Goal: Task Accomplishment & Management: Manage account settings

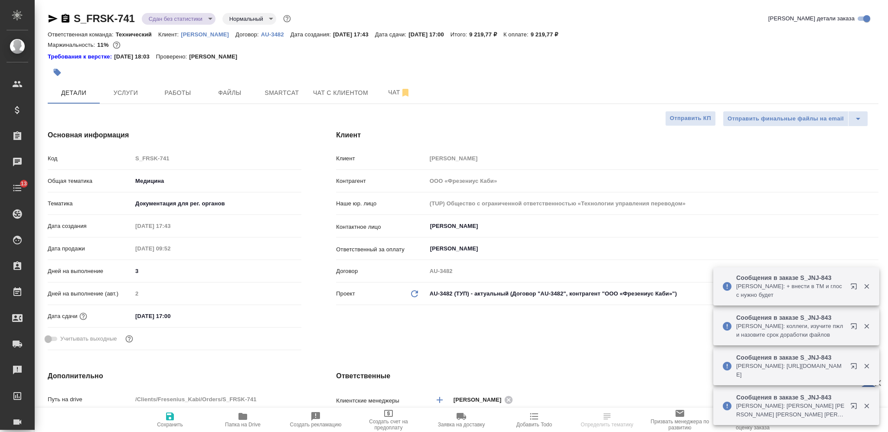
select select "RU"
type input "Сергеева Анастасия"
type input "Комаров Роман"
drag, startPoint x: 68, startPoint y: 16, endPoint x: 68, endPoint y: 2, distance: 13.9
click at [68, 16] on icon "button" at bounding box center [66, 18] width 8 height 9
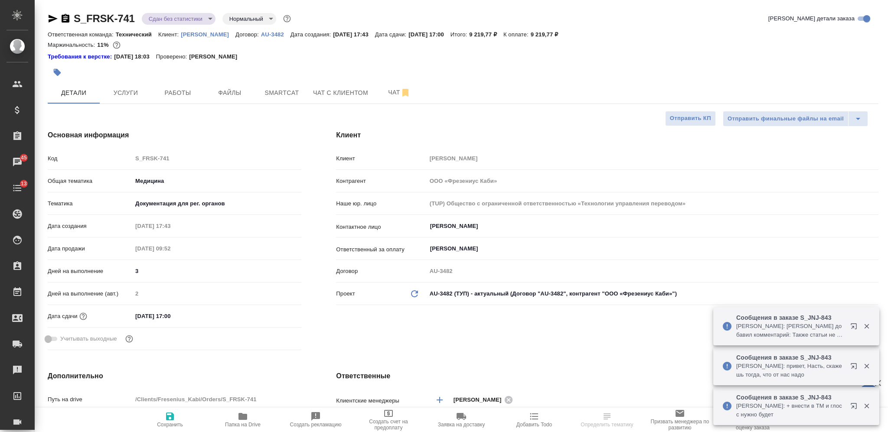
select select "RU"
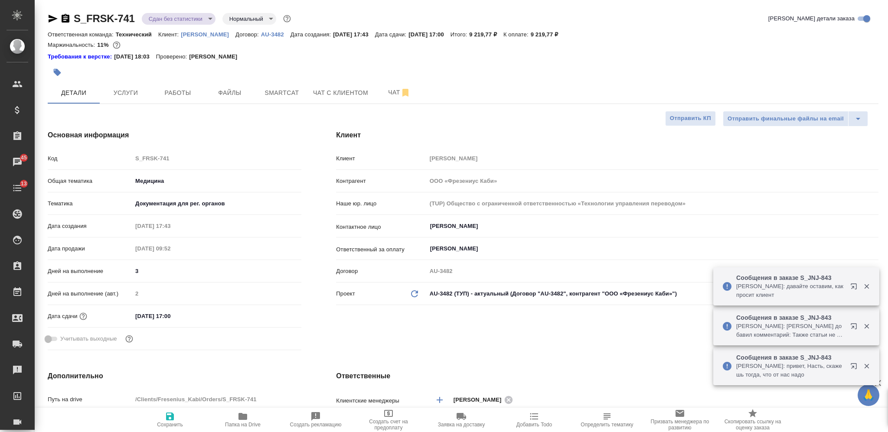
type textarea "x"
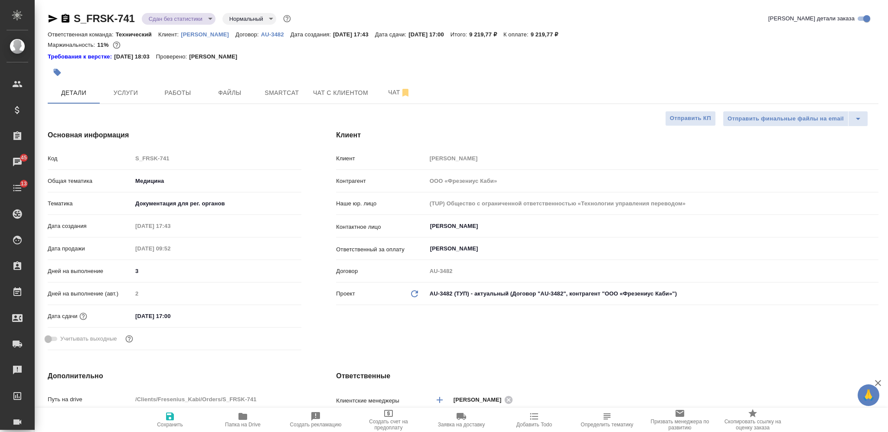
type textarea "x"
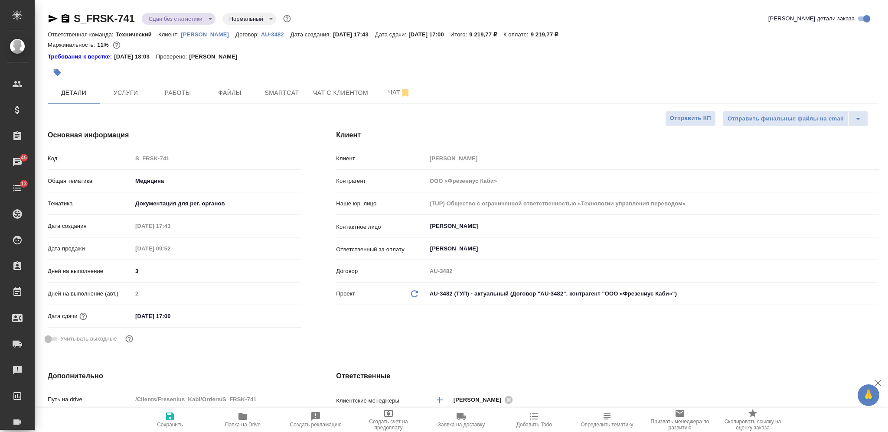
type textarea "x"
click at [57, 75] on icon "button" at bounding box center [57, 72] width 7 height 7
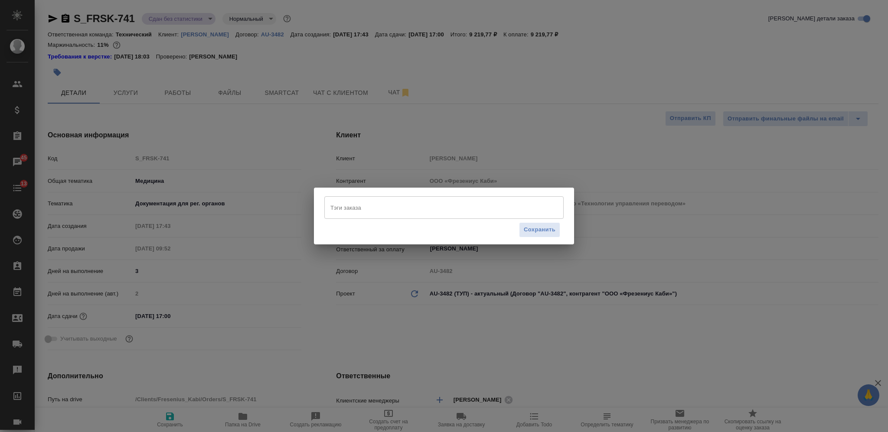
click at [386, 202] on input "Тэги заказа" at bounding box center [435, 207] width 215 height 15
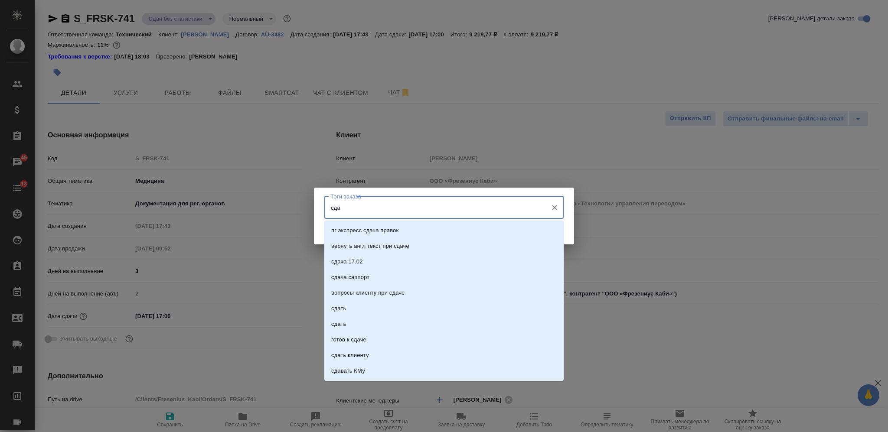
type input "сдан"
click at [412, 270] on li "сдан" at bounding box center [443, 278] width 239 height 16
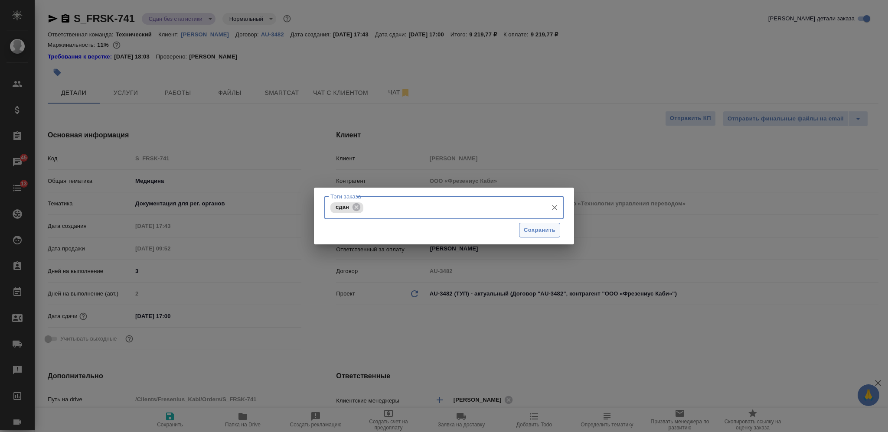
click at [533, 230] on span "Сохранить" at bounding box center [540, 230] width 32 height 10
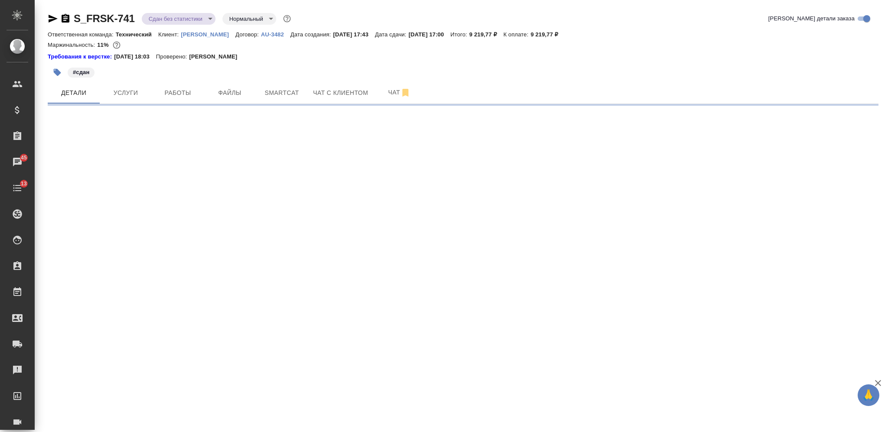
select select "RU"
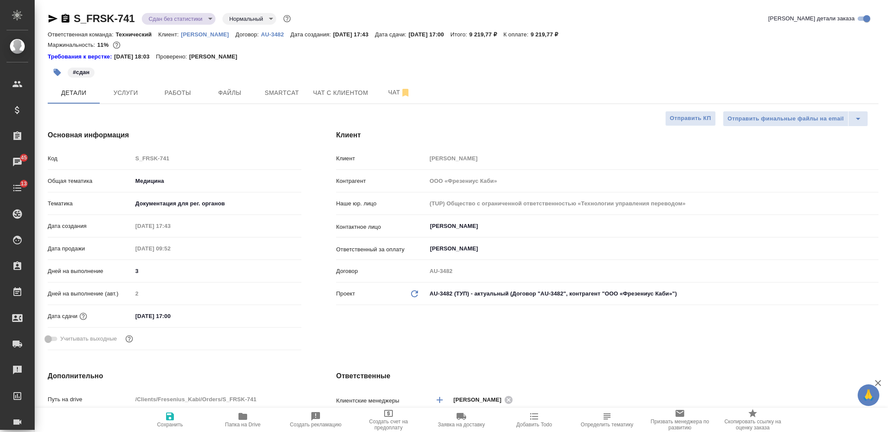
type textarea "x"
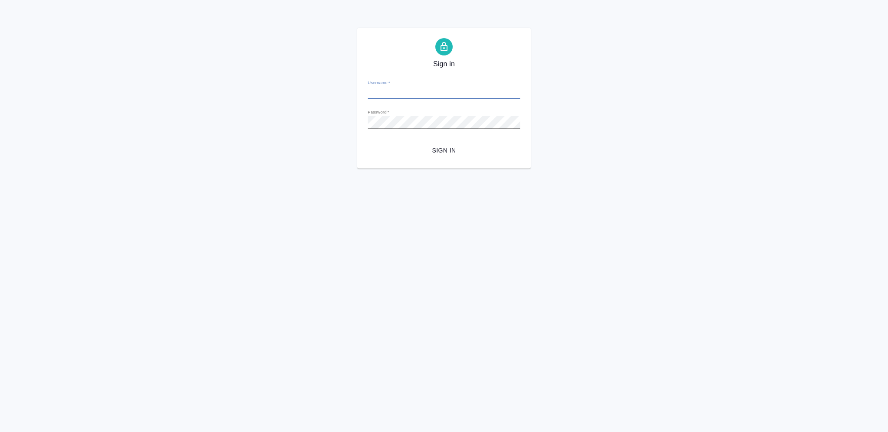
type input "[PERSON_NAME][EMAIL_ADDRESS][DOMAIN_NAME]"
click at [431, 143] on button "Sign in" at bounding box center [444, 151] width 153 height 16
type input "[PERSON_NAME][EMAIL_ADDRESS][DOMAIN_NAME]"
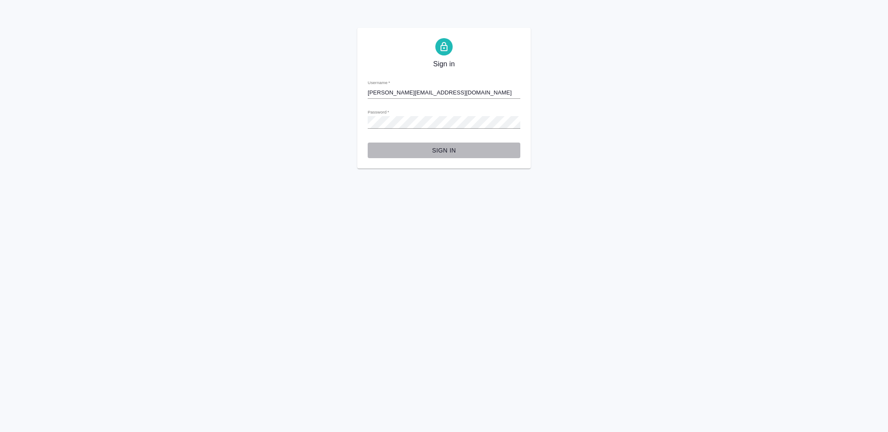
click at [438, 143] on button "Sign in" at bounding box center [444, 151] width 153 height 16
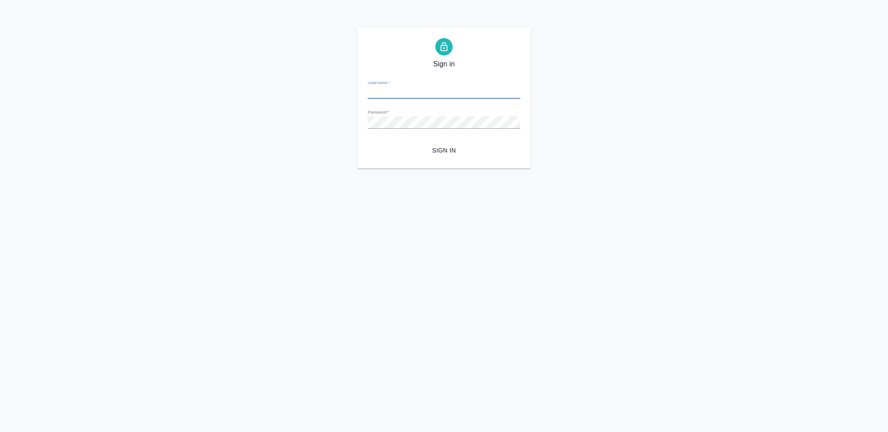
type input "[PERSON_NAME][EMAIL_ADDRESS][DOMAIN_NAME]"
click at [439, 150] on span "Sign in" at bounding box center [443, 150] width 139 height 11
type input "[PERSON_NAME][EMAIL_ADDRESS][DOMAIN_NAME]"
click at [434, 147] on span "Sign in" at bounding box center [443, 150] width 139 height 11
type input "[PERSON_NAME][EMAIL_ADDRESS][DOMAIN_NAME]"
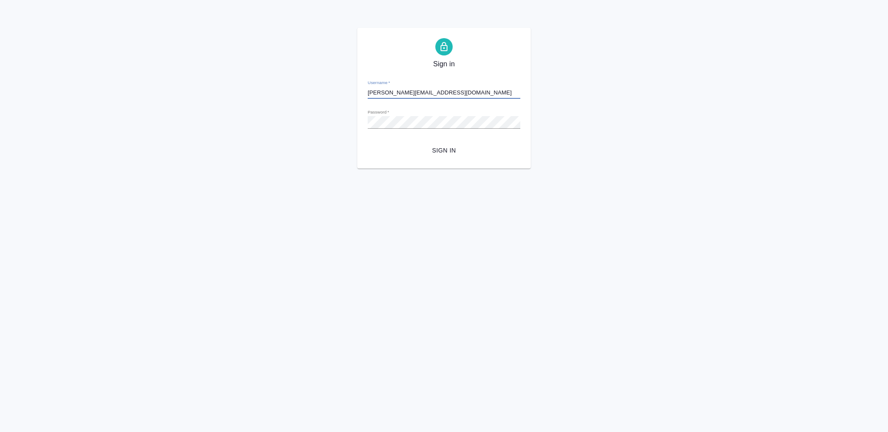
click at [449, 150] on span "Sign in" at bounding box center [443, 150] width 139 height 11
type input "[PERSON_NAME][EMAIL_ADDRESS][DOMAIN_NAME]"
click at [445, 154] on span "Sign in" at bounding box center [443, 150] width 139 height 11
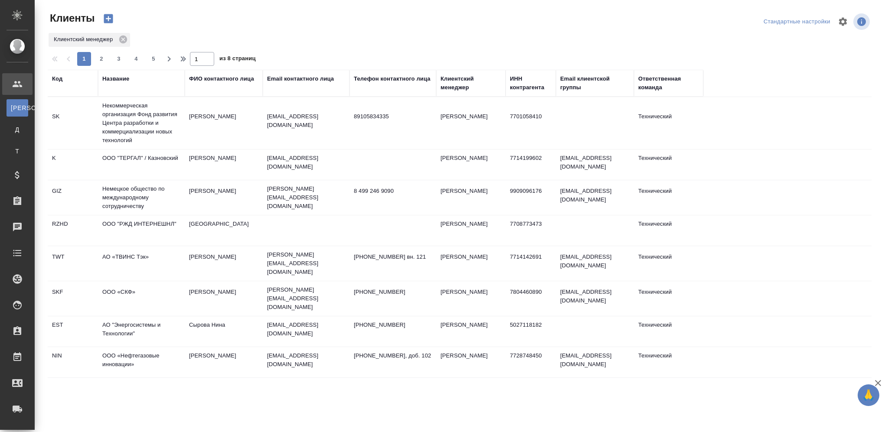
select select "RU"
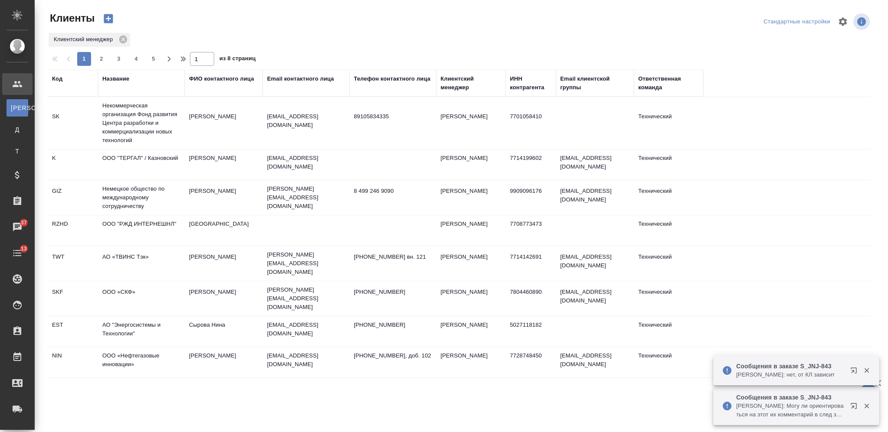
select select "RU"
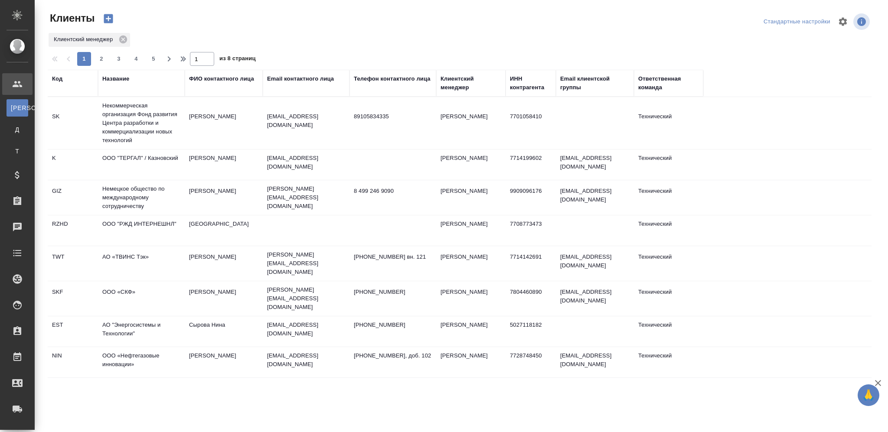
select select "RU"
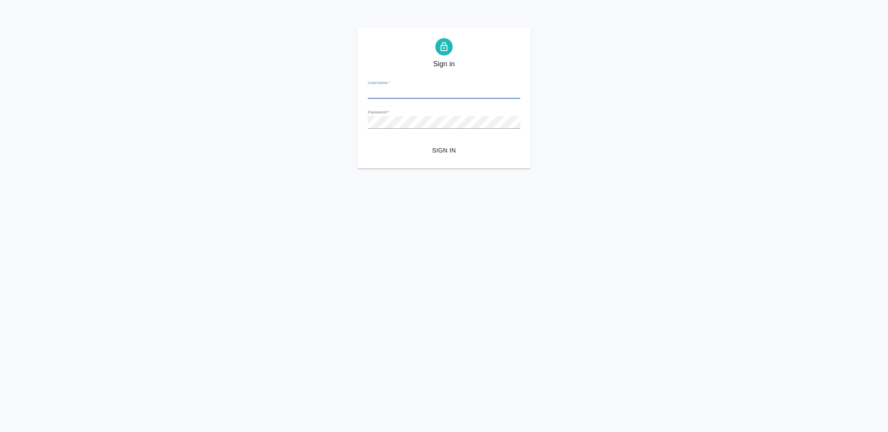
type input "[PERSON_NAME][EMAIL_ADDRESS][DOMAIN_NAME]"
click at [454, 149] on span "Sign in" at bounding box center [443, 150] width 139 height 11
type input "[PERSON_NAME][EMAIL_ADDRESS][DOMAIN_NAME]"
click at [444, 147] on span "Sign in" at bounding box center [443, 150] width 139 height 11
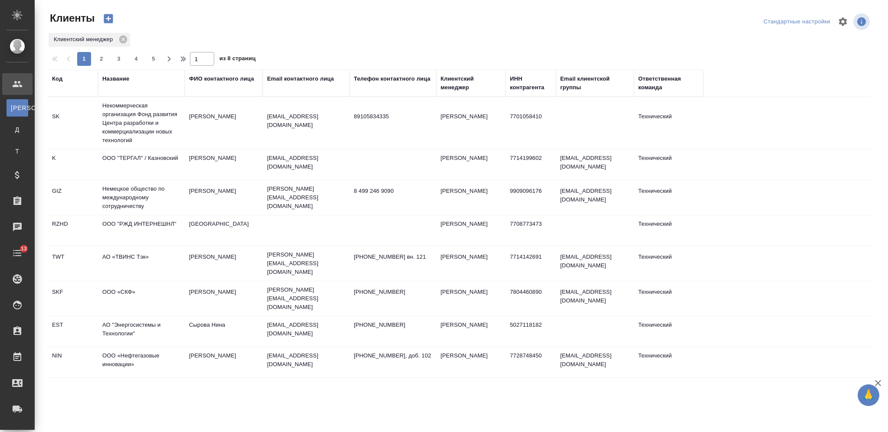
select select "RU"
click at [326, 39] on div "Клиентский менеджер" at bounding box center [460, 40] width 824 height 16
click at [146, 257] on td "АО «ТВИНС Тэк»" at bounding box center [141, 263] width 87 height 30
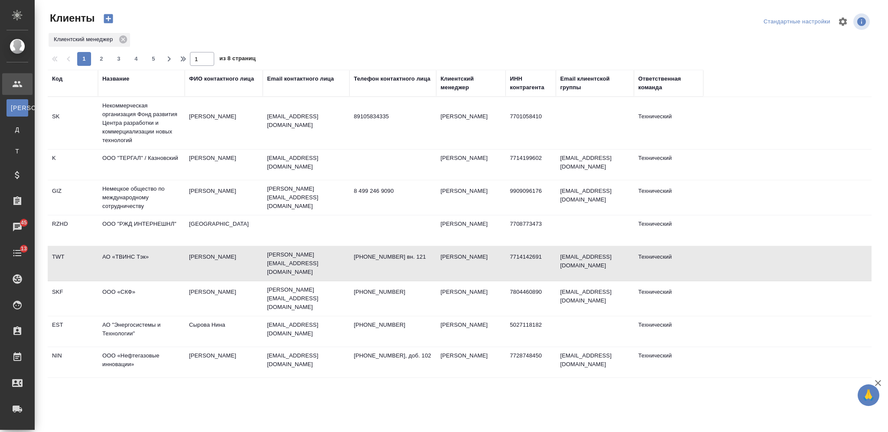
click at [146, 257] on td "АО «ТВИНС Тэк»" at bounding box center [141, 263] width 87 height 30
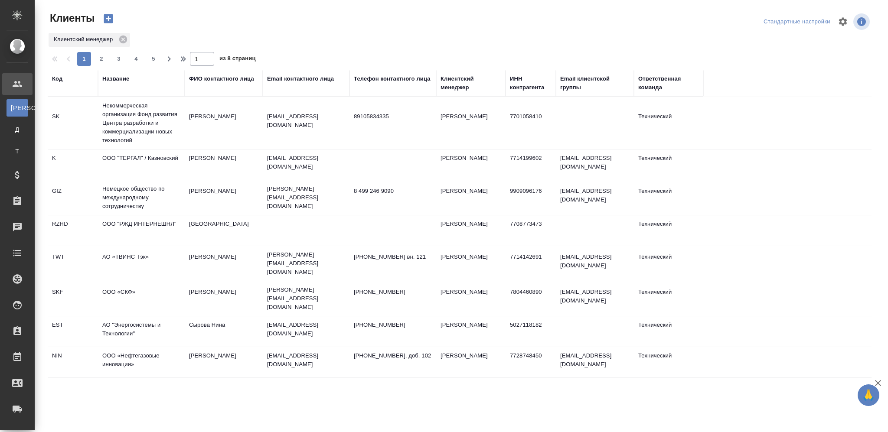
select select "RU"
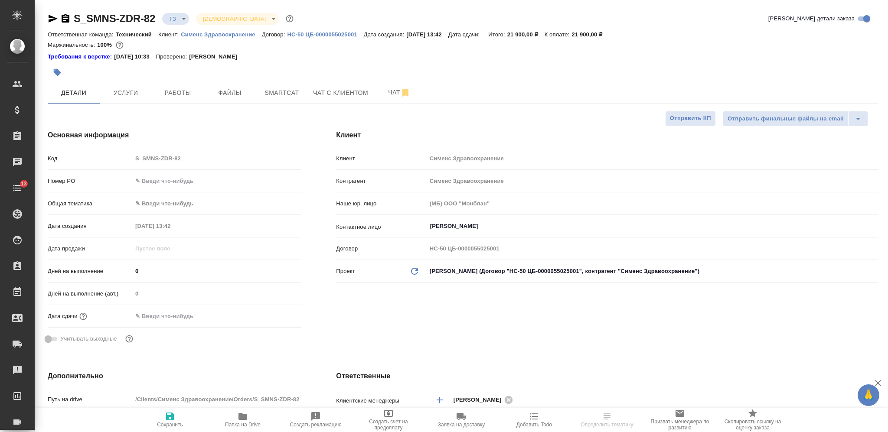
select select "RU"
type textarea "x"
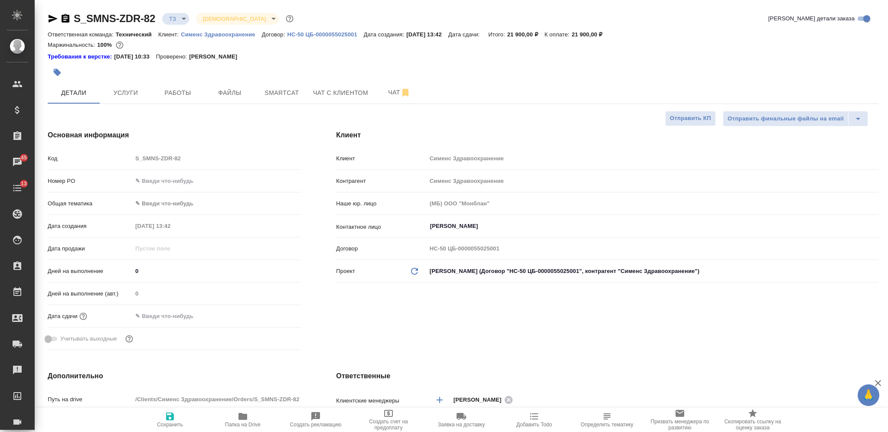
type textarea "x"
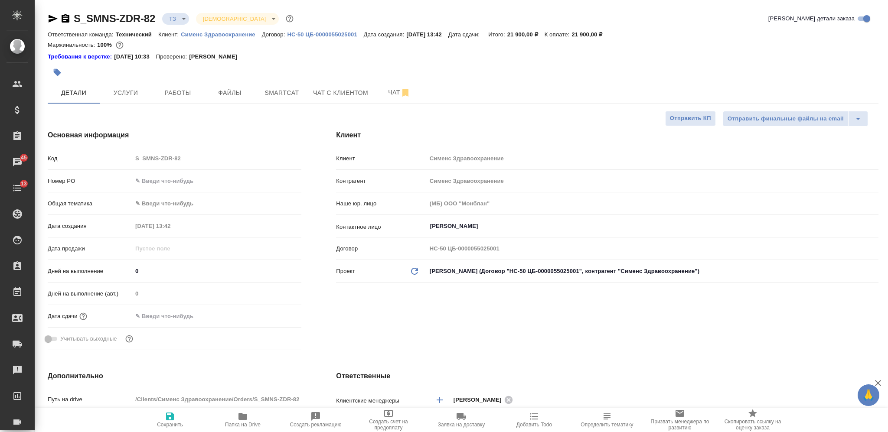
type textarea "x"
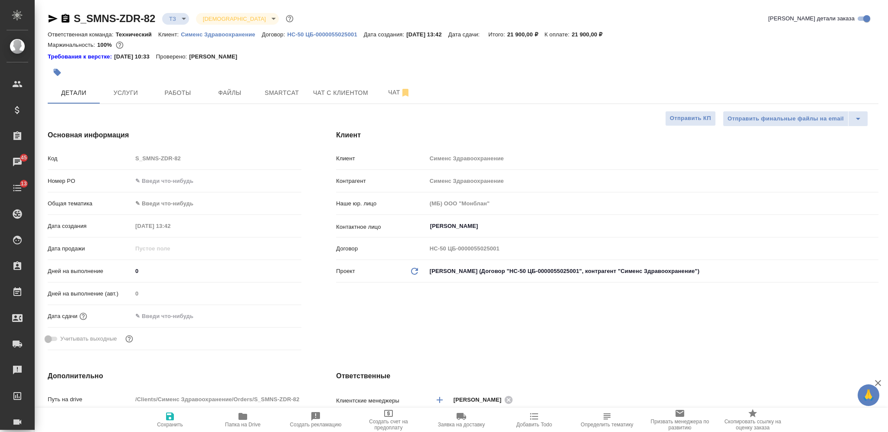
type textarea "x"
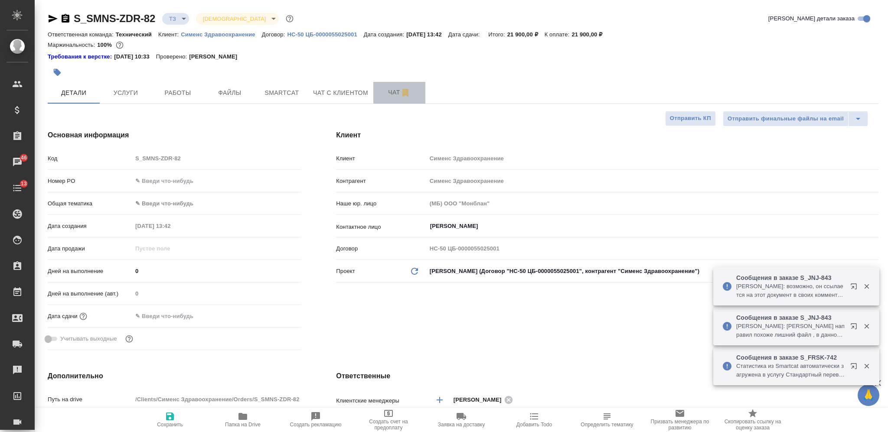
click at [385, 86] on button "Чат" at bounding box center [399, 93] width 52 height 22
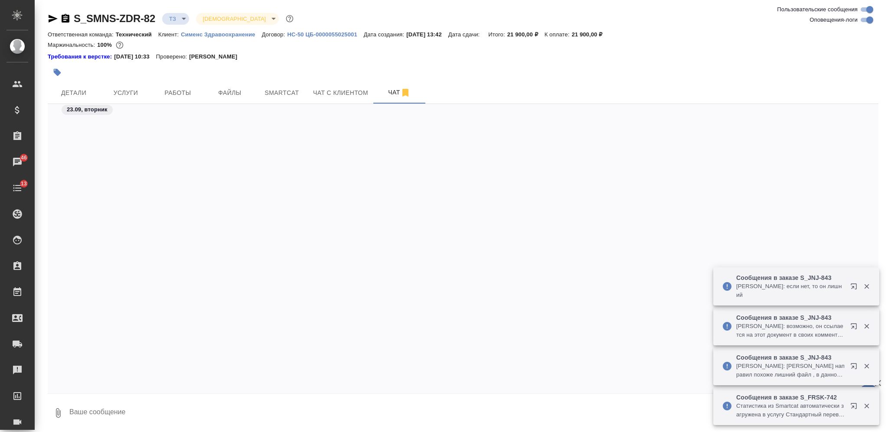
scroll to position [3091, 0]
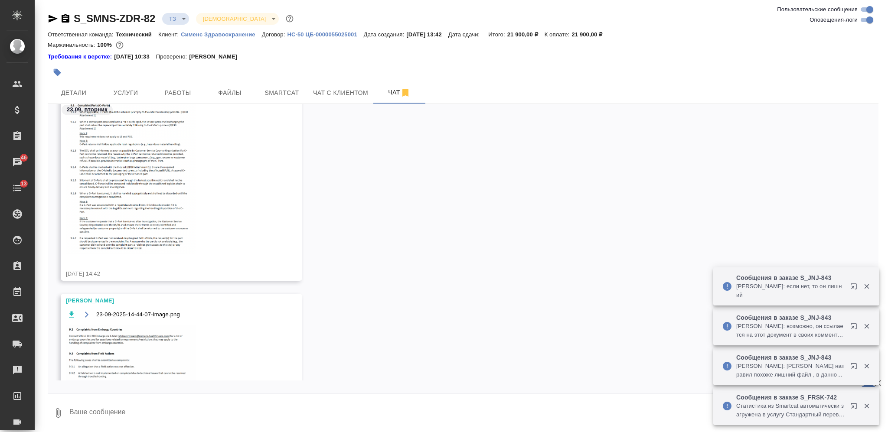
click at [333, 403] on textarea at bounding box center [473, 412] width 810 height 29
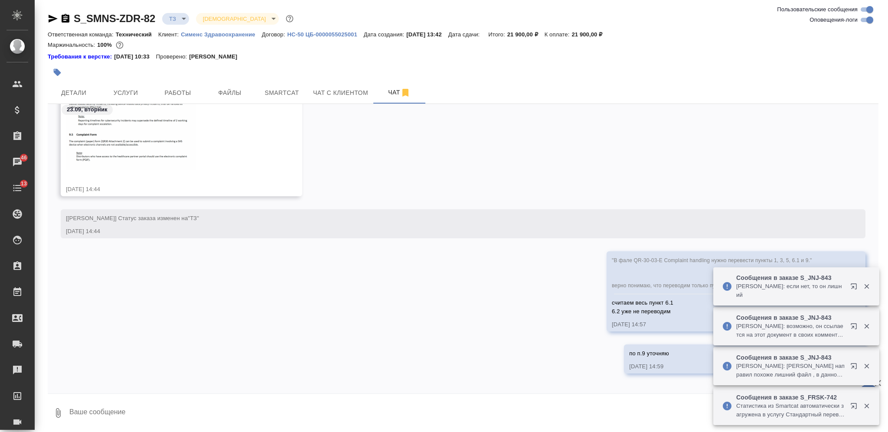
scroll to position [3410, 0]
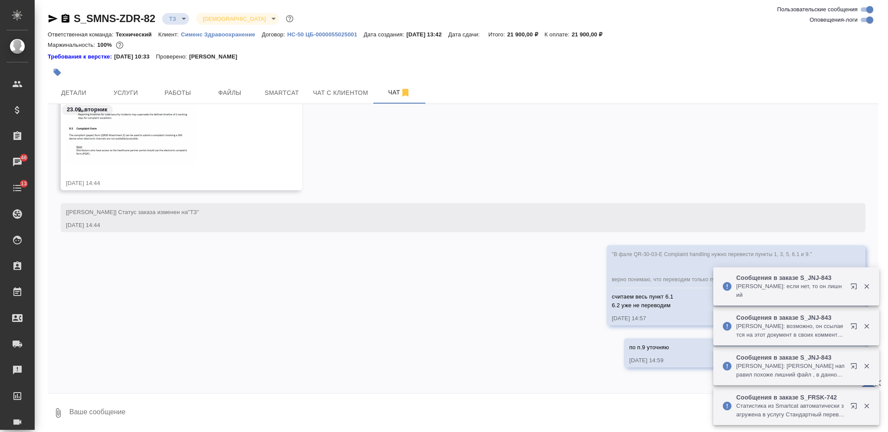
click at [321, 406] on textarea at bounding box center [473, 412] width 810 height 29
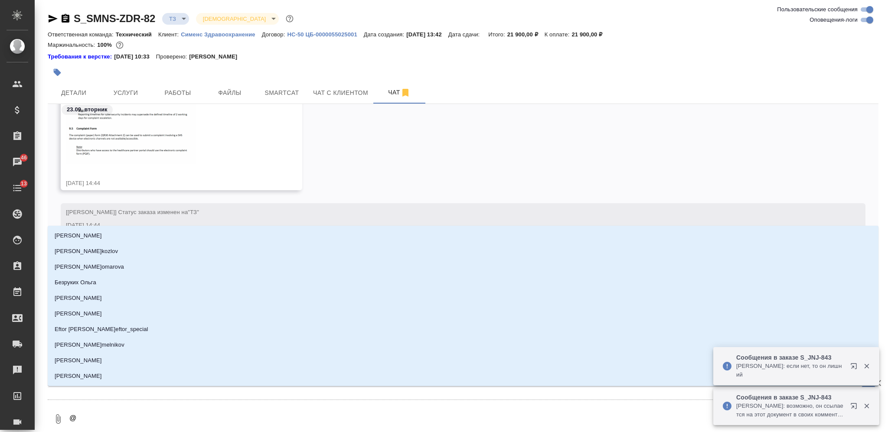
type textarea "@З"
type input "З"
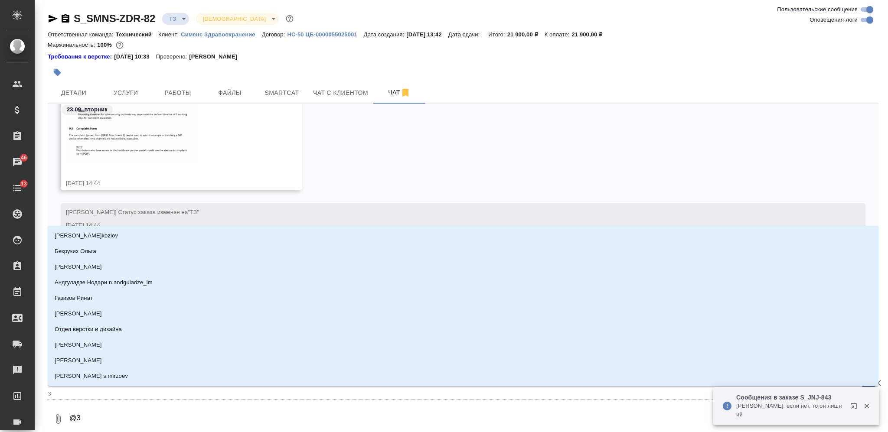
type textarea "@За"
type input "За"
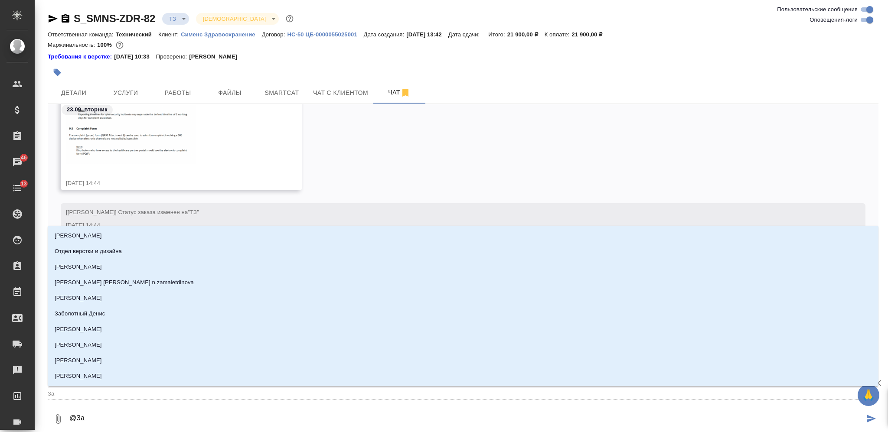
type textarea "@Заб"
type input "Заб"
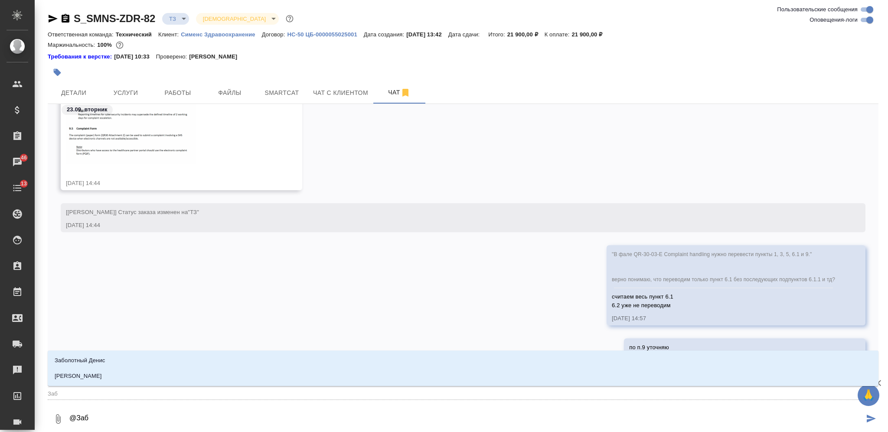
type textarea "@Забо"
type input "Забо"
type textarea "@Забор"
type input "Забор"
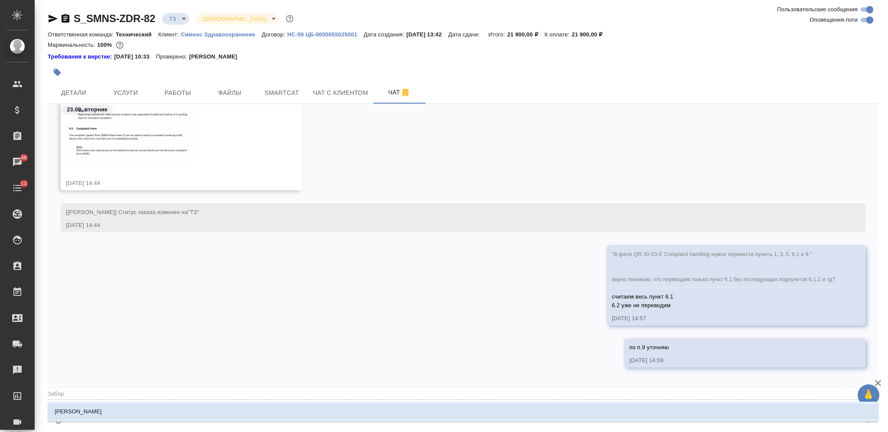
type textarea "@Заборо"
type input "Заборо"
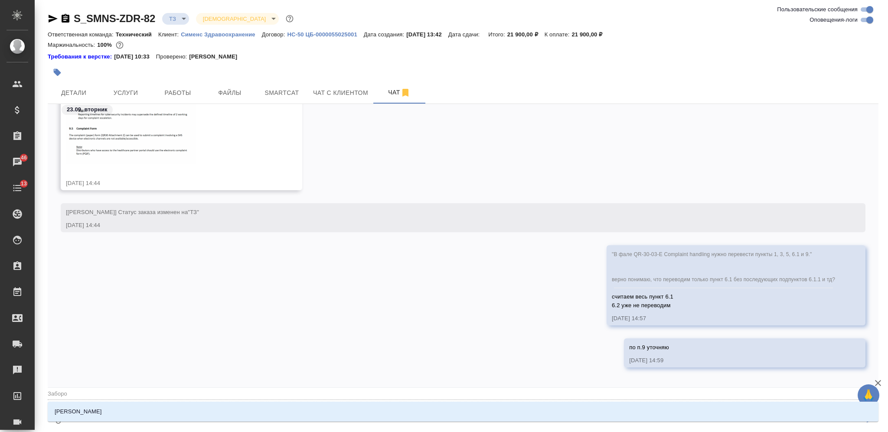
click at [319, 405] on li "[PERSON_NAME]" at bounding box center [463, 412] width 830 height 16
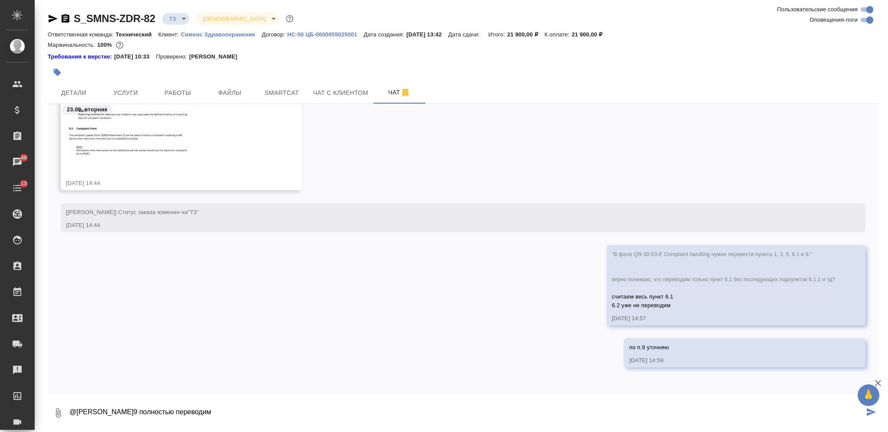
type textarea "@Заборова Александра п.9 полностью переводим"
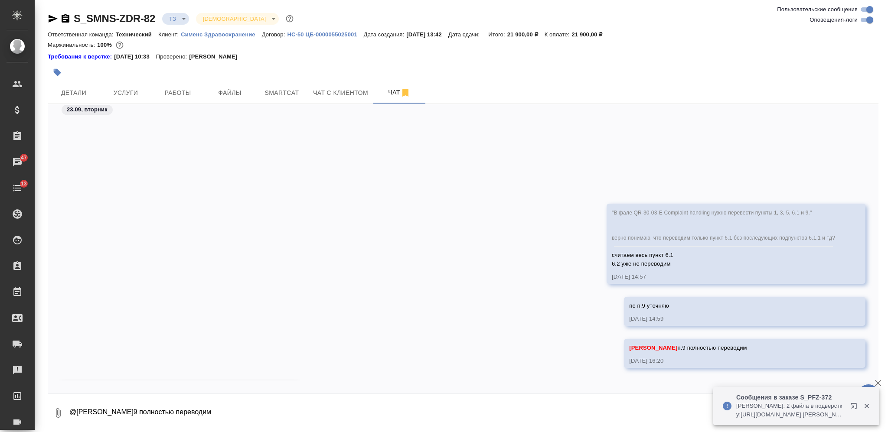
scroll to position [3565, 0]
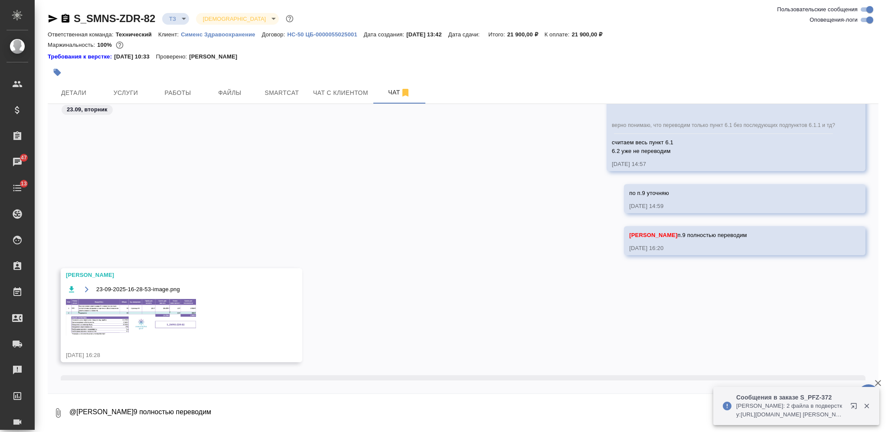
click at [134, 320] on img at bounding box center [131, 317] width 130 height 37
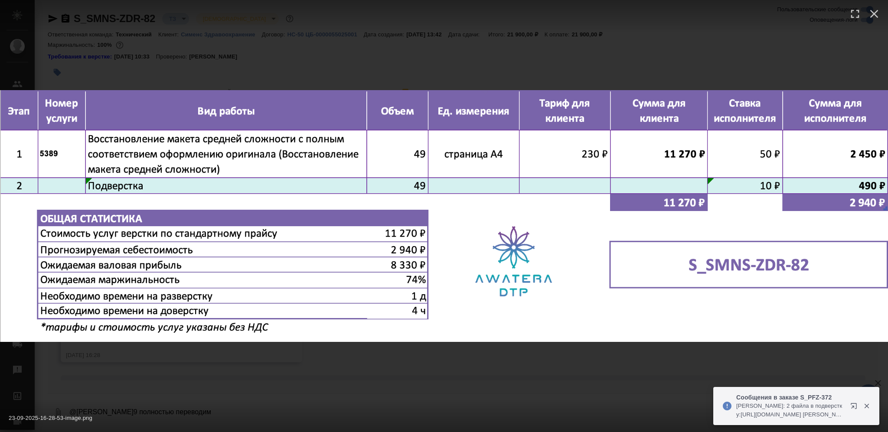
click at [289, 355] on div "23-09-2025-16-28-53-image.png 1 of 1" at bounding box center [444, 216] width 888 height 432
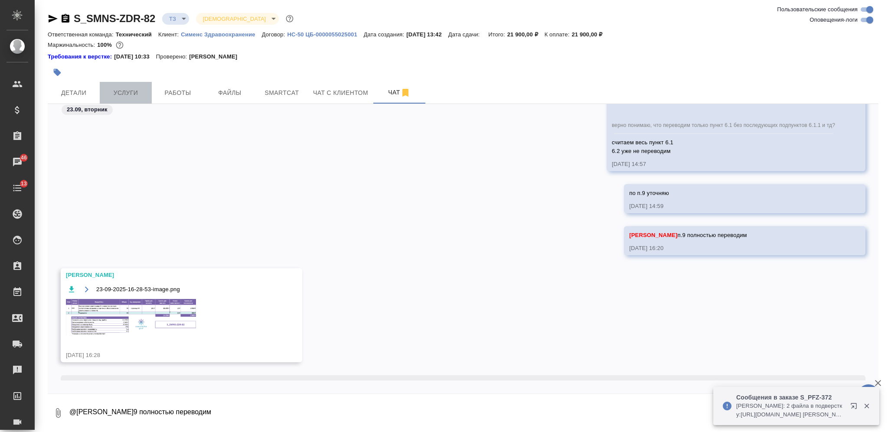
click at [131, 98] on button "Услуги" at bounding box center [126, 93] width 52 height 22
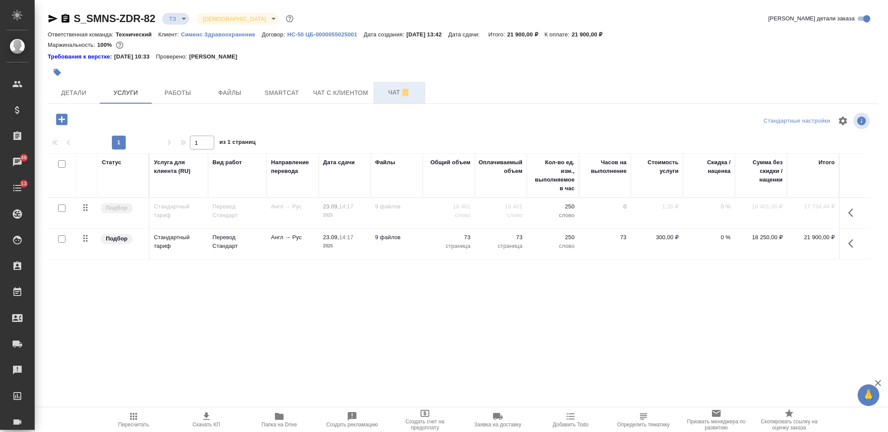
click at [390, 96] on span "Чат" at bounding box center [399, 92] width 42 height 11
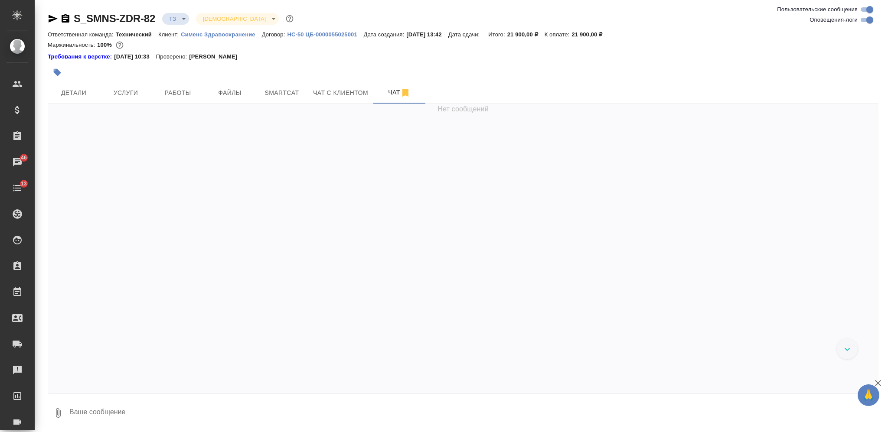
scroll to position [3790, 0]
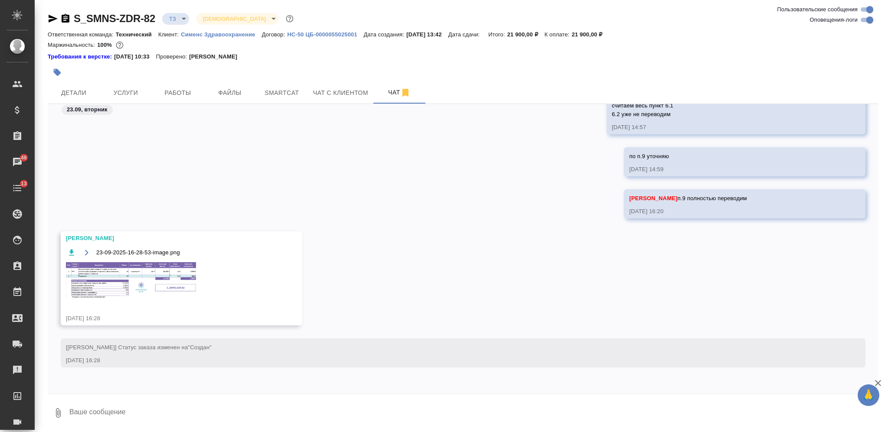
click at [169, 284] on img at bounding box center [131, 280] width 130 height 37
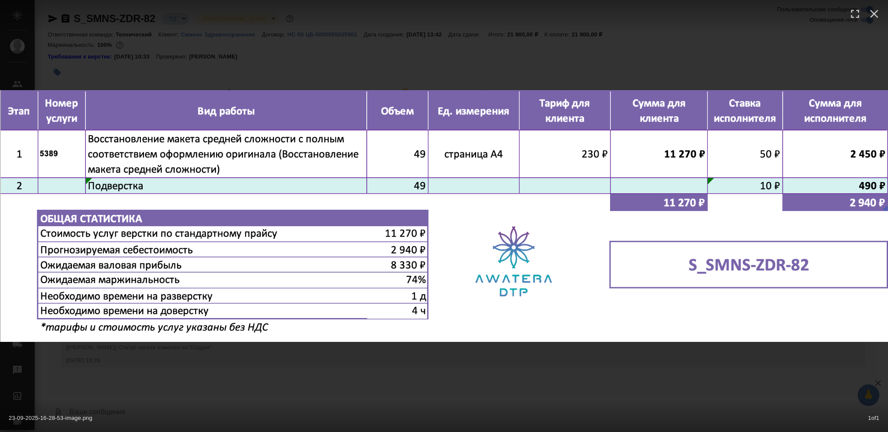
click at [482, 383] on div "23-09-2025-16-28-53-image.png 1 of 1" at bounding box center [444, 216] width 888 height 432
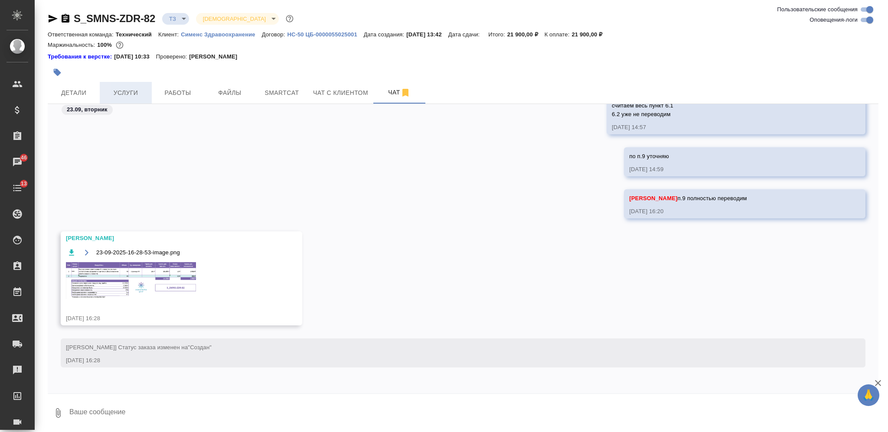
click at [128, 88] on span "Услуги" at bounding box center [126, 93] width 42 height 11
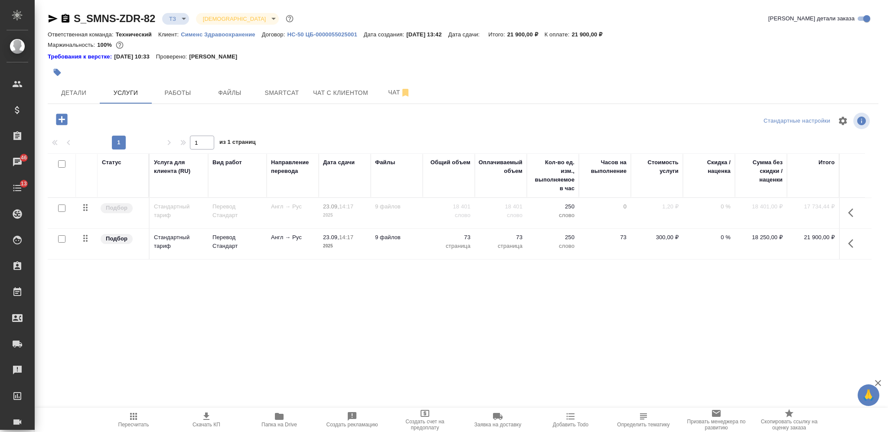
click at [62, 122] on icon "button" at bounding box center [61, 119] width 15 height 15
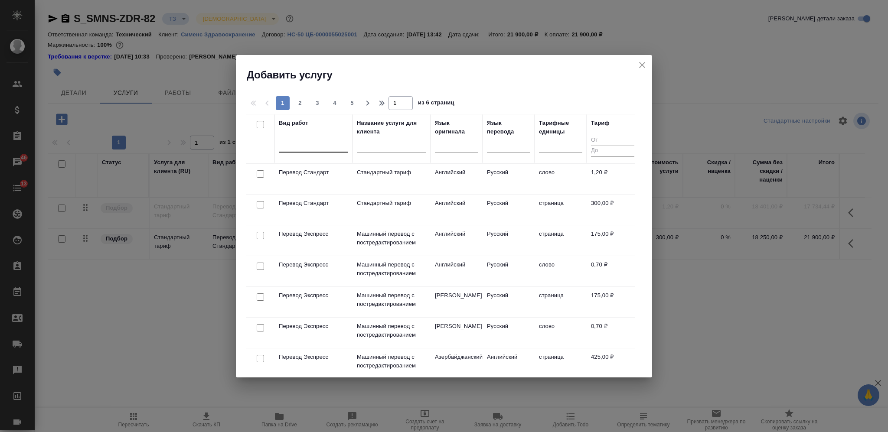
click at [293, 150] on div at bounding box center [313, 143] width 69 height 13
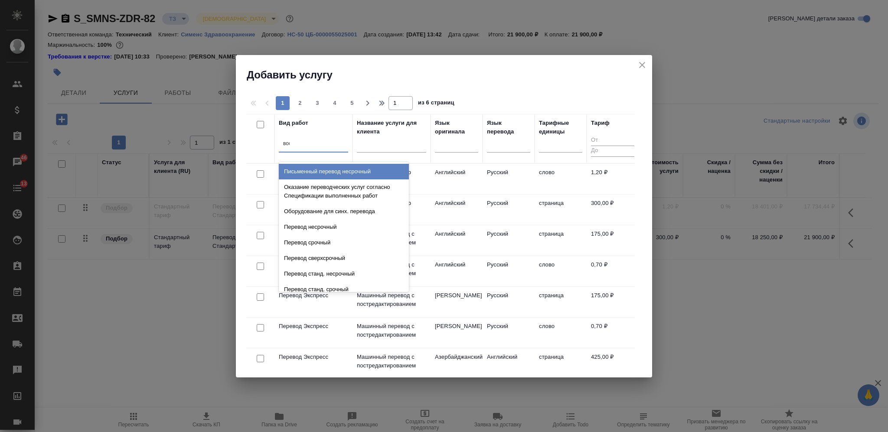
type input "восс"
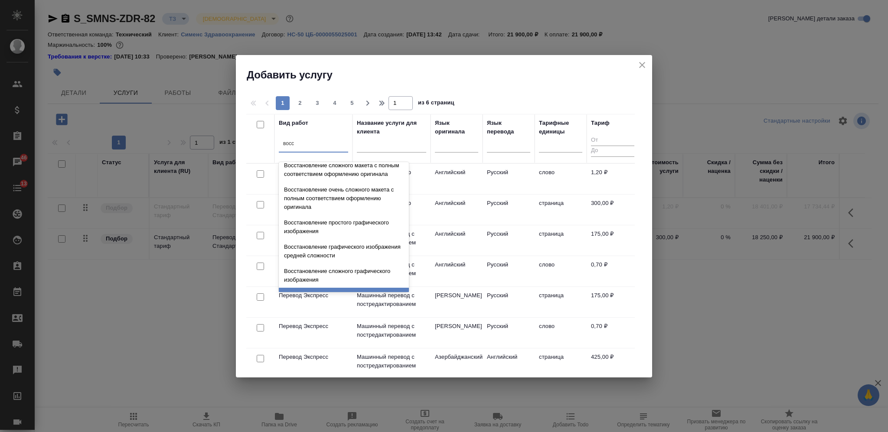
scroll to position [160, 0]
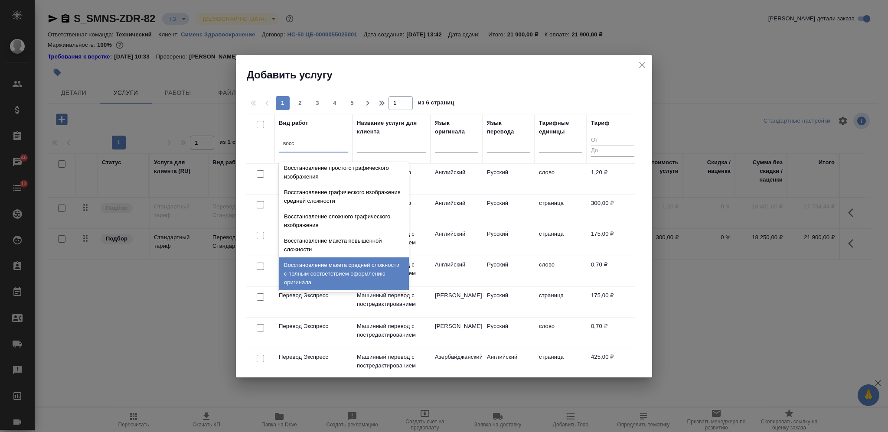
click at [363, 261] on div "Восстановление макета средней сложности с полным соответствием оформлению ориги…" at bounding box center [344, 273] width 130 height 33
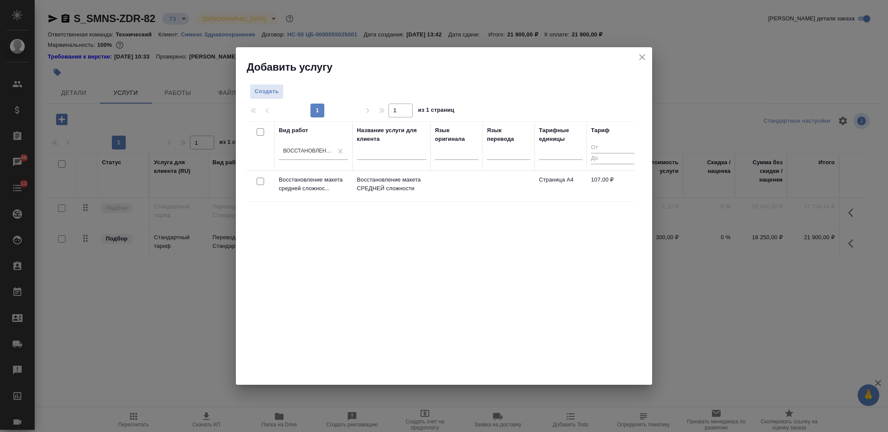
click at [257, 183] on input "checkbox" at bounding box center [260, 181] width 7 height 7
checkbox input "true"
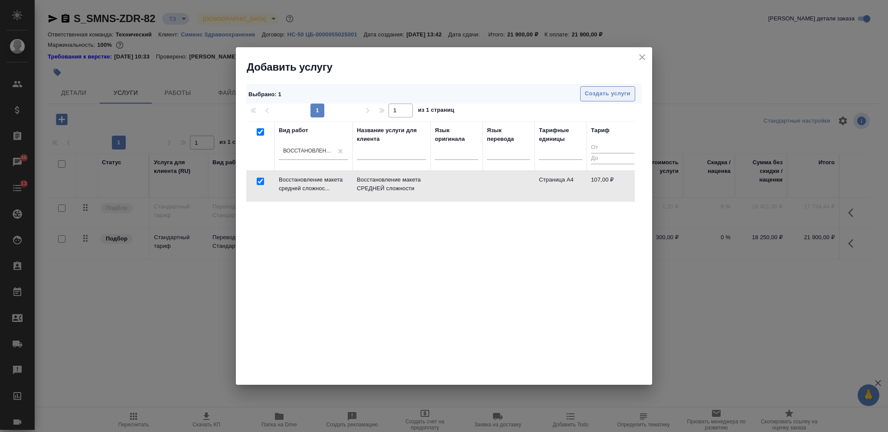
click at [608, 91] on span "Создать услуги" at bounding box center [608, 94] width 46 height 10
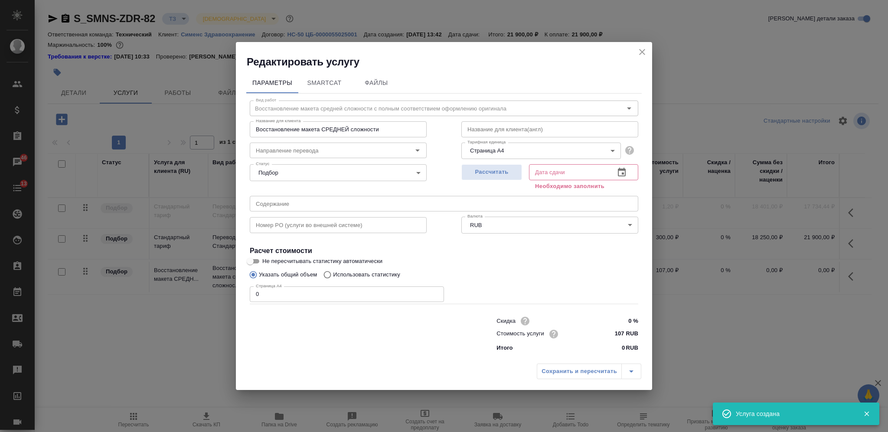
drag, startPoint x: 266, startPoint y: 293, endPoint x: 246, endPoint y: 296, distance: 19.7
click at [246, 296] on div "Вид работ Восстановление макета средней сложности с полным соответствием оформл…" at bounding box center [443, 225] width 395 height 262
type input "49"
click at [498, 173] on span "Рассчитать" at bounding box center [491, 172] width 51 height 10
type input "24.09.2025 13:29"
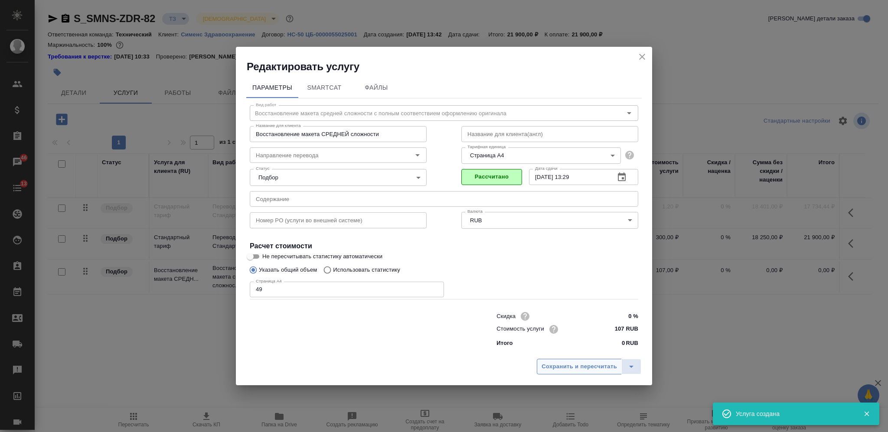
click at [585, 369] on span "Сохранить и пересчитать" at bounding box center [578, 367] width 75 height 10
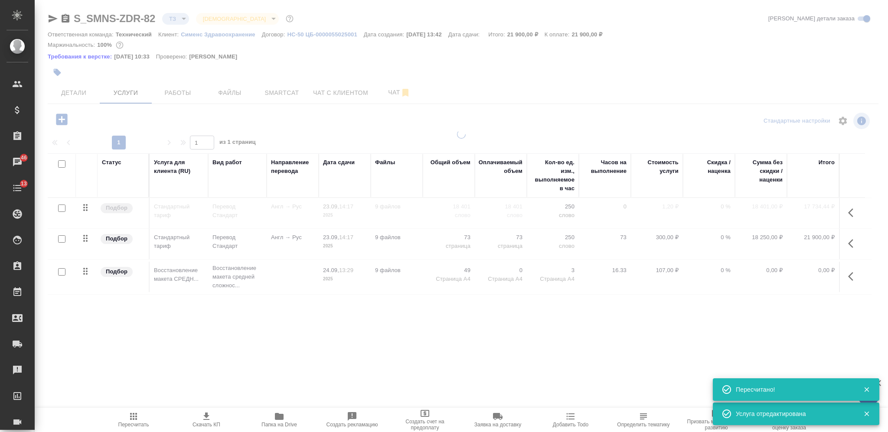
type input "new"
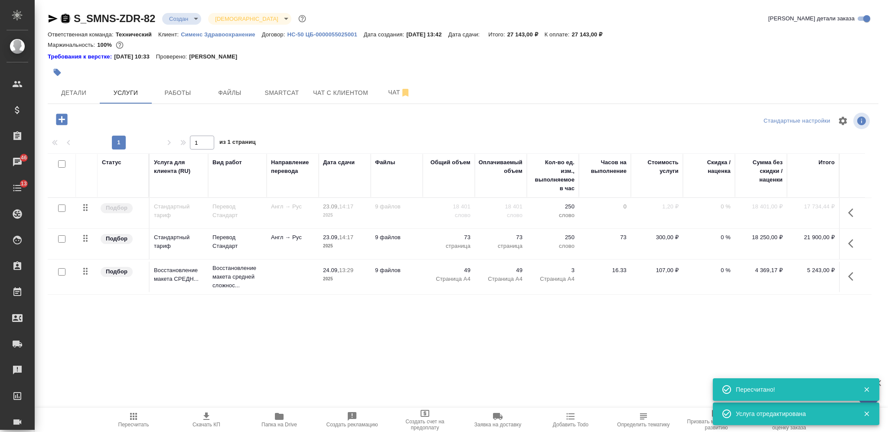
click at [68, 23] on icon "button" at bounding box center [65, 18] width 10 height 10
click at [74, 97] on span "Детали" at bounding box center [74, 93] width 42 height 11
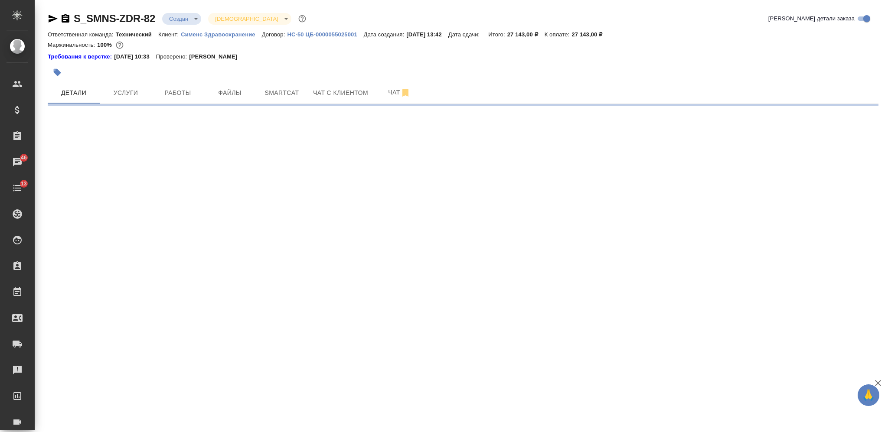
select select "RU"
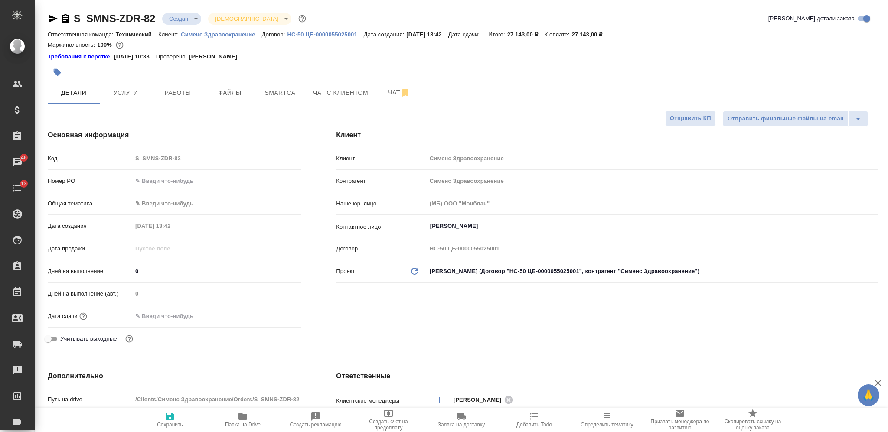
type textarea "x"
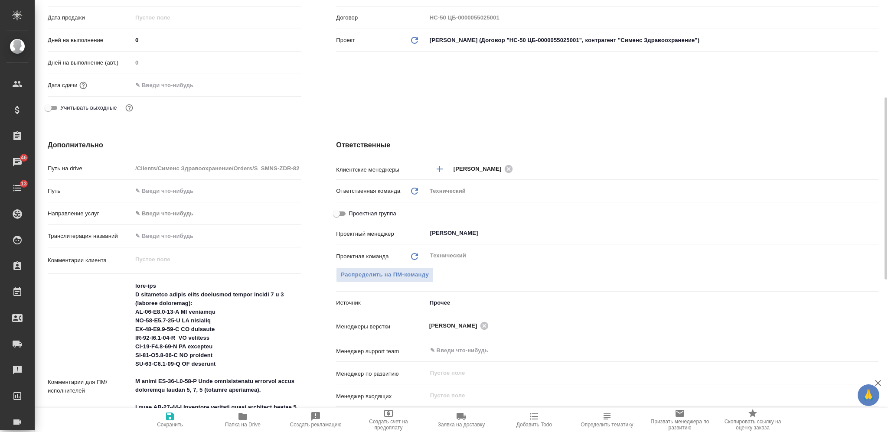
scroll to position [462, 0]
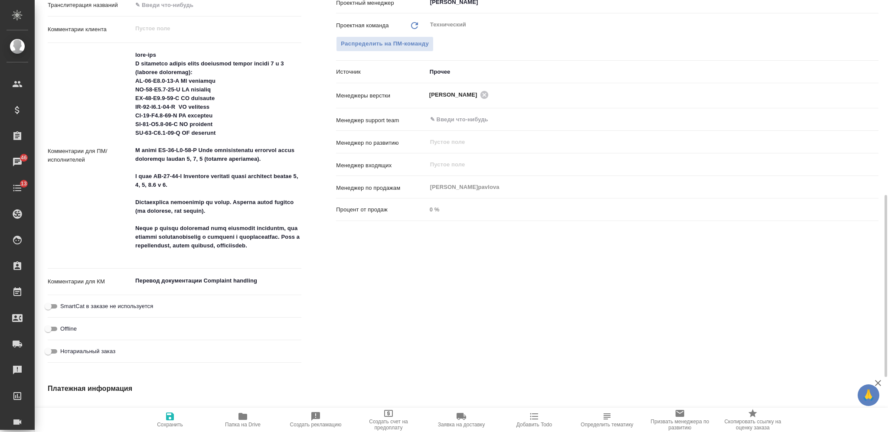
click at [185, 279] on textarea "Перевод документации Complaint handling" at bounding box center [216, 280] width 169 height 15
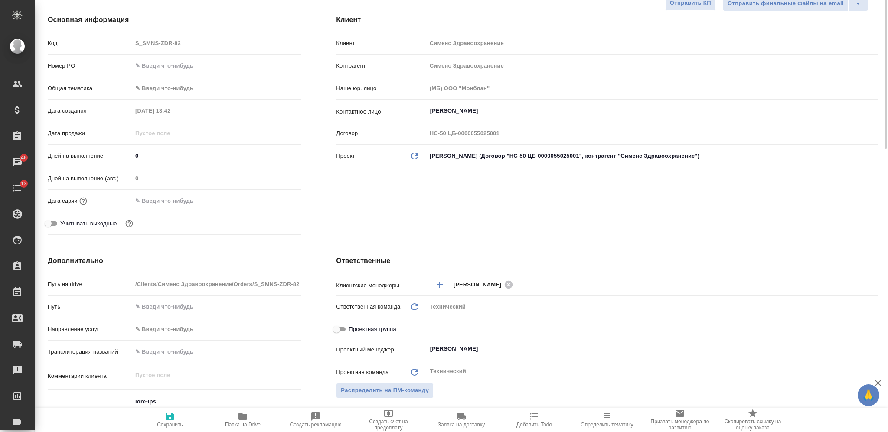
scroll to position [58, 0]
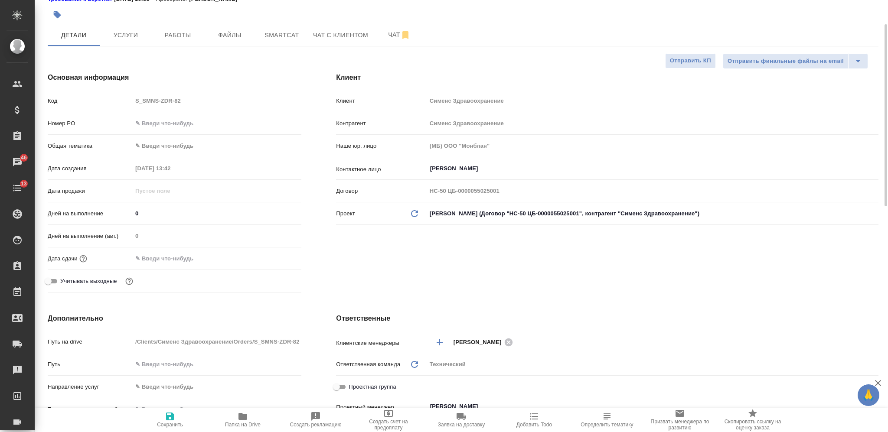
type textarea "x"
click at [176, 425] on span "Сохранить" at bounding box center [170, 425] width 26 height 6
type textarea "x"
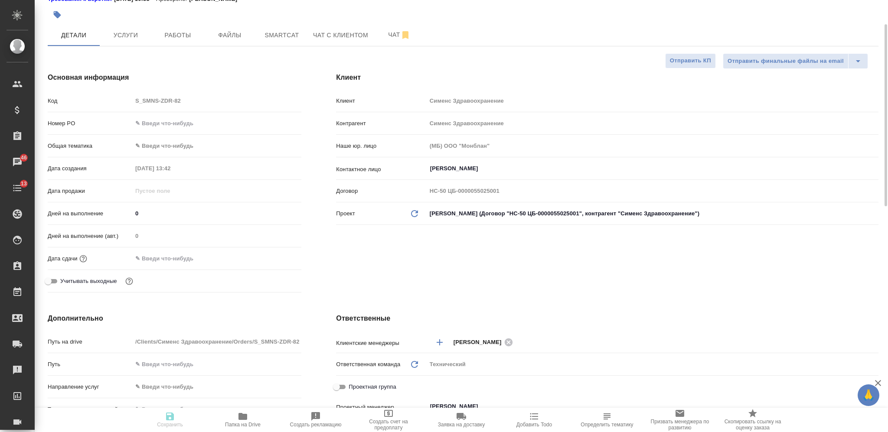
type textarea "x"
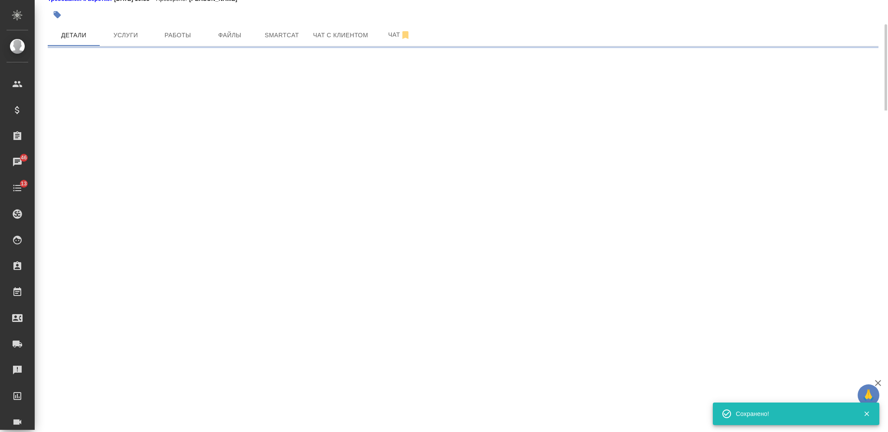
select select "RU"
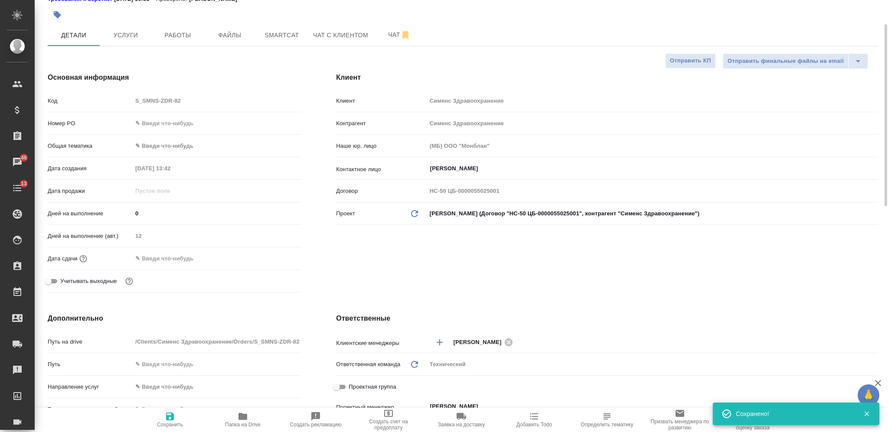
type textarea "x"
click at [130, 31] on span "Услуги" at bounding box center [126, 35] width 42 height 11
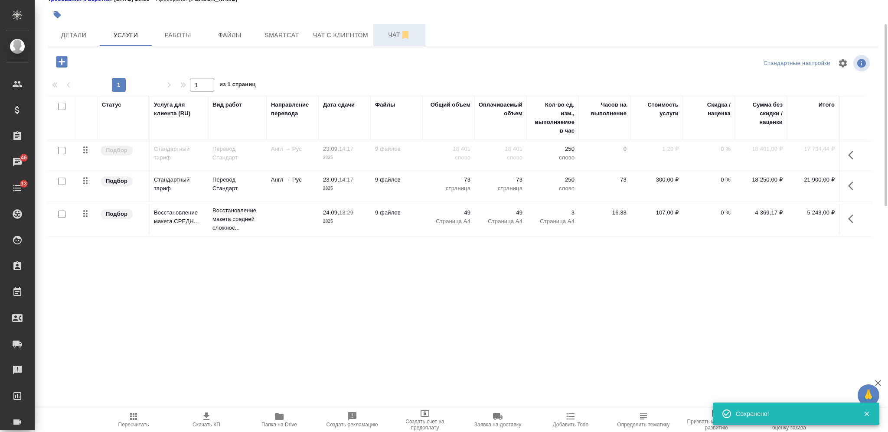
click at [387, 33] on span "Чат" at bounding box center [399, 34] width 42 height 11
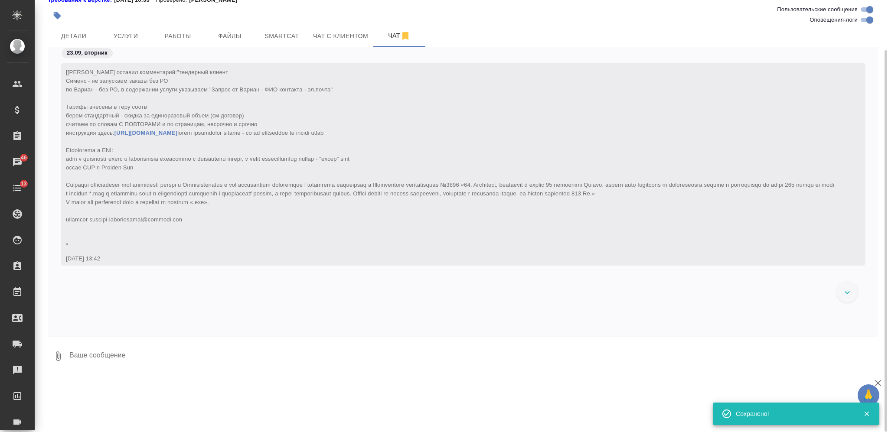
scroll to position [3790, 0]
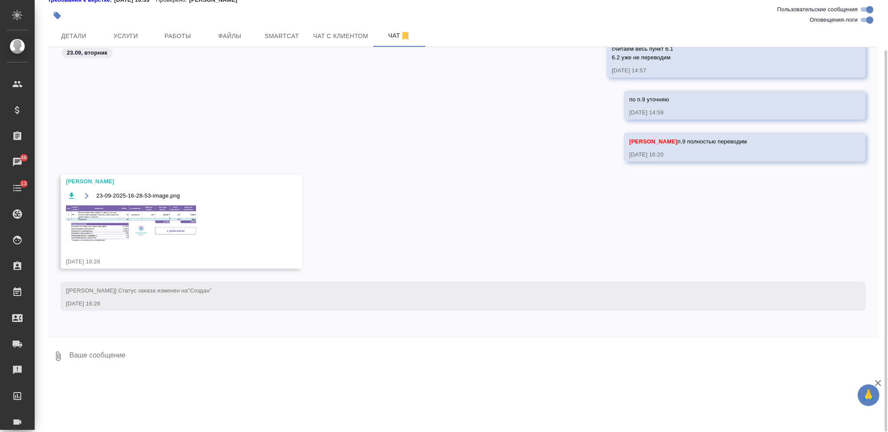
click at [153, 231] on img at bounding box center [131, 223] width 130 height 37
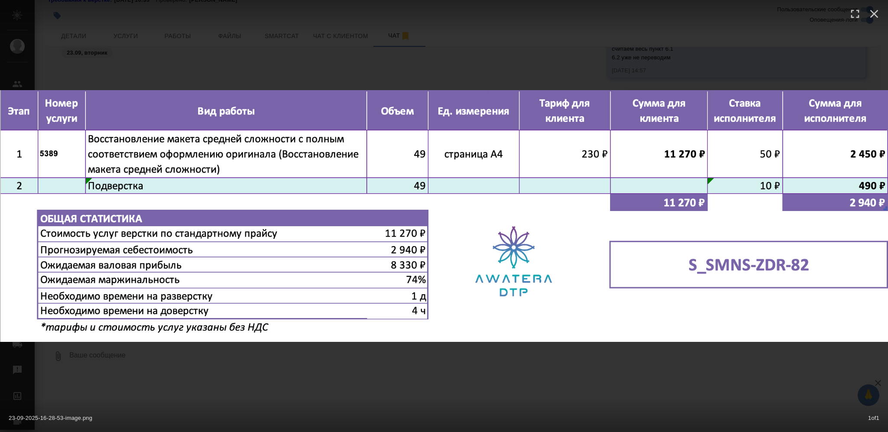
drag, startPoint x: 556, startPoint y: 375, endPoint x: 520, endPoint y: 350, distance: 43.6
click at [555, 374] on div "23-09-2025-16-28-53-image.png 1 of 1" at bounding box center [444, 216] width 888 height 432
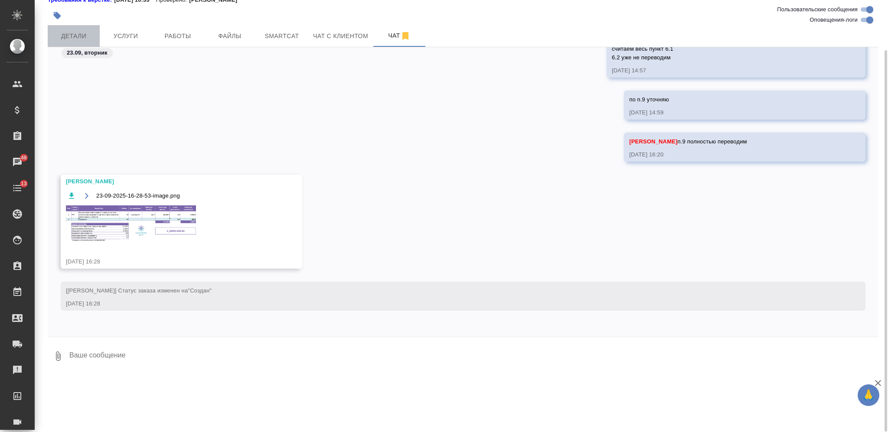
click at [57, 35] on span "Детали" at bounding box center [74, 36] width 42 height 11
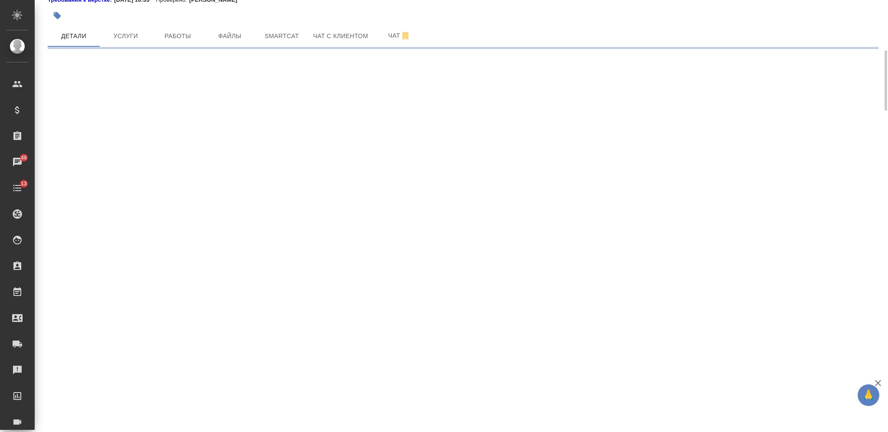
select select "RU"
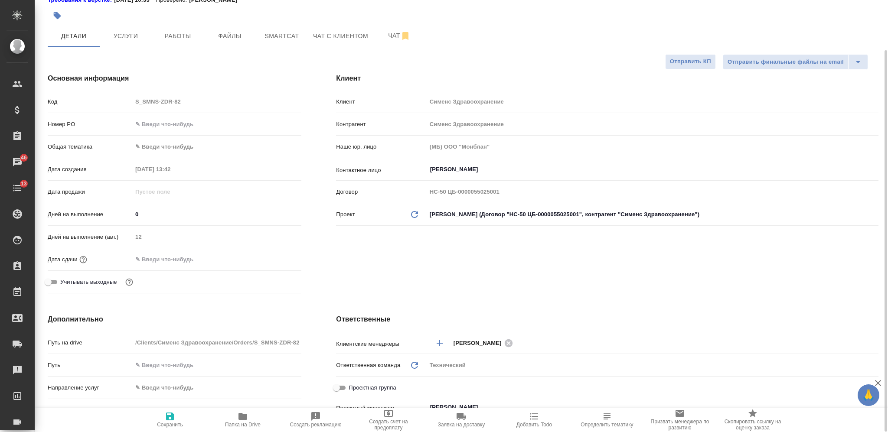
type textarea "x"
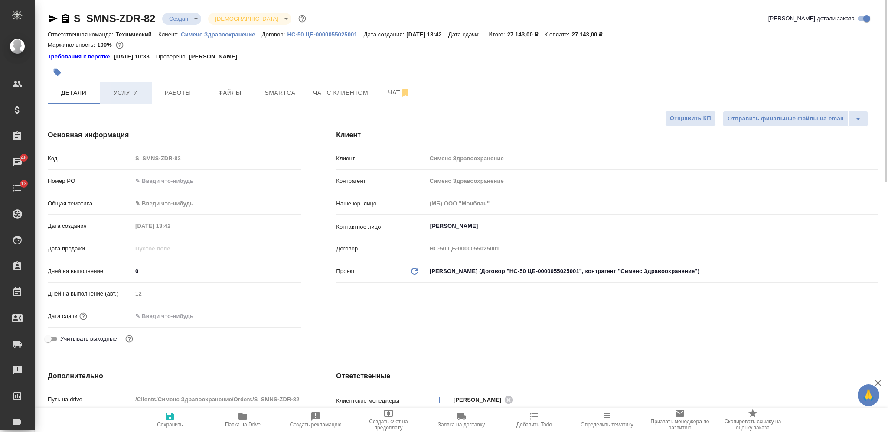
click at [142, 88] on span "Услуги" at bounding box center [126, 93] width 42 height 11
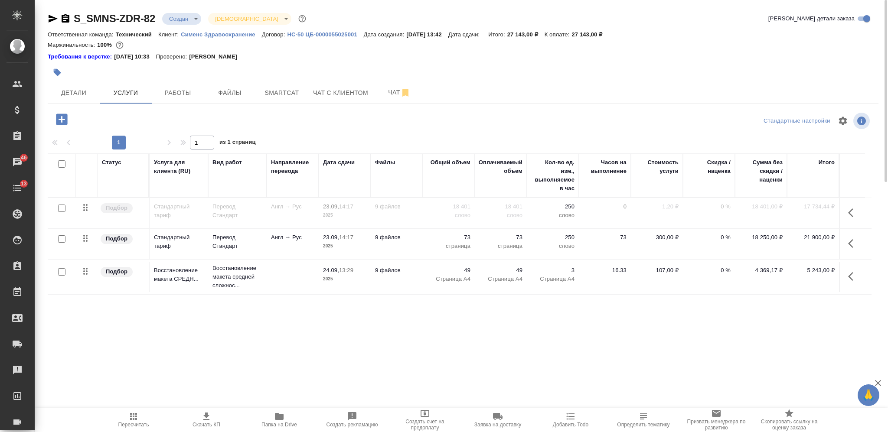
click at [63, 166] on input "checkbox" at bounding box center [61, 163] width 7 height 7
checkbox input "true"
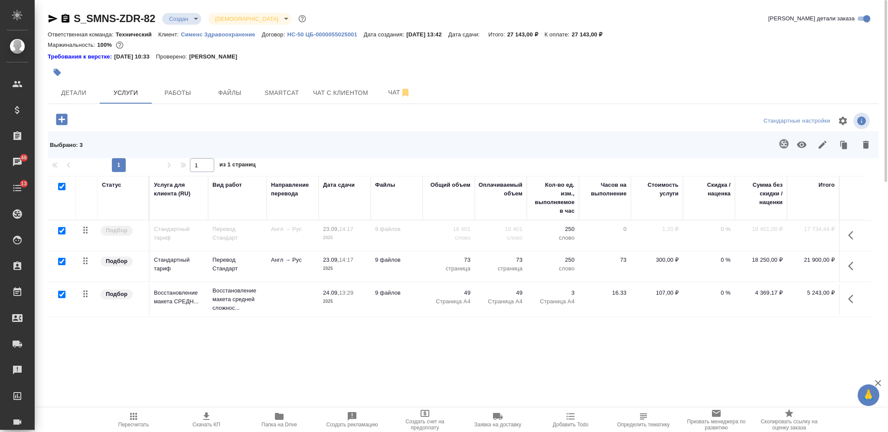
click at [826, 145] on icon "button" at bounding box center [822, 145] width 10 height 10
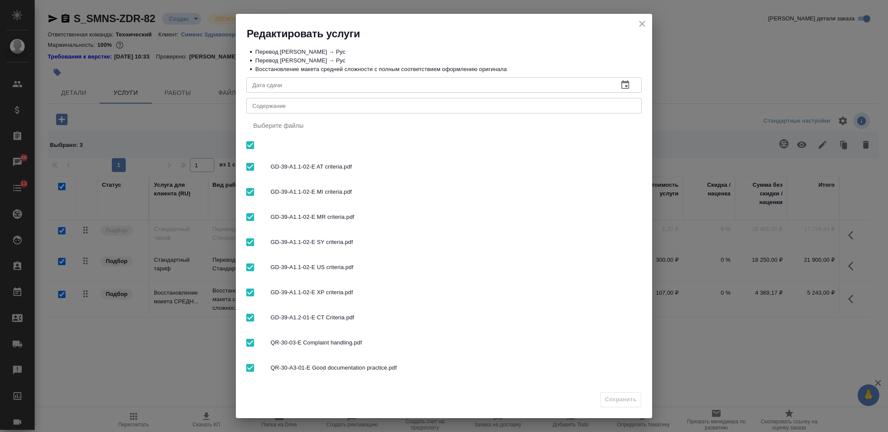
click at [418, 112] on div "x Содержание" at bounding box center [443, 106] width 395 height 16
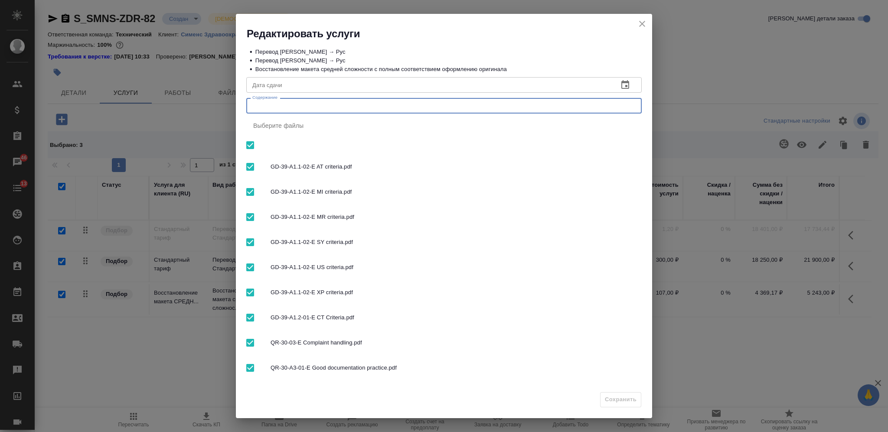
paste textarea "Перевод документации Complaint handling"
type textarea "Перевод документации Complaint handling"
click at [639, 403] on button "Сохранить" at bounding box center [620, 399] width 41 height 15
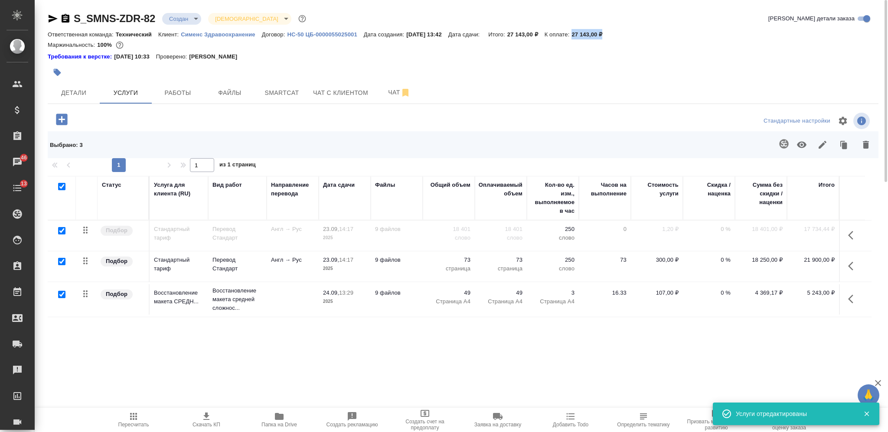
drag, startPoint x: 621, startPoint y: 33, endPoint x: 583, endPoint y: 35, distance: 38.2
click at [583, 35] on div "Ответственная команда: Технический Клиент: Сименс Здравоохранение Договор: HC-5…" at bounding box center [463, 34] width 830 height 10
copy p "27 143,00 ₽"
click at [135, 419] on icon "button" at bounding box center [133, 416] width 7 height 7
click at [202, 418] on icon "button" at bounding box center [206, 416] width 10 height 10
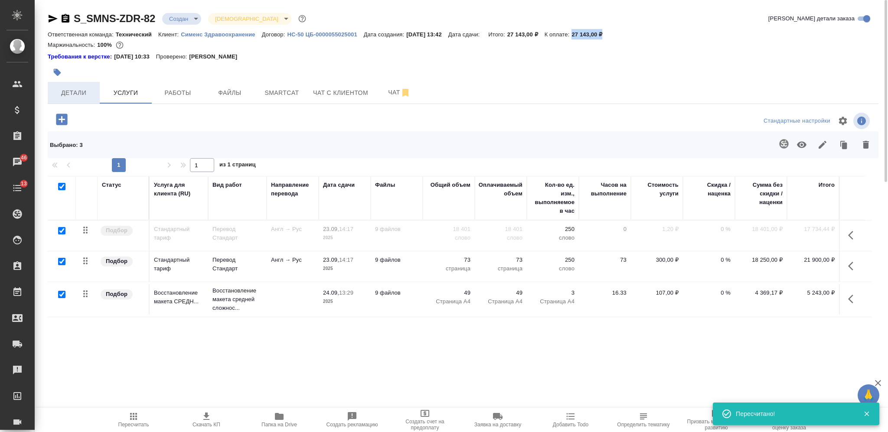
click at [85, 92] on span "Детали" at bounding box center [74, 93] width 42 height 11
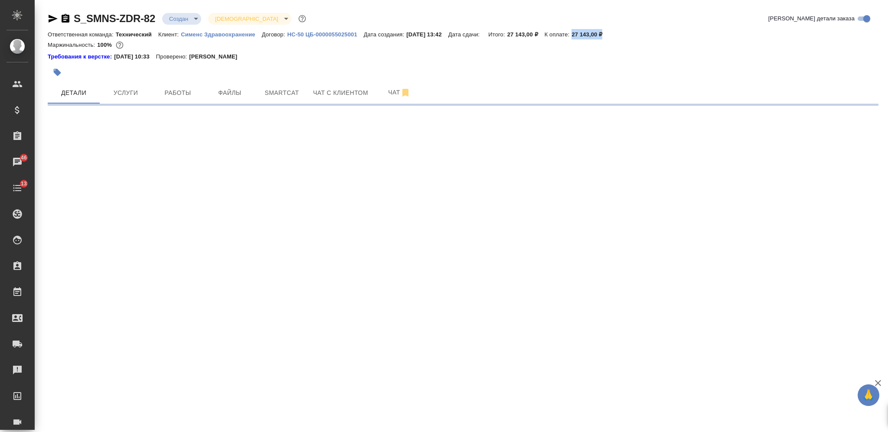
select select "RU"
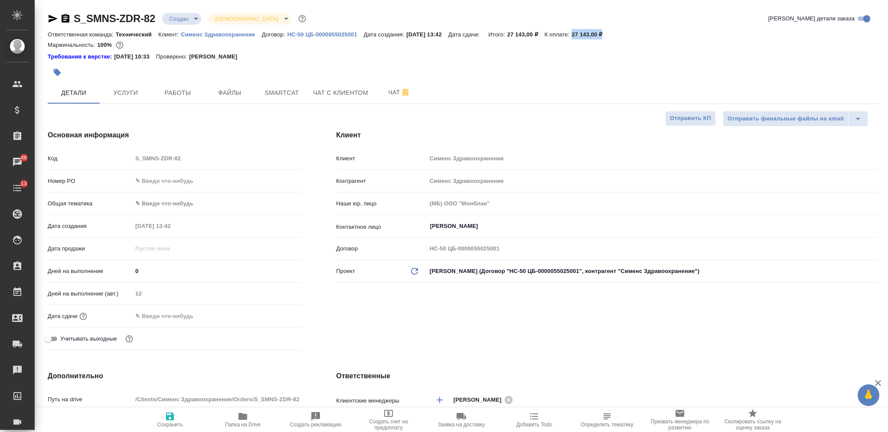
type textarea "x"
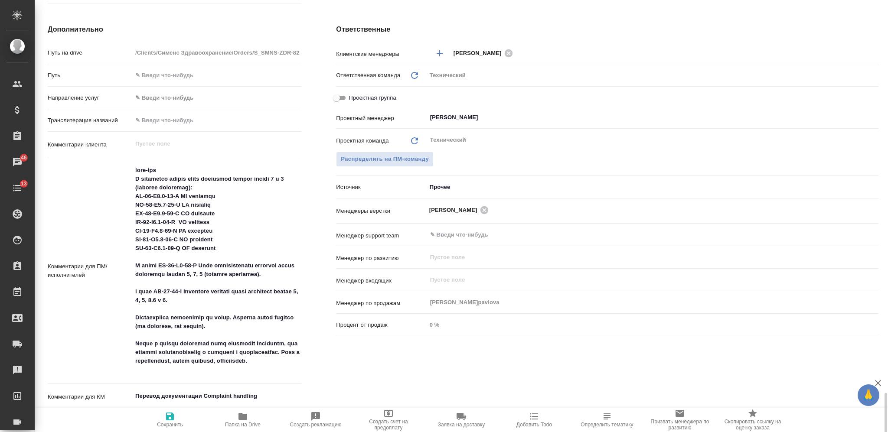
scroll to position [592, 0]
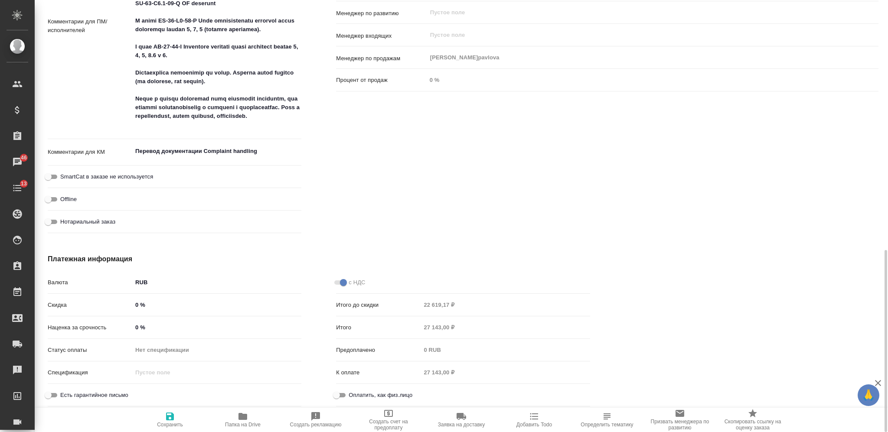
click at [132, 327] on div "0 %" at bounding box center [216, 327] width 169 height 13
type input "30 %"
type textarea "x"
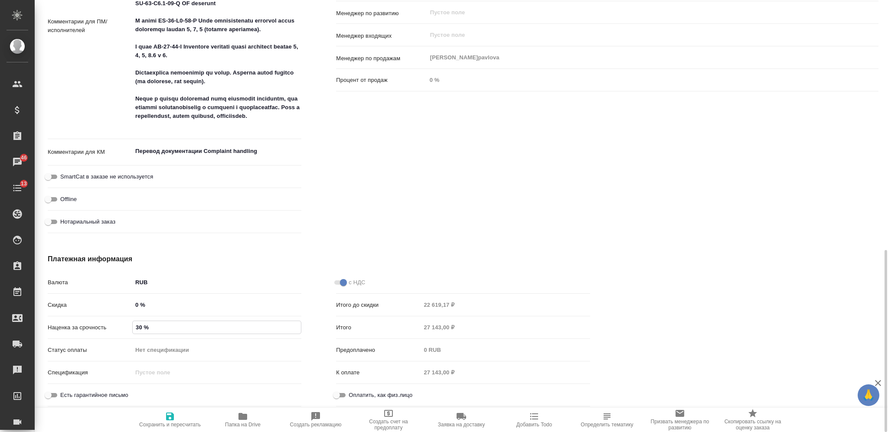
type input "30 %"
click at [163, 420] on span "Сохранить и пересчитать" at bounding box center [170, 419] width 62 height 16
type textarea "x"
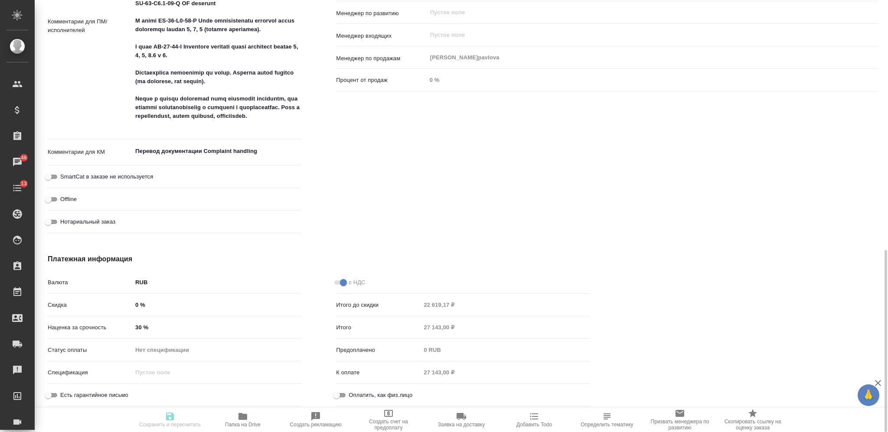
type textarea "x"
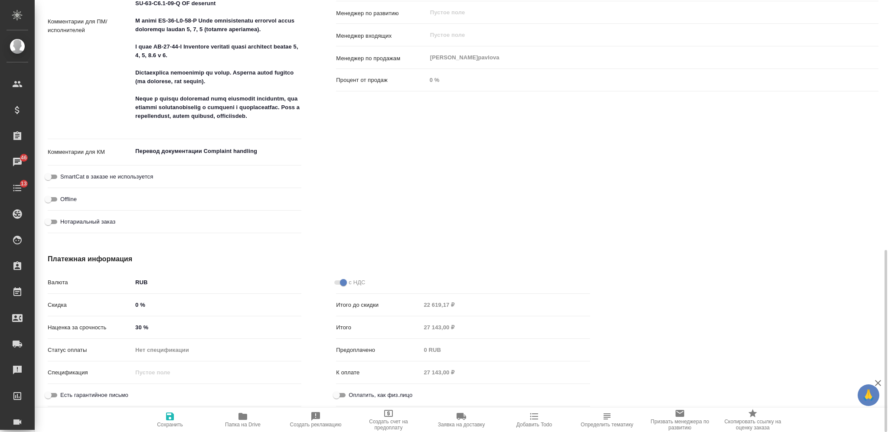
type textarea "x"
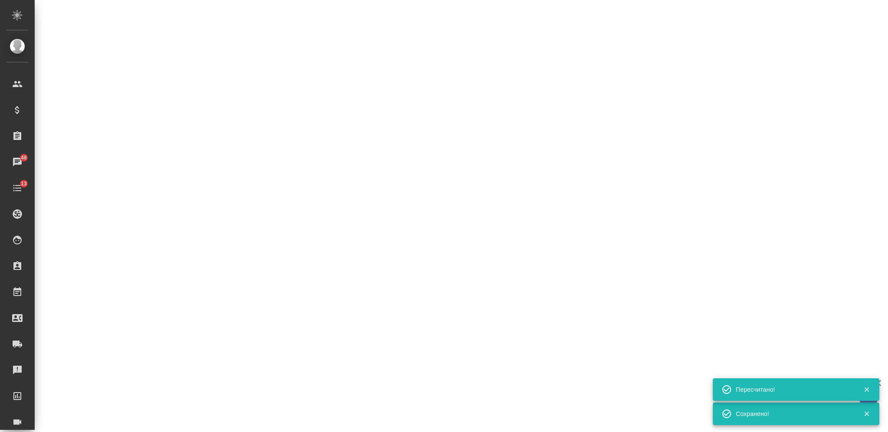
select select "RU"
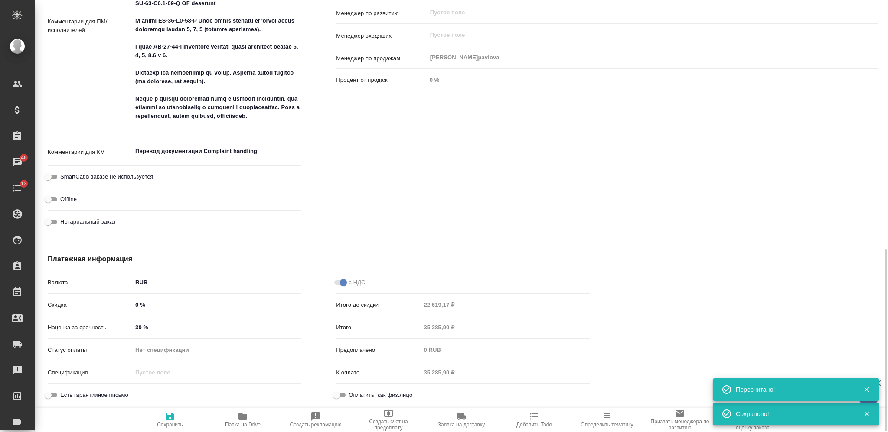
scroll to position [591, 0]
type textarea "x"
click at [413, 329] on div "Итого 35 285,90 ₽" at bounding box center [463, 327] width 254 height 15
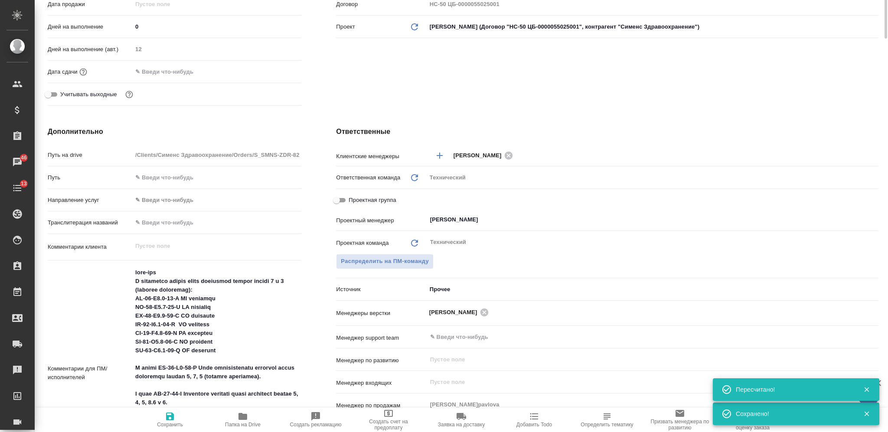
scroll to position [13, 0]
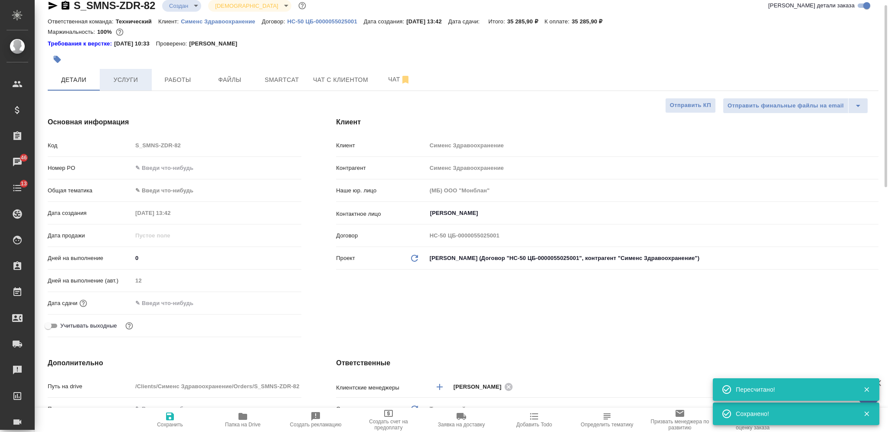
click at [126, 82] on span "Услуги" at bounding box center [126, 80] width 42 height 11
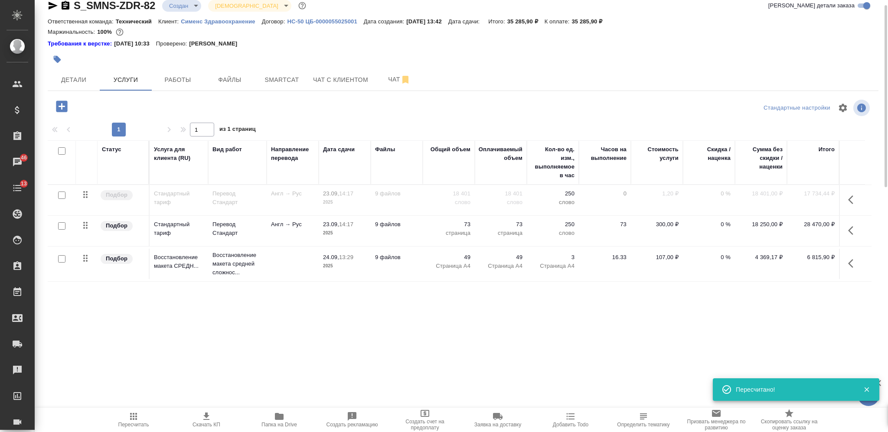
click at [208, 414] on icon "button" at bounding box center [206, 416] width 10 height 10
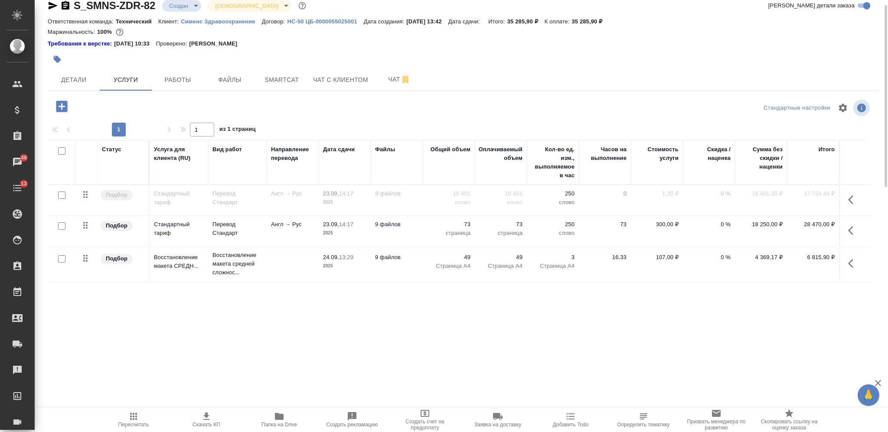
click at [850, 226] on icon "button" at bounding box center [853, 230] width 10 height 10
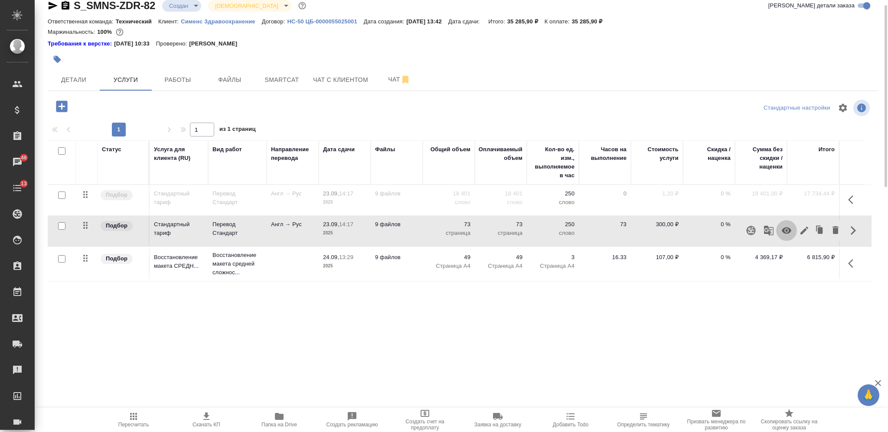
drag, startPoint x: 785, startPoint y: 228, endPoint x: 847, endPoint y: 207, distance: 66.2
click at [785, 228] on icon "button" at bounding box center [786, 231] width 10 height 7
click at [854, 200] on icon "button" at bounding box center [853, 200] width 10 height 10
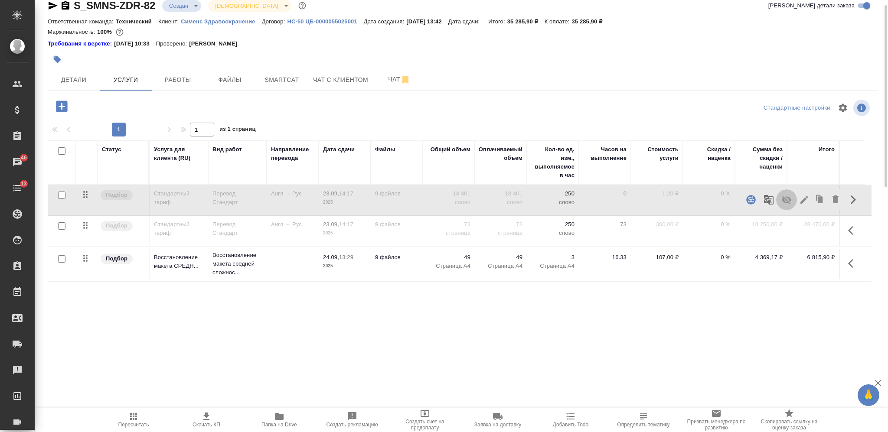
click at [784, 197] on icon "button" at bounding box center [786, 200] width 10 height 10
click at [133, 421] on icon "button" at bounding box center [133, 416] width 10 height 10
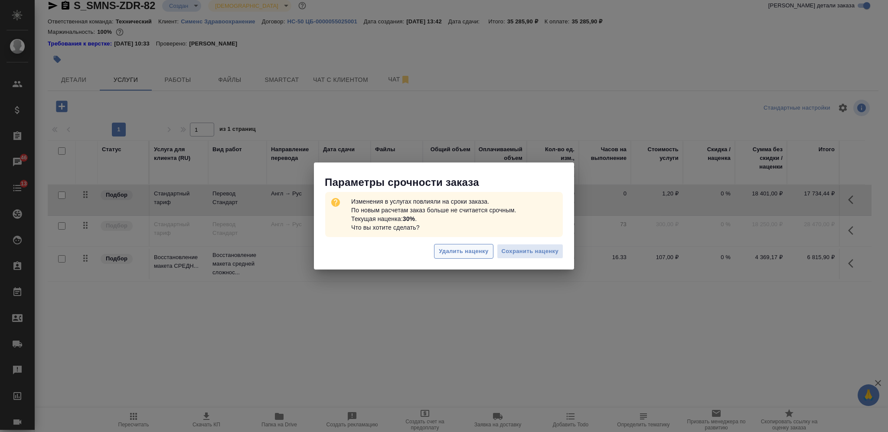
click at [452, 248] on span "Удалить наценку" at bounding box center [463, 252] width 49 height 10
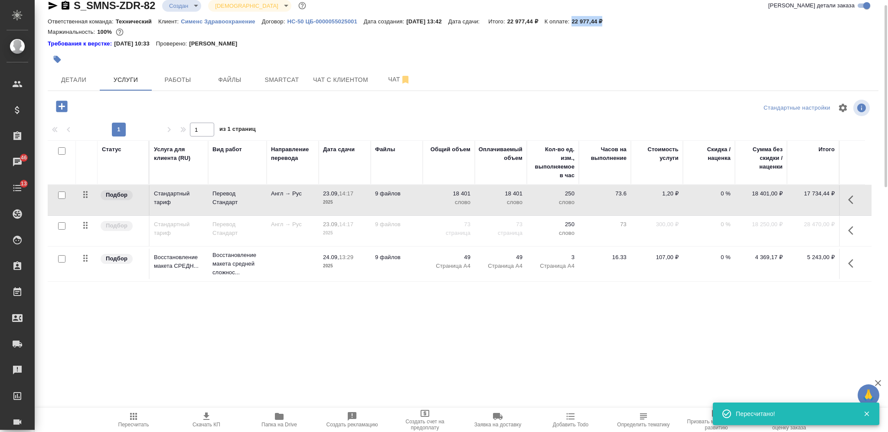
drag, startPoint x: 621, startPoint y: 24, endPoint x: 581, endPoint y: 23, distance: 40.3
click at [581, 23] on div "Ответственная команда: Технический Клиент: Сименс Здравоохранение Договор: HC-5…" at bounding box center [463, 21] width 830 height 10
copy p "22 977,44 ₽"
click at [217, 427] on span "Скачать КП" at bounding box center [206, 425] width 28 height 6
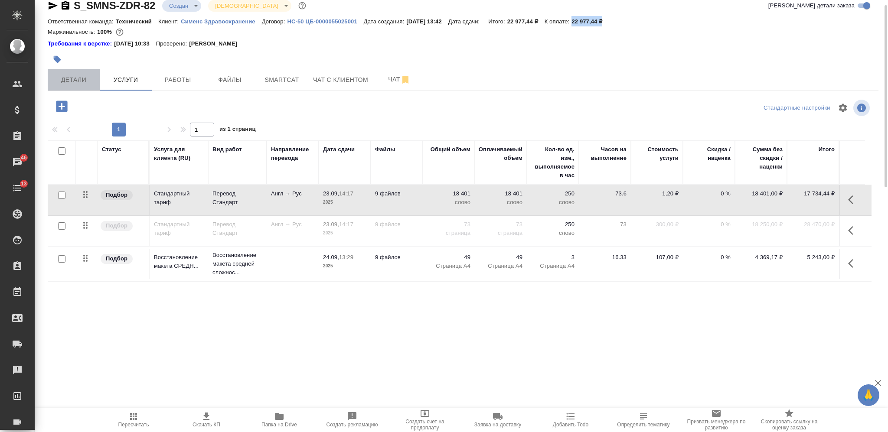
click at [72, 82] on span "Детали" at bounding box center [74, 80] width 42 height 11
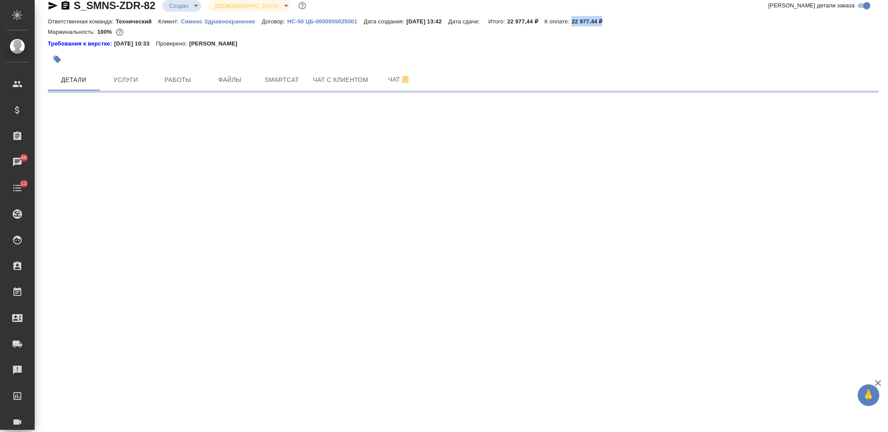
select select "RU"
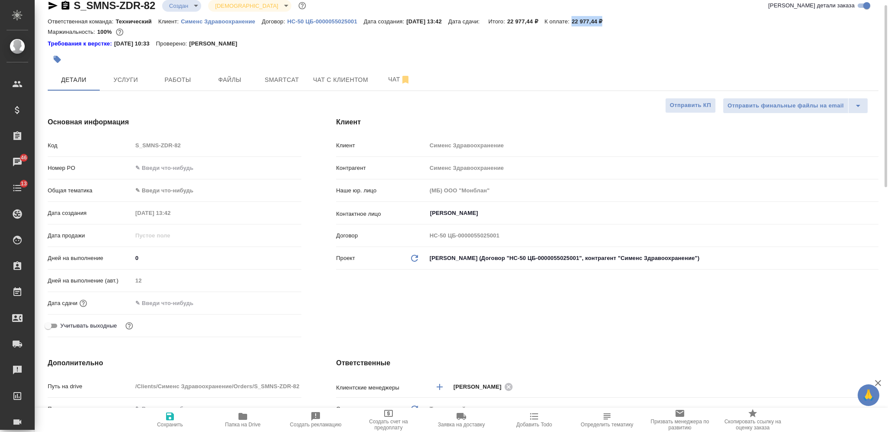
type textarea "x"
type input "Сергеева Анастасия"
type input "Павлова Антонина a.pavlova"
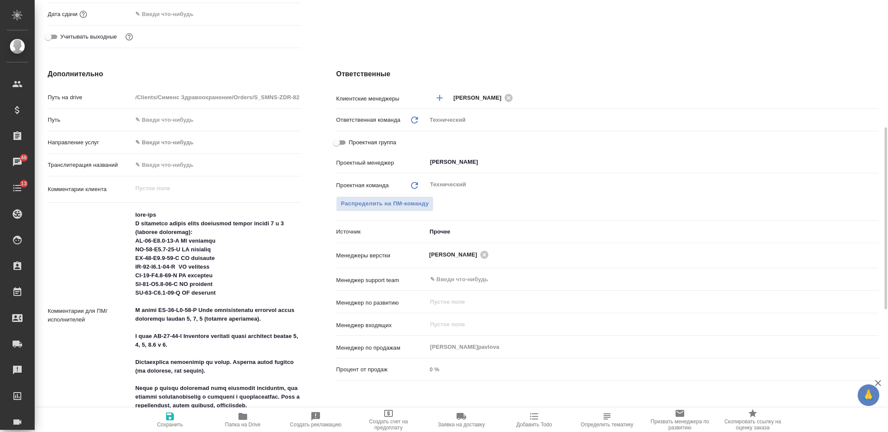
scroll to position [591, 0]
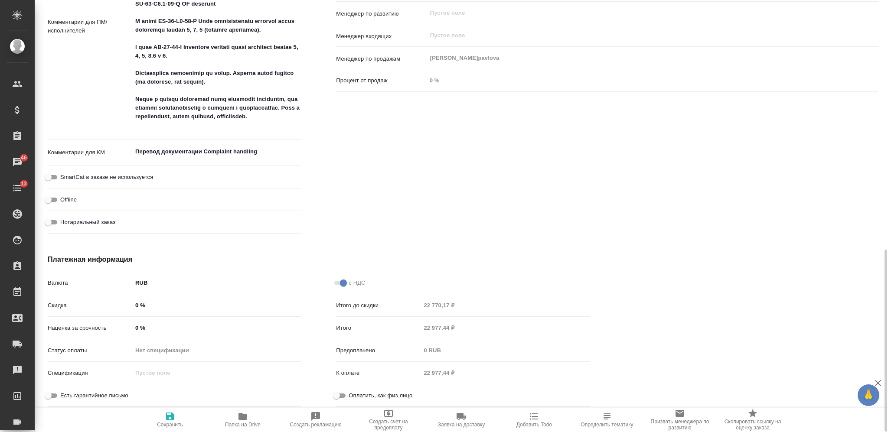
click at [136, 329] on input "0 %" at bounding box center [216, 328] width 169 height 13
type input "30 %"
type textarea "x"
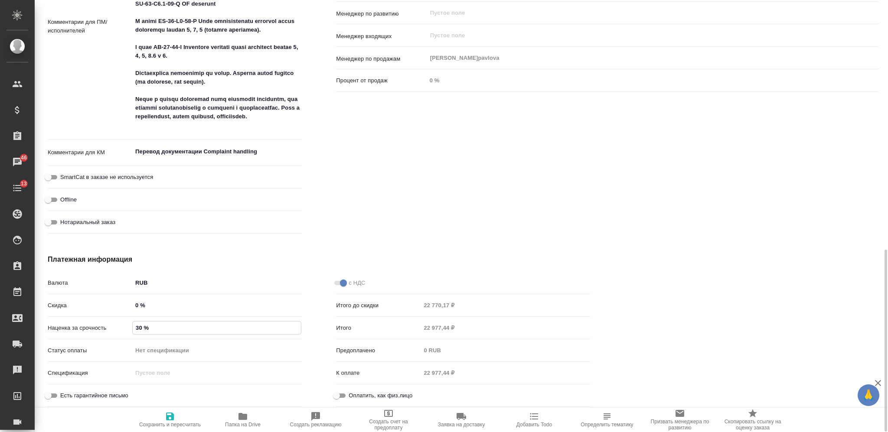
type input "30 %"
click at [167, 422] on span "Сохранить и пересчитать" at bounding box center [170, 425] width 62 height 6
type textarea "x"
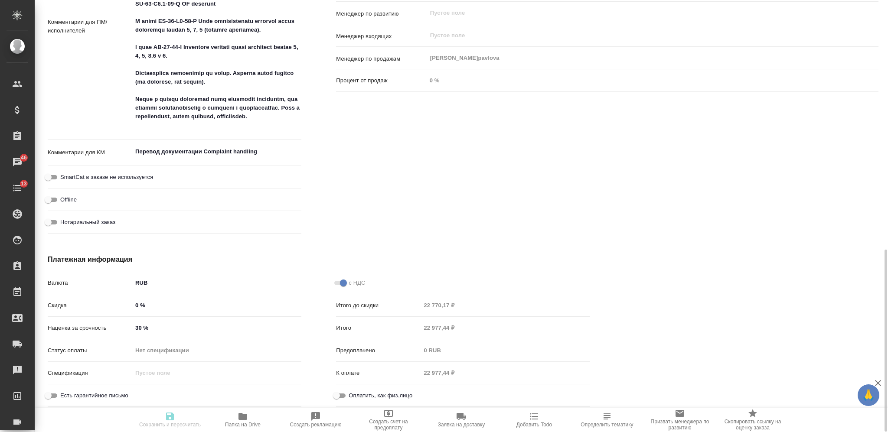
type textarea "x"
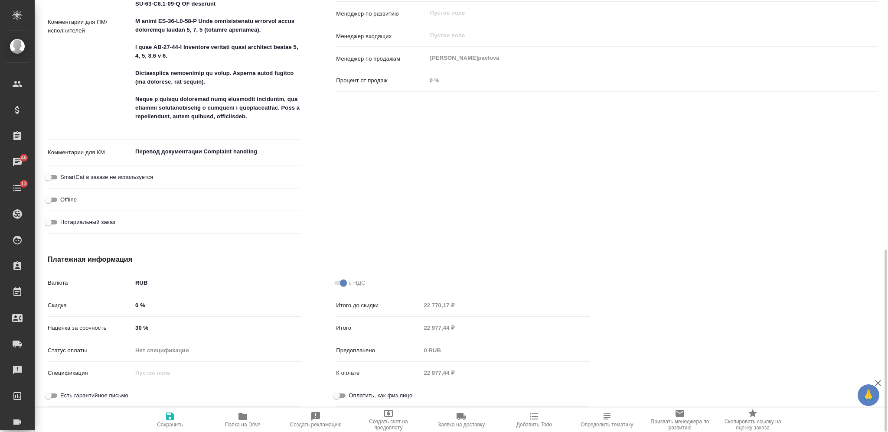
type textarea "x"
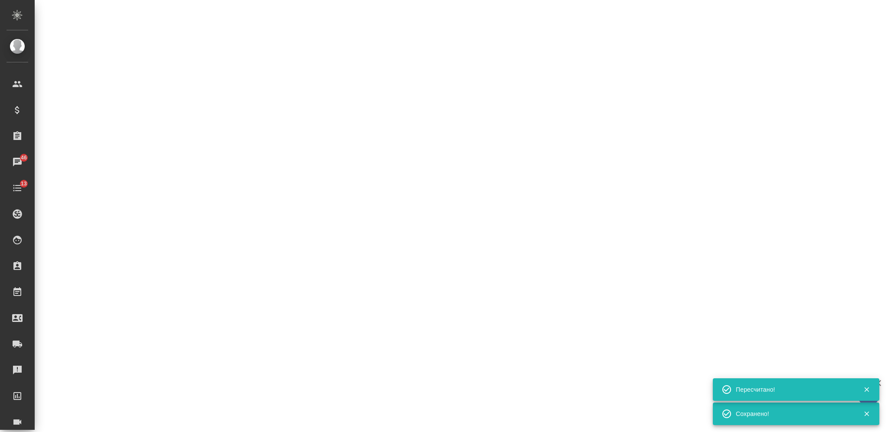
select select "RU"
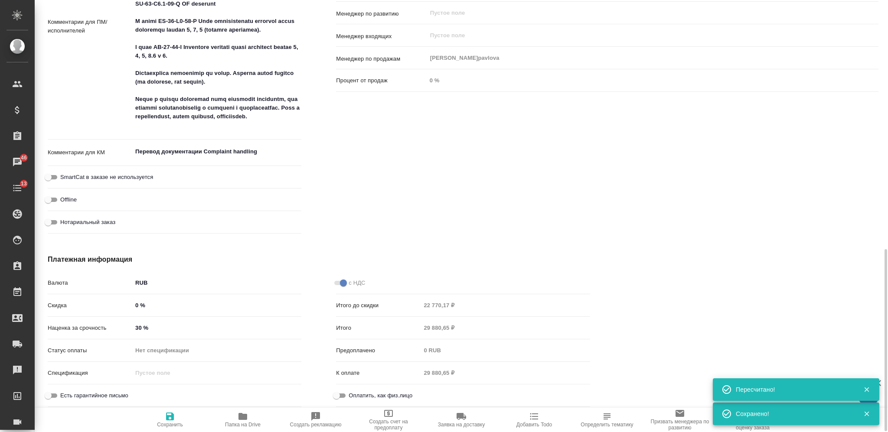
scroll to position [591, 0]
type textarea "x"
click at [408, 330] on div "Итого 29 880,65 ₽" at bounding box center [463, 328] width 254 height 15
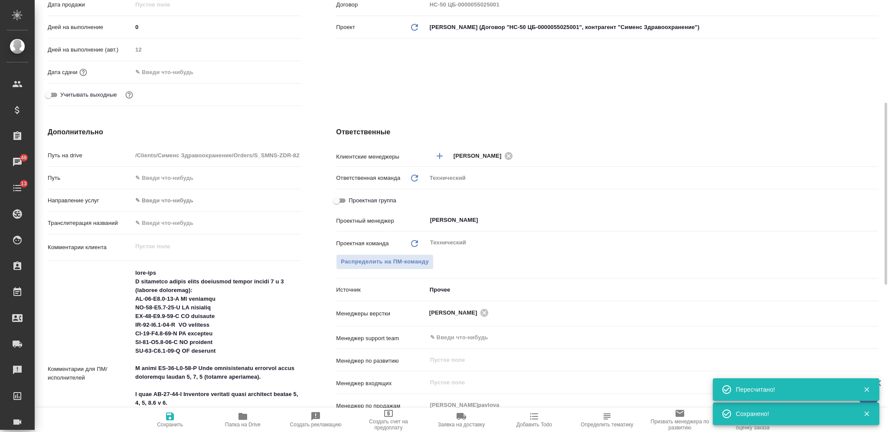
scroll to position [71, 0]
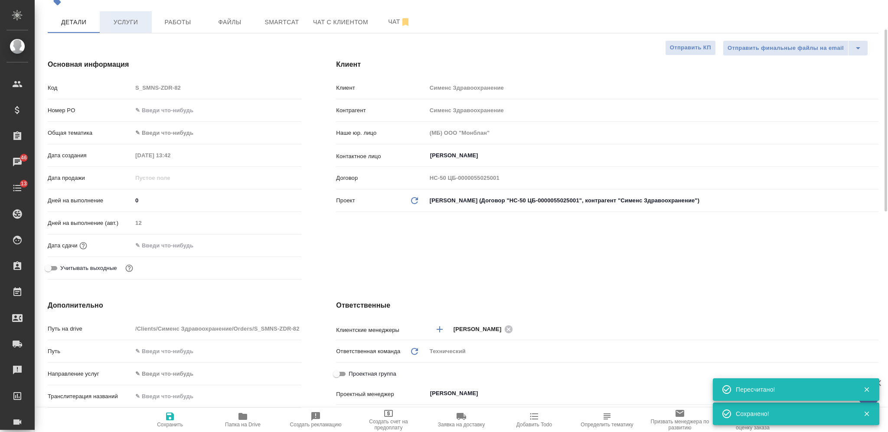
click at [127, 19] on span "Услуги" at bounding box center [126, 22] width 42 height 11
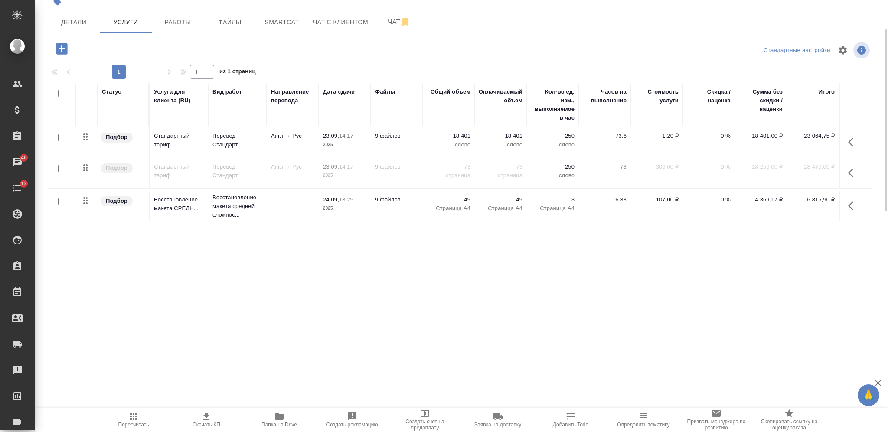
click at [208, 417] on icon "button" at bounding box center [206, 416] width 10 height 10
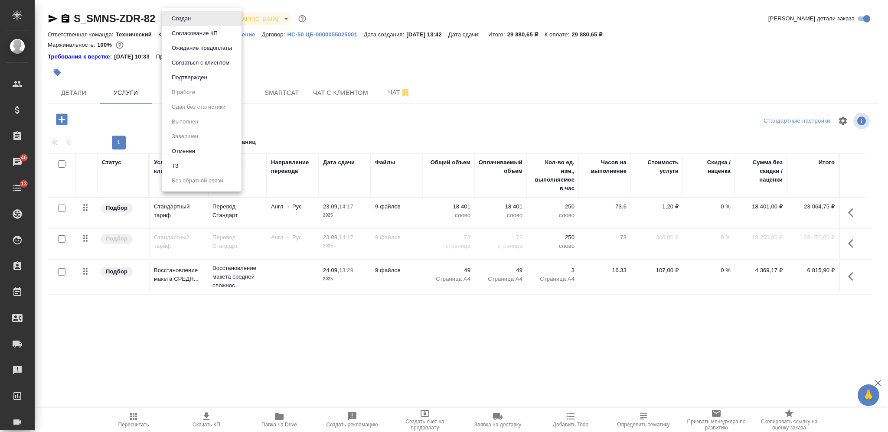
click at [195, 21] on body "🙏 .cls-1 fill:#fff; AWATERA Nikiforova Valeria Клиенты Спецификации Заказы 46 Ч…" at bounding box center [444, 216] width 888 height 432
click at [189, 35] on button "Согласование КП" at bounding box center [194, 34] width 51 height 10
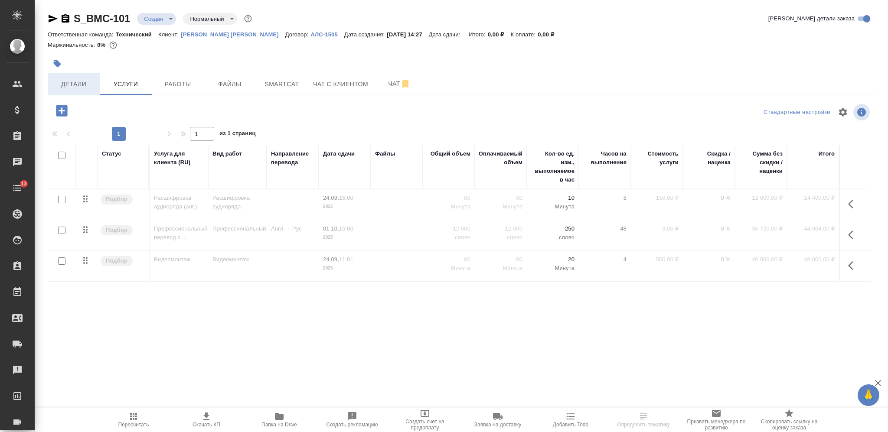
click at [88, 82] on span "Детали" at bounding box center [74, 84] width 42 height 11
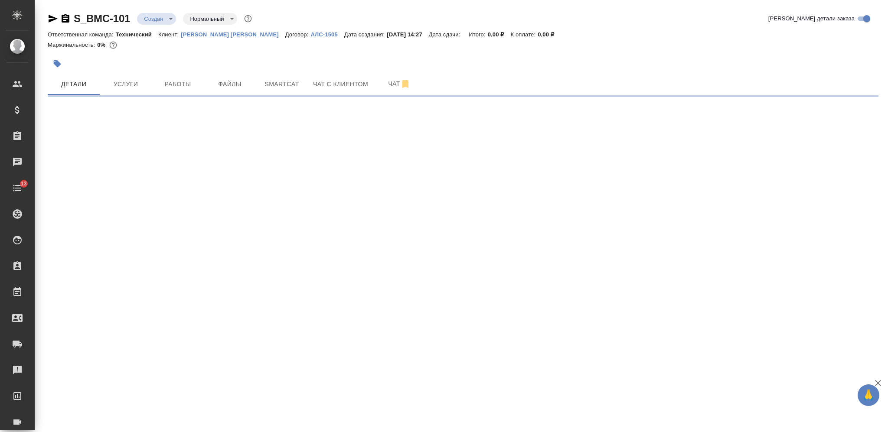
select select "RU"
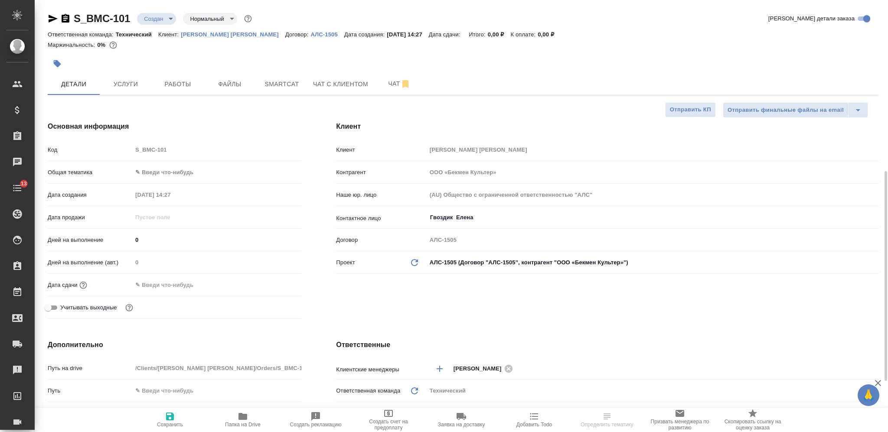
type textarea "x"
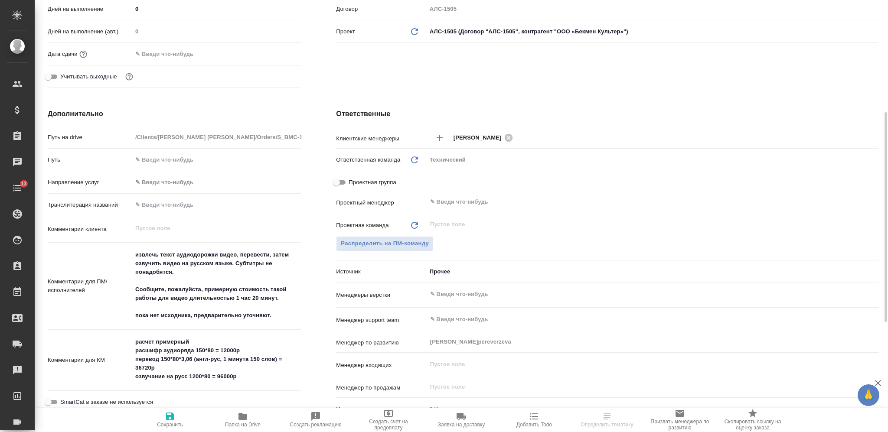
scroll to position [347, 0]
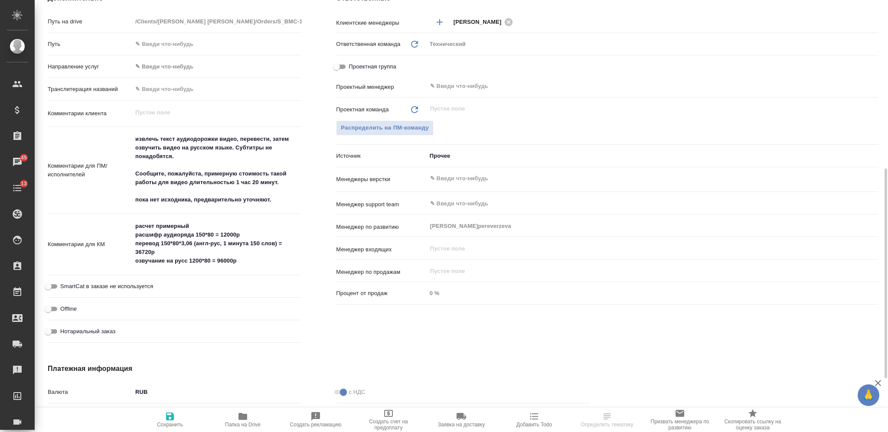
type textarea "x"
click at [205, 221] on textarea "расчет примерный расшифр аудиоряда 150*80 = 12000р перевод 150*80*3,06 (англ-ру…" at bounding box center [217, 243] width 168 height 49
type textarea "расчет примерный расшифр аудиоряда 150*80 = 12000р перевод 150*80*3,06 (англ-ру…"
type textarea "x"
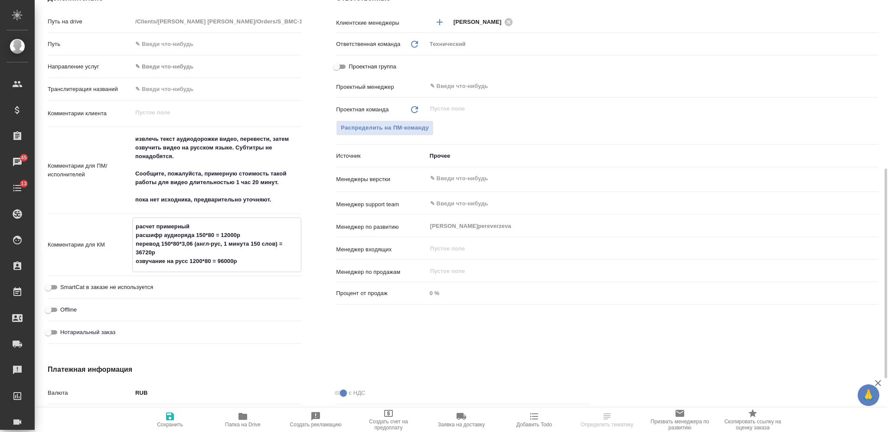
type textarea "x"
type textarea "расчет примерный ( расшифр аудиоряда 150*80 = 12000р перевод 150*80*3,06 (англ-…"
type textarea "x"
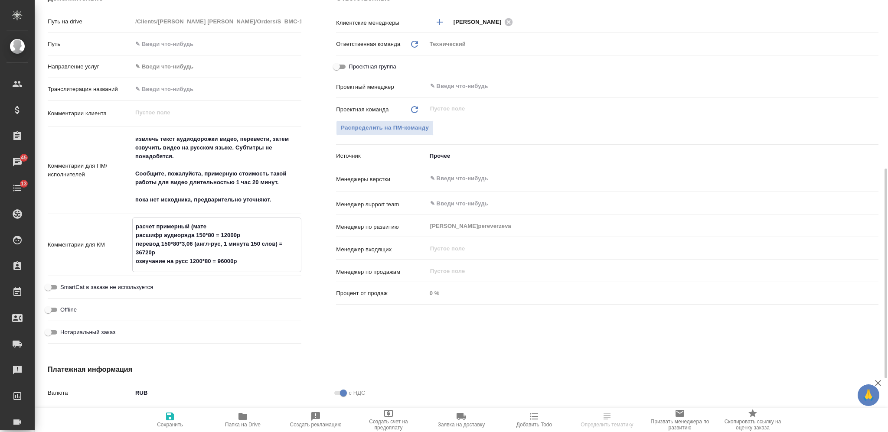
type textarea "расчет примерный (матер расшифр аудиоряда 150*80 = 12000р перевод 150*80*3,06 (…"
type textarea "x"
type textarea "расчет примерный (материалы расшифр аудиоряда 150*80 = 12000р перевод 150*80*3,…"
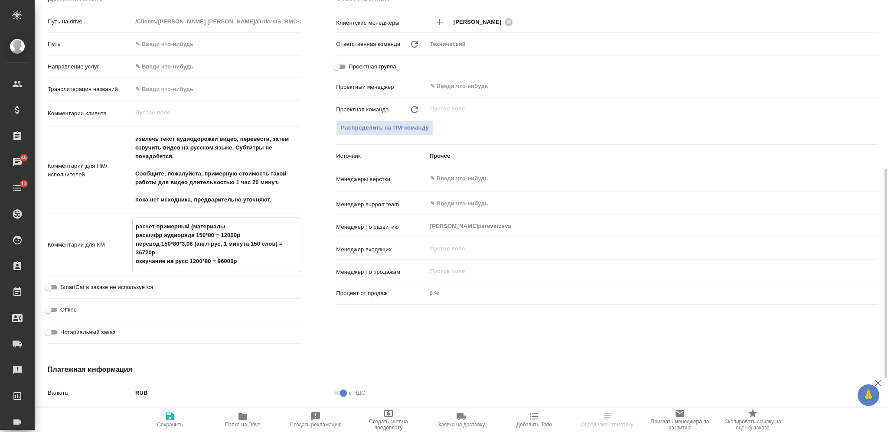
type textarea "x"
type textarea "расчет примерный (материалы жд расшифр аудиоряда 150*80 = 12000р перевод 150*80…"
type textarea "x"
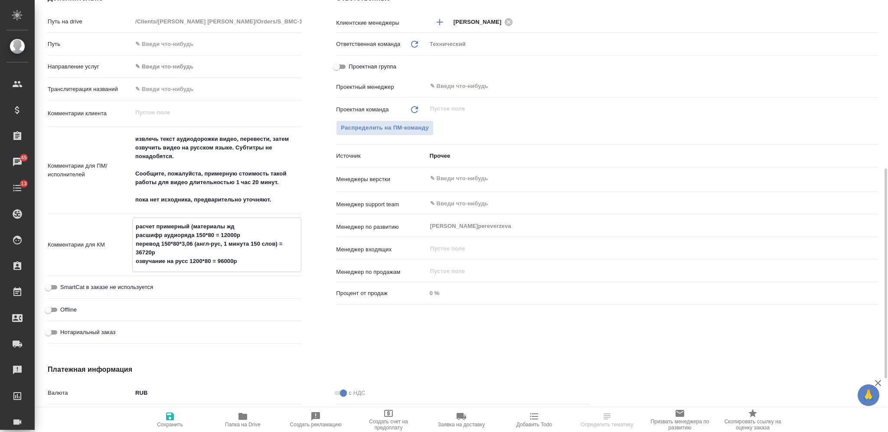
type textarea "x"
type textarea "расчет примерный (материалы жде расшифр аудиоряда 150*80 = 12000р перевод 150*8…"
type textarea "x"
type textarea "расчет примерный (материалы ждем расшифр аудиоряда 150*80 = 12000р перевод 150*…"
type textarea "x"
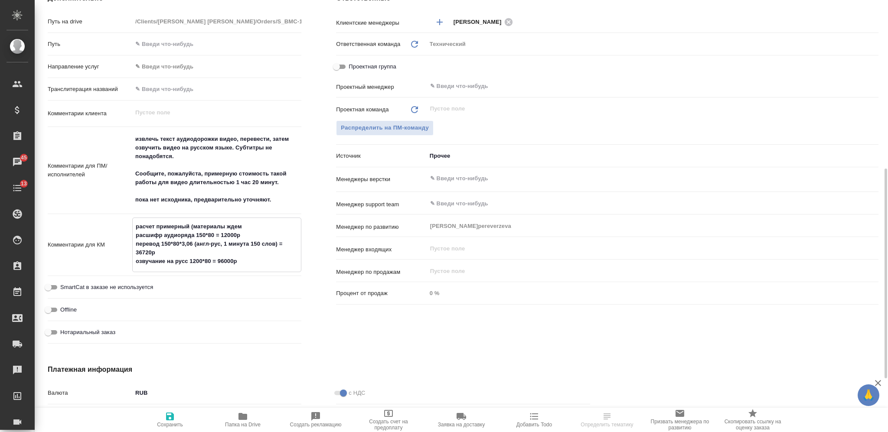
type textarea "x"
type textarea "расчет примерный (материалы ждем) расшифр аудиоряда 150*80 = 12000р перевод 150…"
type textarea "x"
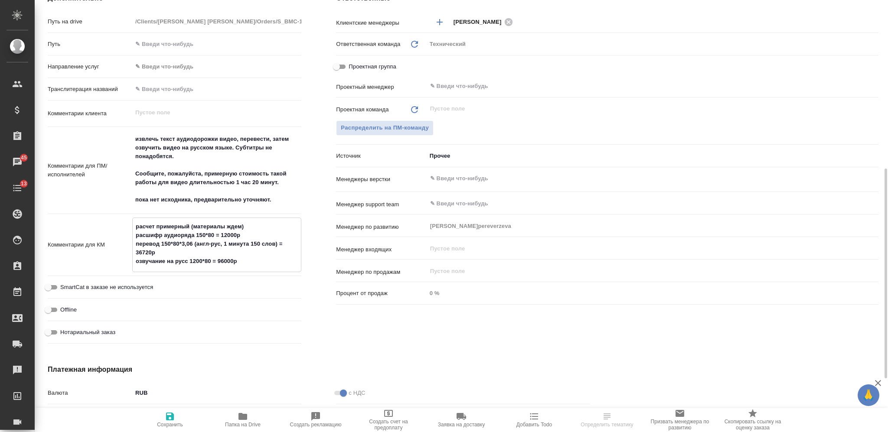
type textarea "x"
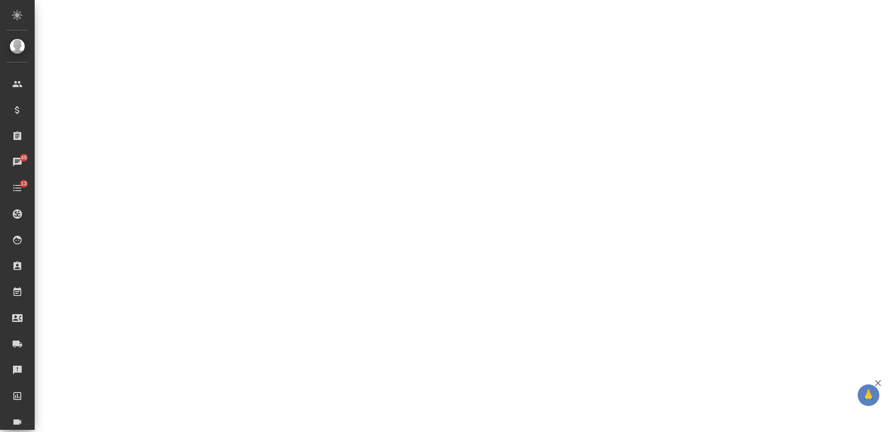
select select "RU"
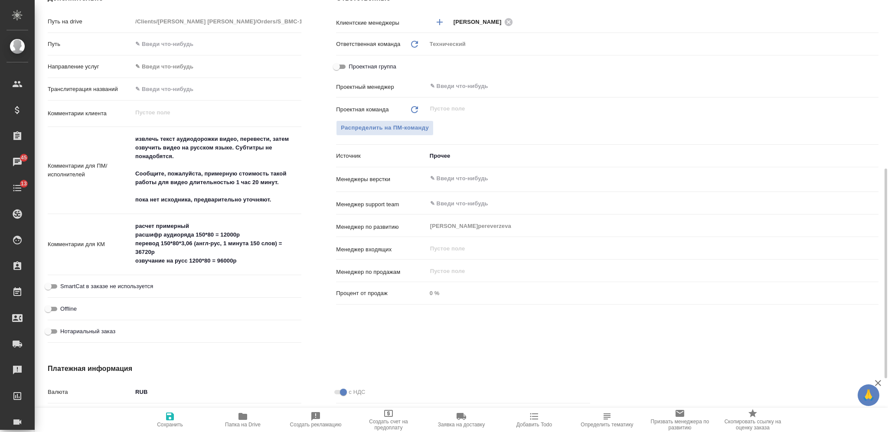
type textarea "x"
click at [226, 222] on textarea "расчет примерный расшифр аудиоряда 150*80 = 12000р перевод 150*80*3,06 (англ-ру…" at bounding box center [216, 243] width 169 height 49
type textarea "x"
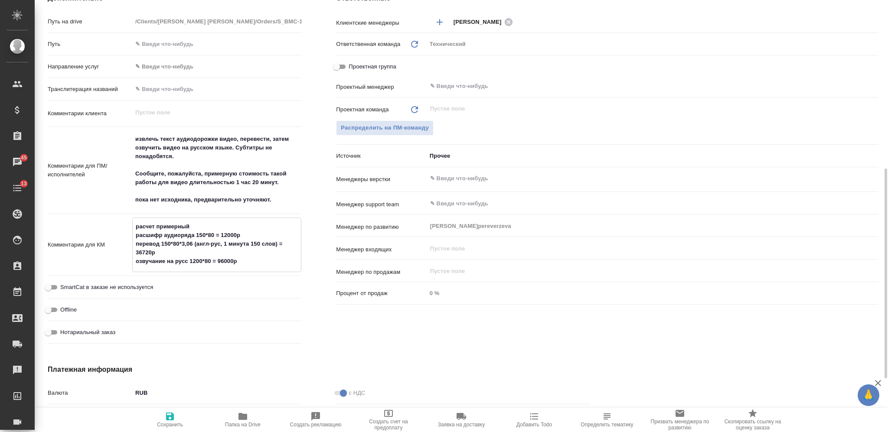
type textarea "x"
type textarea "расчет примерный расшифр аудиоряда 150*80 = 12000р перевод 150*80*3,06 (англ-ру…"
type textarea "x"
type textarea "расчет примерный ( расшифр аудиоряда 150*80 = 12000р перевод 150*80*3,06 (англ-…"
type textarea "x"
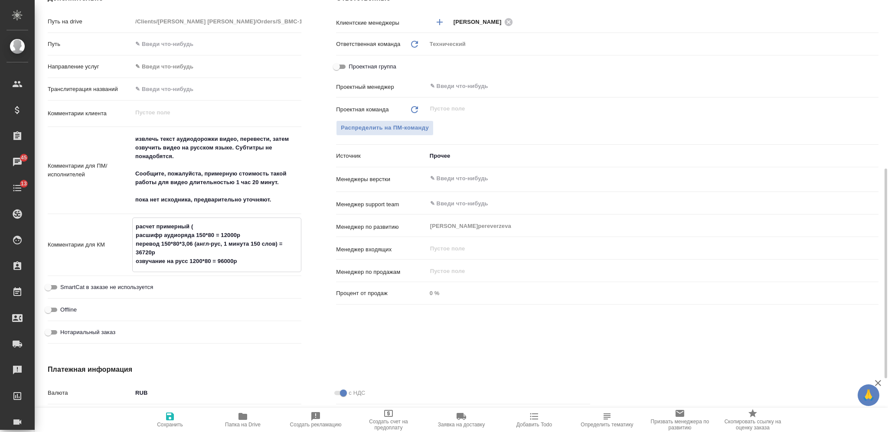
type textarea "x"
type textarea "расчет примерный (м расшифр аудиоряда 150*80 = 12000р перевод 150*80*3,06 (англ…"
type textarea "x"
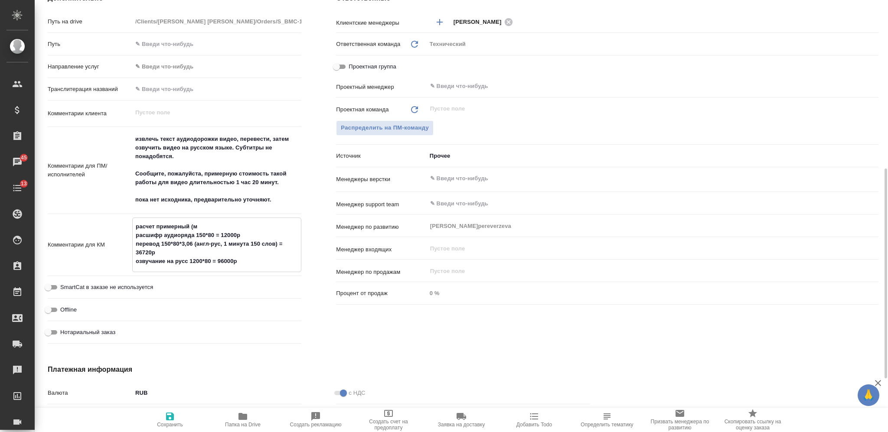
type textarea "x"
type textarea "расчет примерный (ма расшифр аудиоряда 150*80 = 12000р перевод 150*80*3,06 (анг…"
type textarea "x"
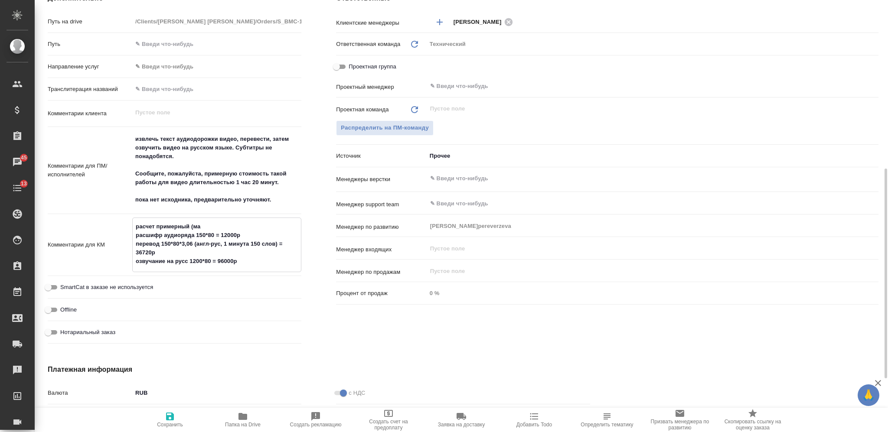
type textarea "расчет примерный (мат расшифр аудиоряда 150*80 = 12000р перевод 150*80*3,06 (ан…"
type textarea "x"
type textarea "расчет примерный (матер расшифр аудиоряда 150*80 = 12000р перевод 150*80*3,06 (…"
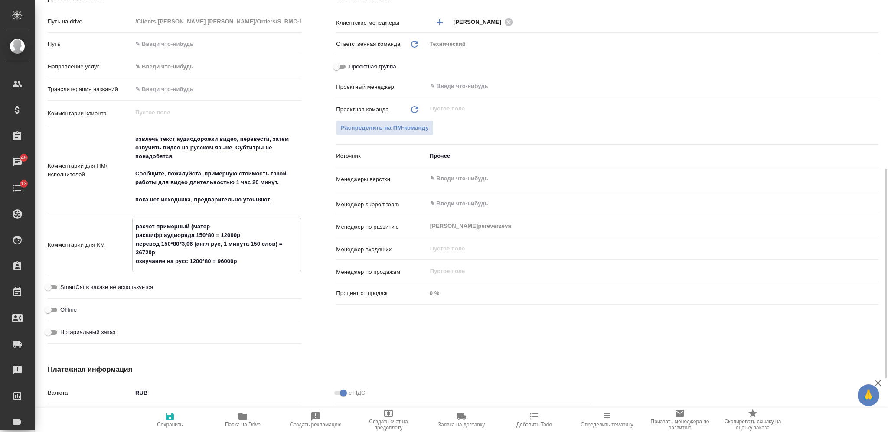
type textarea "x"
type textarea "расчет примерный (матери расшифр аудиоряда 150*80 = 12000р перевод 150*80*3,06 …"
type textarea "x"
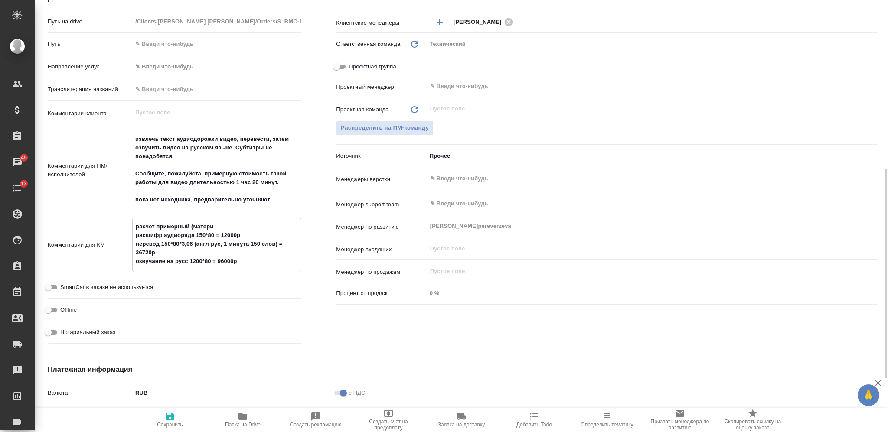
type textarea "x"
type textarea "расчет примерный (материа расшифр аудиоряда 150*80 = 12000р перевод 150*80*3,06…"
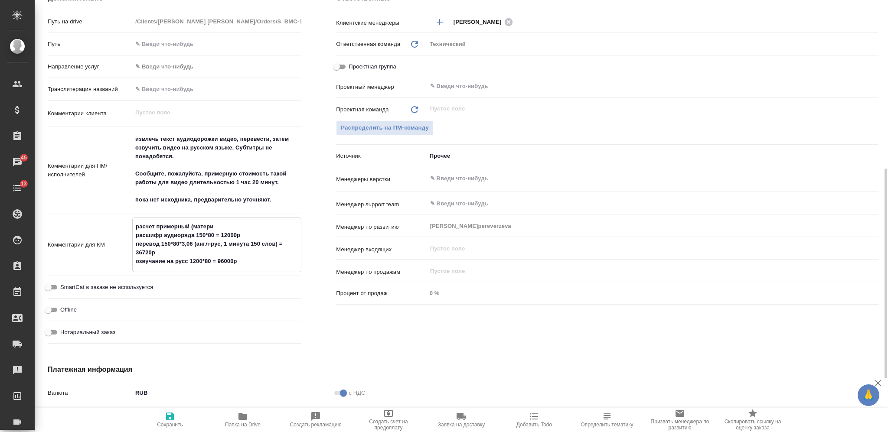
type textarea "x"
type textarea "расчет примерный (материал расшифр аудиоряда 150*80 = 12000р перевод 150*80*3,0…"
type textarea "x"
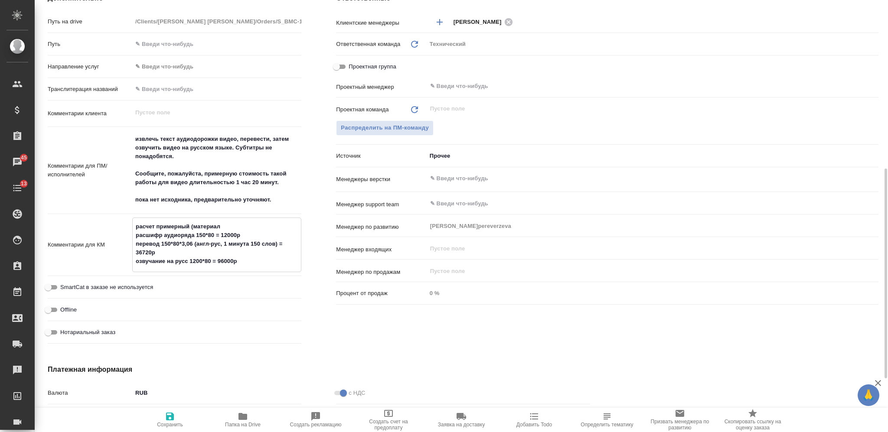
type textarea "расчет примерный (материалы расшифр аудиоряда 150*80 = 12000р перевод 150*80*3,…"
type textarea "x"
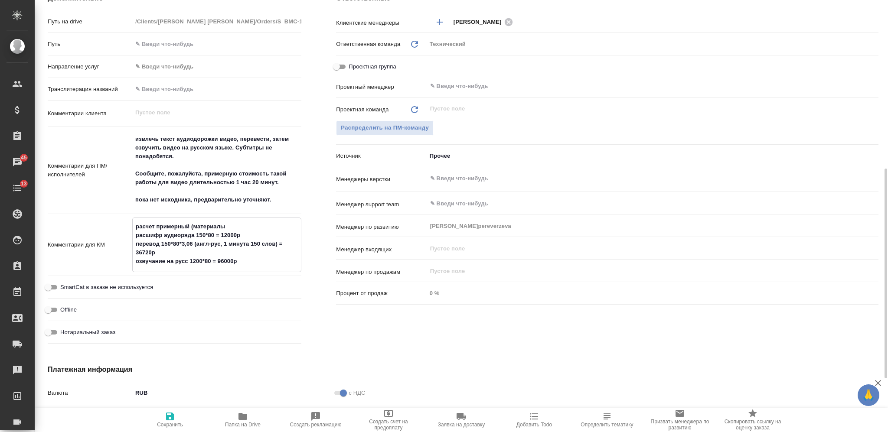
type textarea "x"
type textarea "расчет примерный (материалы расшифр аудиоряда 150*80 = 12000р перевод 150*80*3,…"
type textarea "x"
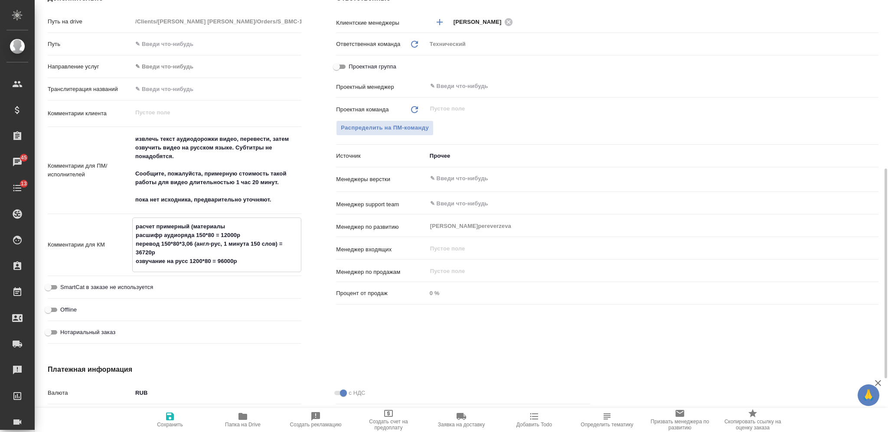
type textarea "расчет примерный (материалы ж расшифр аудиоряда 150*80 = 12000р перевод 150*80*…"
type textarea "x"
type textarea "расчет примерный (материалы жд расшифр аудиоряда 150*80 = 12000р перевод 150*80…"
type textarea "x"
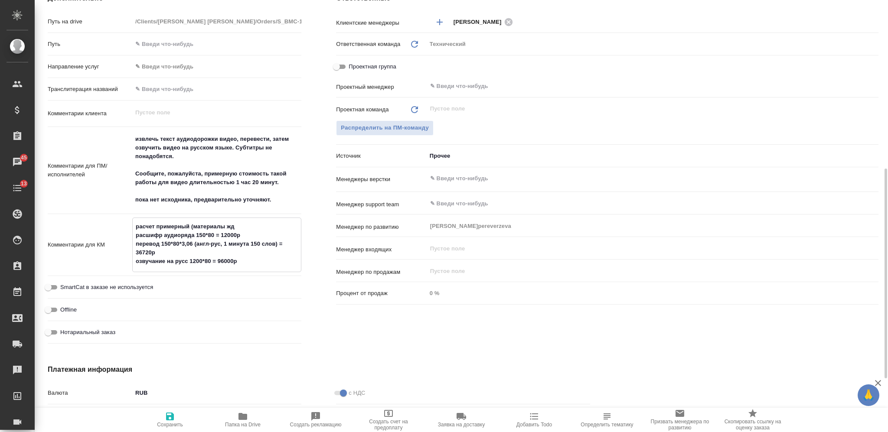
type textarea "x"
type textarea "расчет примерный (материалы жде расшифр аудиоряда 150*80 = 12000р перевод 150*8…"
type textarea "x"
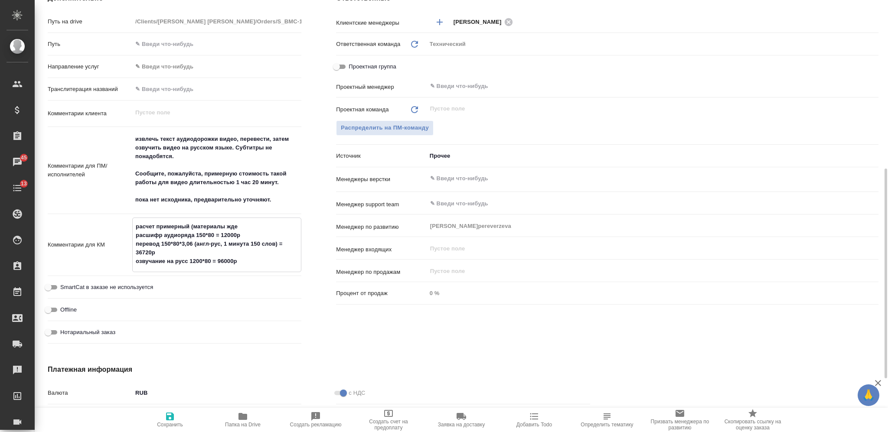
type textarea "расчет примерный (материалы ждем расшифр аудиоряда 150*80 = 12000р перевод 150*…"
type textarea "x"
type textarea "расчет примерный (материалы ждем) расшифр аудиоряда 150*80 = 12000р перевод 150…"
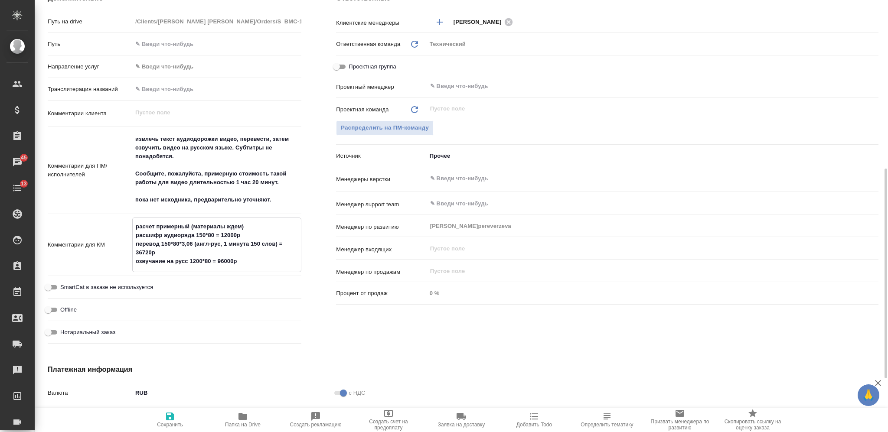
type textarea "x"
type textarea "расчет примерный (материалы ждем) расшифр аудиоряда 150*80 = 12000р перевод 150…"
type textarea "x"
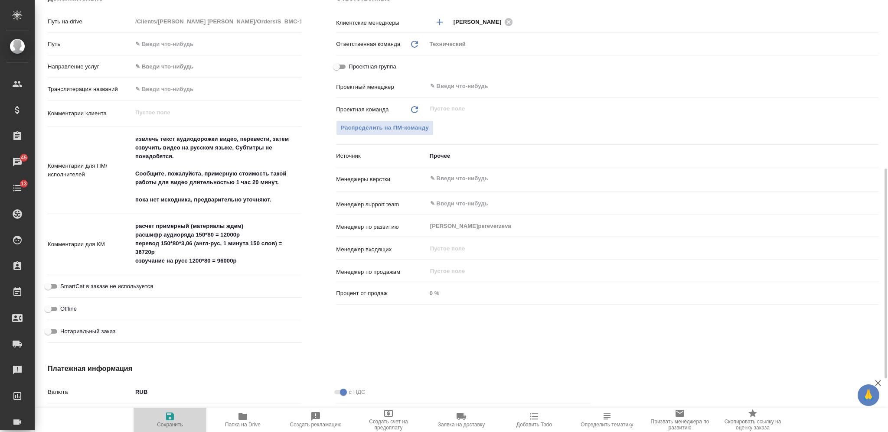
click at [178, 416] on span "Сохранить" at bounding box center [170, 419] width 62 height 16
type textarea "x"
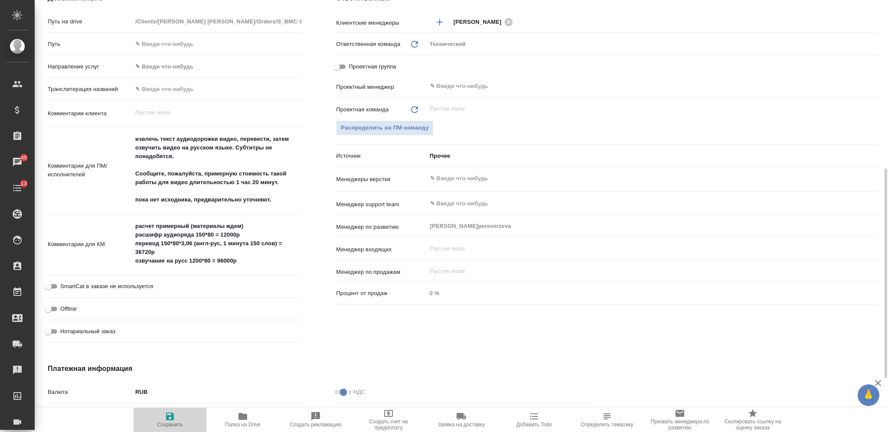
type textarea "x"
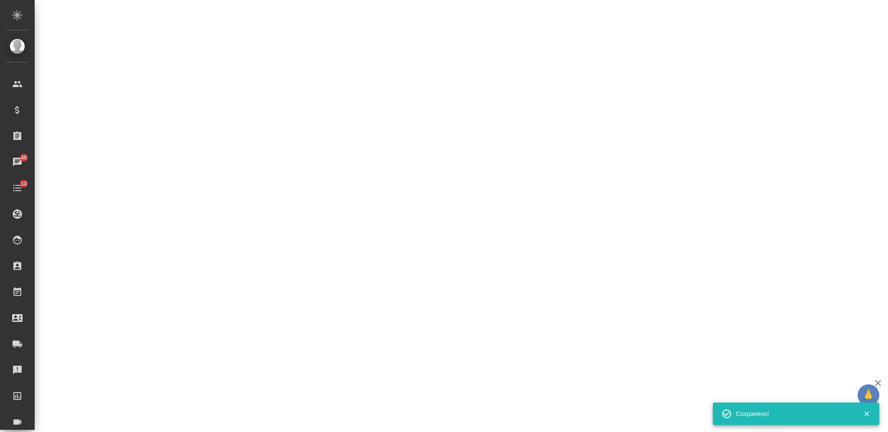
select select "RU"
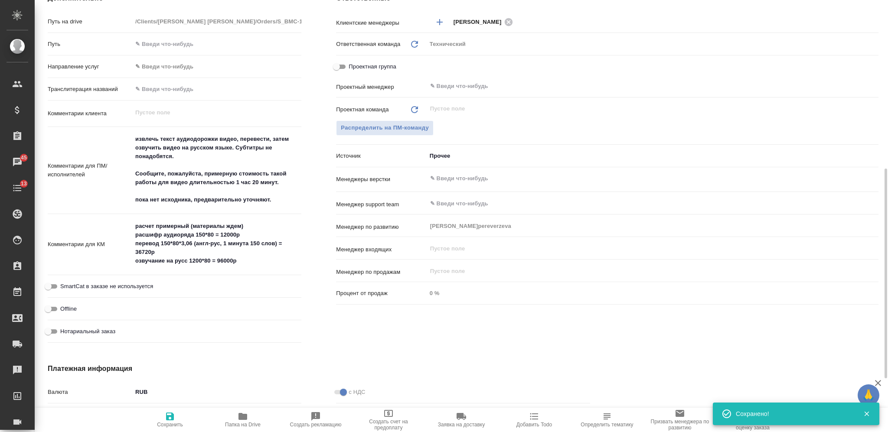
type textarea "x"
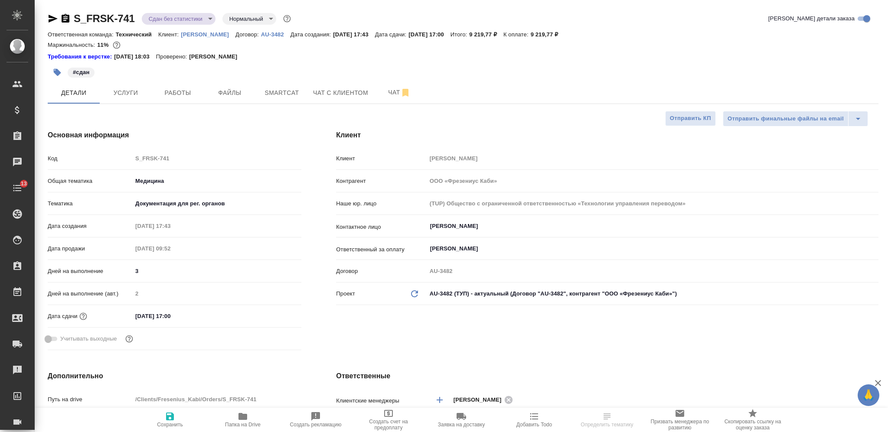
select select "RU"
click at [185, 33] on p "[PERSON_NAME]" at bounding box center [208, 34] width 55 height 7
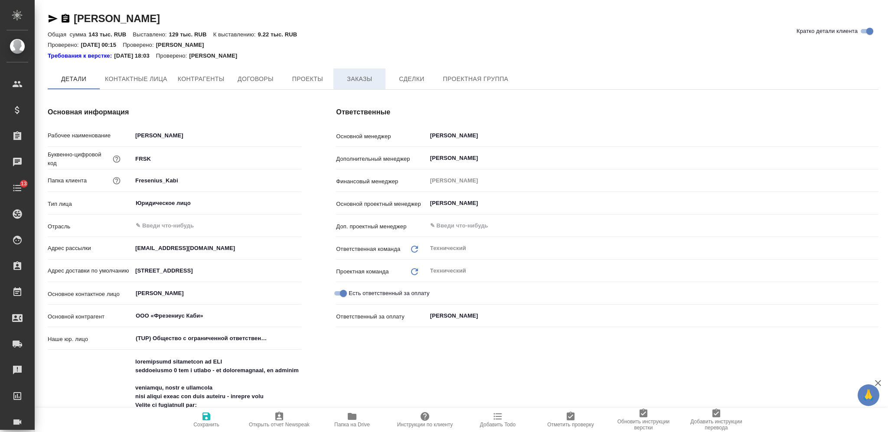
click at [361, 74] on span "Заказы" at bounding box center [360, 79] width 42 height 11
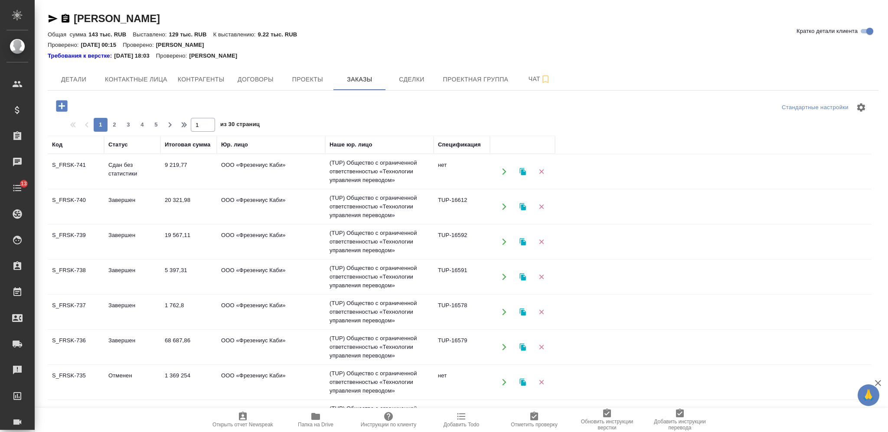
click at [52, 107] on button "button" at bounding box center [62, 106] width 24 height 18
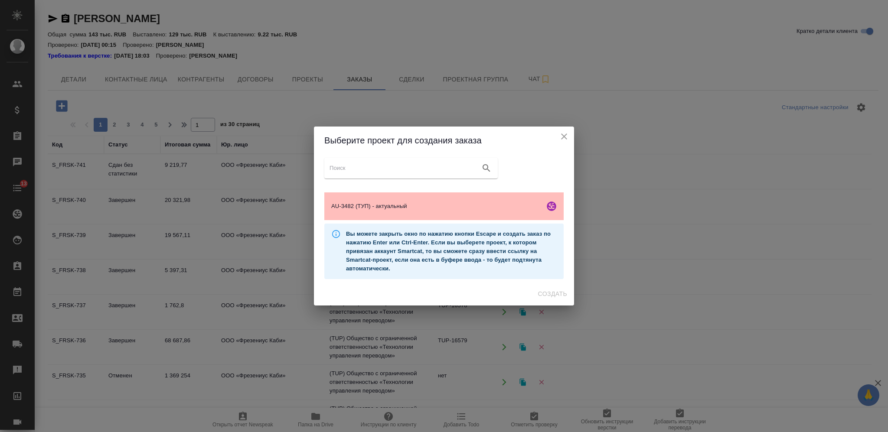
click at [446, 202] on span "AU-3482 (ТУП) - актуальный" at bounding box center [436, 206] width 210 height 9
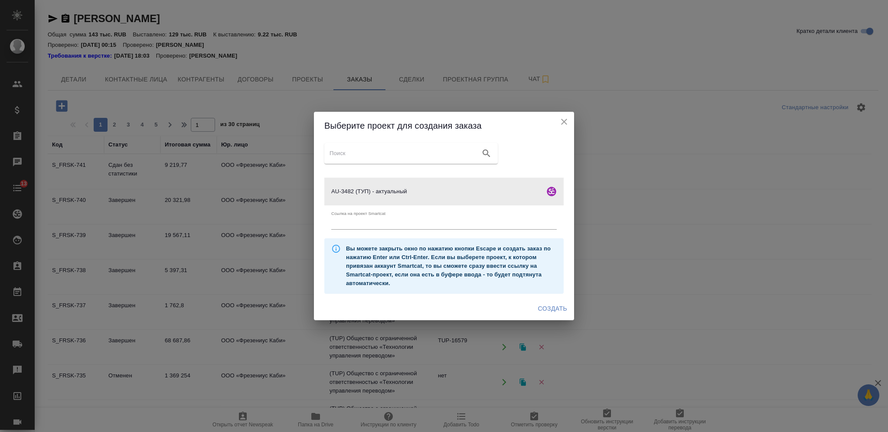
click at [551, 304] on span "Создать" at bounding box center [552, 308] width 29 height 11
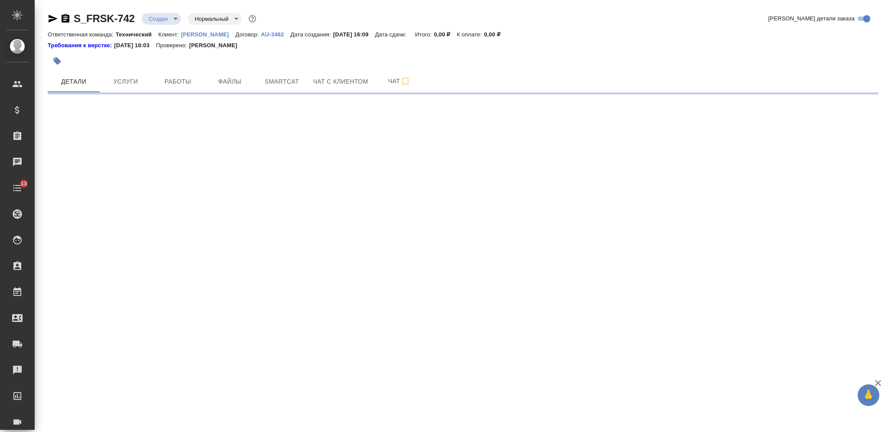
select select "RU"
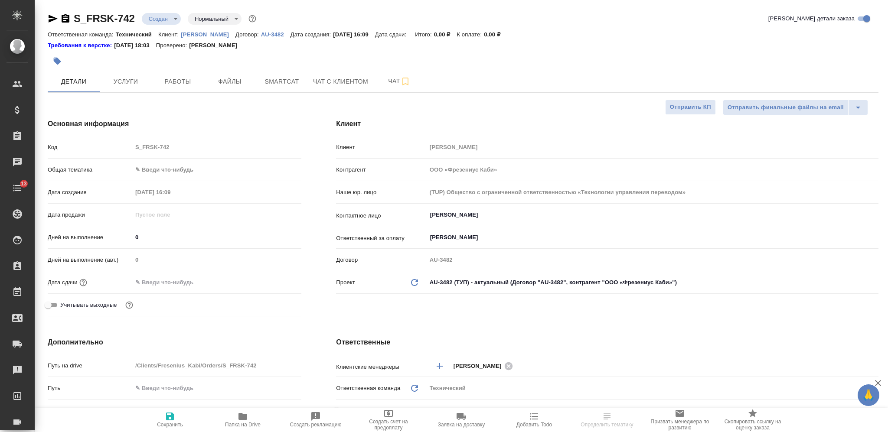
type textarea "x"
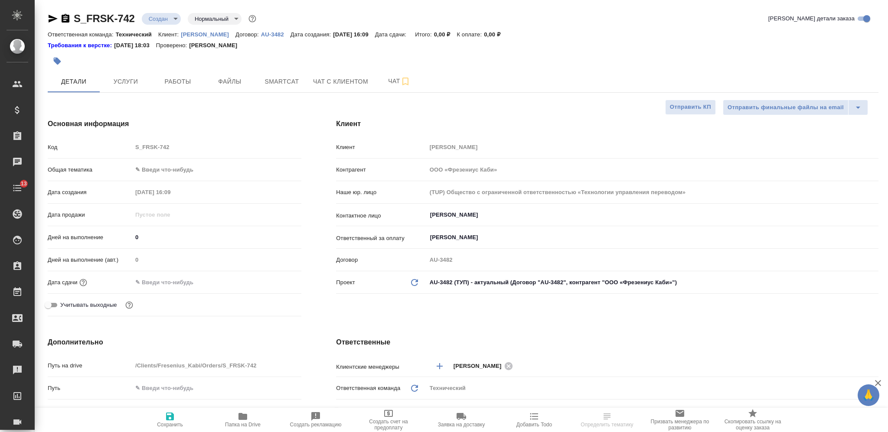
type textarea "x"
click at [517, 220] on div "[PERSON_NAME]" at bounding box center [652, 215] width 452 height 16
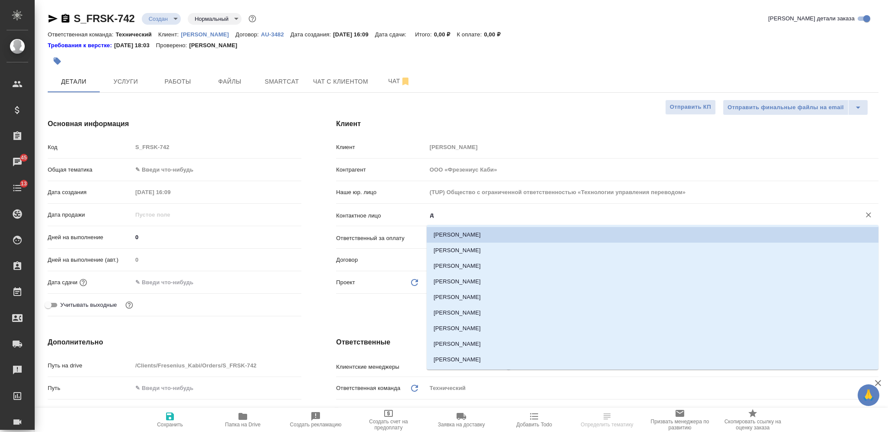
type input "дм"
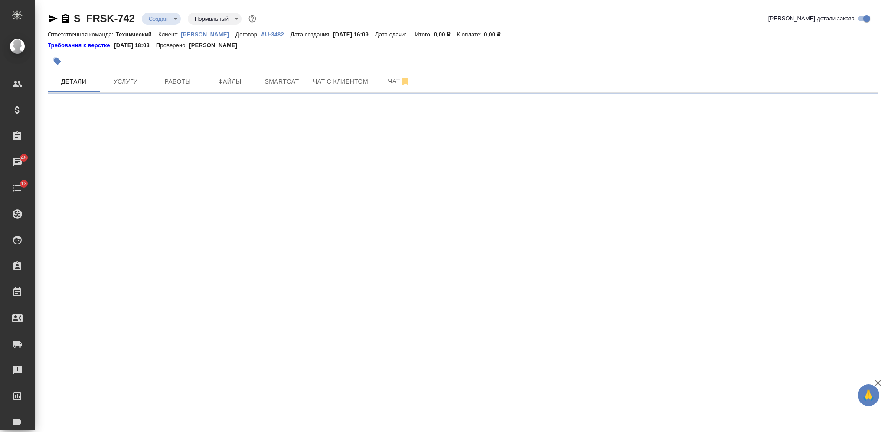
select select "RU"
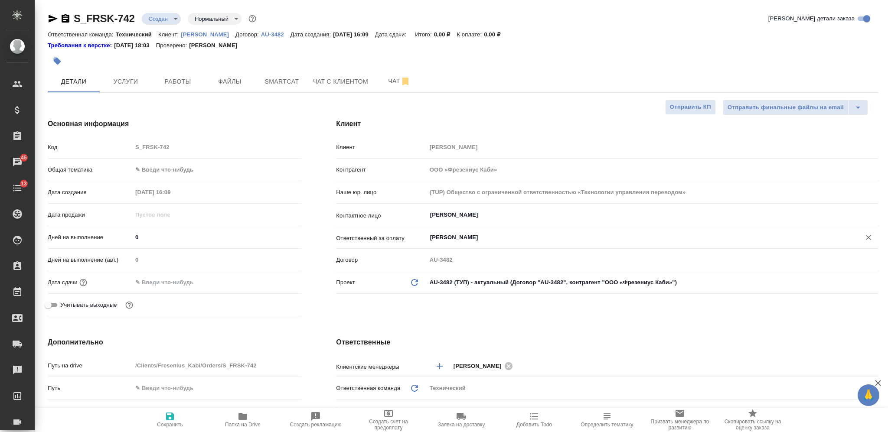
type textarea "x"
click at [495, 213] on input "[PERSON_NAME]" at bounding box center [637, 215] width 417 height 10
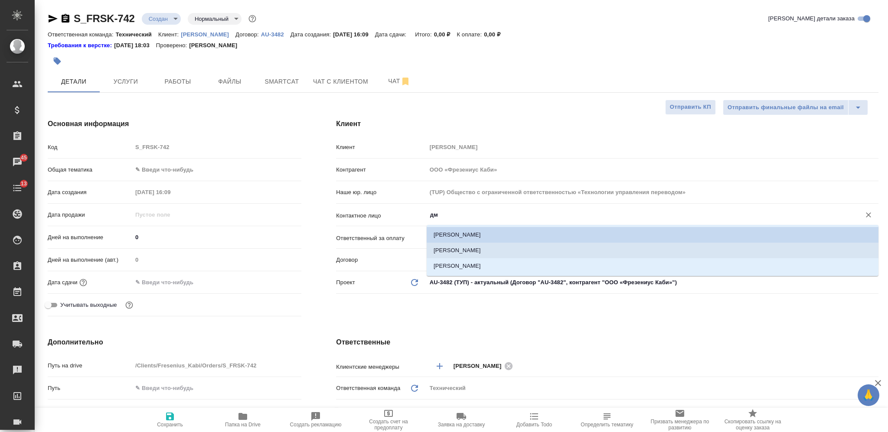
click at [498, 253] on li "[PERSON_NAME]" at bounding box center [652, 251] width 452 height 16
type input "[PERSON_NAME]"
type textarea "x"
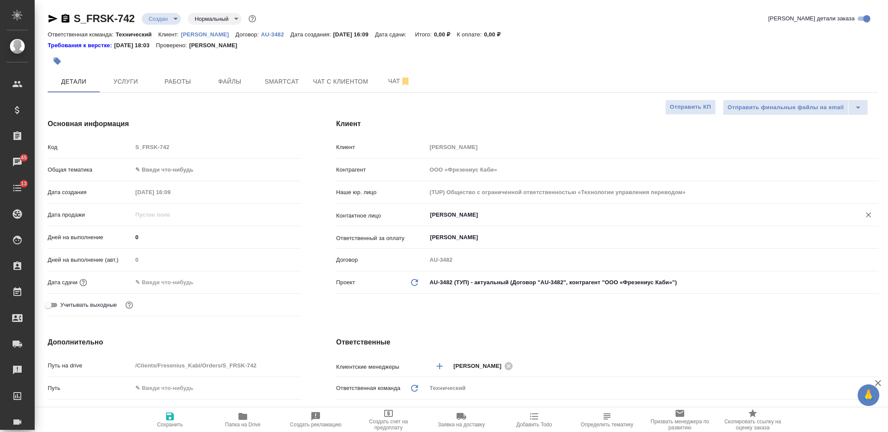
type input "[PERSON_NAME]"
click at [179, 415] on span "Сохранить" at bounding box center [170, 419] width 62 height 16
type textarea "x"
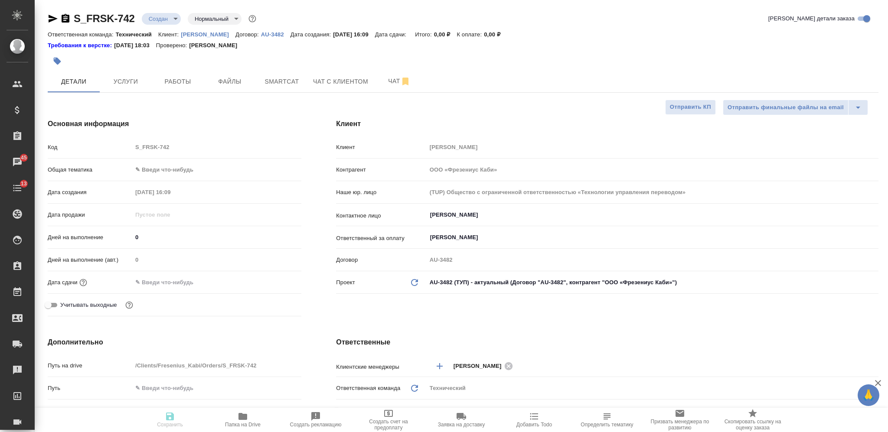
type textarea "x"
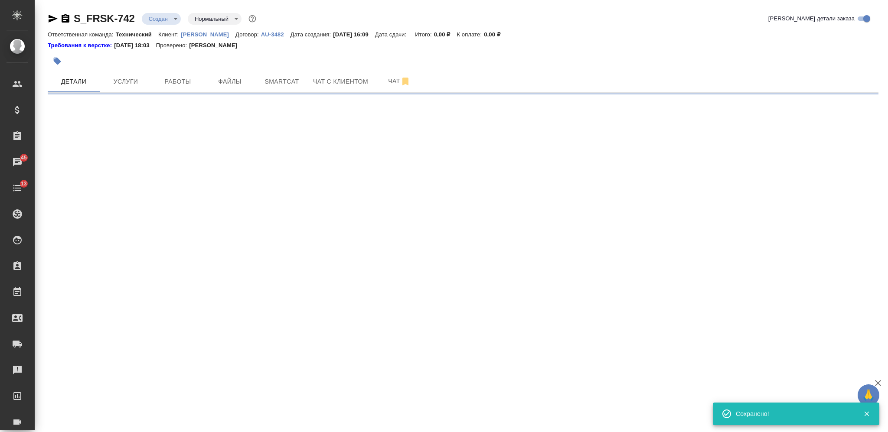
select select "RU"
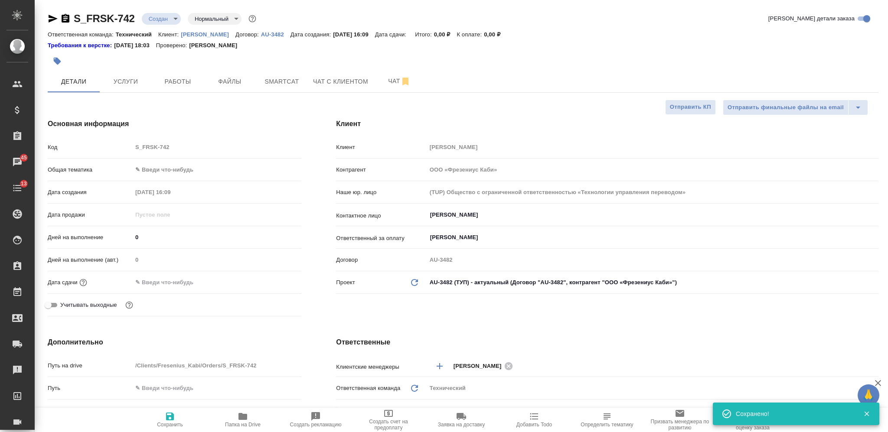
type textarea "x"
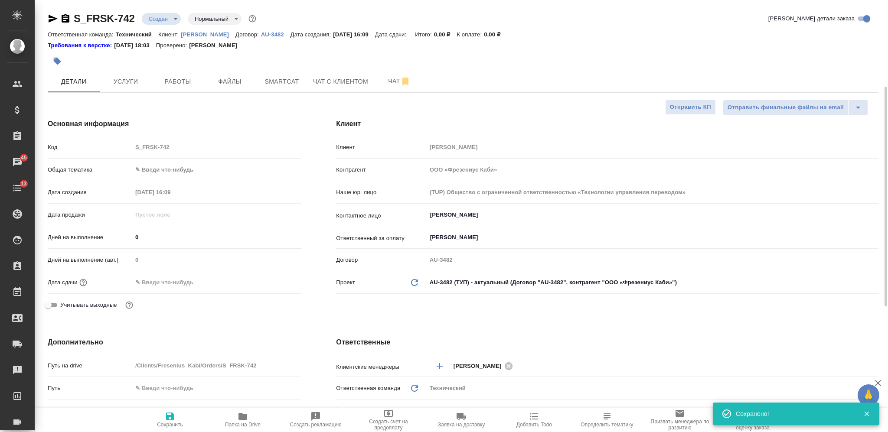
scroll to position [173, 0]
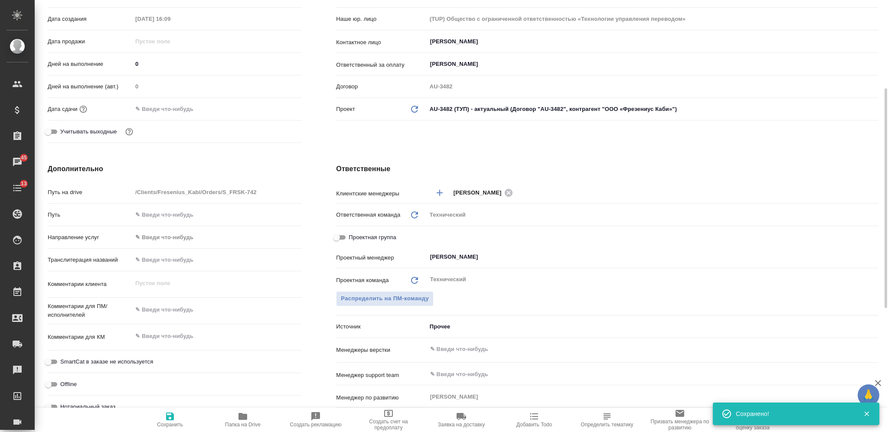
type textarea "x"
click at [195, 332] on textarea at bounding box center [216, 336] width 169 height 15
paste textarea "Педитрейс Новум 2.4 и 2.5"
type textarea "x"
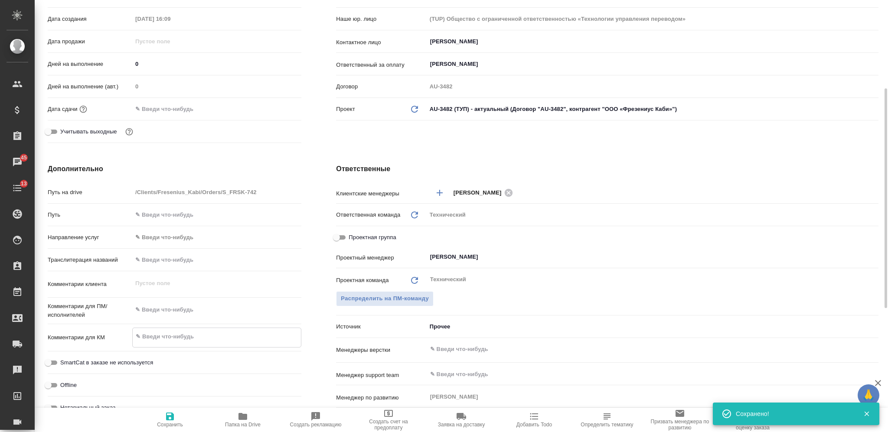
type textarea "Педитрейс Новум 2.4 и 2.5"
type textarea "x"
type textarea "Педитрейс Новум 2.4 и 2.5"
type textarea "x"
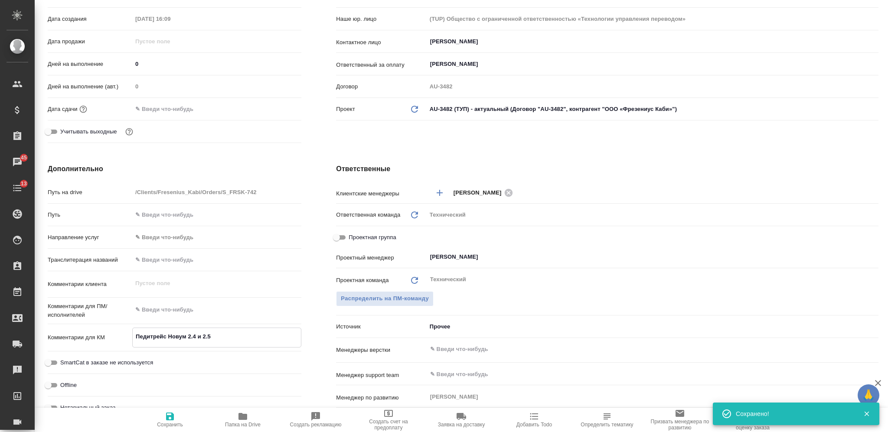
click at [188, 310] on textarea at bounding box center [216, 310] width 169 height 15
type textarea "[PERSON_NAME]"
type textarea "x"
type textarea "ан"
type textarea "x"
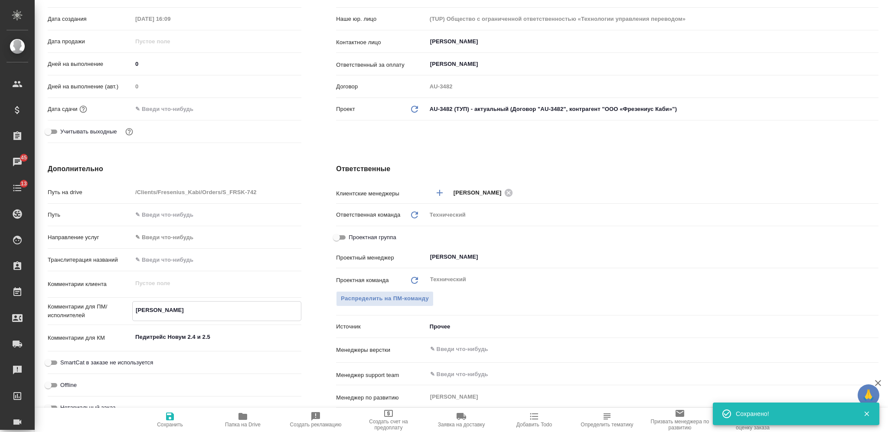
type textarea "x"
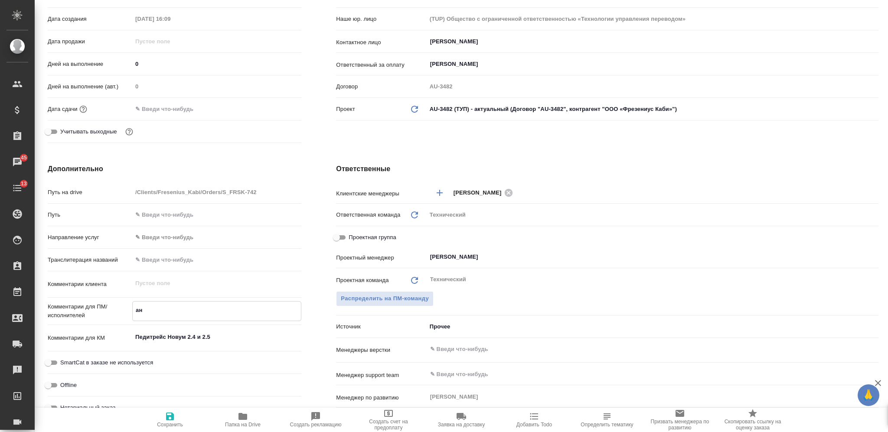
type textarea "x"
type textarea "анг"
type textarea "x"
type textarea "англ"
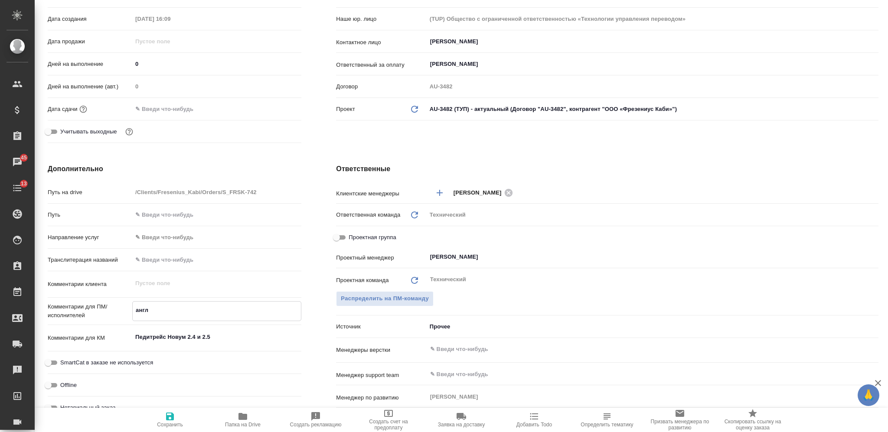
type textarea "x"
type textarea "англ-"
type textarea "x"
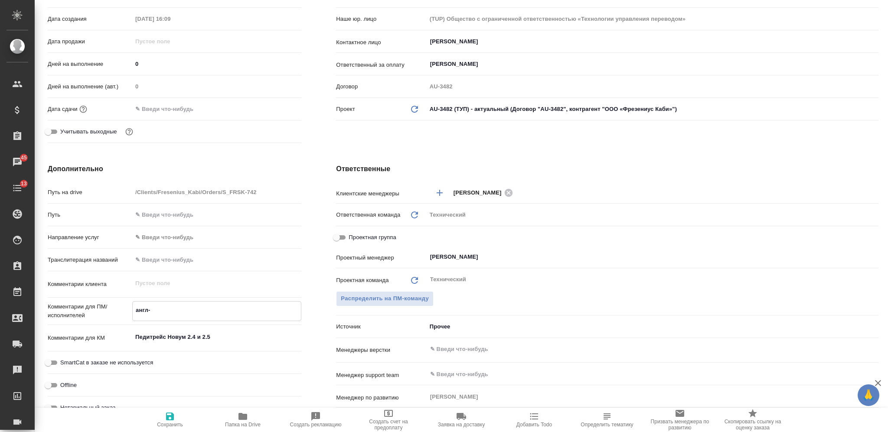
type textarea "x"
type textarea "англ-р"
type textarea "x"
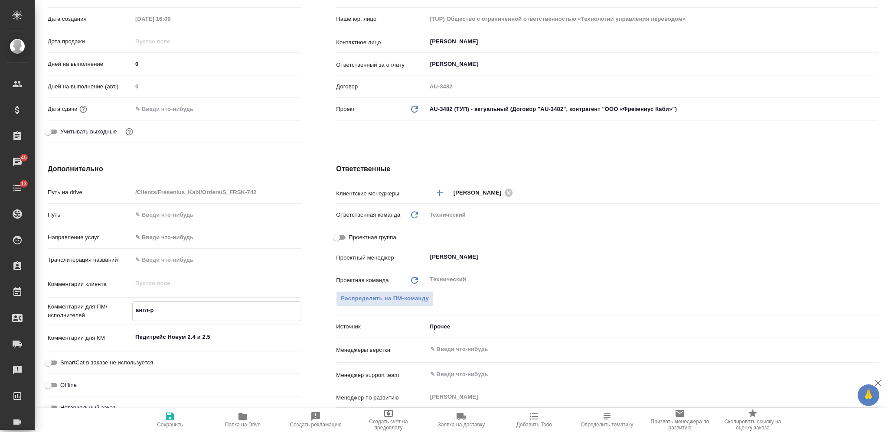
type textarea "x"
type textarea "англ-ру"
type textarea "x"
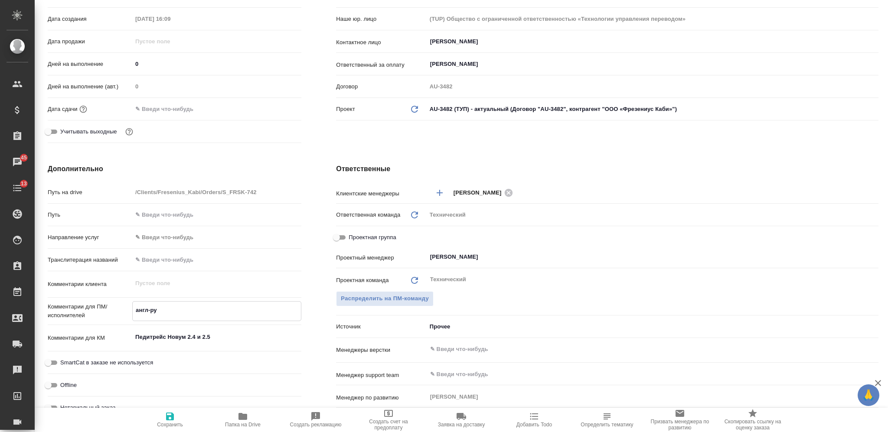
type textarea "x"
type textarea "англ-рус"
type textarea "x"
type textarea "англ-рус"
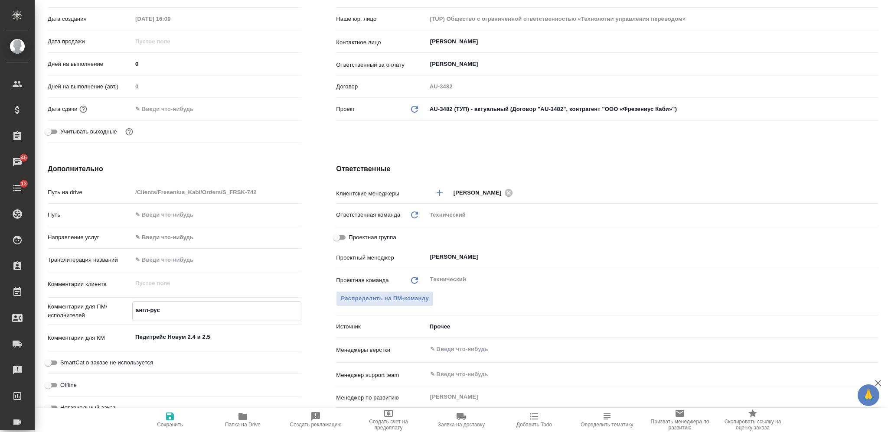
type textarea "x"
click at [474, 348] on input "text" at bounding box center [637, 349] width 417 height 10
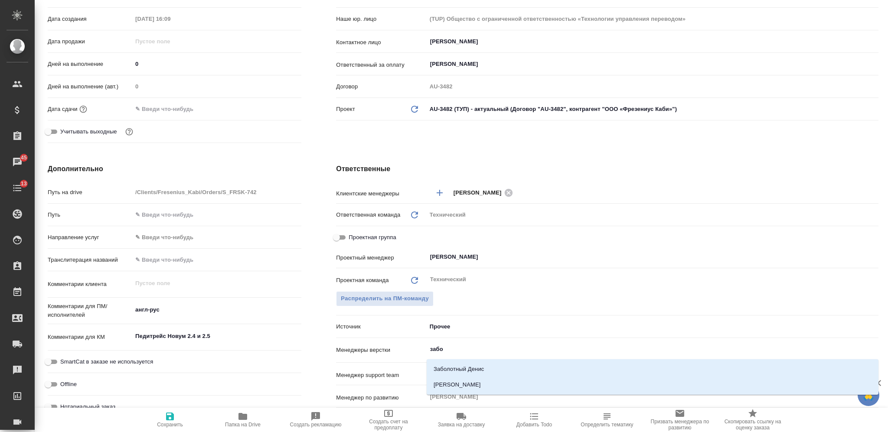
type input "забор"
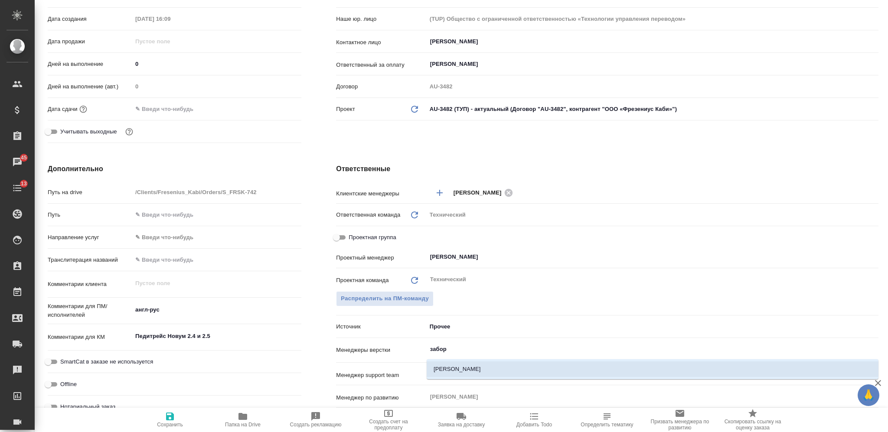
click at [474, 369] on li "Заборова Александра" at bounding box center [652, 369] width 452 height 16
type textarea "x"
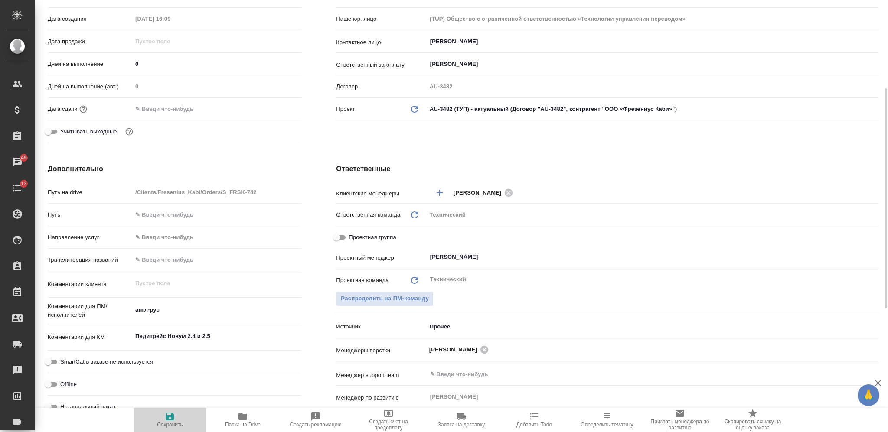
click at [175, 415] on icon "button" at bounding box center [170, 416] width 10 height 10
type textarea "x"
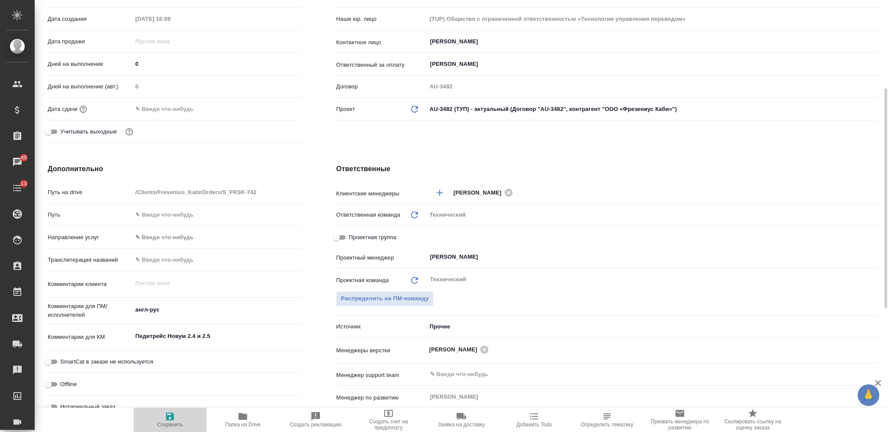
type textarea "x"
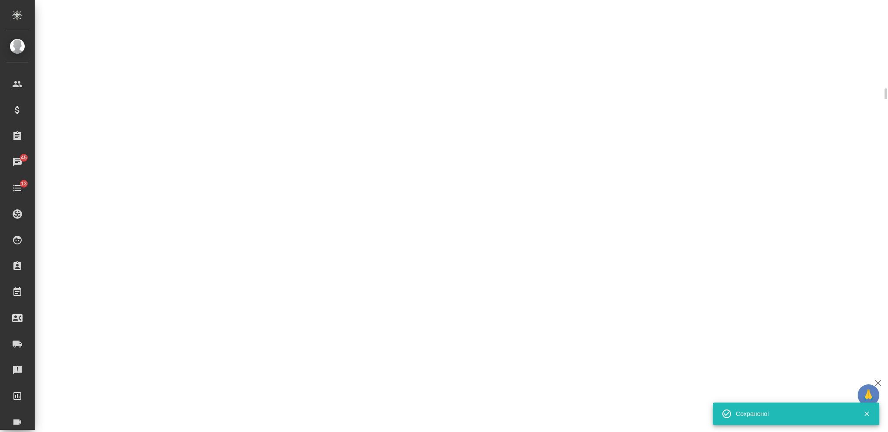
select select "RU"
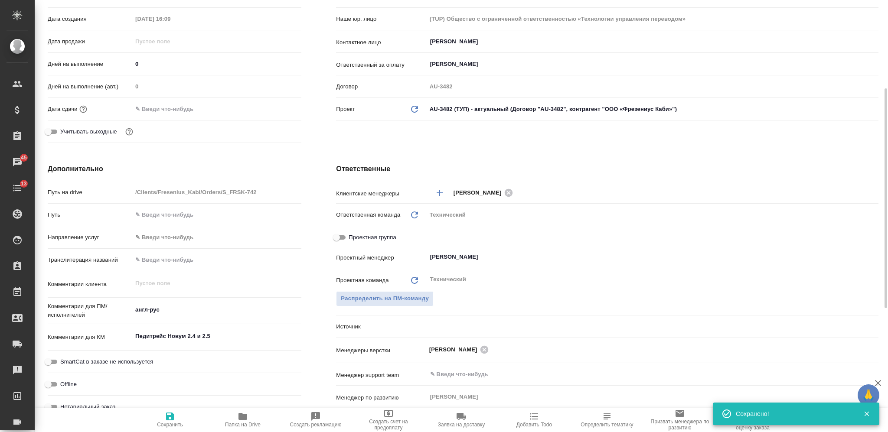
type textarea "x"
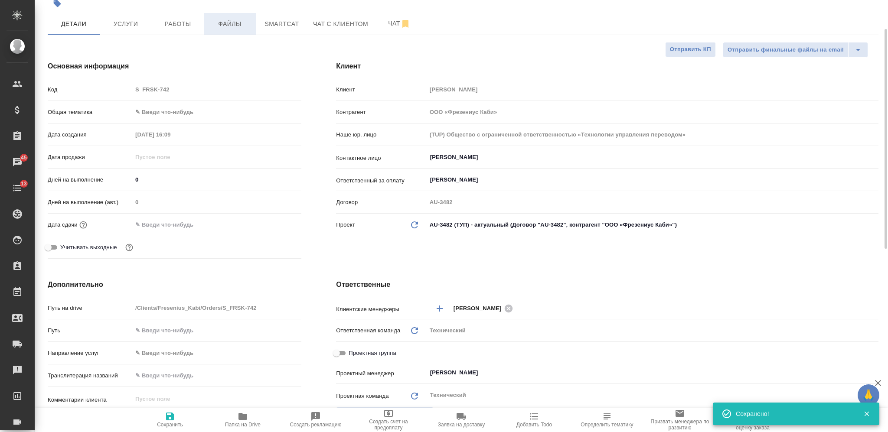
click at [222, 19] on span "Файлы" at bounding box center [230, 24] width 42 height 11
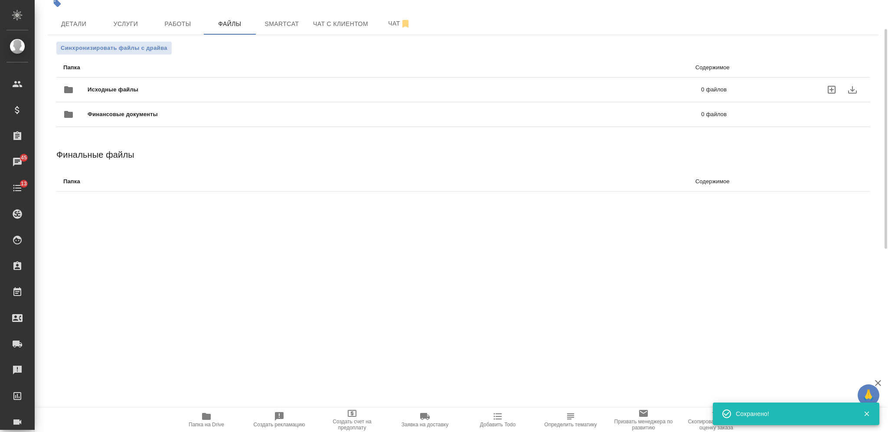
click at [251, 90] on span "Исходные файлы" at bounding box center [254, 89] width 332 height 9
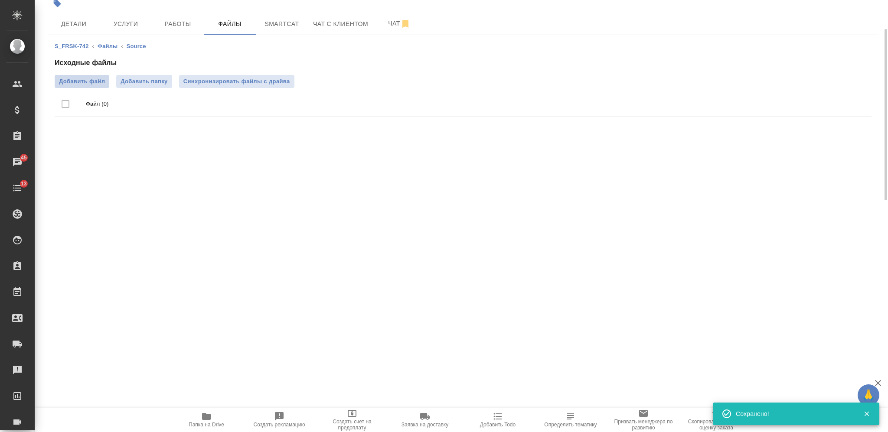
click at [88, 84] on span "Добавить файл" at bounding box center [82, 81] width 46 height 9
click at [0, 0] on input "Добавить файл" at bounding box center [0, 0] width 0 height 0
click at [138, 21] on span "Услуги" at bounding box center [126, 24] width 42 height 11
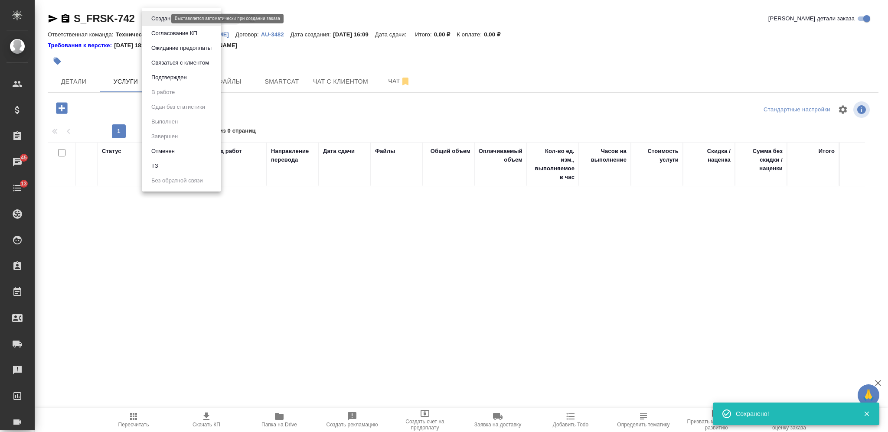
click at [162, 19] on body "🙏 .cls-1 fill:#fff; AWATERA Nikiforova Valeria Клиенты Спецификации Заказы 45 Ч…" at bounding box center [444, 216] width 888 height 432
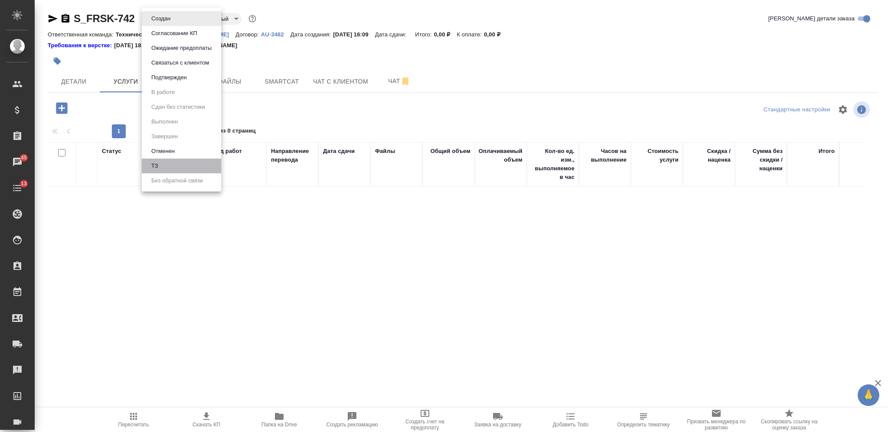
click at [191, 162] on li "ТЗ" at bounding box center [181, 166] width 79 height 15
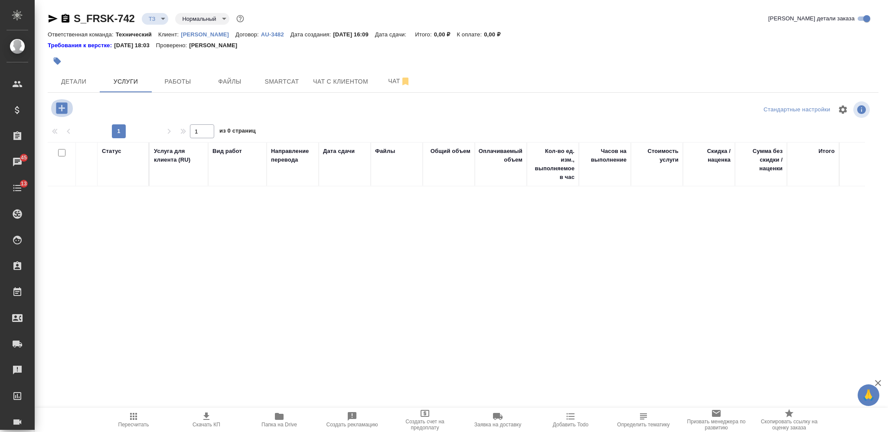
click at [60, 107] on icon "button" at bounding box center [61, 108] width 15 height 15
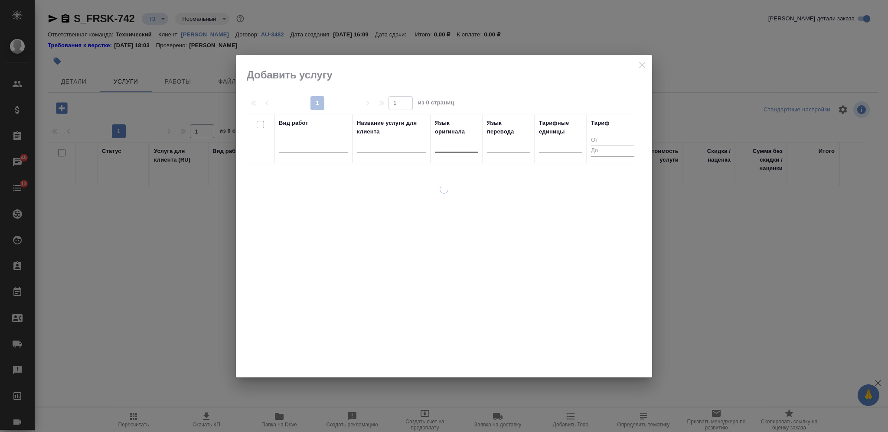
click at [454, 142] on div at bounding box center [456, 143] width 43 height 13
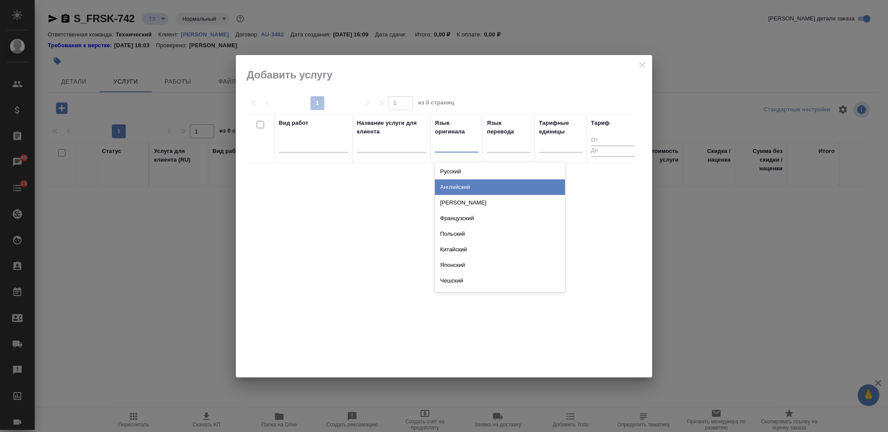
click at [459, 192] on div "Английский" at bounding box center [500, 187] width 130 height 16
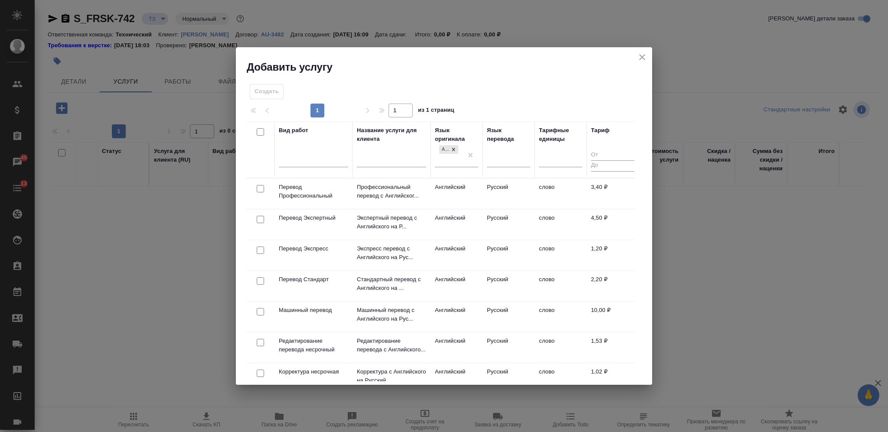
click at [489, 168] on div at bounding box center [508, 162] width 43 height 23
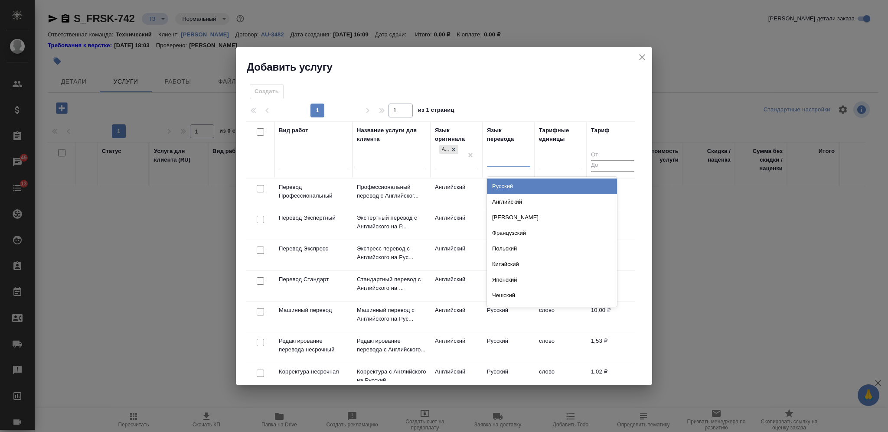
click at [504, 162] on div at bounding box center [508, 158] width 43 height 13
click at [503, 185] on div "Русский" at bounding box center [552, 187] width 130 height 16
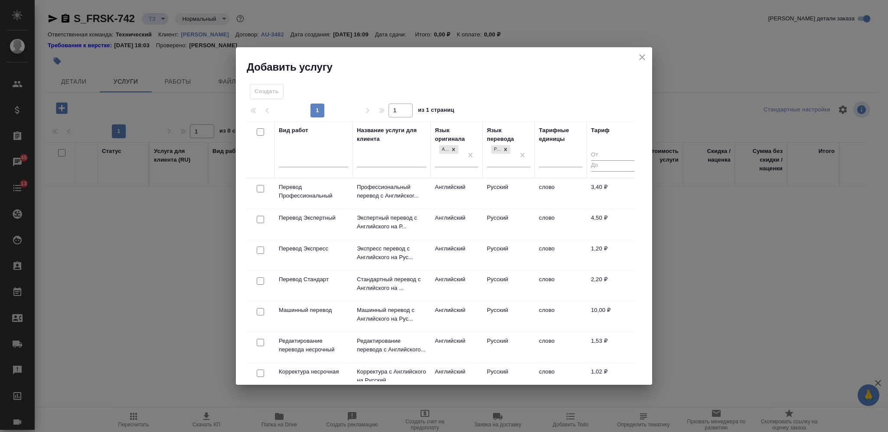
click at [258, 280] on input "checkbox" at bounding box center [260, 280] width 7 height 7
checkbox input "true"
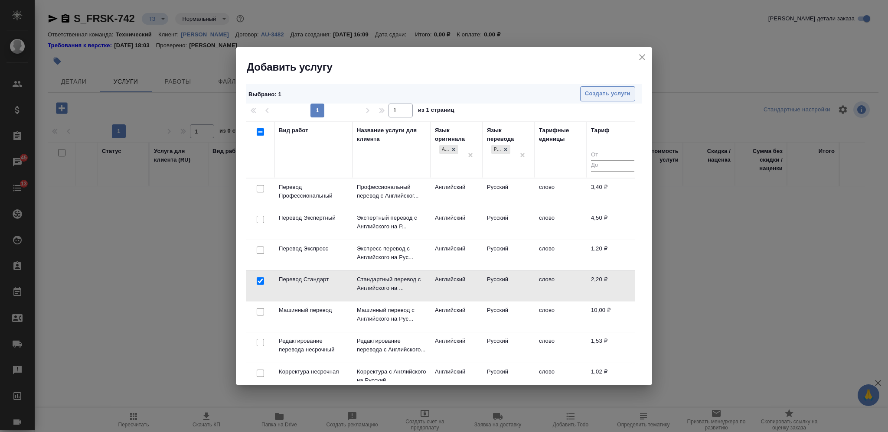
click at [599, 93] on span "Создать услуги" at bounding box center [608, 94] width 46 height 10
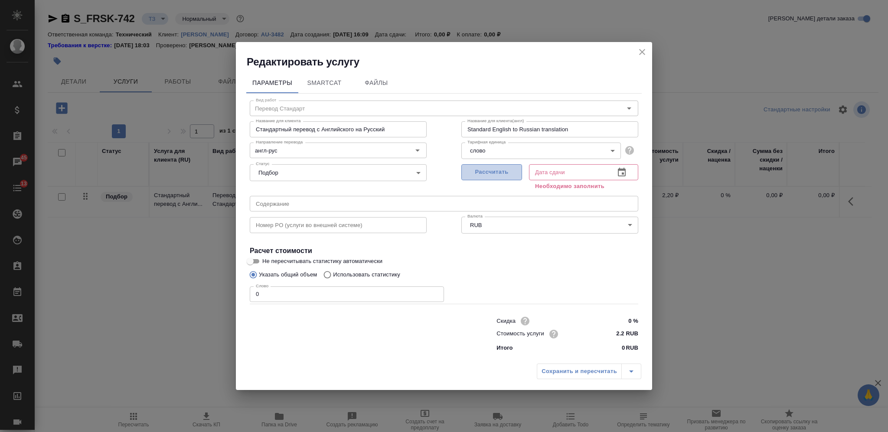
click at [491, 171] on span "Рассчитать" at bounding box center [491, 172] width 51 height 10
type input "23.09.2025 16:10"
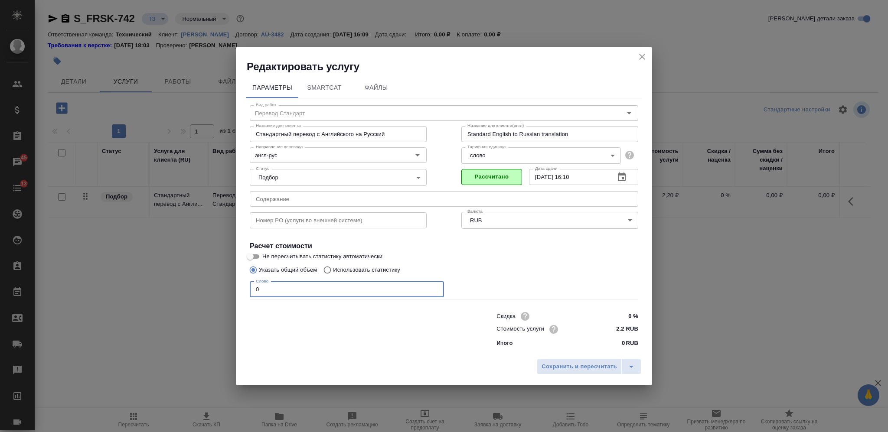
drag, startPoint x: 257, startPoint y: 289, endPoint x: 244, endPoint y: 289, distance: 12.1
click at [244, 289] on div "Параметры SmartCat Файлы Вид работ Перевод Стандарт Вид работ Название для клие…" at bounding box center [444, 214] width 416 height 281
type input "1"
click at [563, 357] on div "Сохранить и пересчитать" at bounding box center [444, 370] width 416 height 31
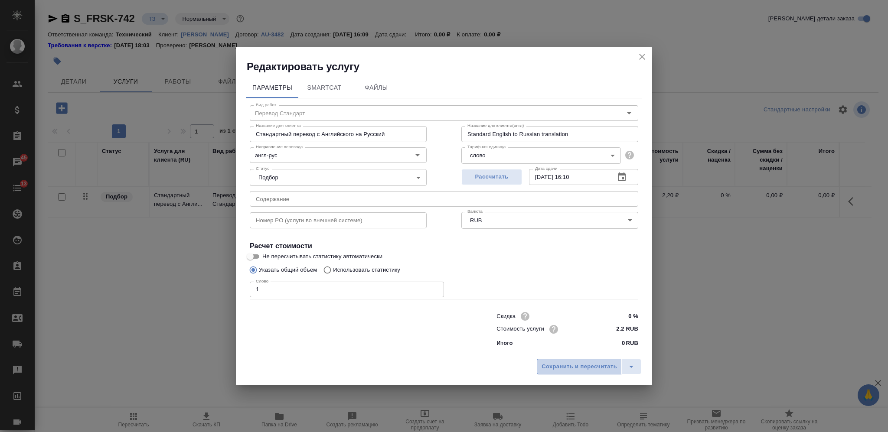
click at [570, 368] on span "Сохранить и пересчитать" at bounding box center [578, 367] width 75 height 10
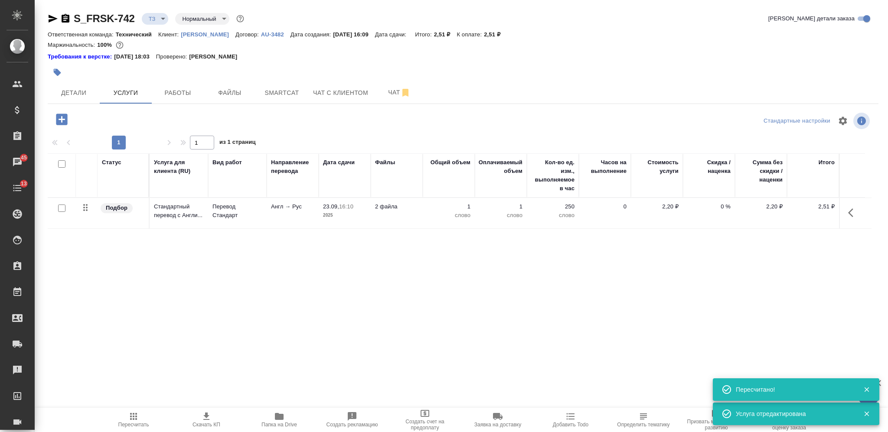
click at [63, 162] on input "checkbox" at bounding box center [61, 163] width 7 height 7
checkbox input "true"
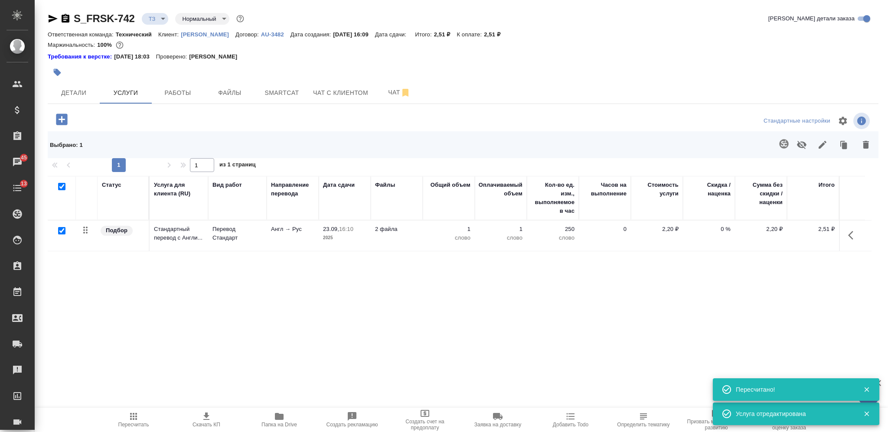
click at [778, 141] on icon "button" at bounding box center [783, 144] width 10 height 10
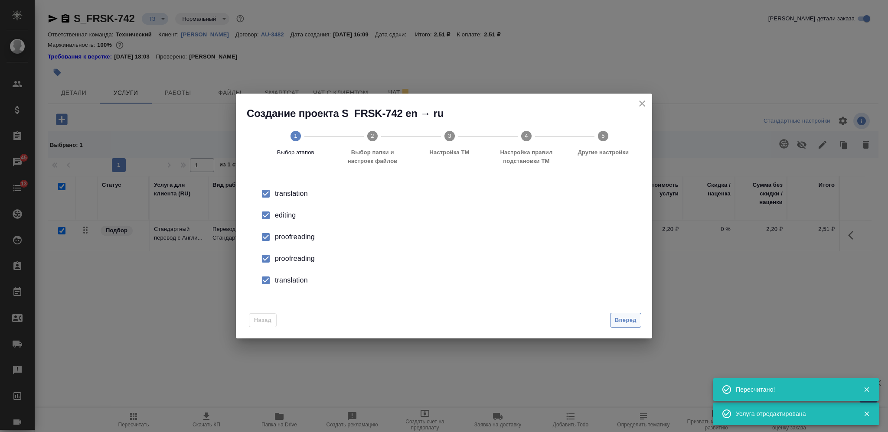
click at [636, 322] on span "Вперед" at bounding box center [626, 321] width 22 height 10
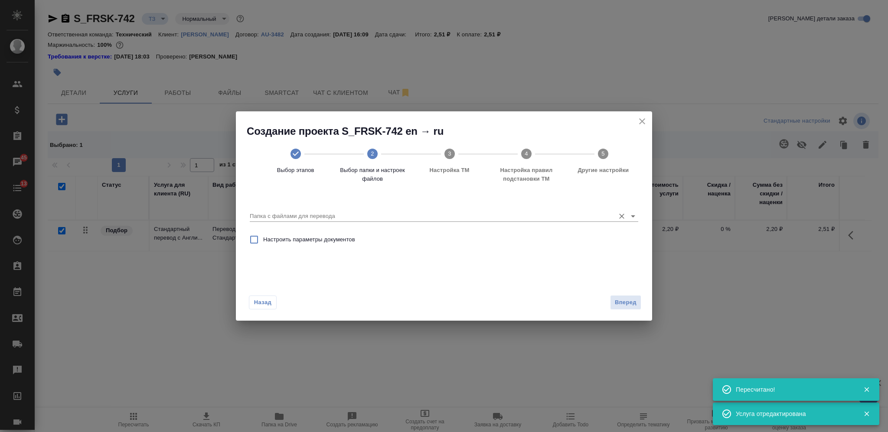
click at [507, 218] on input "Папка с файлами для перевода" at bounding box center [430, 216] width 361 height 10
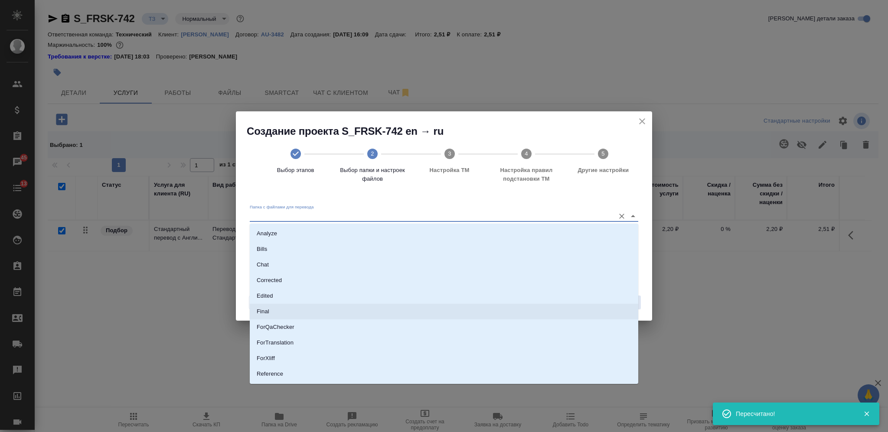
scroll to position [45, 0]
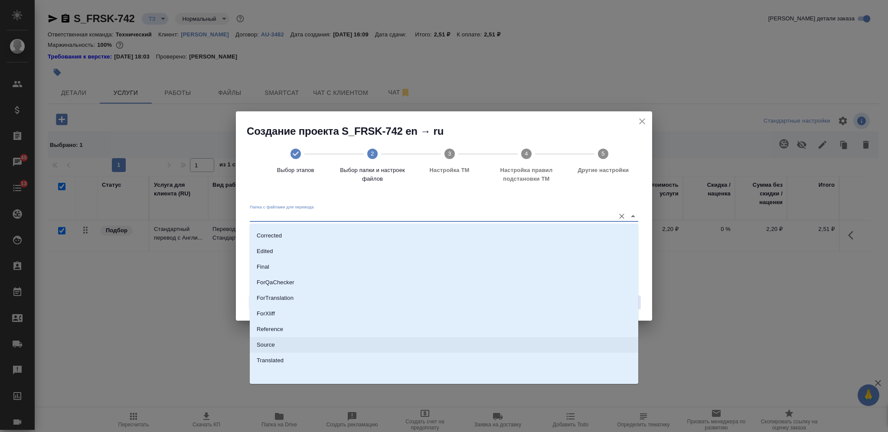
click at [446, 340] on li "Source" at bounding box center [444, 345] width 388 height 16
type input "Source"
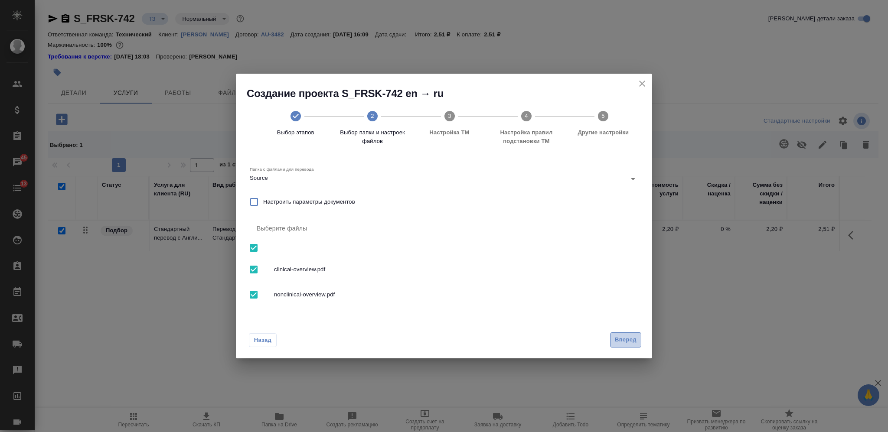
click at [615, 335] on span "Вперед" at bounding box center [626, 340] width 22 height 10
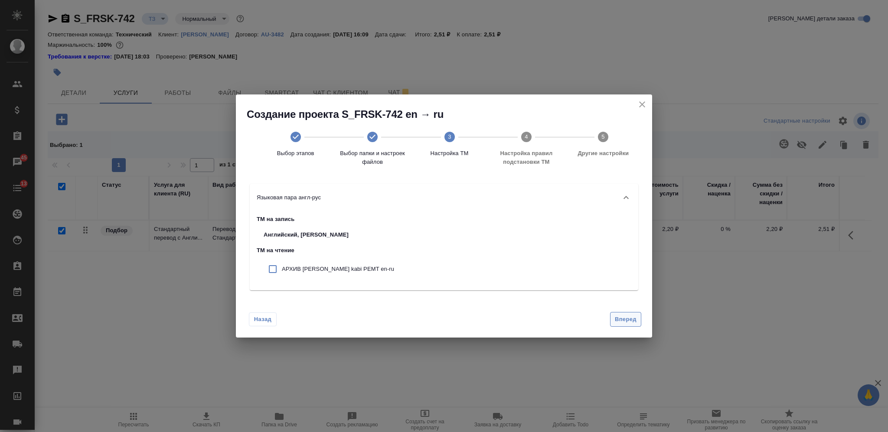
click at [629, 318] on span "Вперед" at bounding box center [626, 320] width 22 height 10
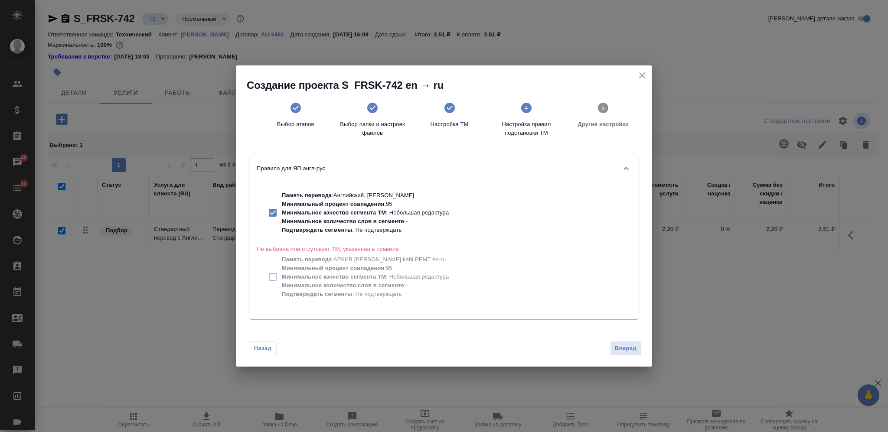
click at [626, 344] on span "Вперед" at bounding box center [626, 349] width 22 height 10
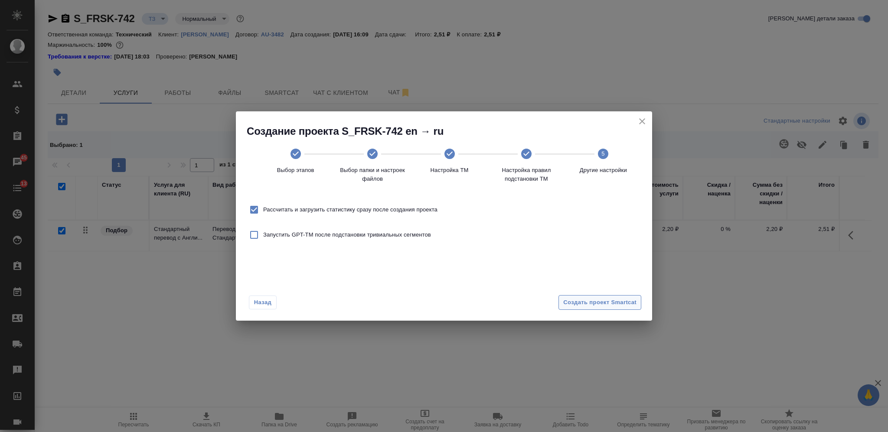
click at [630, 302] on span "Создать проект Smartcat" at bounding box center [599, 303] width 73 height 10
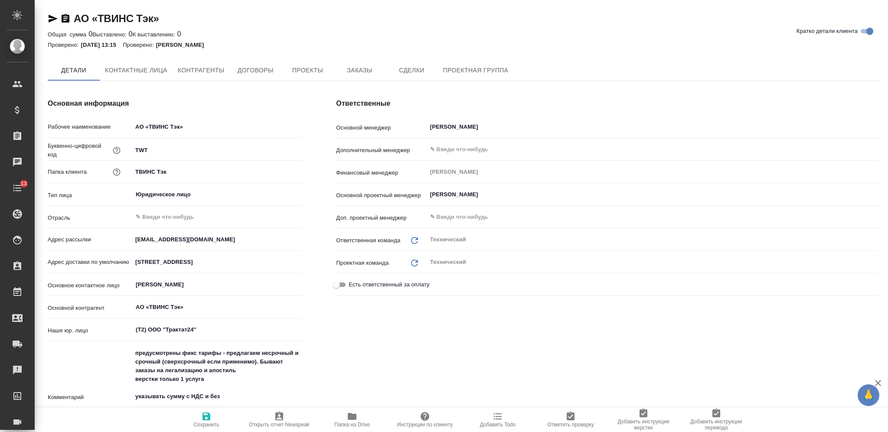
type textarea "x"
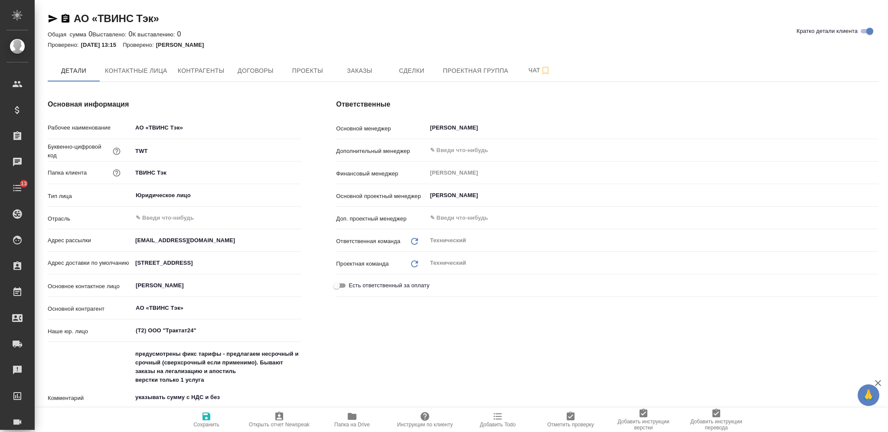
type textarea "x"
click at [351, 417] on icon "button" at bounding box center [352, 416] width 9 height 7
type textarea "x"
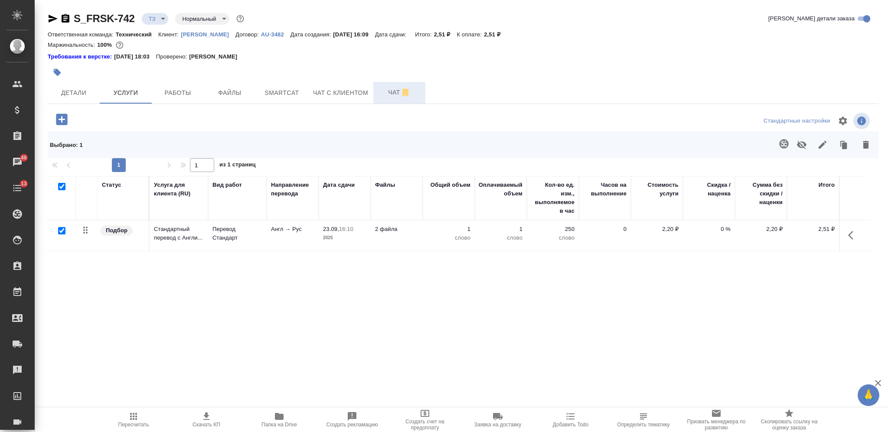
click at [393, 91] on span "Чат" at bounding box center [399, 92] width 42 height 11
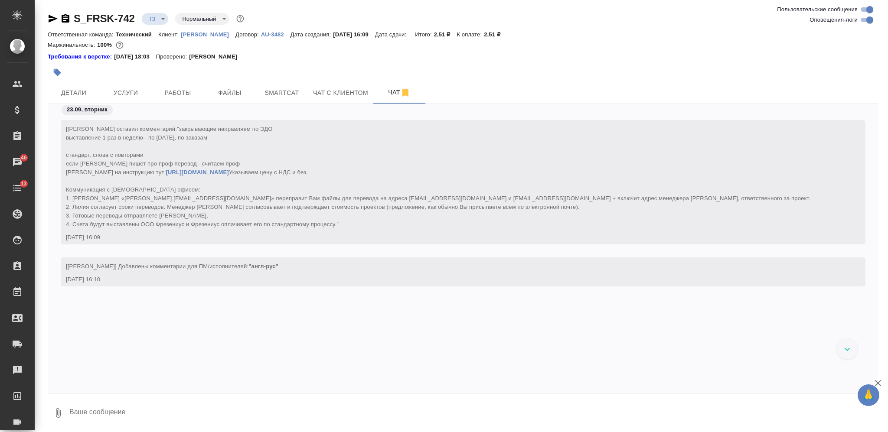
scroll to position [347, 0]
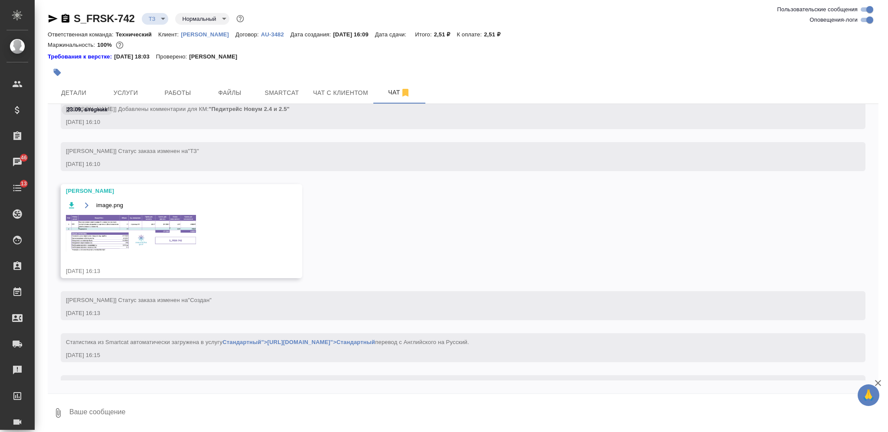
click at [162, 222] on img at bounding box center [131, 233] width 130 height 37
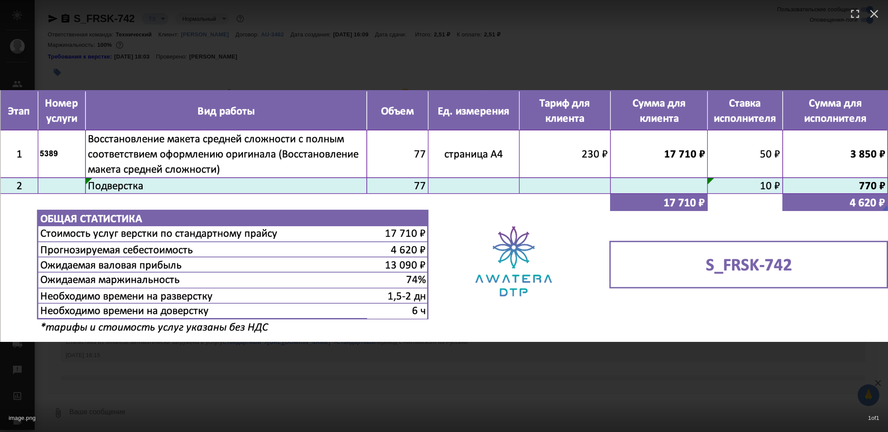
drag, startPoint x: 500, startPoint y: 394, endPoint x: 428, endPoint y: 358, distance: 80.1
click at [498, 394] on div "image.png 1 of 1" at bounding box center [444, 216] width 888 height 432
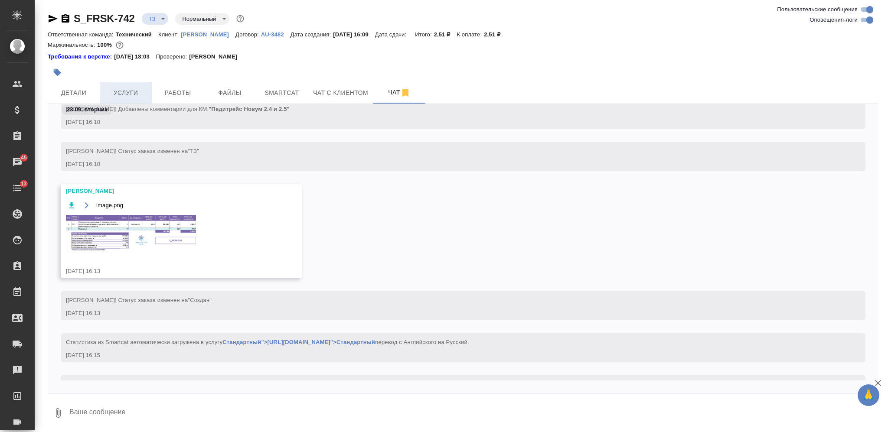
click at [124, 90] on span "Услуги" at bounding box center [126, 93] width 42 height 11
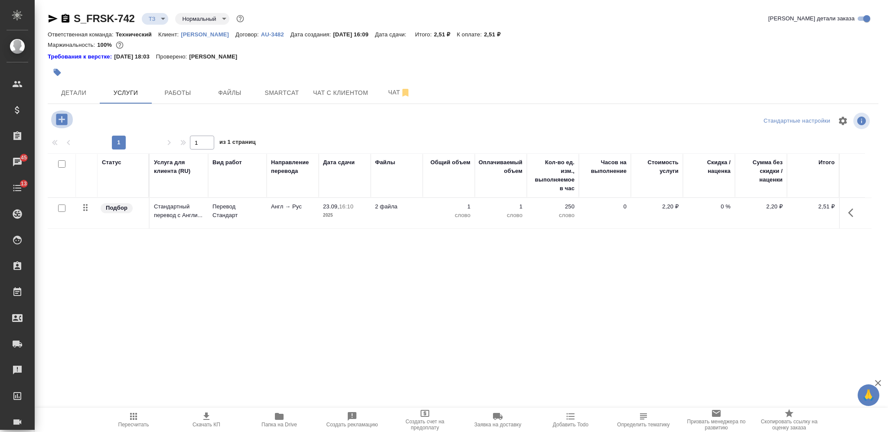
click at [63, 118] on icon "button" at bounding box center [61, 119] width 11 height 11
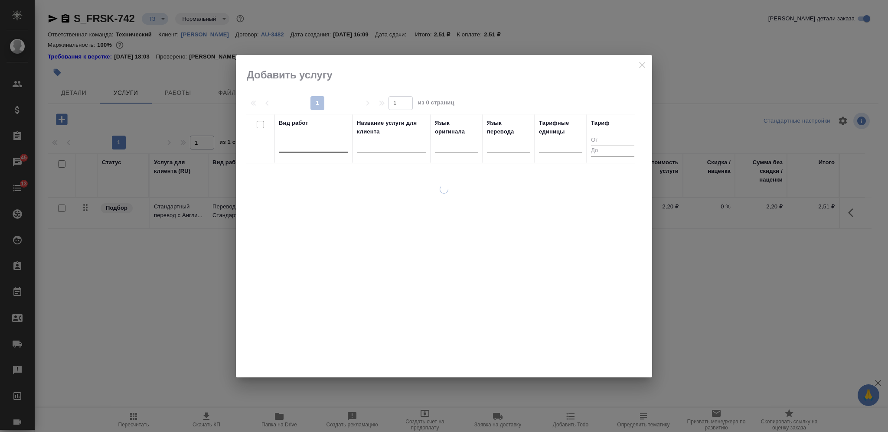
click at [289, 140] on div at bounding box center [313, 143] width 69 height 13
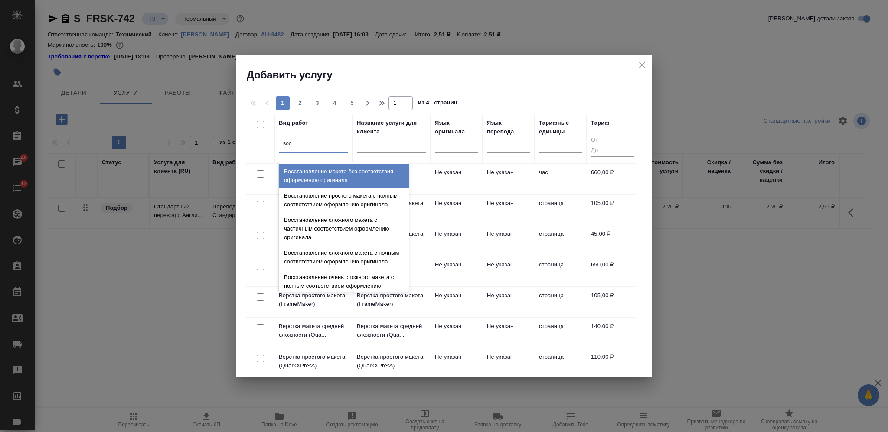
type input "восс"
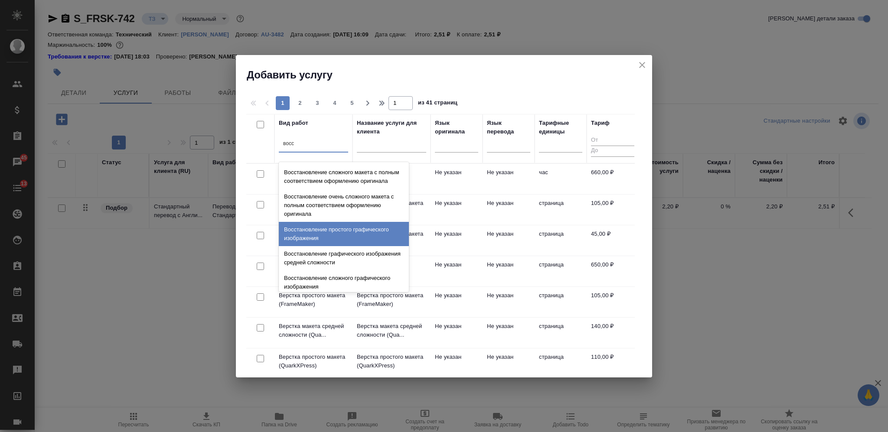
scroll to position [160, 0]
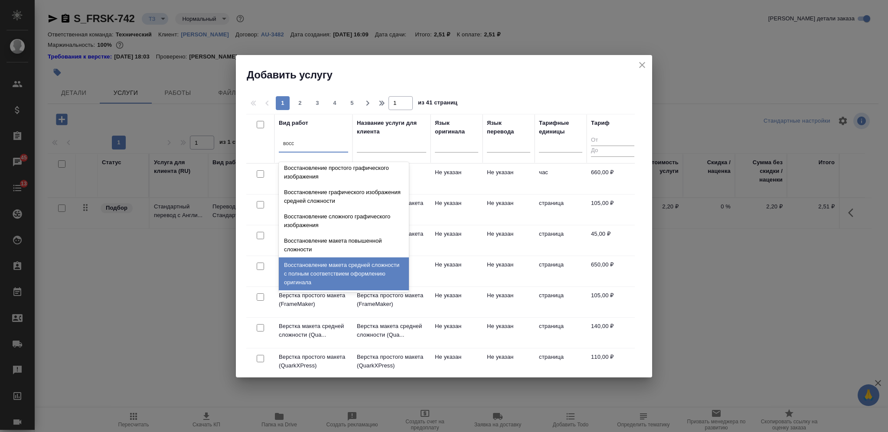
click at [360, 271] on div "Восстановление макета средней сложности с полным соответствием оформлению ориги…" at bounding box center [344, 273] width 130 height 33
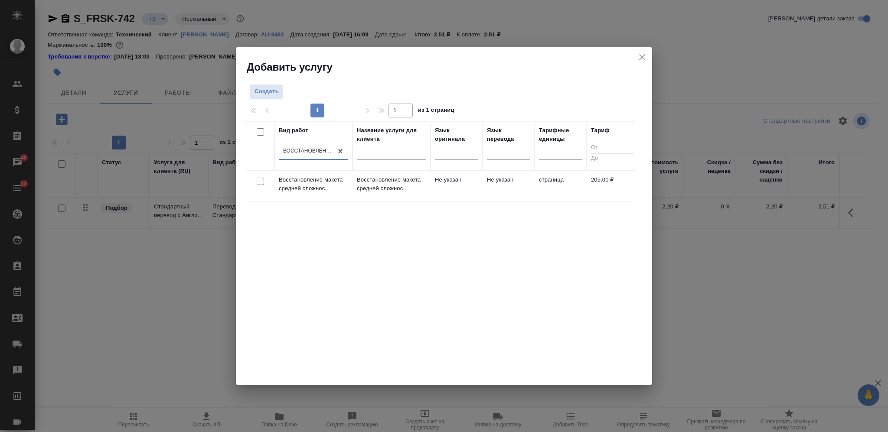
click at [266, 178] on div at bounding box center [261, 182] width 20 height 12
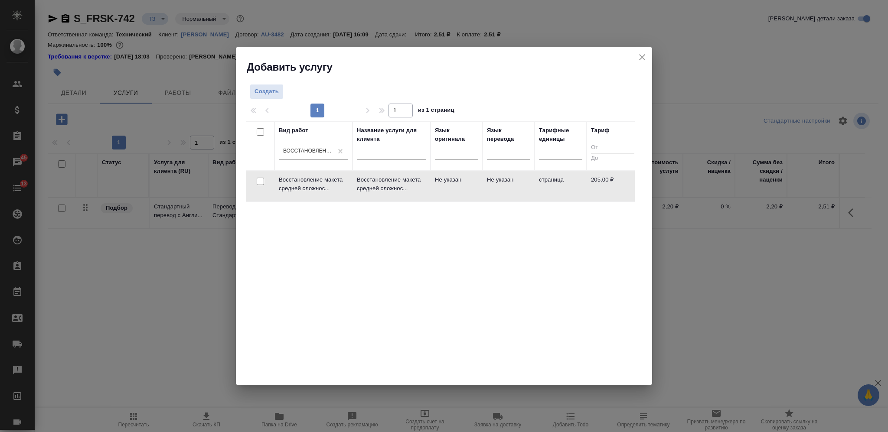
click at [260, 180] on input "checkbox" at bounding box center [260, 181] width 7 height 7
checkbox input "true"
click at [602, 92] on span "Создать услуги" at bounding box center [608, 94] width 46 height 10
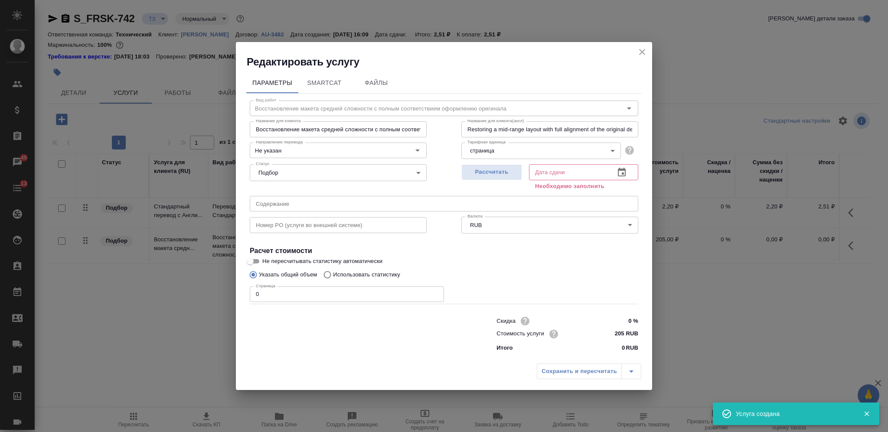
click at [251, 292] on input "0" at bounding box center [347, 294] width 194 height 16
type input "77"
click at [498, 177] on span "Рассчитать" at bounding box center [491, 172] width 51 height 10
type input "24.09.2025 16:24"
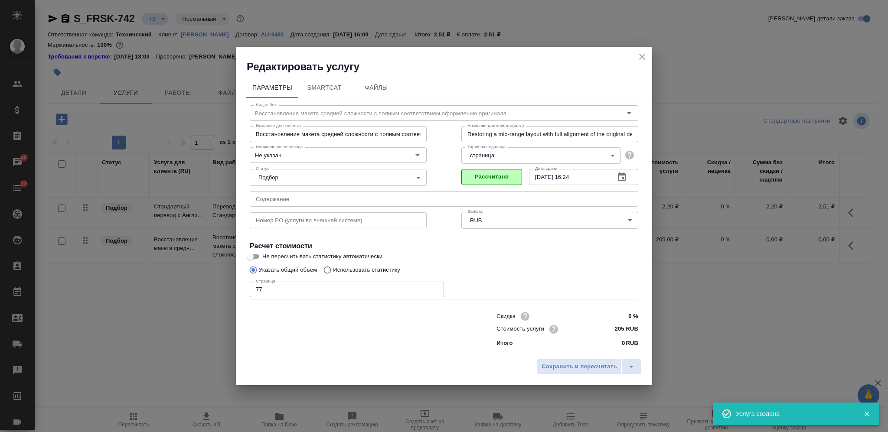
click at [576, 375] on div "Сохранить и пересчитать" at bounding box center [444, 370] width 416 height 31
click at [576, 372] on button "Сохранить и пересчитать" at bounding box center [579, 367] width 85 height 16
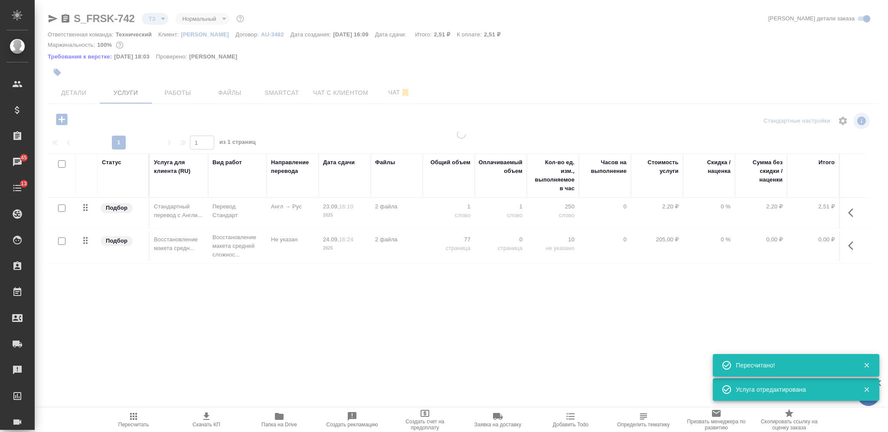
type input "new"
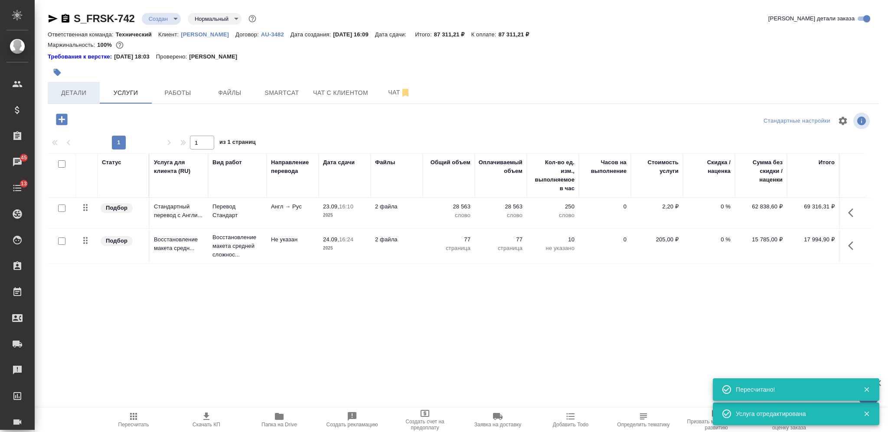
click at [81, 89] on span "Детали" at bounding box center [74, 93] width 42 height 11
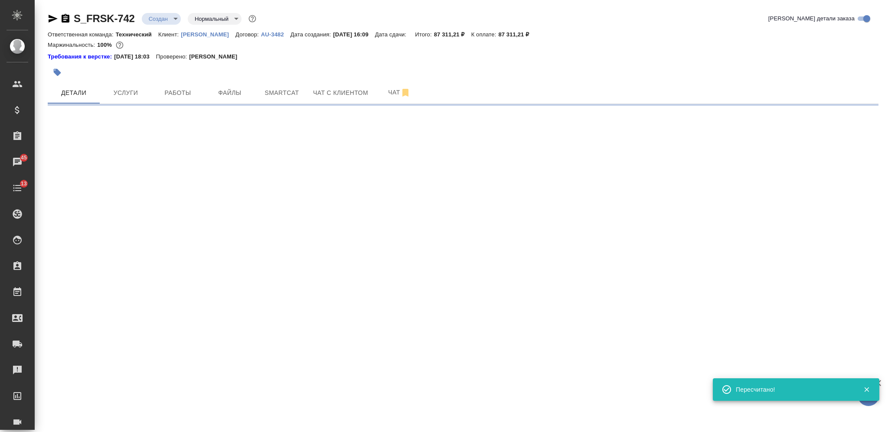
select select "RU"
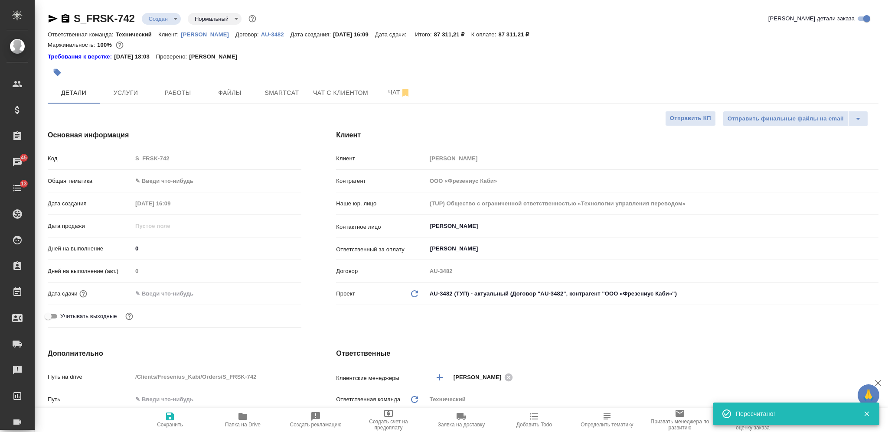
type textarea "x"
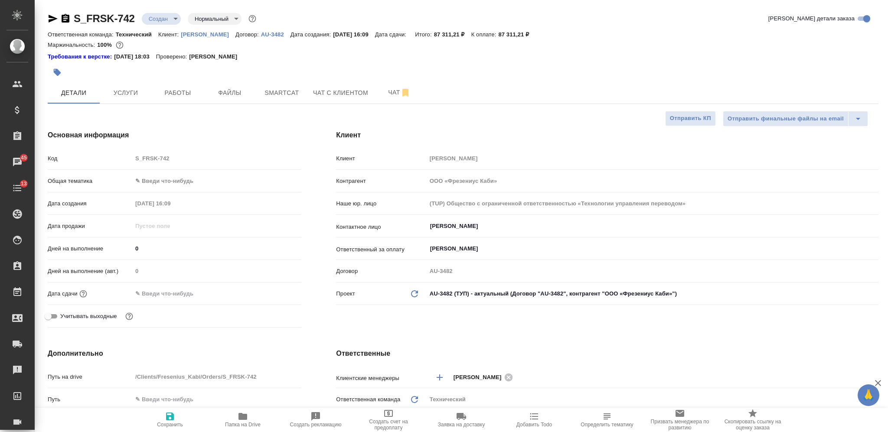
click at [175, 419] on icon "button" at bounding box center [170, 416] width 10 height 10
type textarea "x"
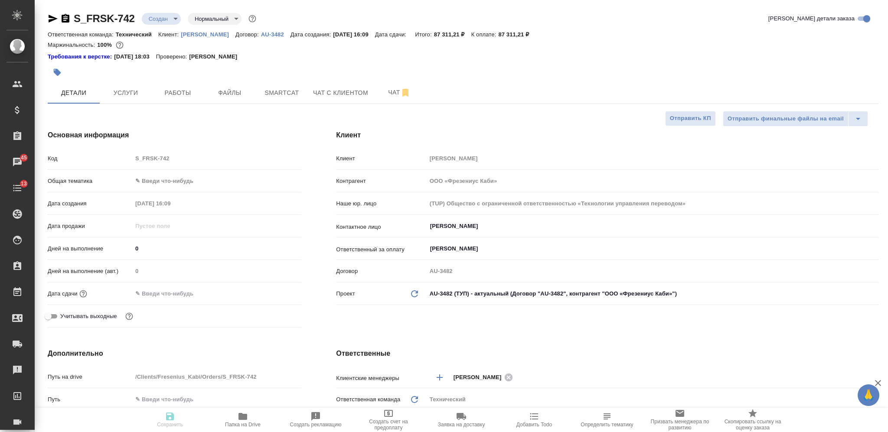
type textarea "x"
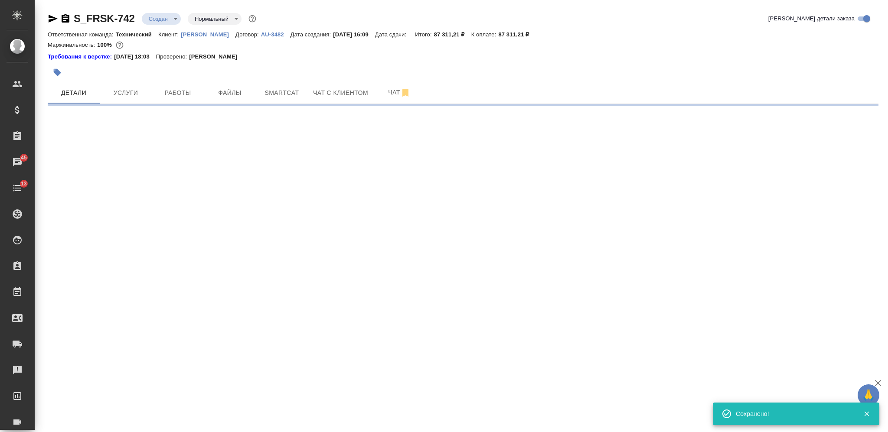
select select "RU"
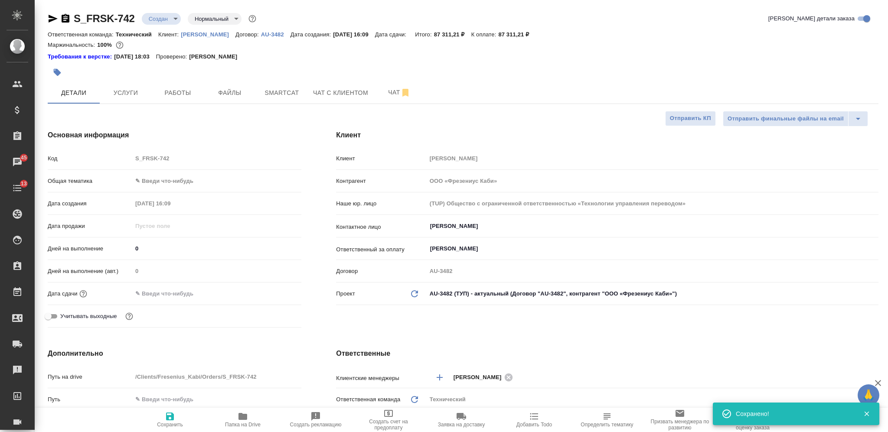
type textarea "x"
click at [128, 94] on span "Услуги" at bounding box center [126, 93] width 42 height 11
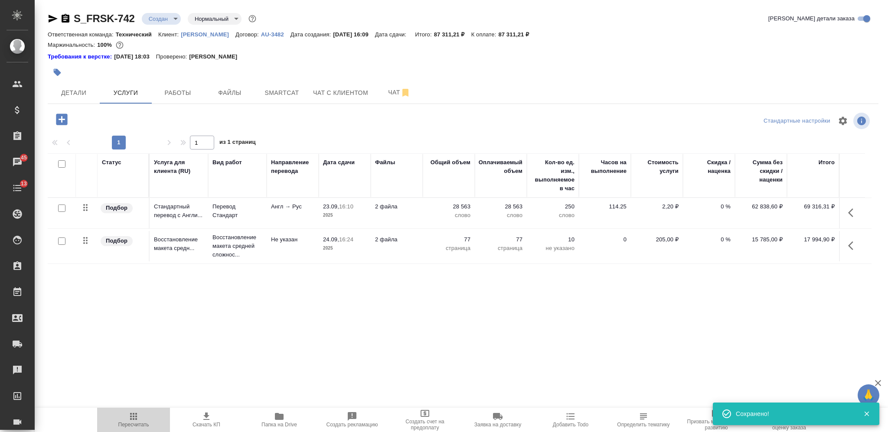
click at [139, 420] on span "Пересчитать" at bounding box center [133, 419] width 62 height 16
click at [386, 89] on span "Чат" at bounding box center [399, 92] width 42 height 11
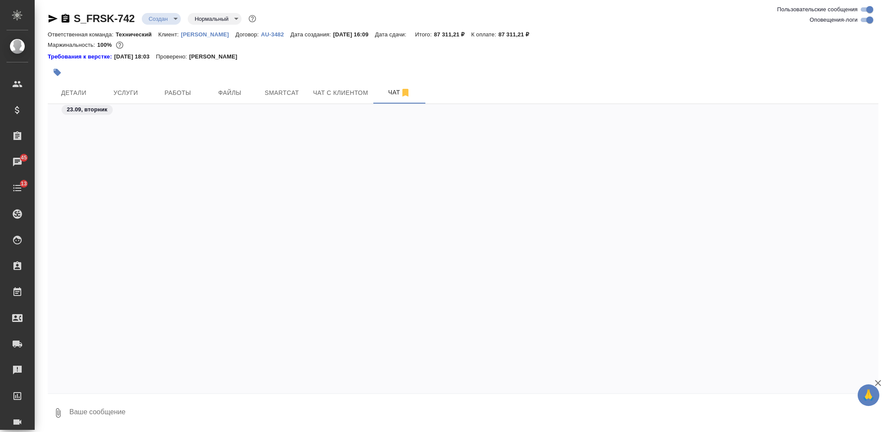
scroll to position [384, 0]
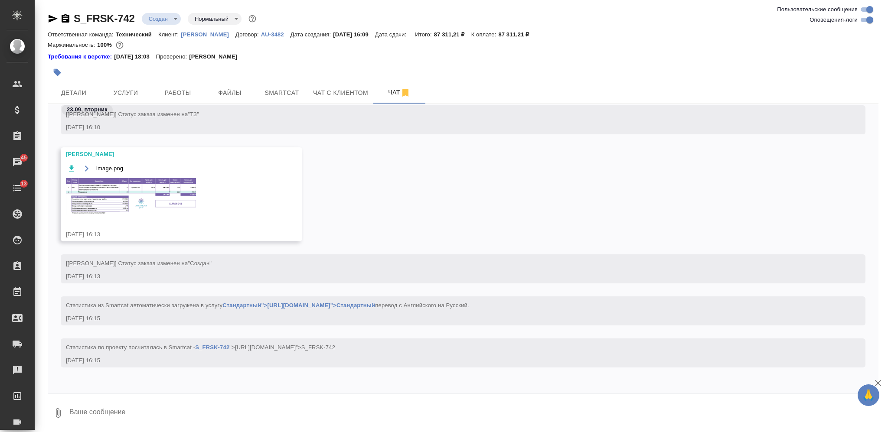
click at [174, 209] on img at bounding box center [131, 196] width 130 height 37
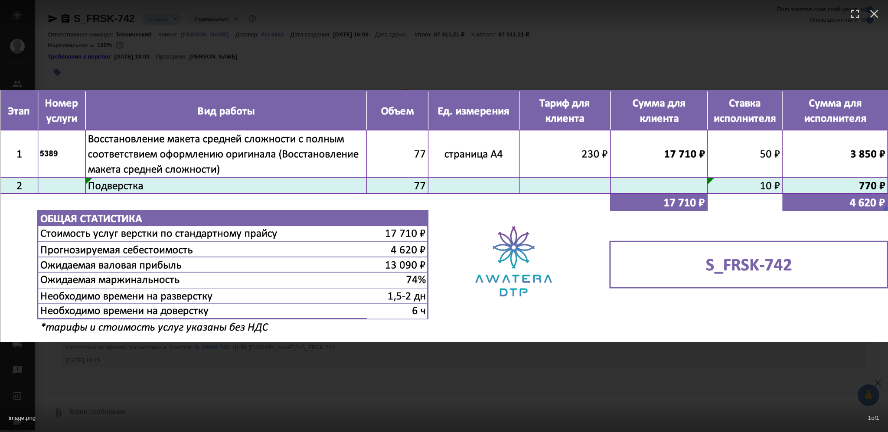
drag, startPoint x: 463, startPoint y: 389, endPoint x: 436, endPoint y: 362, distance: 38.3
click at [463, 387] on div "image.png 1 of 1" at bounding box center [444, 216] width 888 height 432
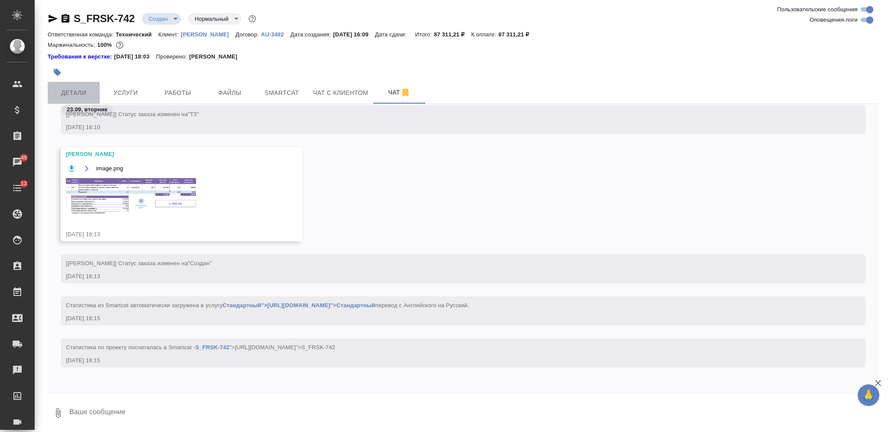
click at [64, 84] on button "Детали" at bounding box center [74, 93] width 52 height 22
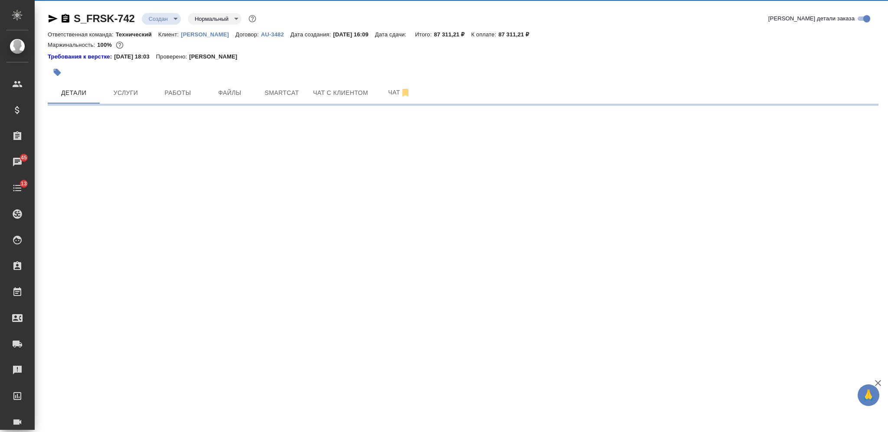
select select "RU"
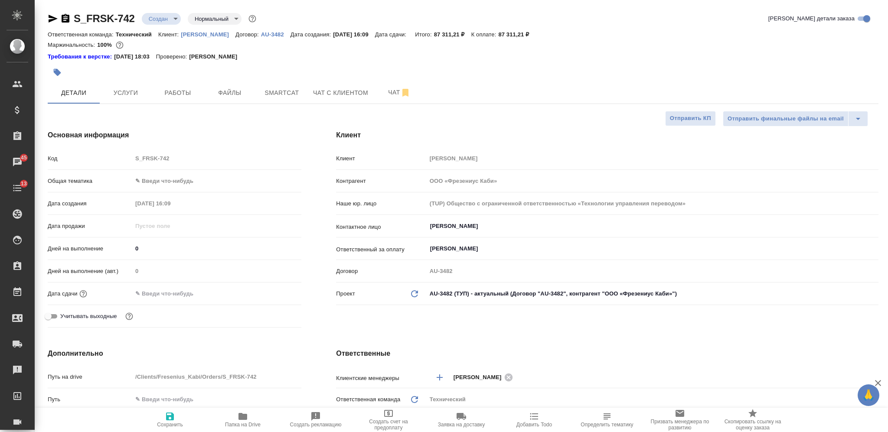
type textarea "x"
click at [181, 421] on span "Сохранить" at bounding box center [170, 419] width 62 height 16
type textarea "x"
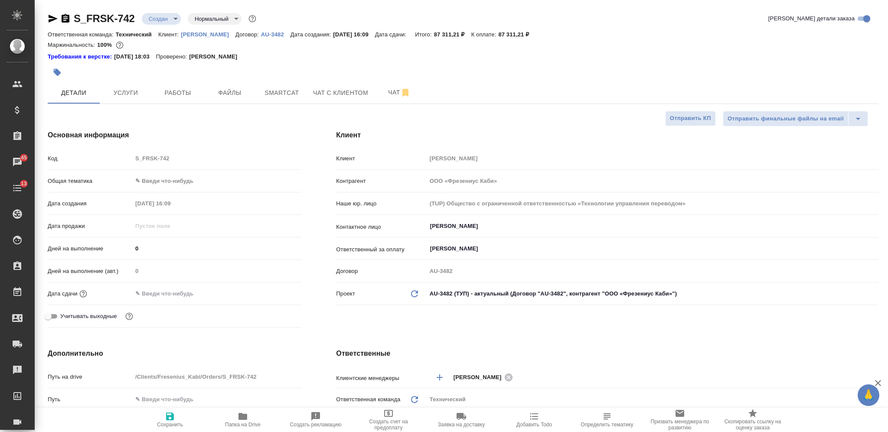
type textarea "x"
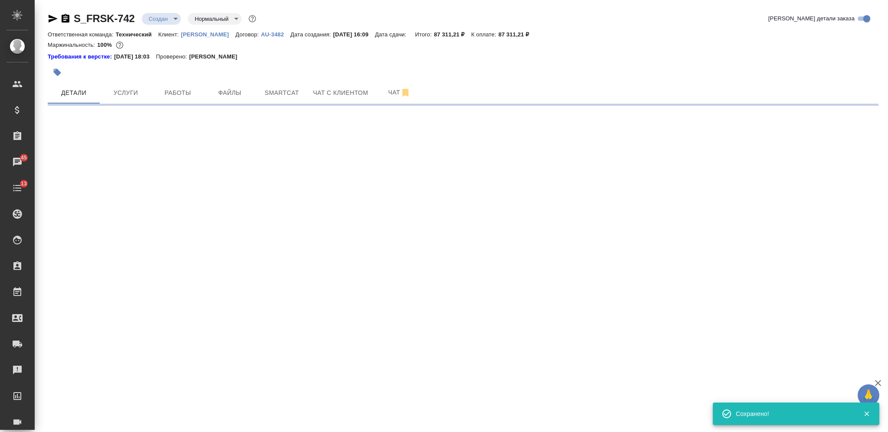
select select "RU"
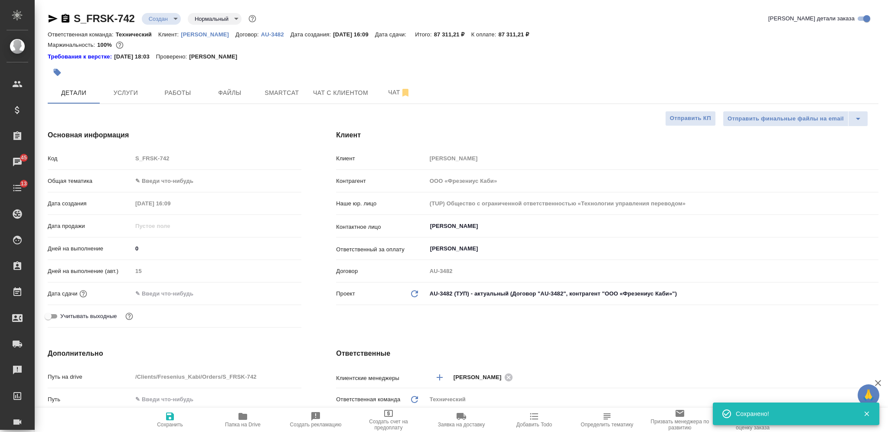
type textarea "x"
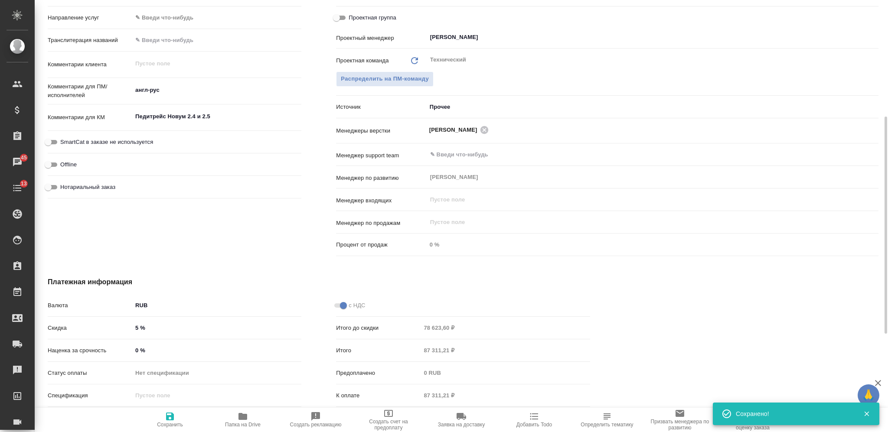
scroll to position [347, 0]
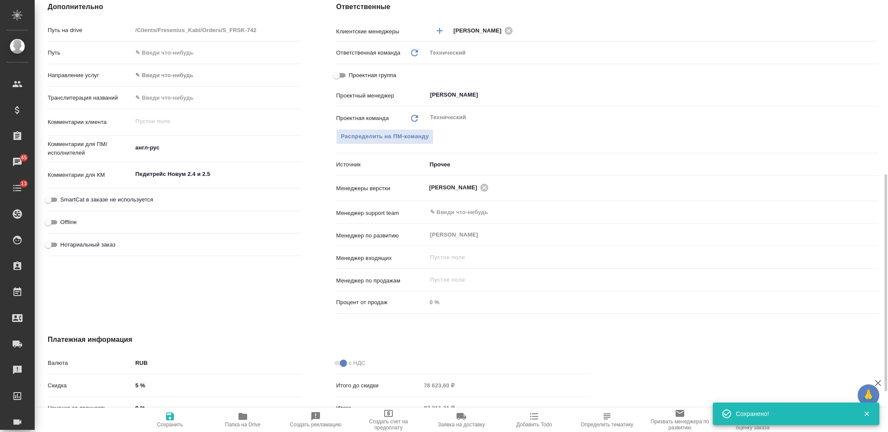
click at [199, 181] on div "Педитрейс Новум 2.4 и 2.5 x" at bounding box center [216, 175] width 169 height 19
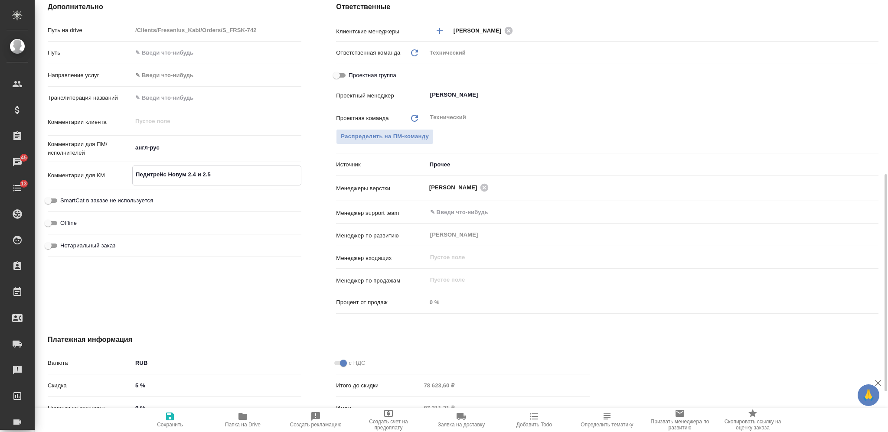
scroll to position [0, 0]
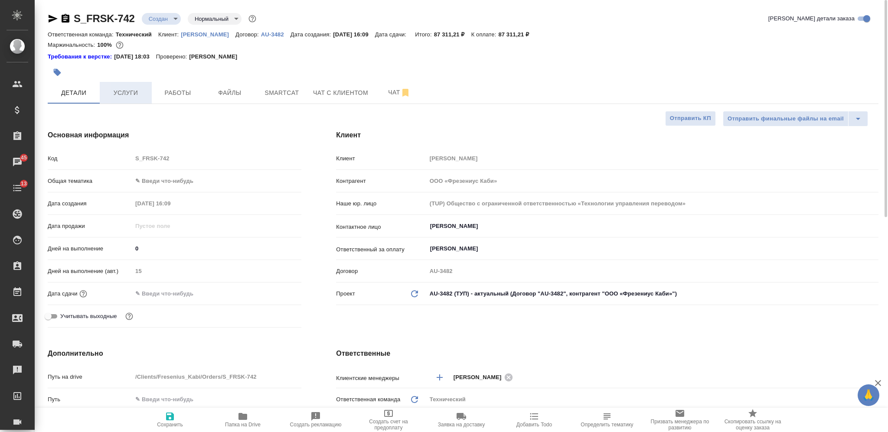
type textarea "x"
click at [107, 85] on button "Услуги" at bounding box center [126, 93] width 52 height 22
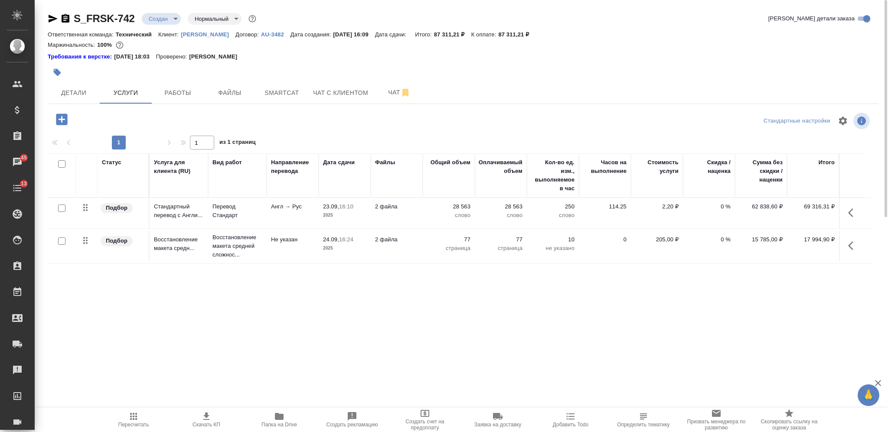
click at [65, 165] on div at bounding box center [59, 164] width 15 height 12
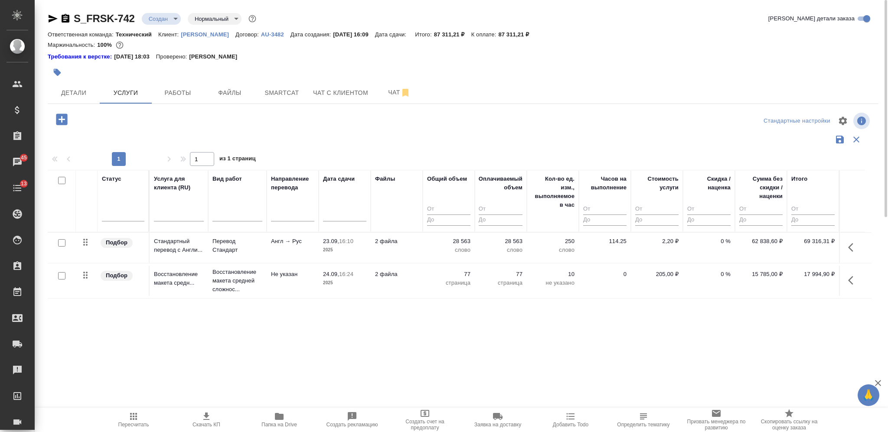
click at [62, 181] on input "checkbox" at bounding box center [61, 180] width 7 height 7
checkbox input "true"
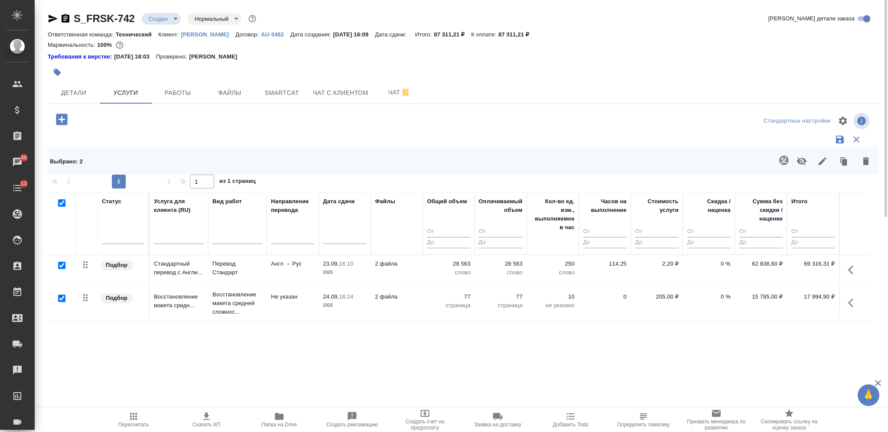
click at [816, 159] on button "button" at bounding box center [822, 161] width 21 height 23
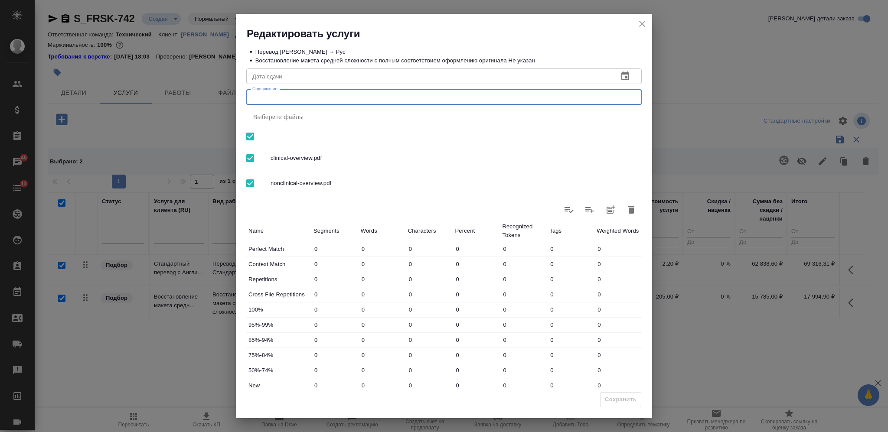
click at [452, 96] on textarea "Содержание" at bounding box center [443, 97] width 383 height 7
paste textarea "Педитрейс Новум 2.4 и 2.5"
type textarea "Педитрейс Новум 2.4 и 2.5"
click at [620, 400] on span "Сохранить" at bounding box center [621, 400] width 32 height 10
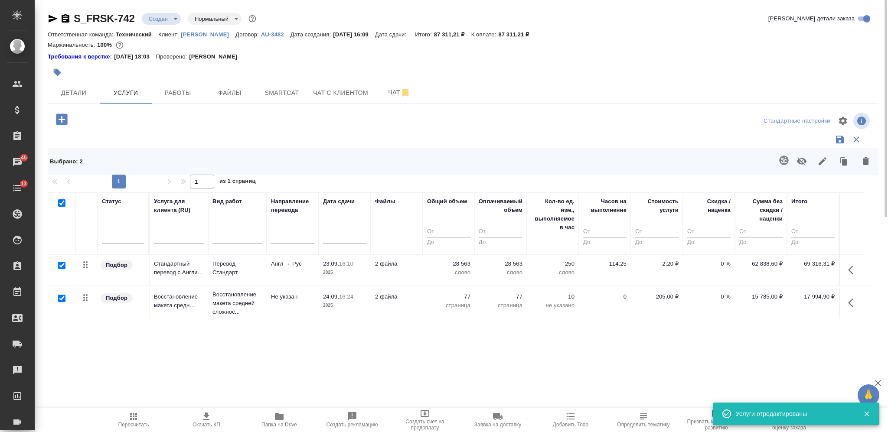
click at [209, 415] on icon "button" at bounding box center [206, 416] width 10 height 10
click at [94, 100] on button "Детали" at bounding box center [74, 93] width 52 height 22
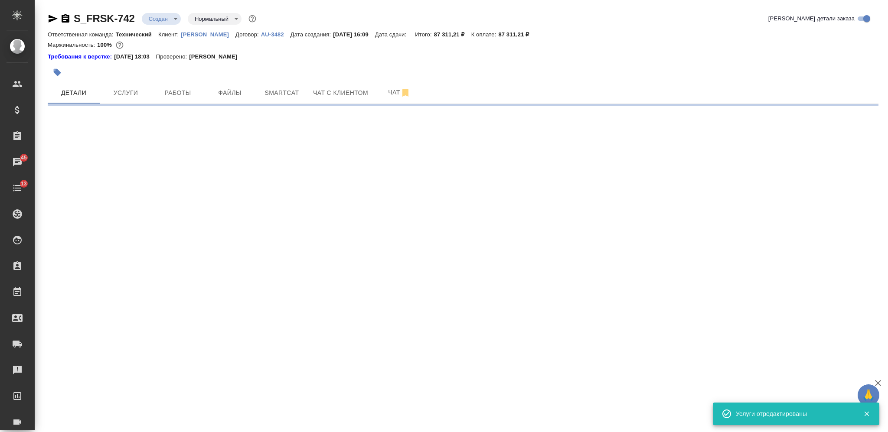
select select "RU"
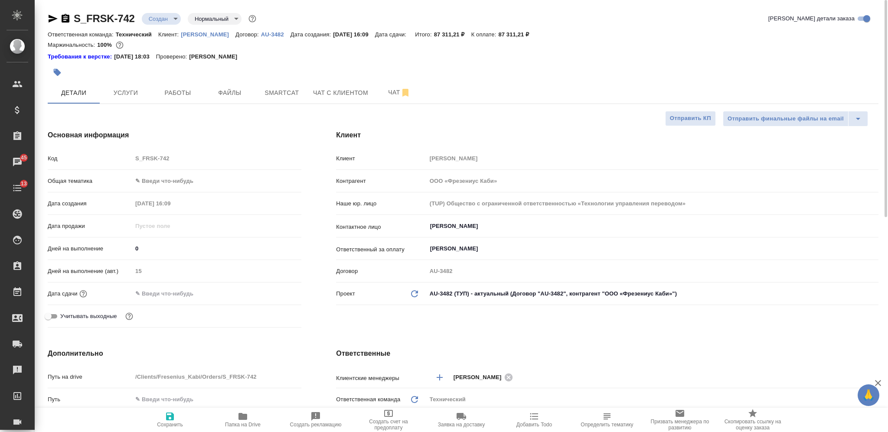
type textarea "x"
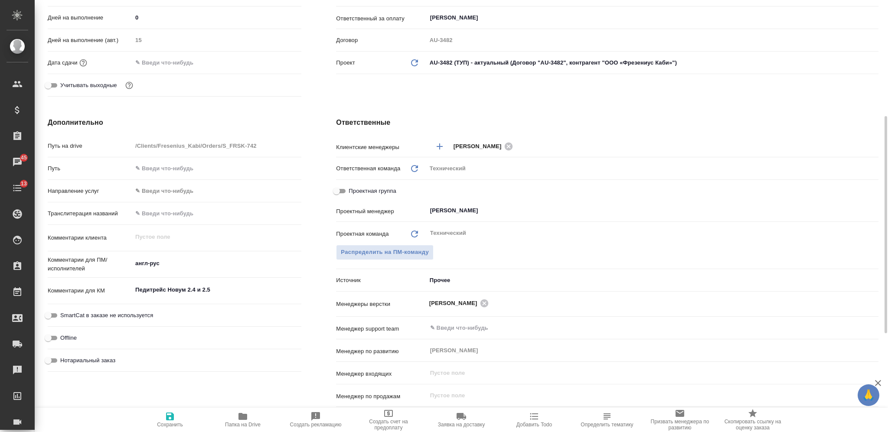
scroll to position [427, 0]
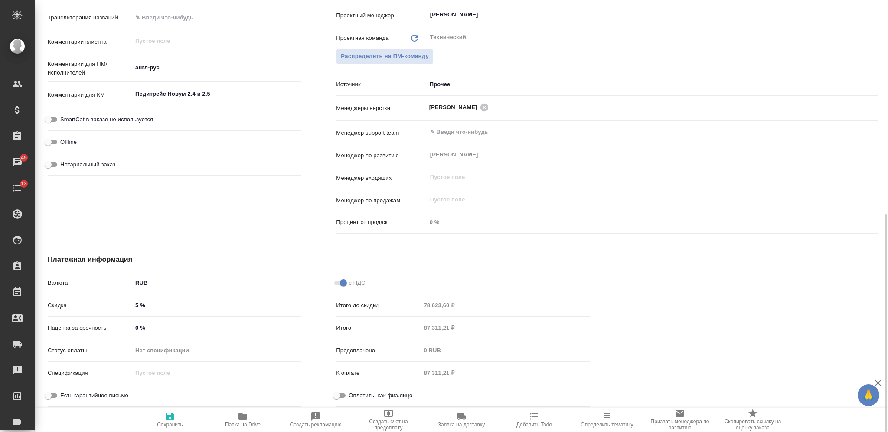
click at [134, 329] on input "0 %" at bounding box center [216, 328] width 169 height 13
type textarea "x"
type input "50 %"
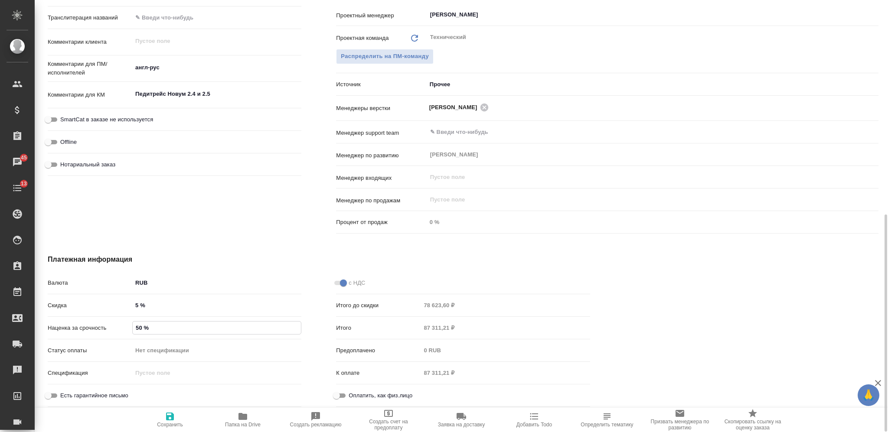
type textarea "x"
type input "550 %"
type textarea "x"
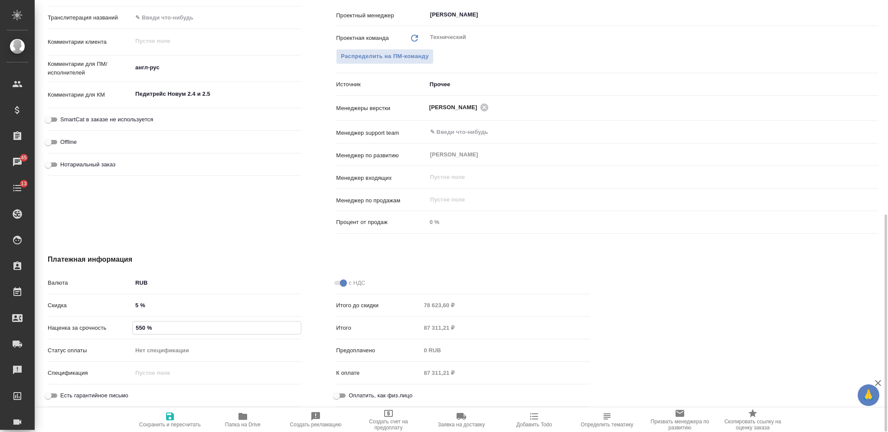
type textarea "x"
type input "55 %"
click at [179, 420] on span "Сохранить и пересчитать" at bounding box center [170, 419] width 62 height 16
type textarea "x"
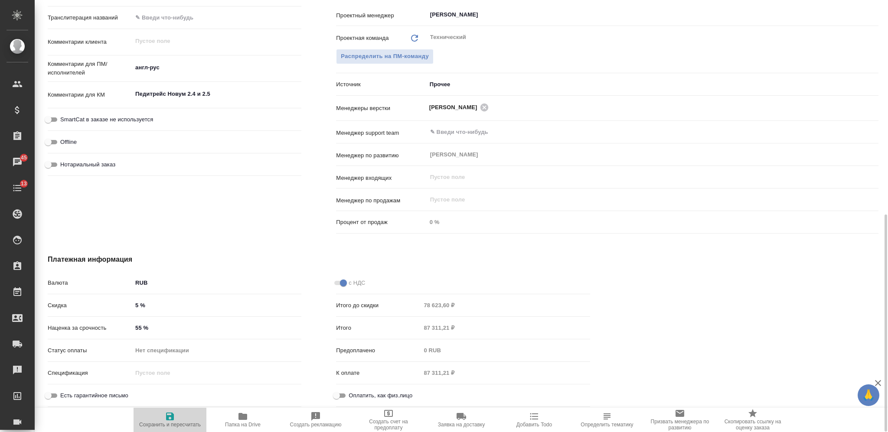
type textarea "x"
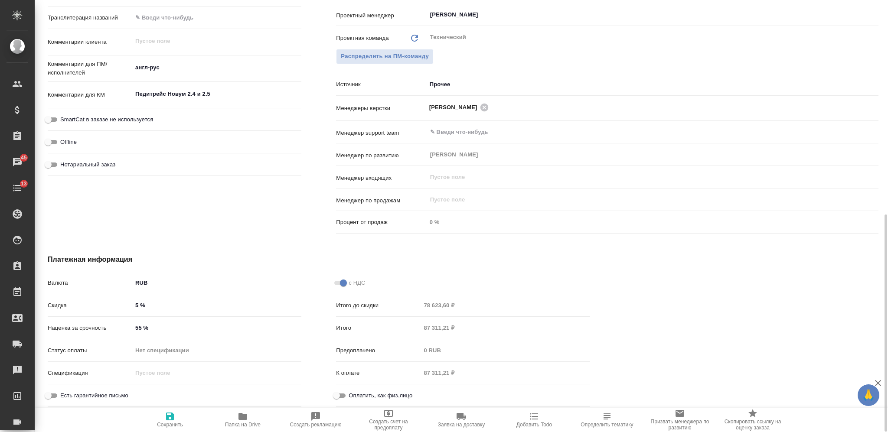
type textarea "x"
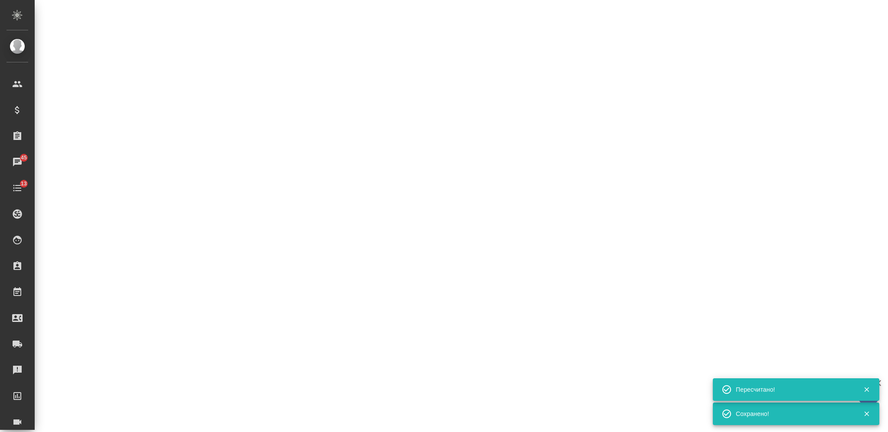
select select "RU"
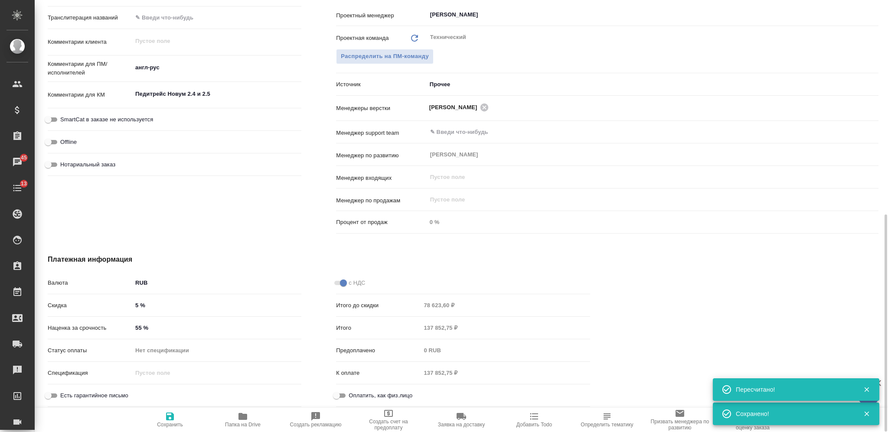
type textarea "x"
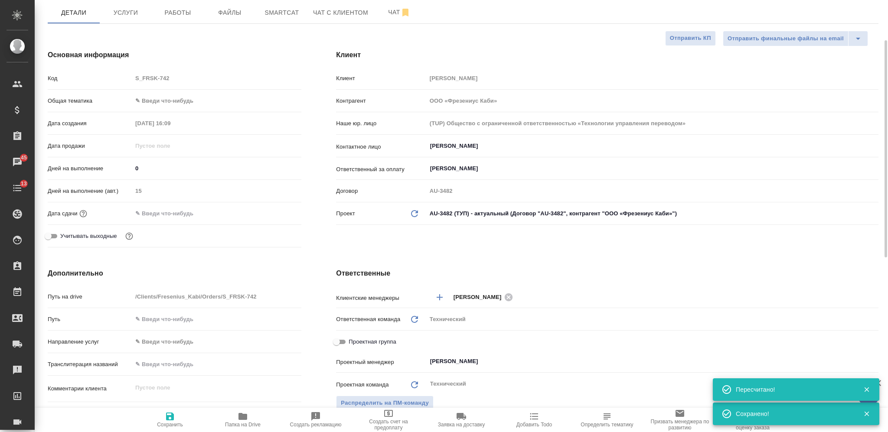
scroll to position [0, 0]
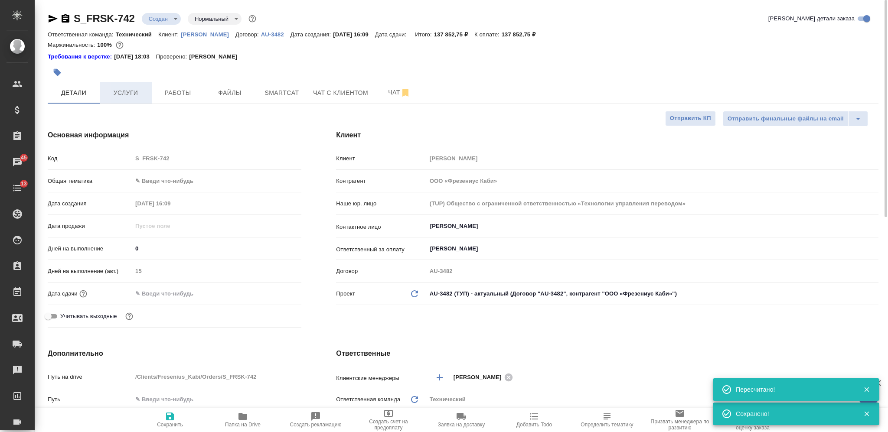
click at [134, 91] on span "Услуги" at bounding box center [126, 93] width 42 height 11
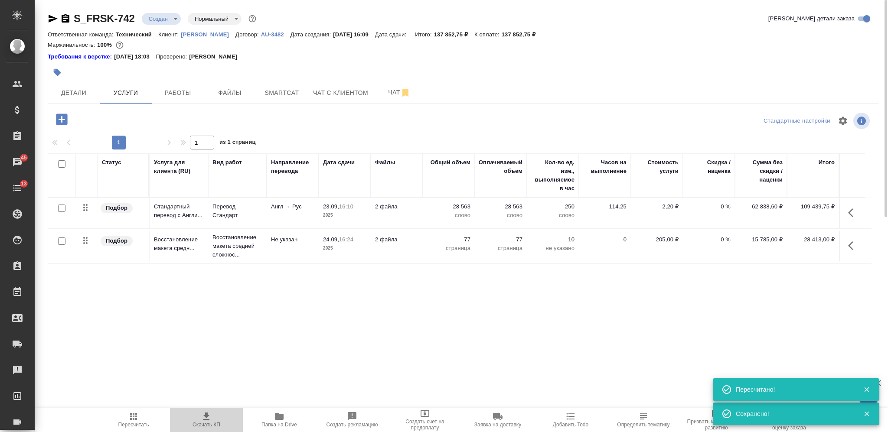
click at [213, 418] on span "Скачать КП" at bounding box center [206, 419] width 62 height 16
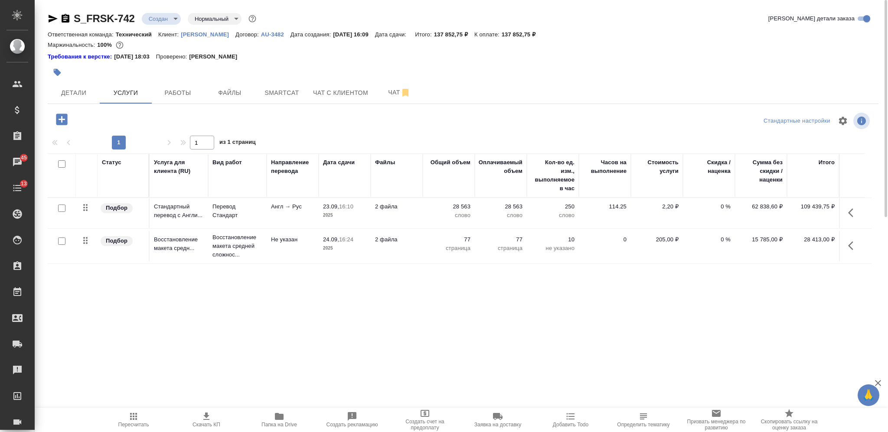
click at [66, 21] on icon "button" at bounding box center [66, 18] width 8 height 9
click at [68, 14] on icon "button" at bounding box center [65, 18] width 10 height 10
drag, startPoint x: 547, startPoint y: 32, endPoint x: 505, endPoint y: 35, distance: 41.3
click at [505, 35] on div "Ответственная команда: Технический Клиент: Fresenius Kabi Договор: AU-3482 Дата…" at bounding box center [463, 34] width 830 height 10
copy p "137 852,75 ₽"
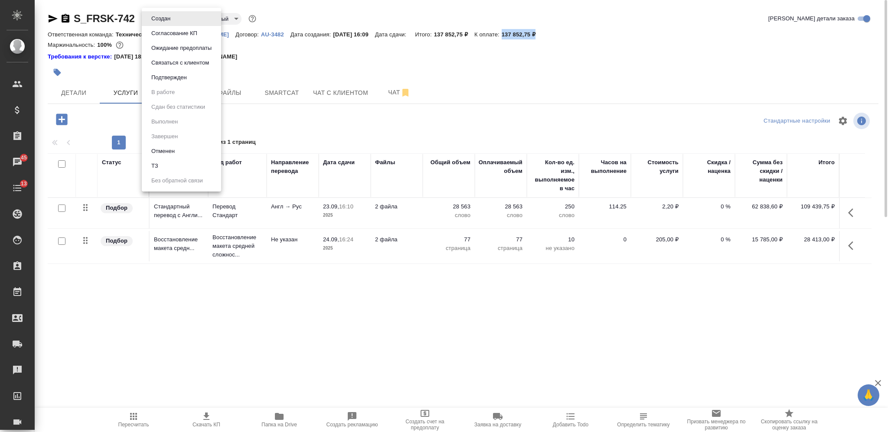
click at [160, 22] on body "🙏 .cls-1 fill:#fff; AWATERA Nikiforova Valeria Клиенты Спецификации Заказы 45 Ч…" at bounding box center [444, 216] width 888 height 432
click at [159, 31] on button "Согласование КП" at bounding box center [174, 34] width 51 height 10
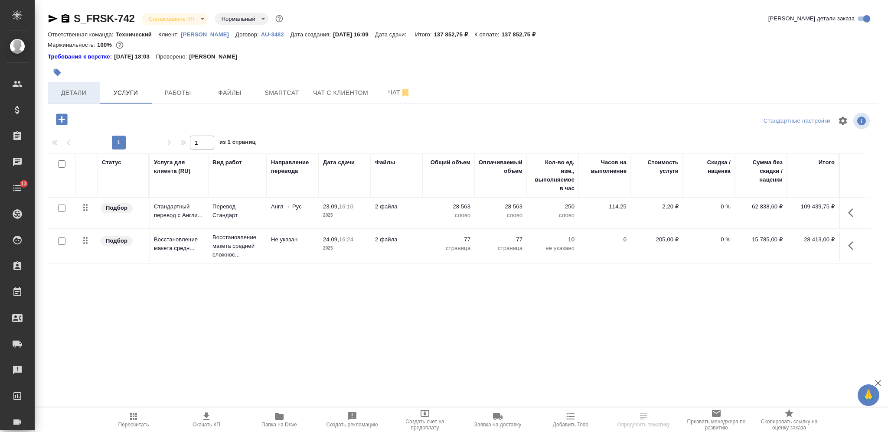
click at [75, 95] on span "Детали" at bounding box center [74, 93] width 42 height 11
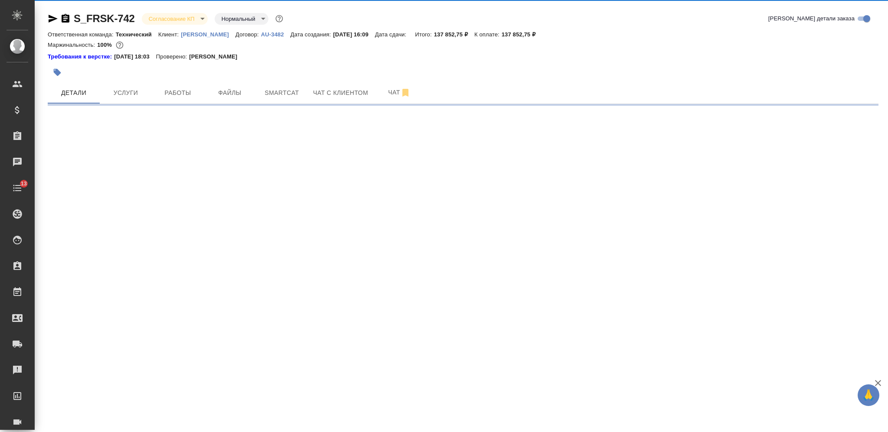
select select "RU"
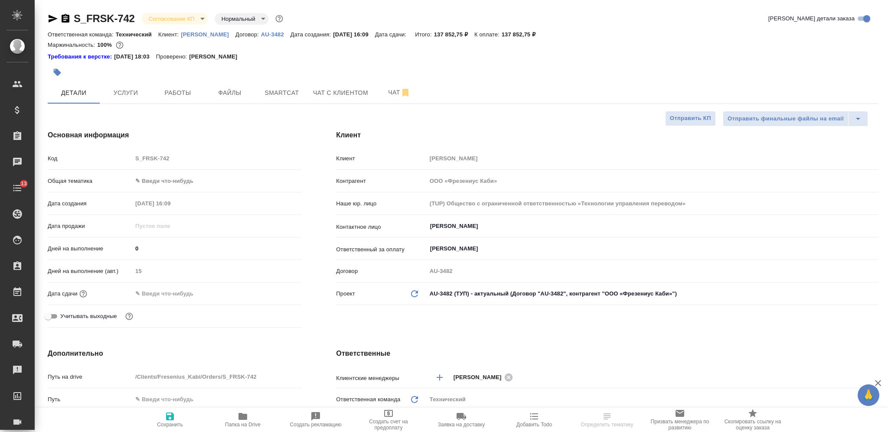
type textarea "x"
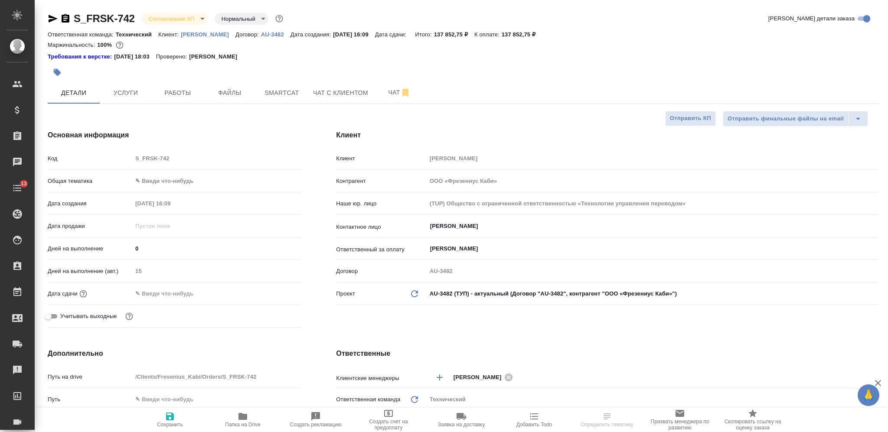
type textarea "x"
click at [183, 292] on input "text" at bounding box center [170, 293] width 76 height 13
click at [267, 88] on span "Smartcat" at bounding box center [282, 93] width 42 height 11
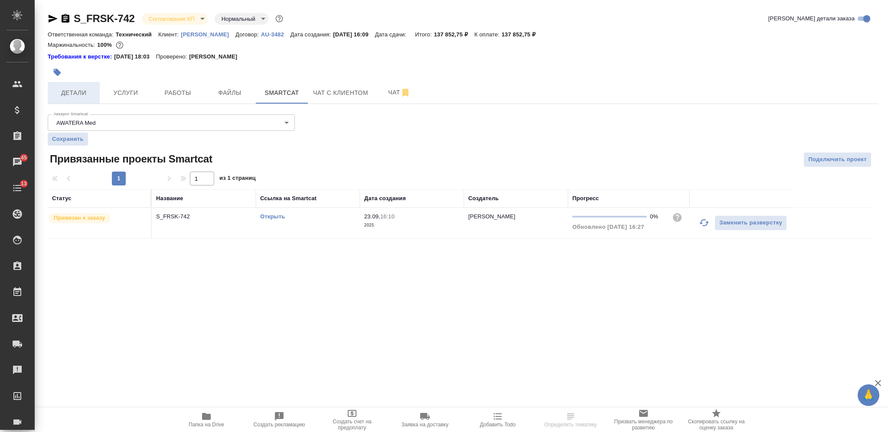
click at [88, 99] on button "Детали" at bounding box center [74, 93] width 52 height 22
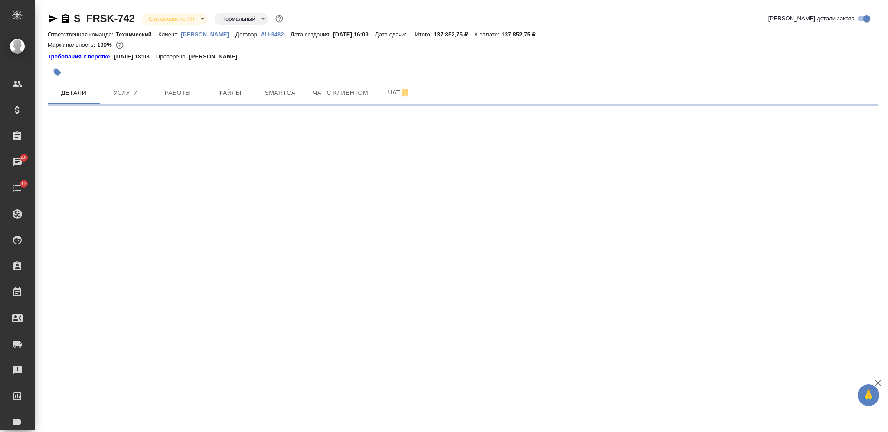
select select "RU"
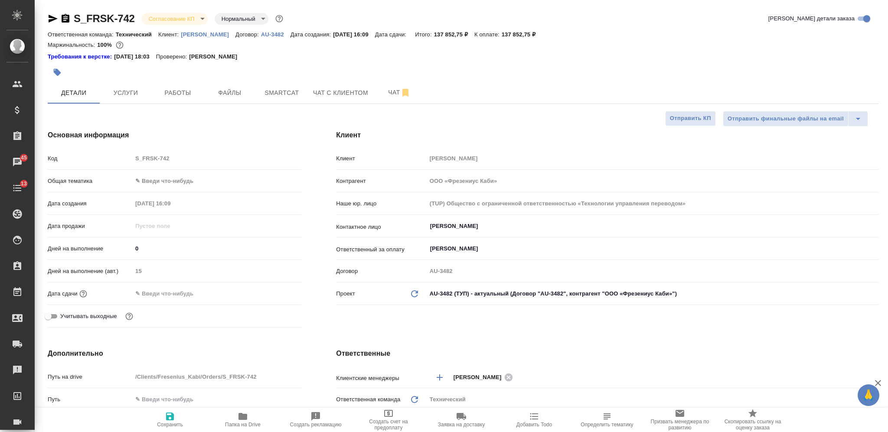
type textarea "x"
click at [615, 419] on span "Определить тематику" at bounding box center [607, 419] width 62 height 16
type textarea "x"
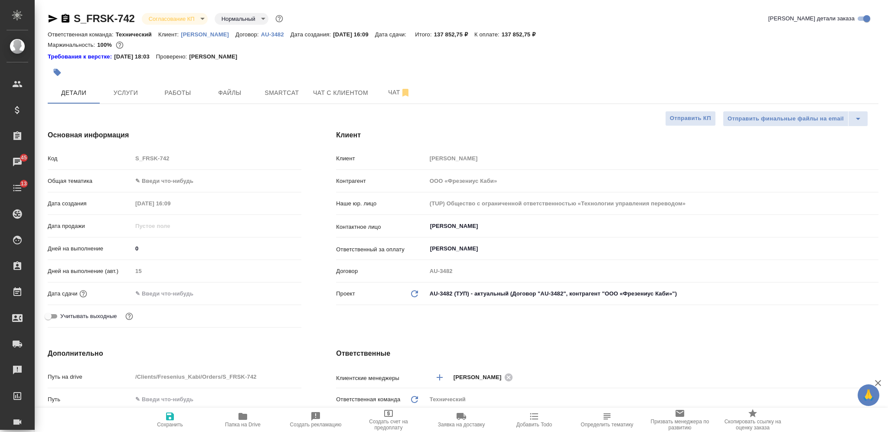
type textarea "x"
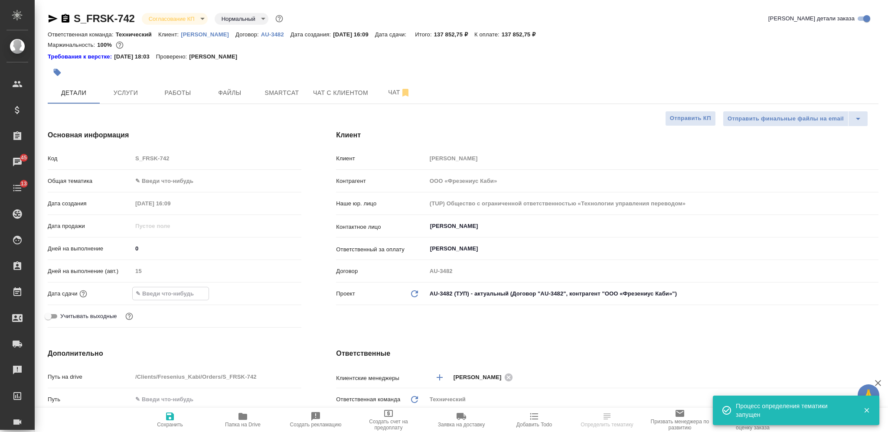
click at [179, 296] on input "text" at bounding box center [171, 293] width 76 height 13
type input "3_.__.____ __:__"
type textarea "x"
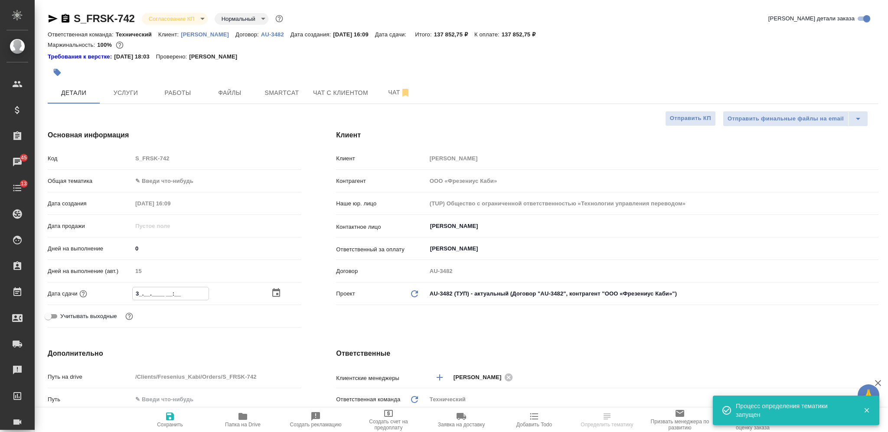
type input "30.__.____ __:__"
type textarea "x"
type input "30.0_.____ __:__"
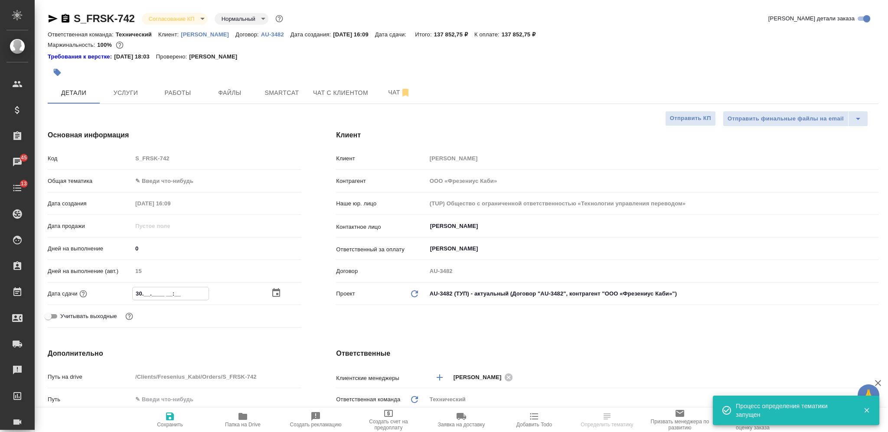
type textarea "x"
type input "30.09.____ __:__"
type textarea "x"
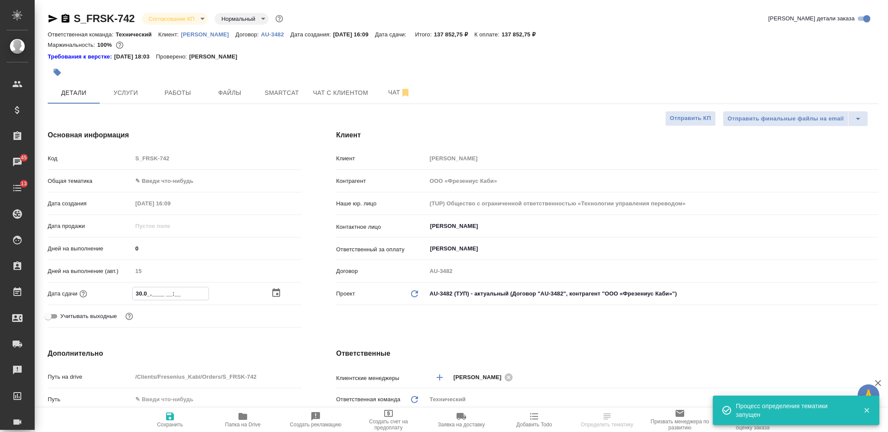
type textarea "x"
type input "30.09.2___ __:__"
type textarea "x"
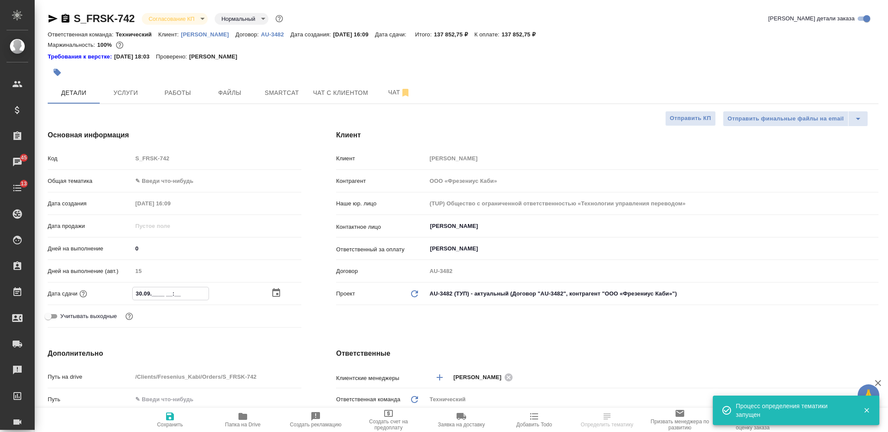
type textarea "x"
type input "30.09.20__ __:__"
type textarea "x"
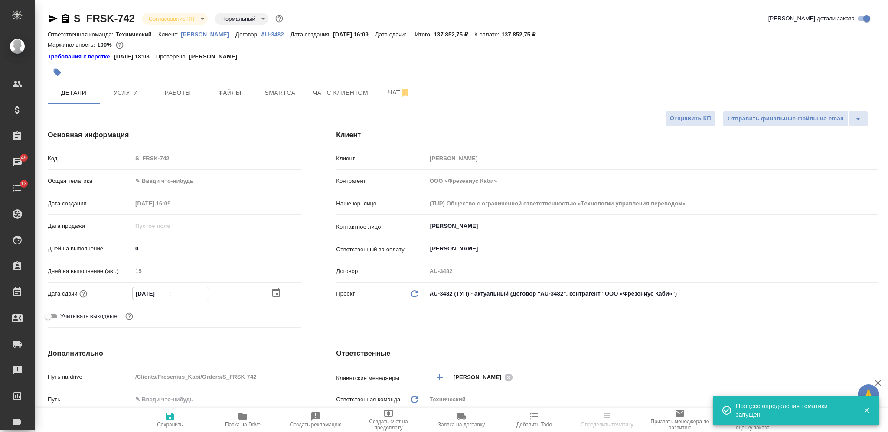
type input "30.09.202_ __:__"
type textarea "x"
type input "30.09.2025 __:__"
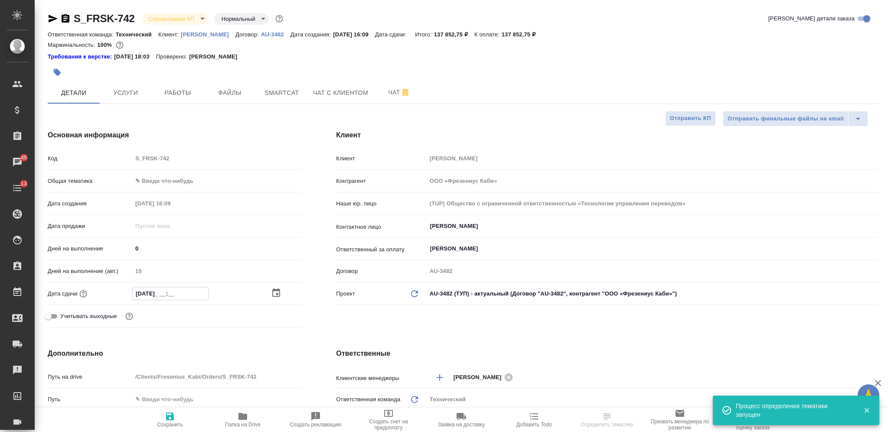
type textarea "x"
type input "30.09.2025 1_:__"
type textarea "x"
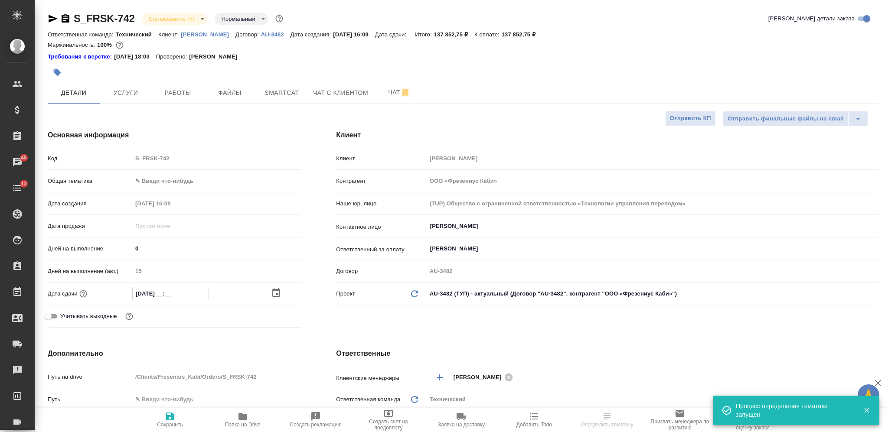
type textarea "x"
type input "30.09.2025 17:__"
type textarea "x"
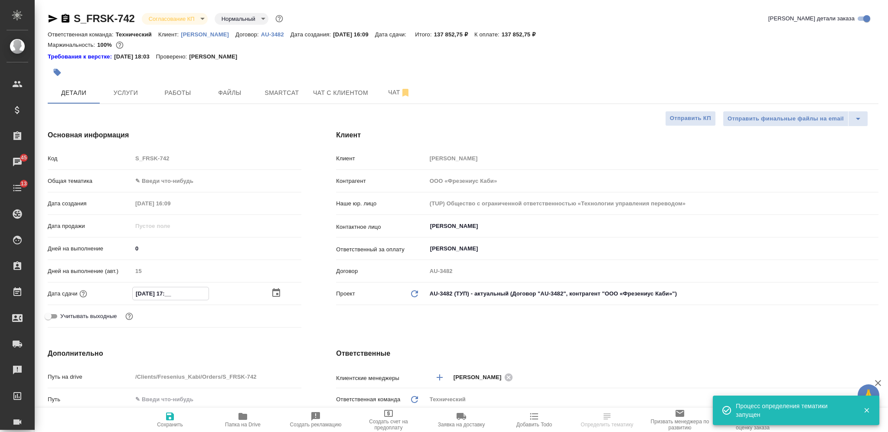
type textarea "x"
type input "30.09.2025 17:0_"
type textarea "x"
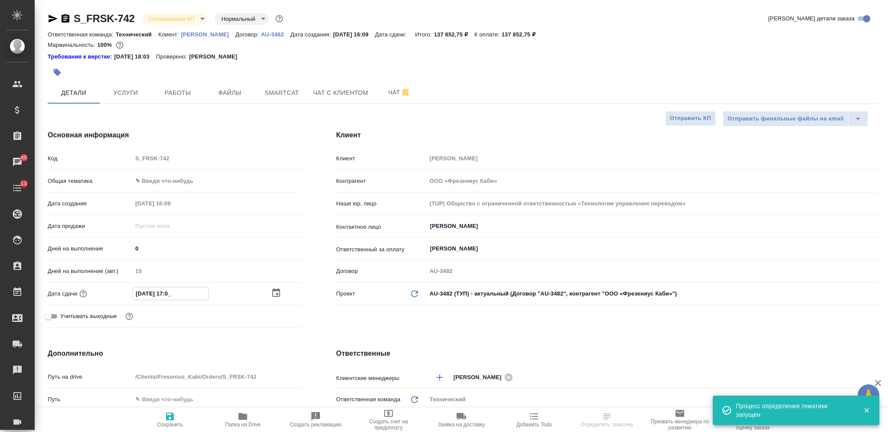
type input "30.09.2025 17:00"
type textarea "x"
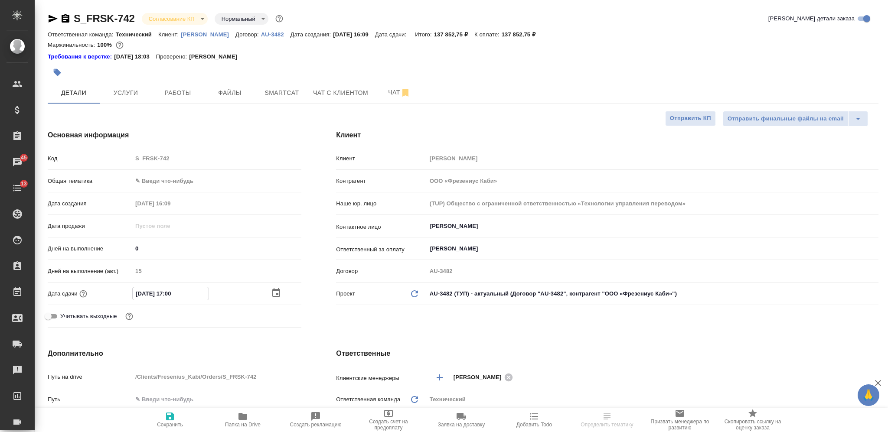
type input "30.09.2025 17:00"
click at [174, 417] on icon "button" at bounding box center [170, 416] width 10 height 10
type textarea "x"
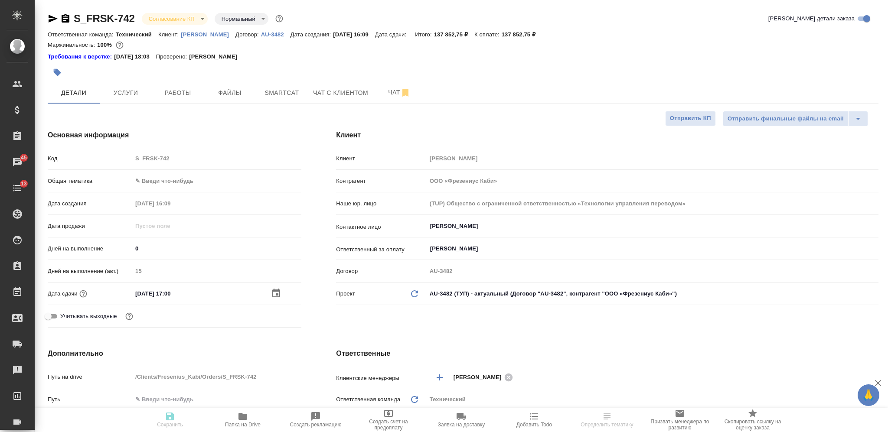
type textarea "x"
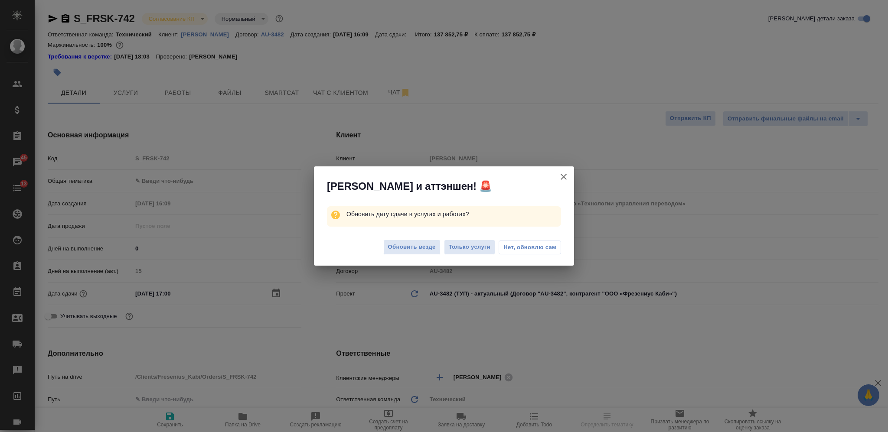
type textarea "x"
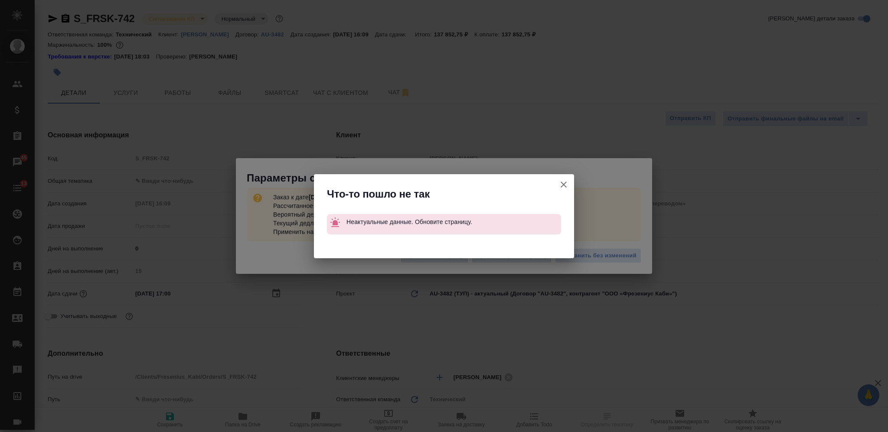
click at [562, 183] on icon "button" at bounding box center [563, 185] width 6 height 6
type textarea "x"
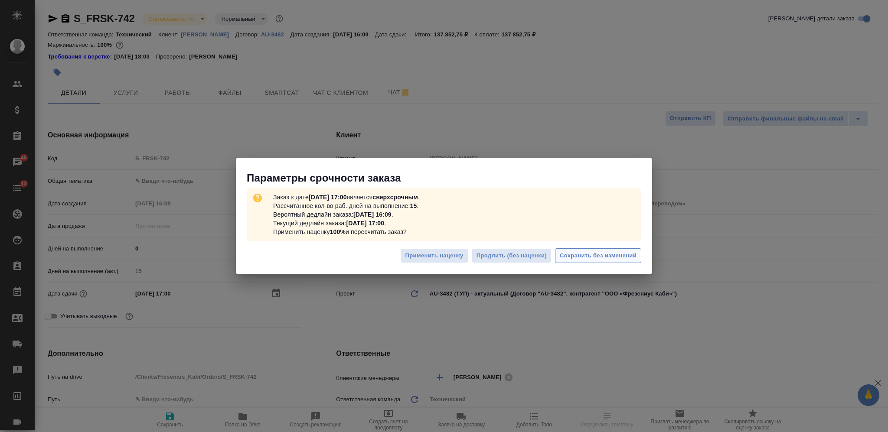
type textarea "x"
click at [577, 254] on span "Сохранить без изменений" at bounding box center [598, 256] width 77 height 10
type textarea "x"
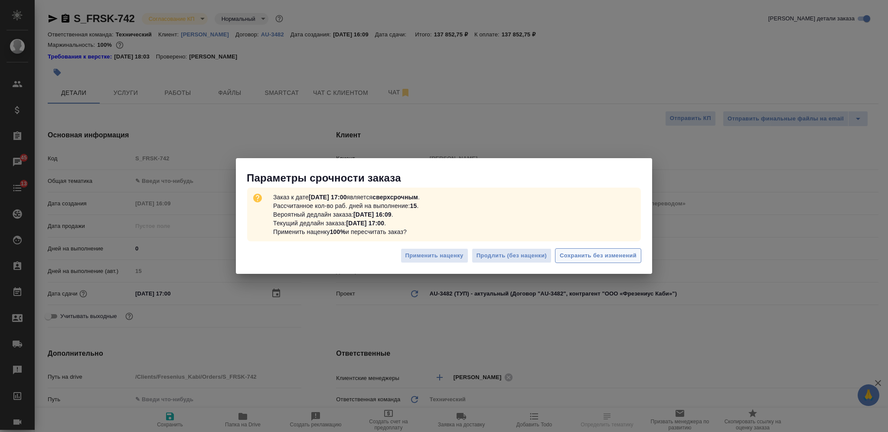
type textarea "x"
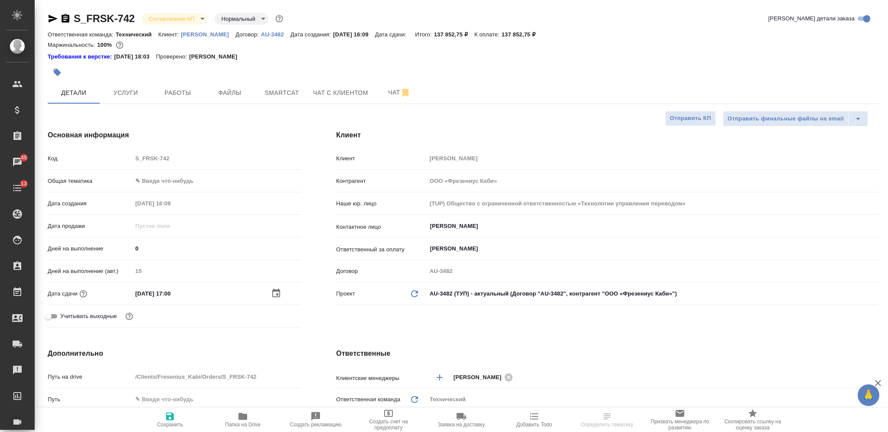
type textarea "x"
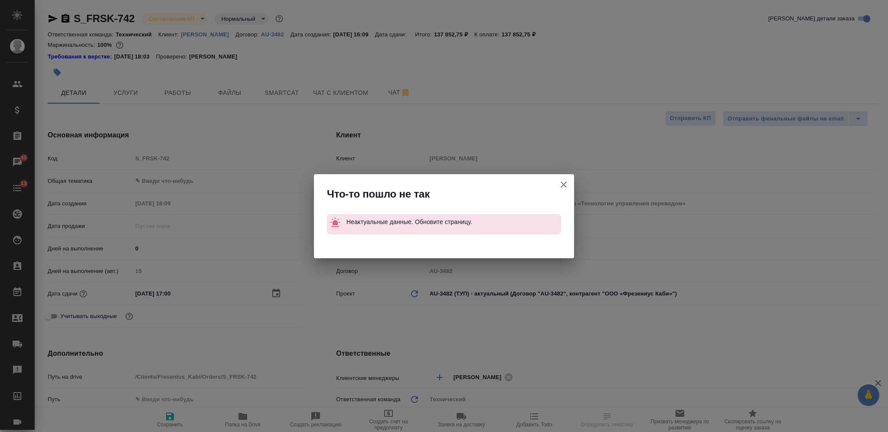
click at [564, 185] on icon "button" at bounding box center [563, 185] width 6 height 6
type textarea "x"
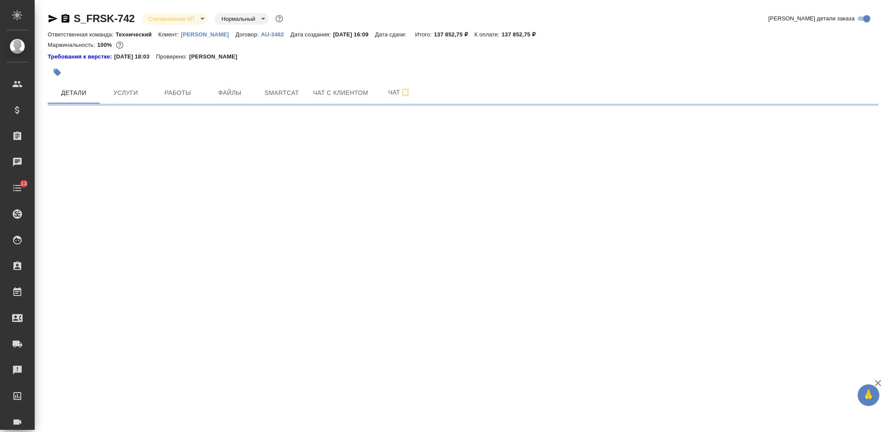
select select "RU"
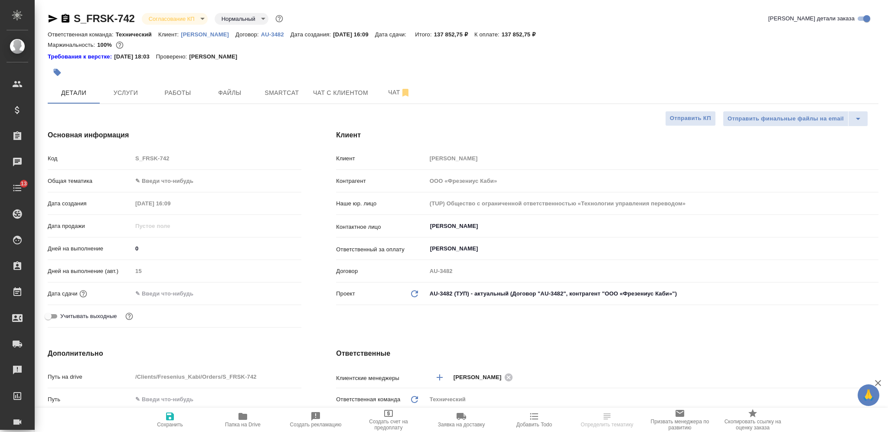
click at [181, 293] on input "text" at bounding box center [170, 293] width 76 height 13
type input "3_.__.____ __:__"
type textarea "x"
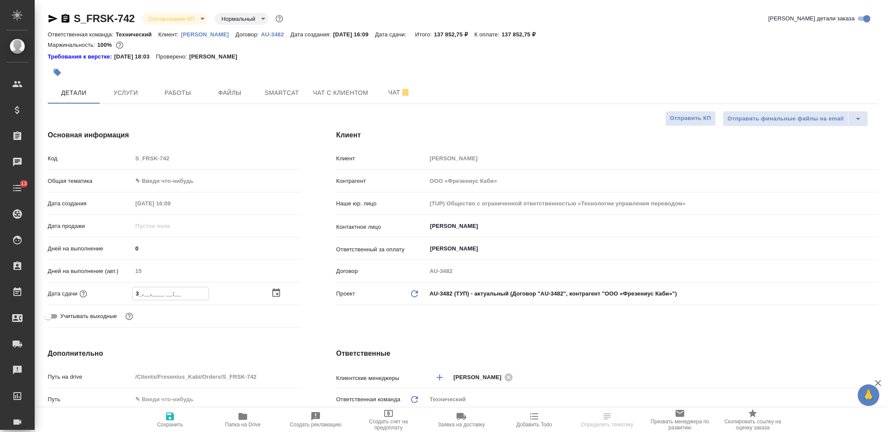
type input "30.__.____ __:__"
type textarea "x"
type input "30.0_.____ __:__"
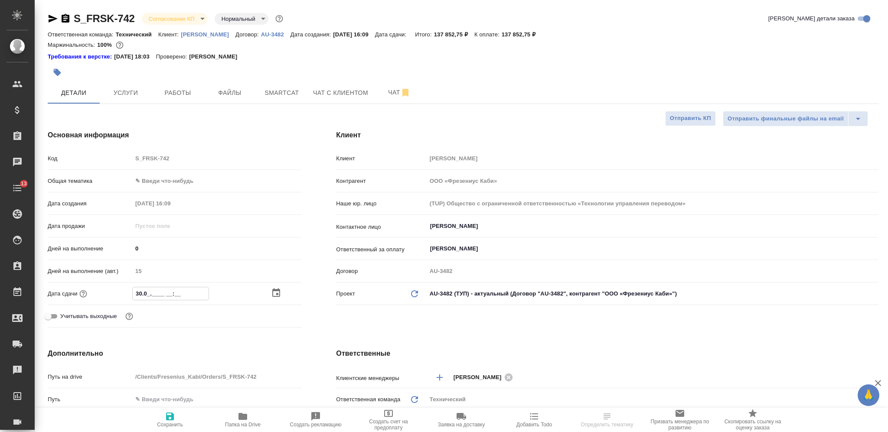
type textarea "x"
type input "30.09.____ __:__"
type textarea "x"
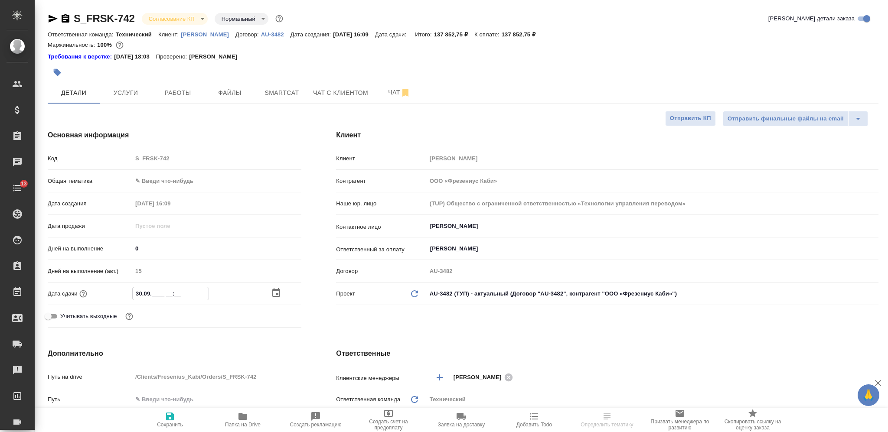
type textarea "x"
type input "30.09.2___ __:__"
type textarea "x"
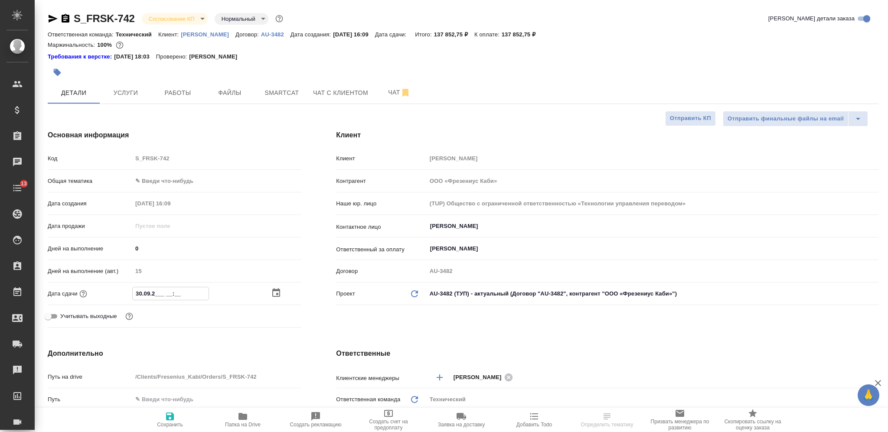
type textarea "x"
type input "[DATE]__ __:__"
type textarea "x"
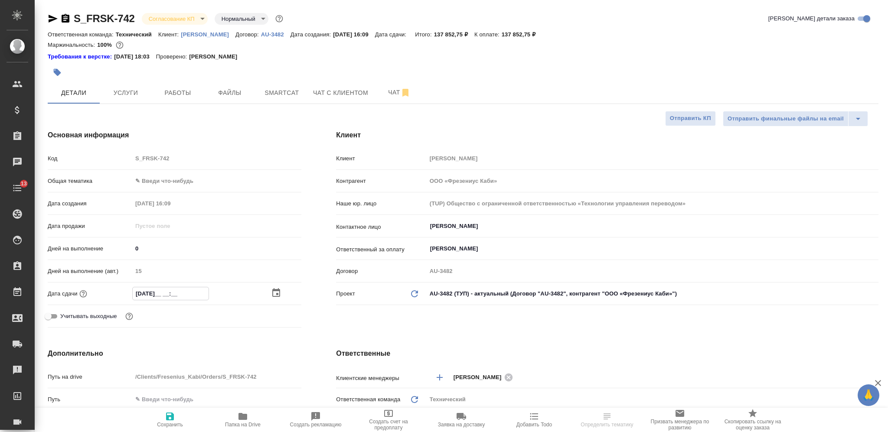
type input "[DATE]_ __:__"
type textarea "x"
type input "[DATE] __:__"
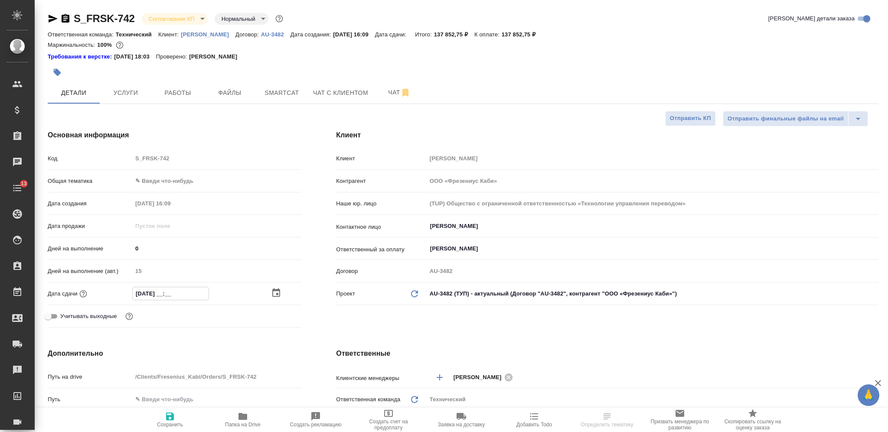
type textarea "x"
type input "[DATE] 1_:__"
type textarea "x"
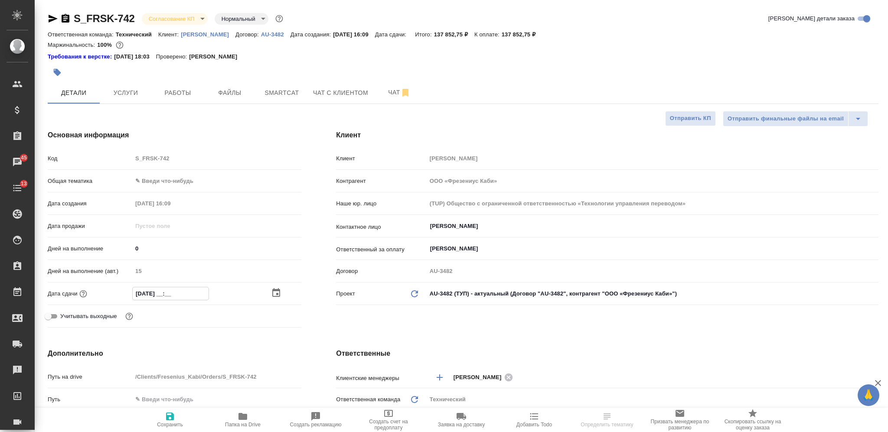
type textarea "x"
type input "[DATE] 17:__"
type textarea "x"
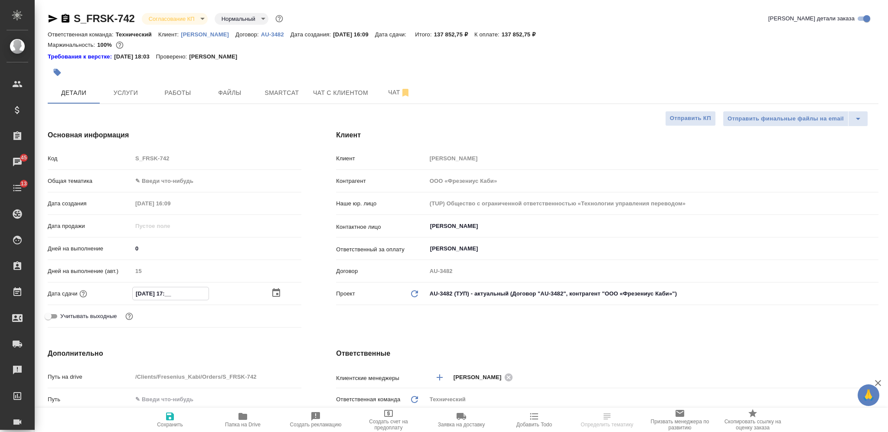
type textarea "x"
type input "[DATE] 17:0_"
type textarea "x"
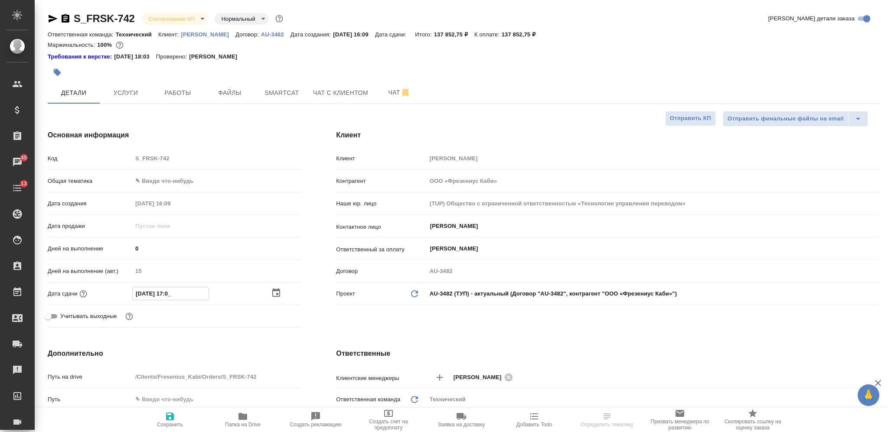
type input "[DATE] 17:00"
type textarea "x"
type input "[DATE] 17:00"
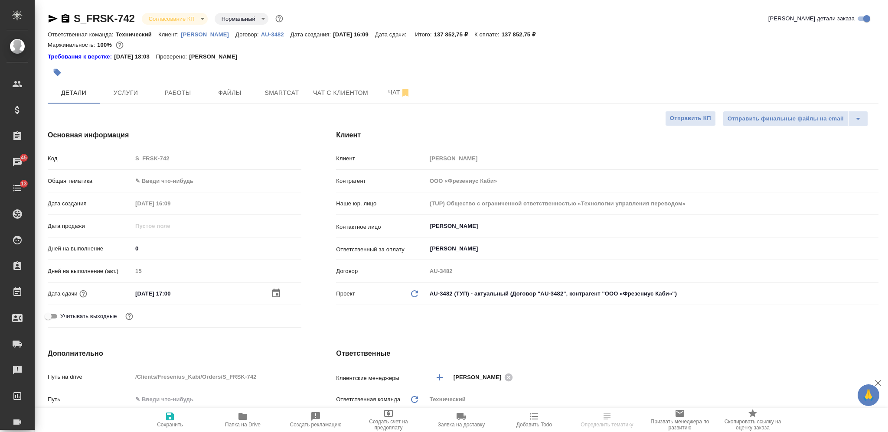
click at [177, 432] on html "🙏 .cls-1 fill:#fff; AWATERA Nikiforova Valeria Клиенты Спецификации Заказы 45 Ч…" at bounding box center [444, 216] width 888 height 432
click at [171, 420] on icon "button" at bounding box center [170, 417] width 8 height 8
type textarea "x"
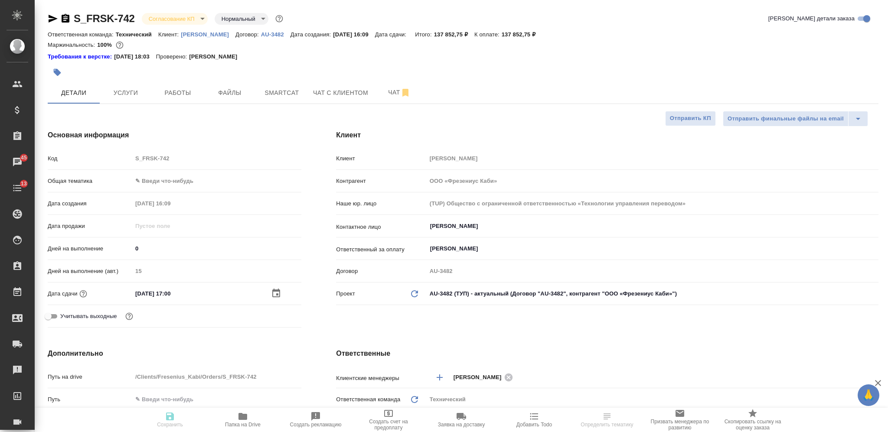
type textarea "x"
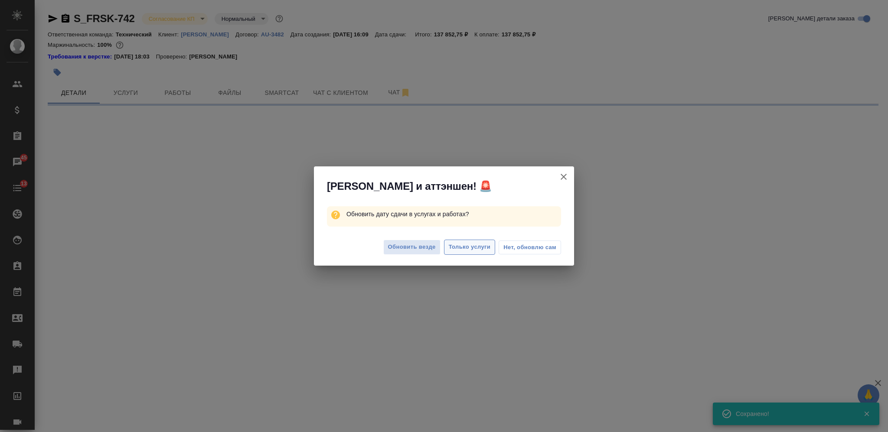
select select "RU"
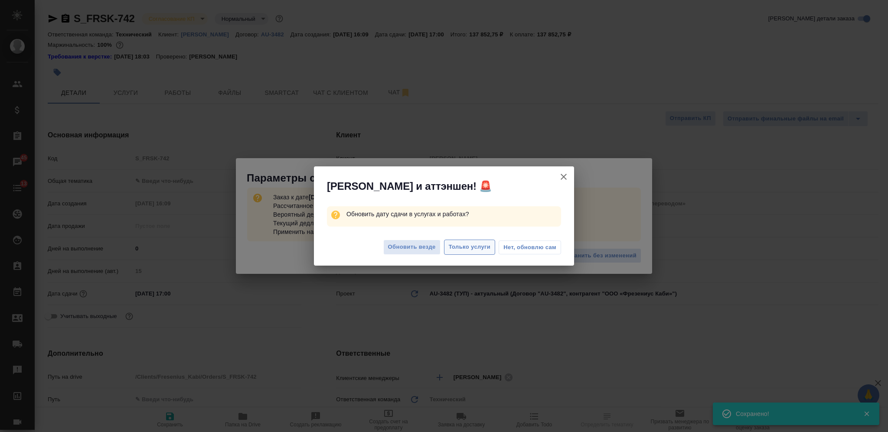
click at [460, 245] on span "Только услуги" at bounding box center [470, 247] width 42 height 10
type textarea "x"
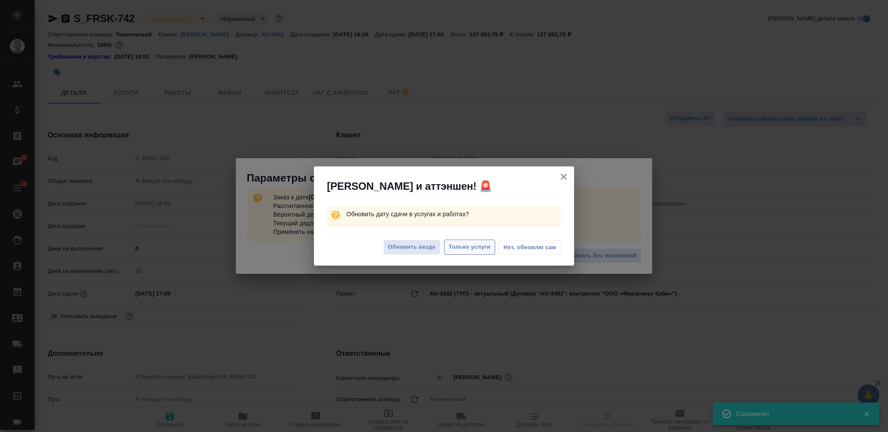
type textarea "x"
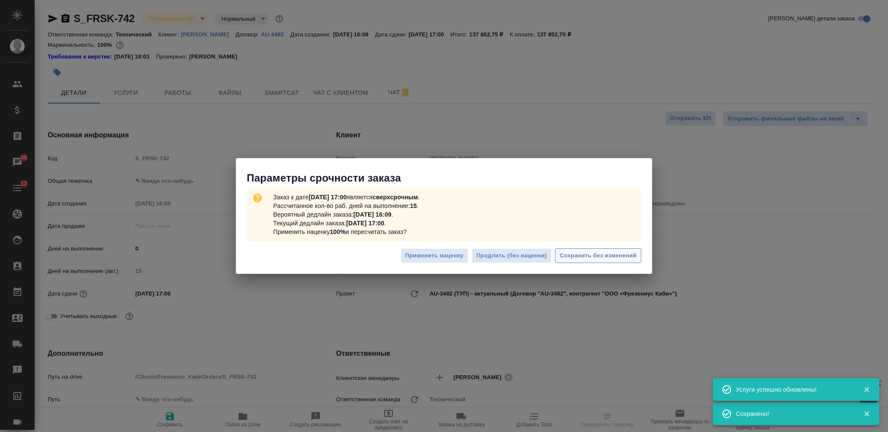
click at [573, 251] on span "Сохранить без изменений" at bounding box center [598, 256] width 77 height 10
type textarea "x"
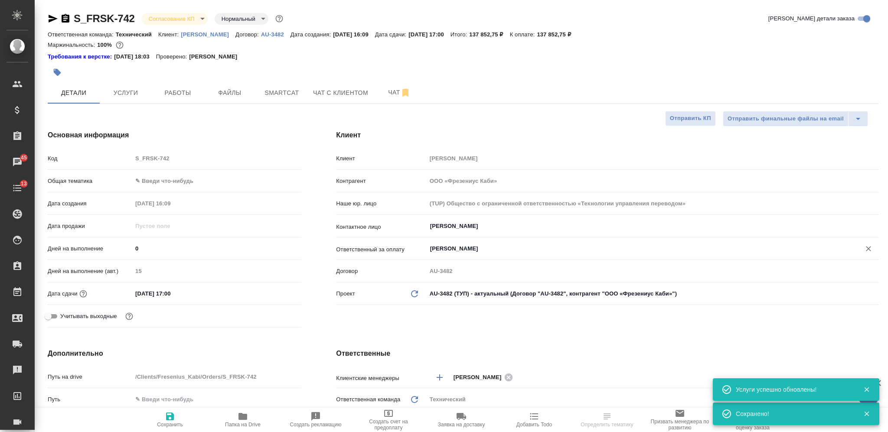
type textarea "x"
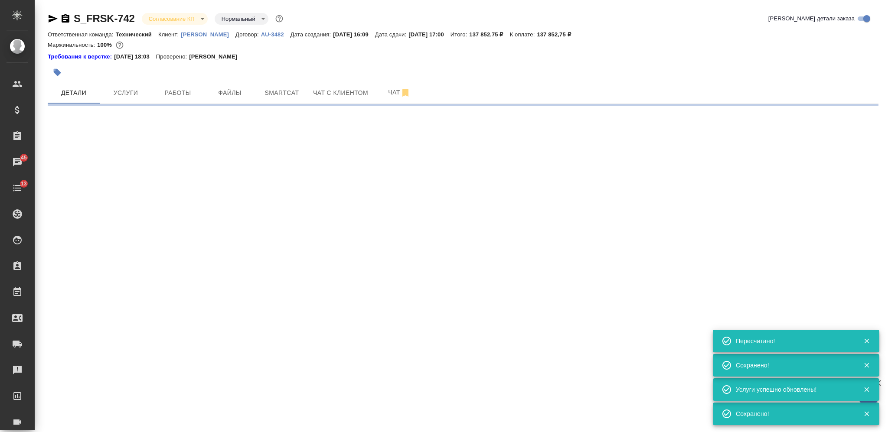
type input "urgent"
select select "RU"
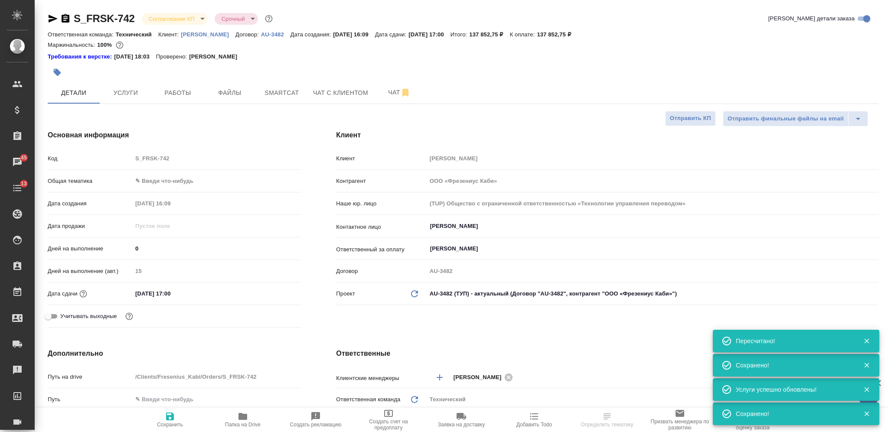
type textarea "x"
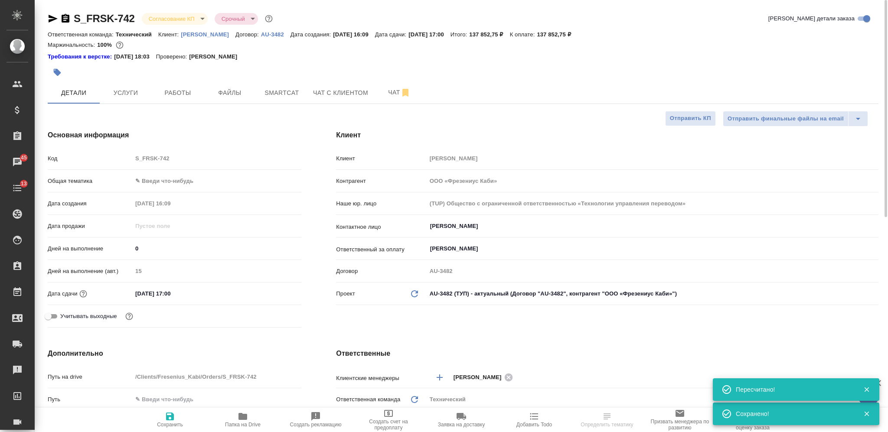
click at [175, 20] on body "🙏 .cls-1 fill:#fff; AWATERA Nikiforova Valeria Клиенты Спецификации Заказы 45 Ч…" at bounding box center [444, 216] width 888 height 432
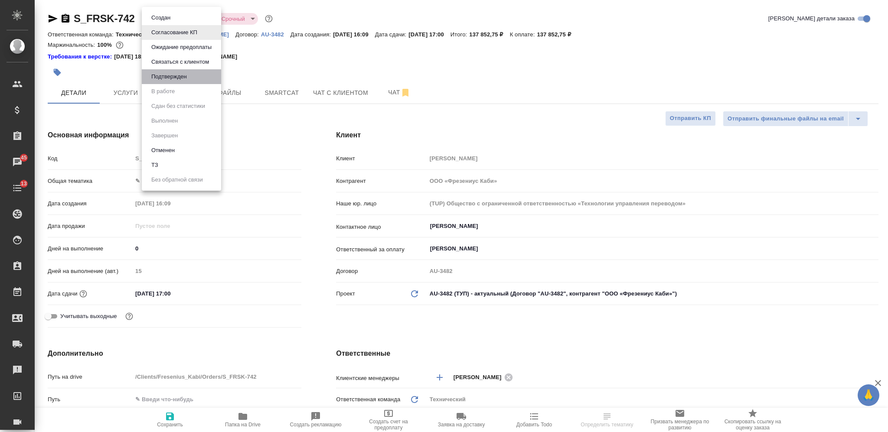
click at [195, 74] on li "Подтвержден" at bounding box center [181, 76] width 79 height 15
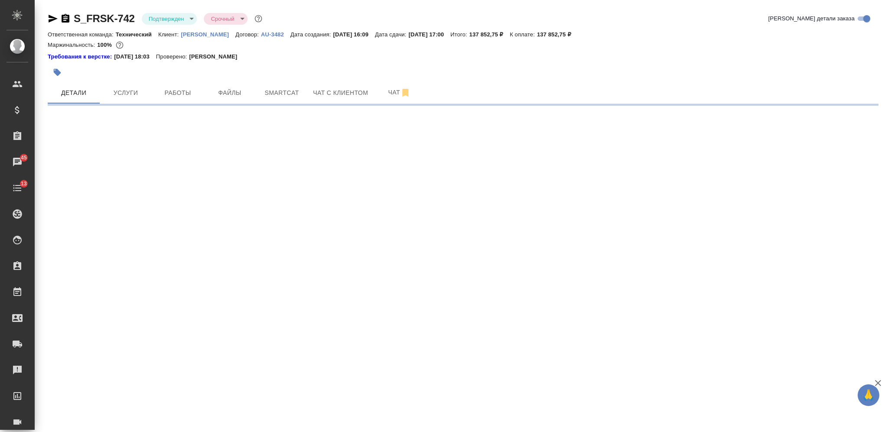
select select "RU"
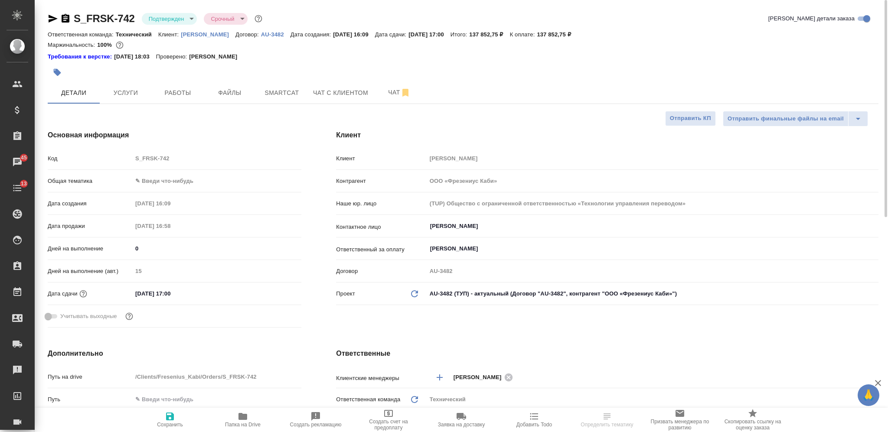
type textarea "x"
drag, startPoint x: 68, startPoint y: 17, endPoint x: 161, endPoint y: 15, distance: 93.2
click at [68, 17] on icon "button" at bounding box center [66, 18] width 8 height 9
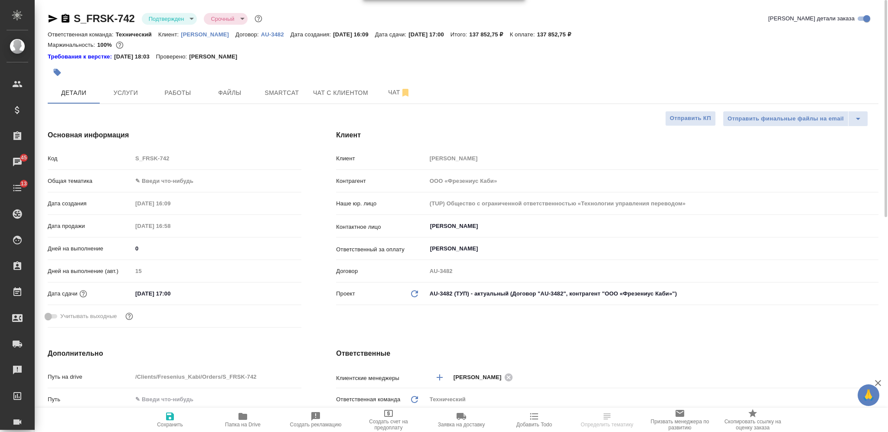
type textarea "x"
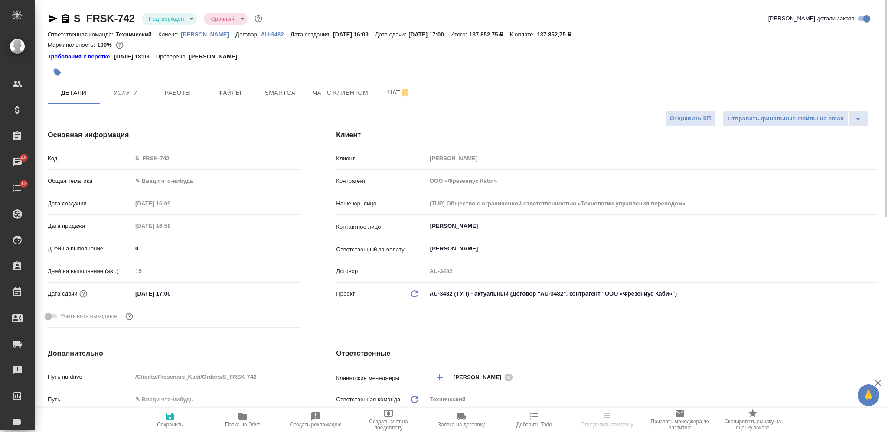
type textarea "x"
drag, startPoint x: 581, startPoint y: 33, endPoint x: 551, endPoint y: 35, distance: 30.0
click at [551, 35] on div "Ответственная команда: Технический Клиент: Fresenius Kabi Договор: AU-3482 Дата…" at bounding box center [463, 34] width 830 height 10
copy p "137 852,75"
type textarea "x"
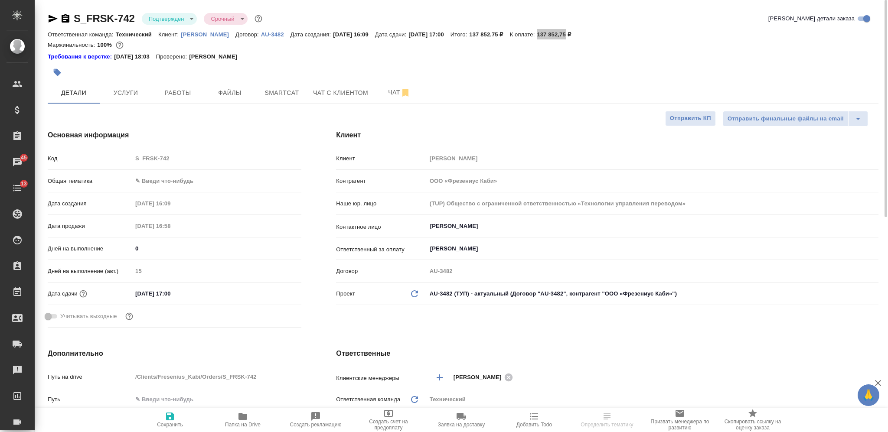
type textarea "x"
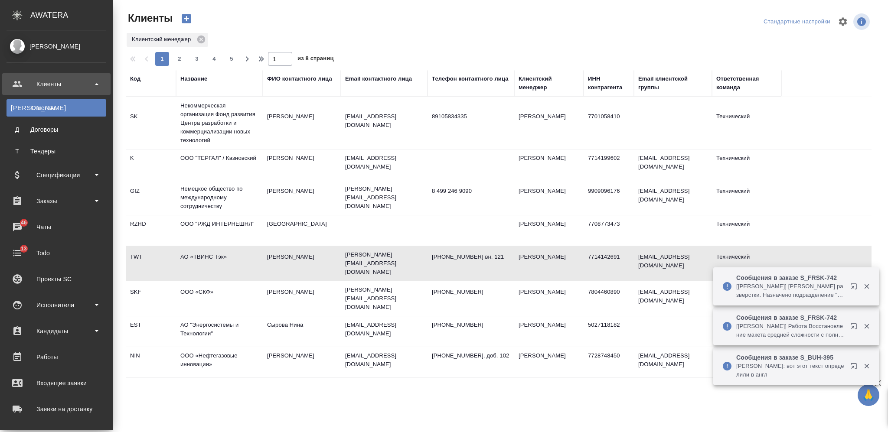
select select "RU"
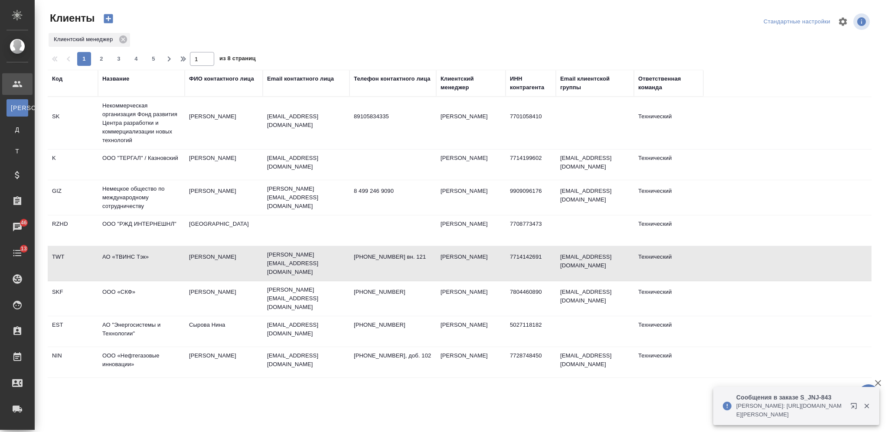
click at [120, 75] on div "Название" at bounding box center [115, 79] width 27 height 9
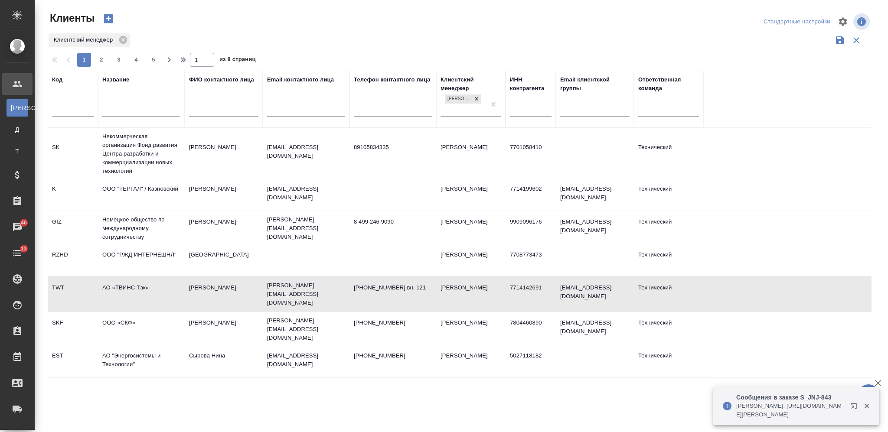
click at [124, 105] on div at bounding box center [141, 111] width 78 height 21
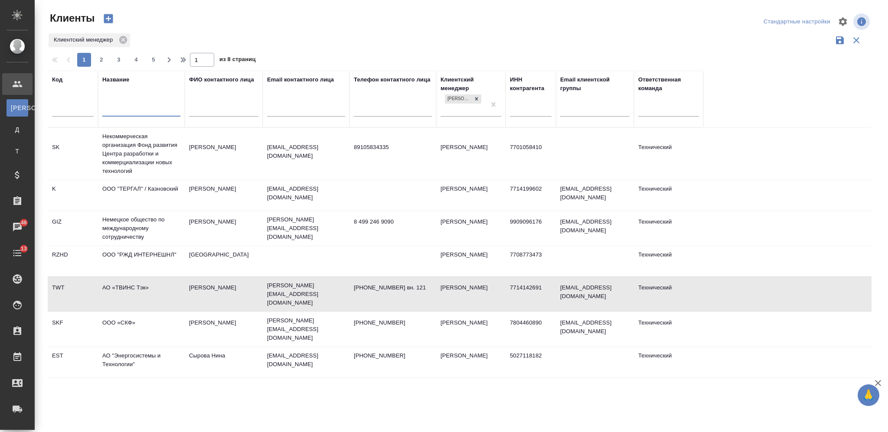
click at [127, 110] on input "text" at bounding box center [141, 110] width 78 height 11
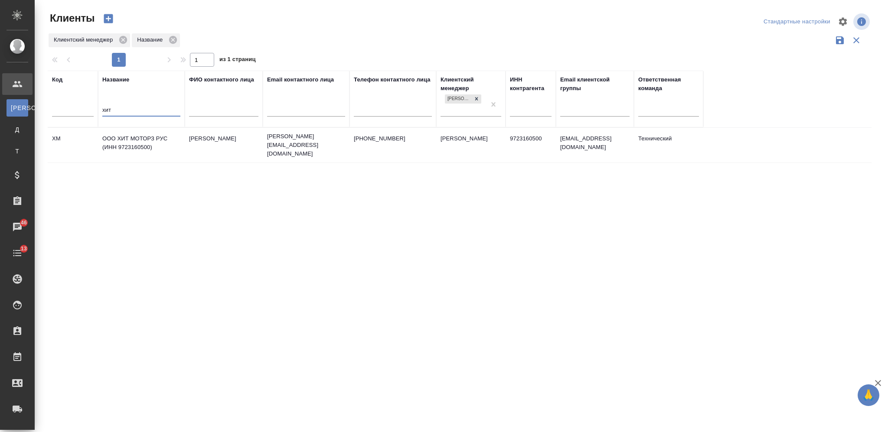
type input "хит"
click at [166, 151] on td "ООО ХИТ МОТОРЗ РУС (ИНН 9723160500)" at bounding box center [141, 145] width 87 height 30
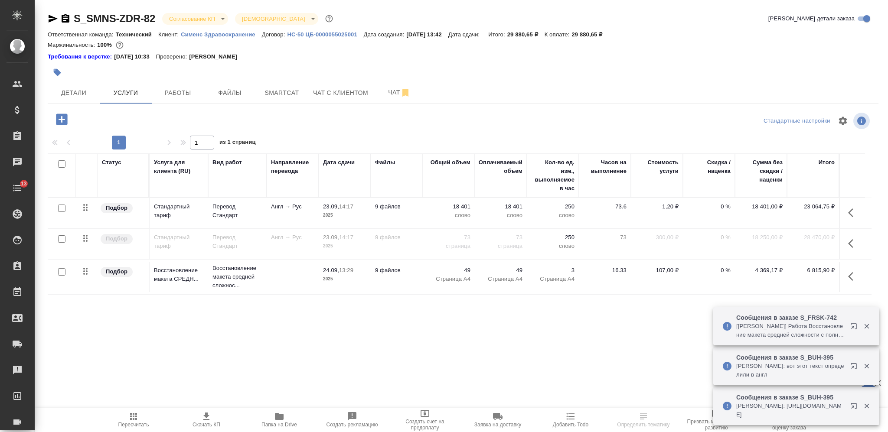
click at [377, 88] on button "Чат" at bounding box center [399, 93] width 52 height 22
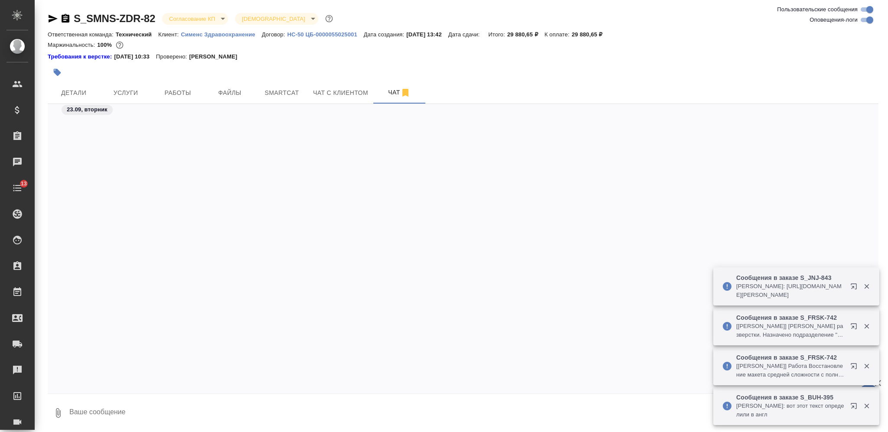
scroll to position [3795, 0]
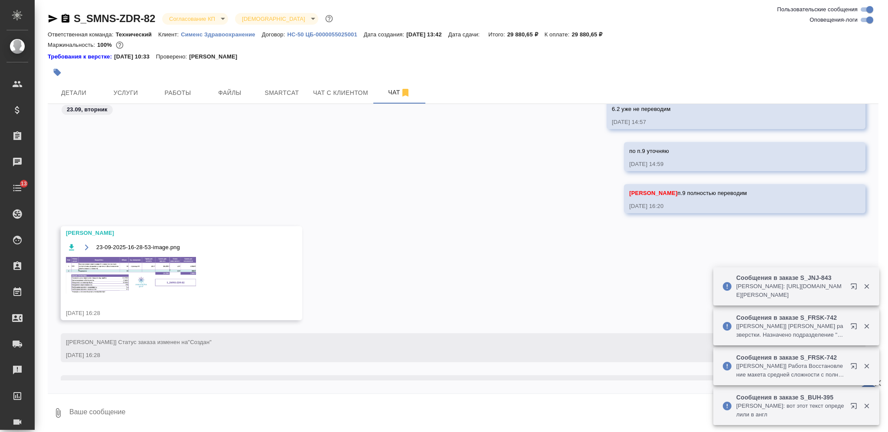
click at [333, 410] on textarea at bounding box center [473, 412] width 810 height 29
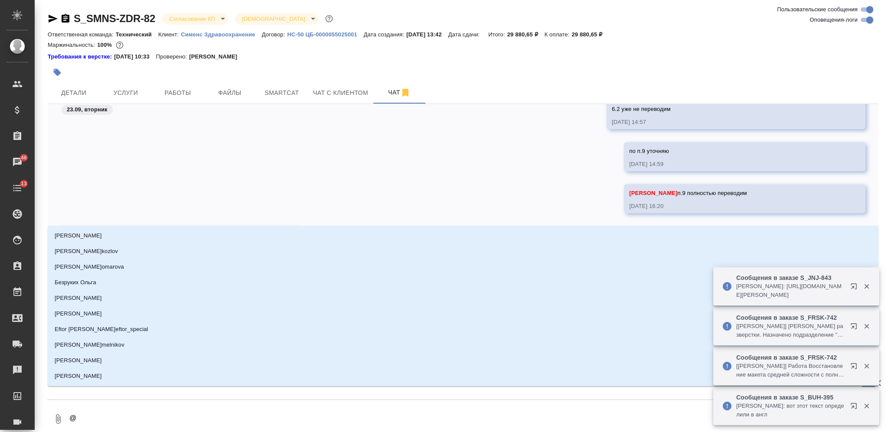
type textarea "@З"
type input "З"
type textarea "@За"
type input "За"
type textarea "@Заб"
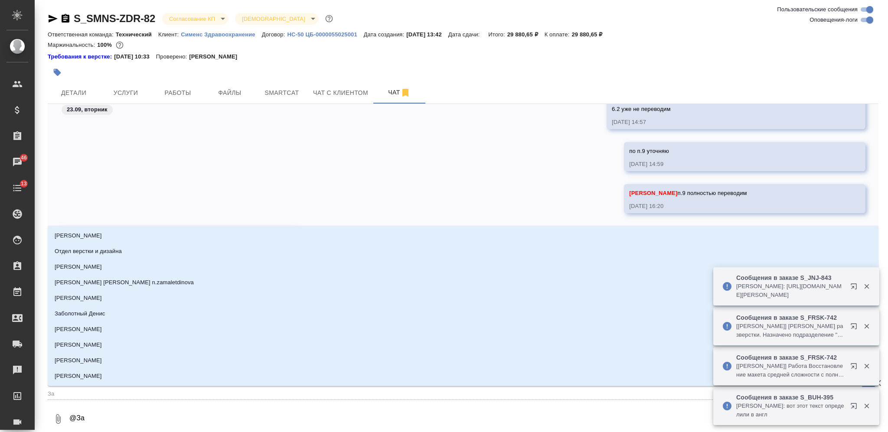
type input "Заб"
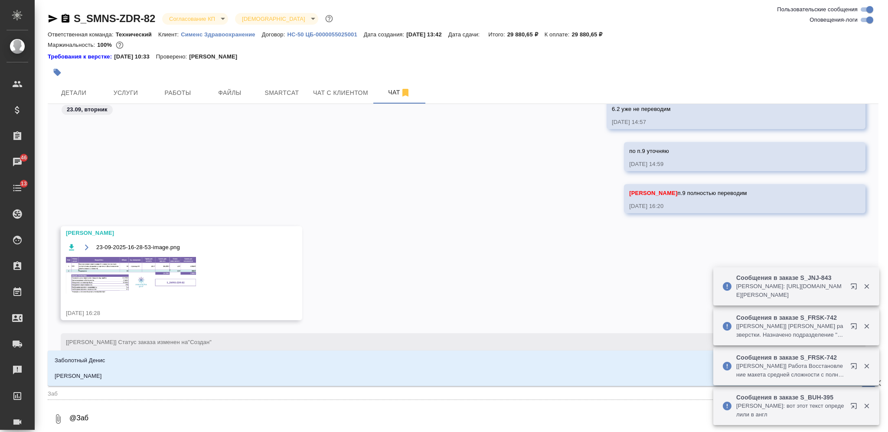
type textarea "@Забо"
type input "Забо"
type textarea "@Забор"
type input "Забор"
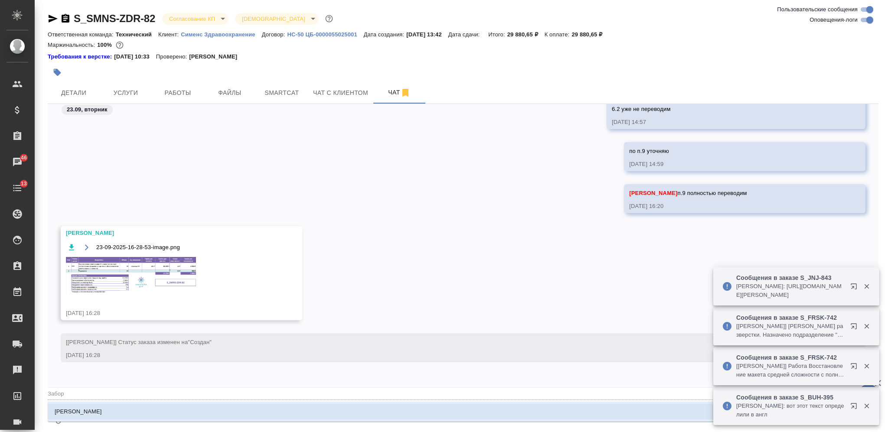
type textarea "@Заборо"
type input "Заборо"
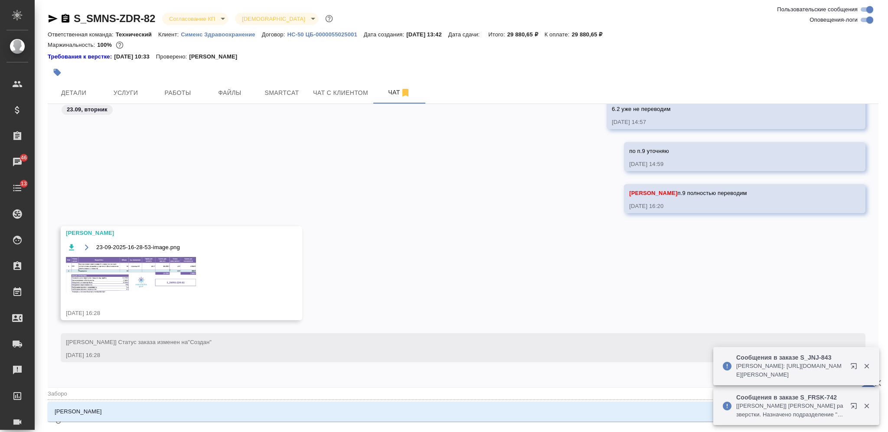
click at [331, 411] on li "[PERSON_NAME]" at bounding box center [463, 412] width 830 height 16
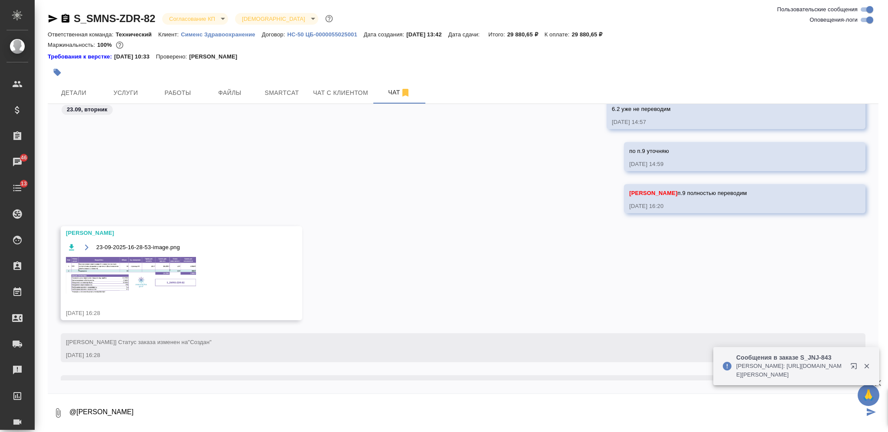
paste textarea "QR-30-03-E Complaint handling"
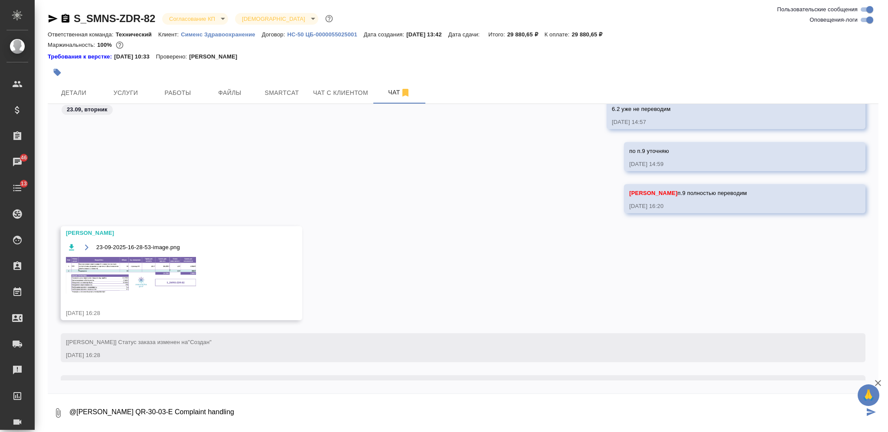
click at [148, 414] on textarea "@Заборова Александра QR-30-03-E Complaint handling" at bounding box center [465, 412] width 795 height 29
type textarea "@Заборова Александра нужно исключить из расчета QR-30-03-E Complaint handling"
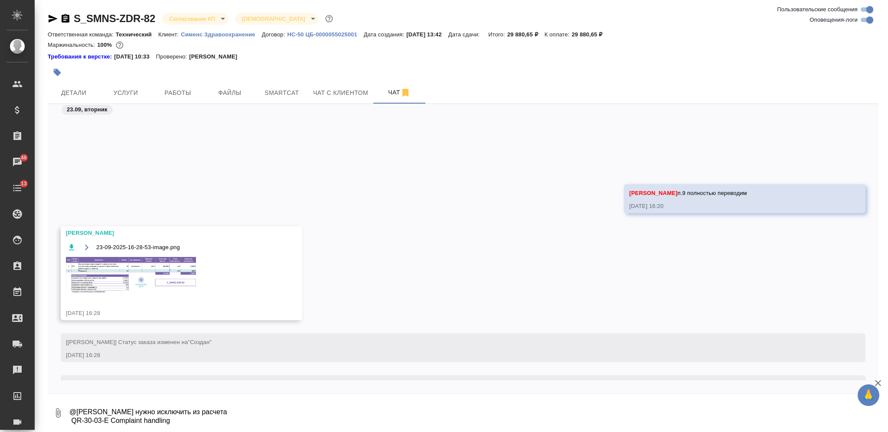
scroll to position [3882, 0]
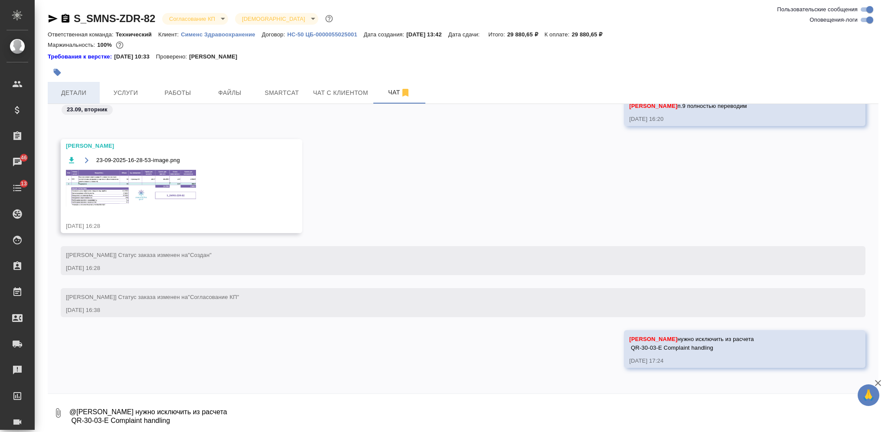
click at [78, 89] on span "Детали" at bounding box center [74, 93] width 42 height 11
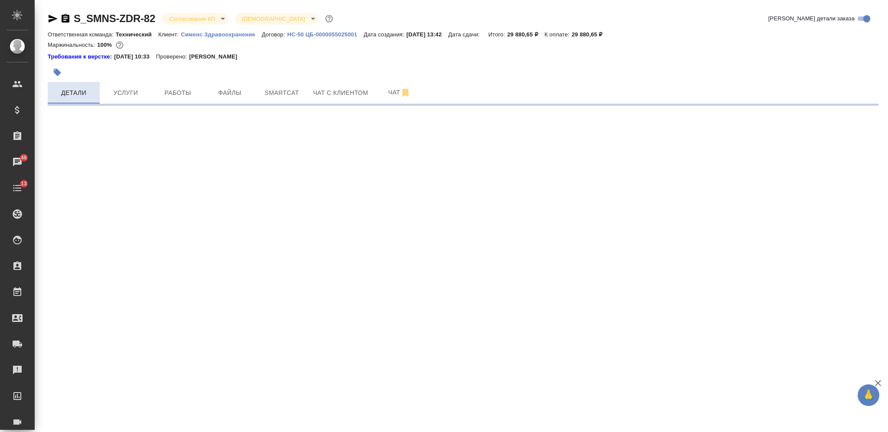
select select "RU"
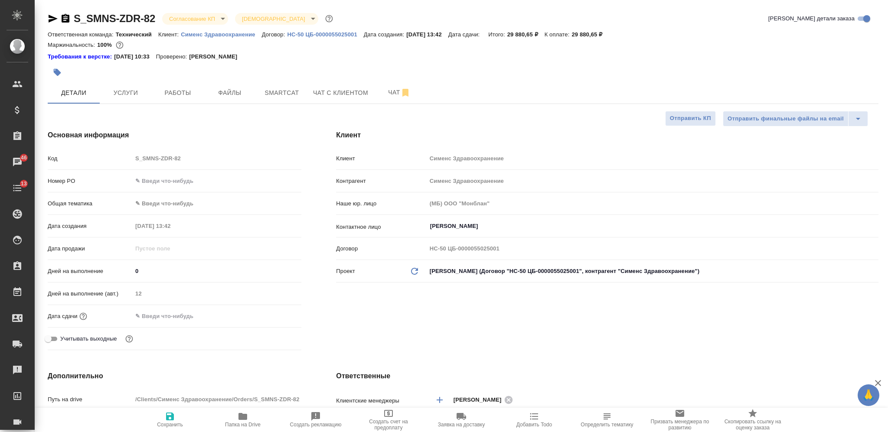
type textarea "x"
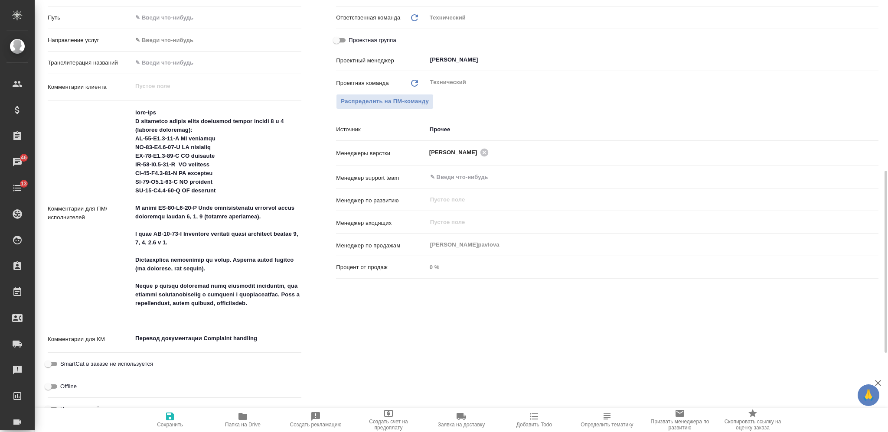
scroll to position [289, 0]
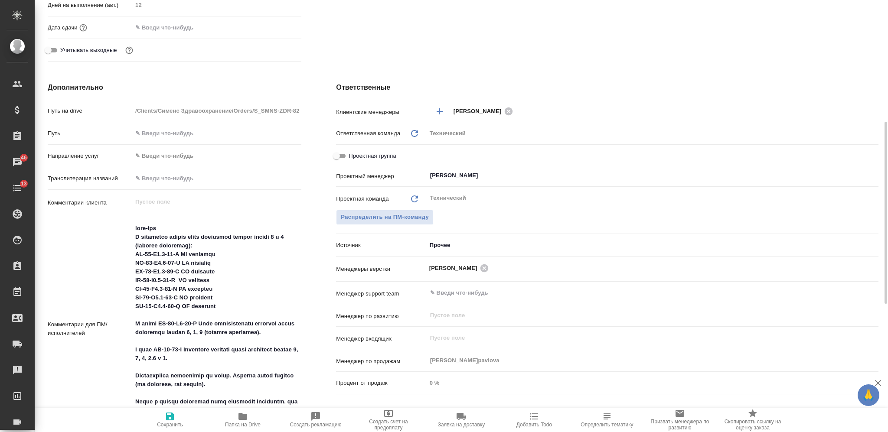
type textarea "x"
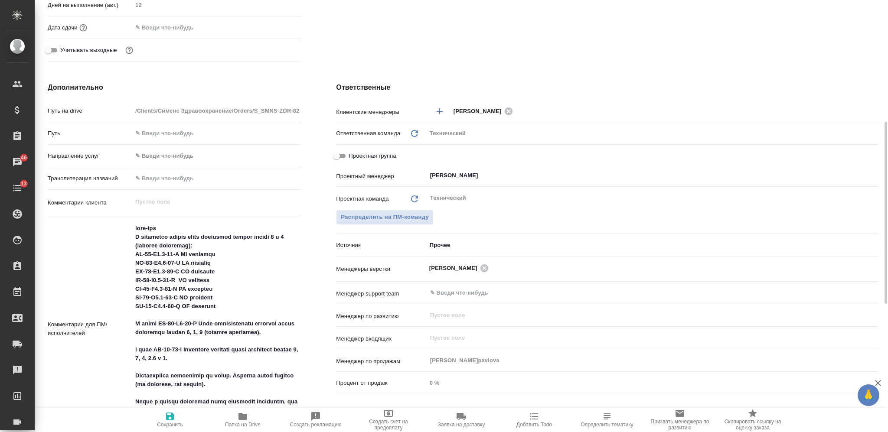
type textarea "x"
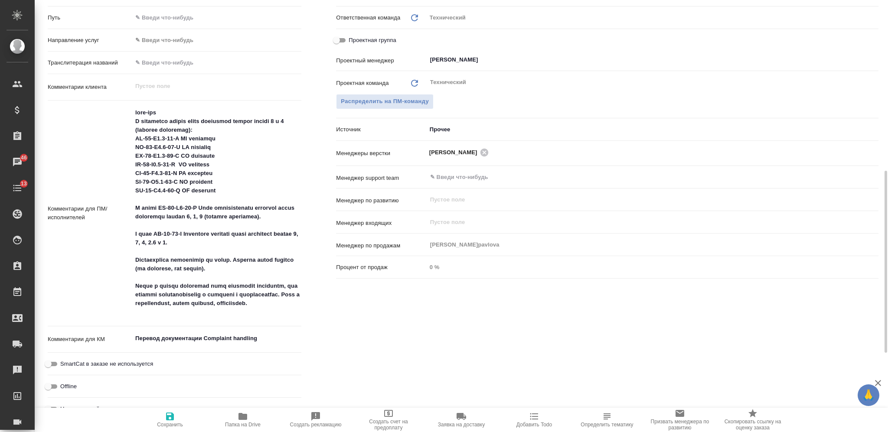
type textarea "x"
click at [136, 234] on textarea at bounding box center [216, 212] width 169 height 214
click at [202, 242] on textarea at bounding box center [217, 213] width 168 height 214
type textarea "англ-рус В следующих файлах нужно перевести только пункты 5 и 6 (включая подпун…"
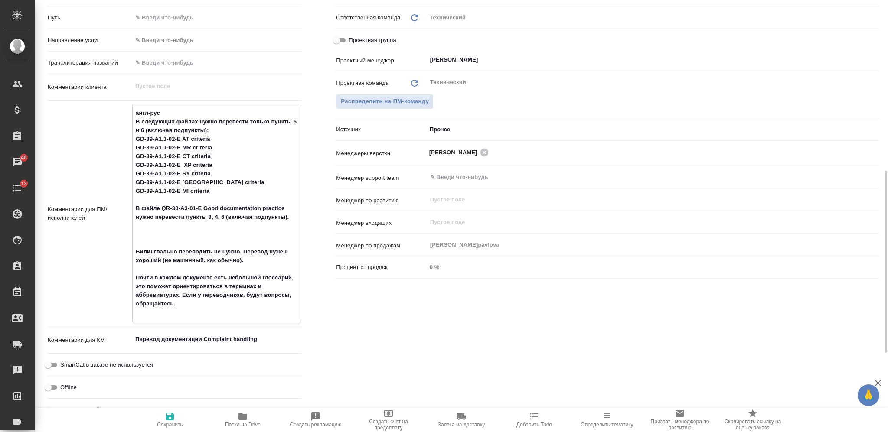
type textarea "x"
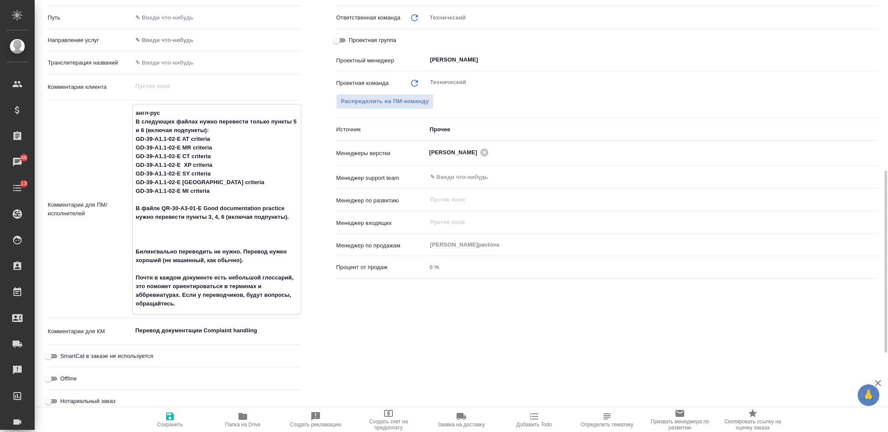
type textarea "англ-рус В следующих файлах нужно перевести только пункты 5 и 6 (включая подпун…"
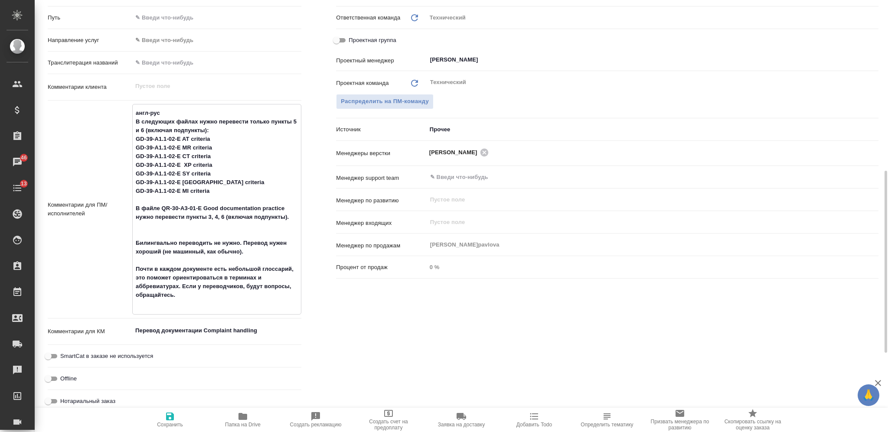
type textarea "x"
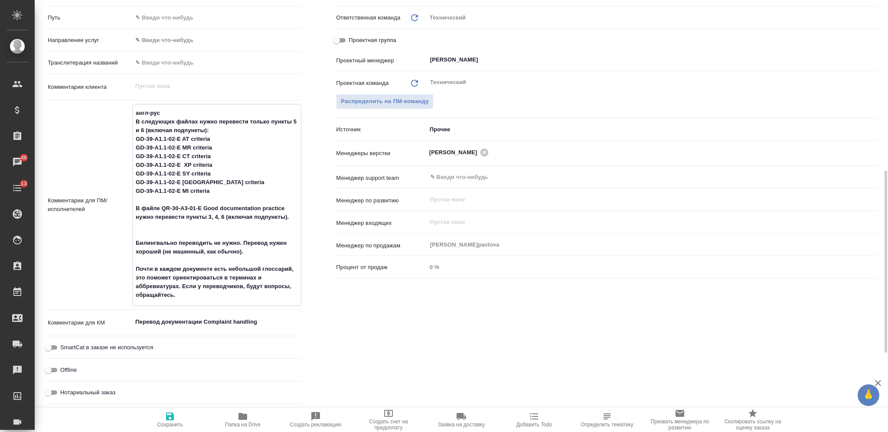
type textarea "англ-рус В следующих файлах нужно перевести только пункты 5 и 6 (включая подпун…"
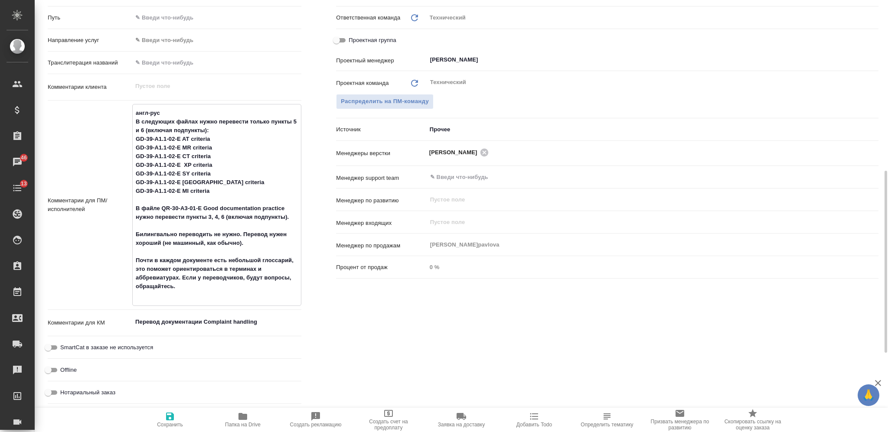
type textarea "x"
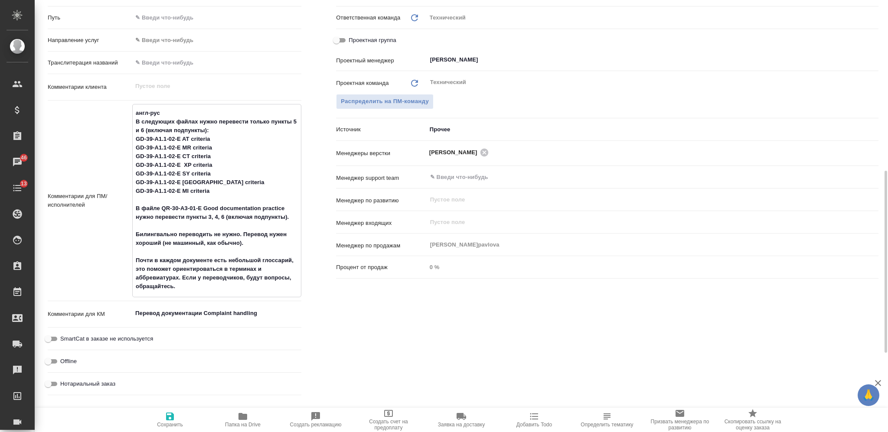
type textarea "англ-рус В следующих файлах нужно перевести только пункты 5 и 6 (включая подпун…"
type textarea "x"
click at [169, 417] on icon "button" at bounding box center [170, 416] width 10 height 10
type textarea "x"
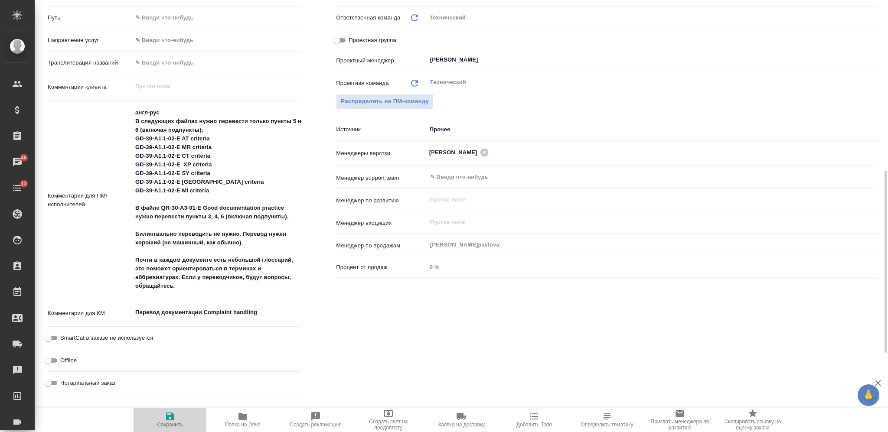
type textarea "x"
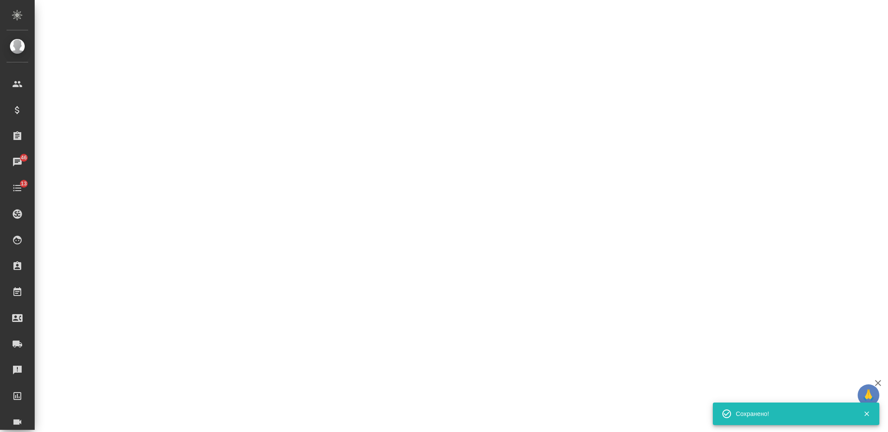
select select "RU"
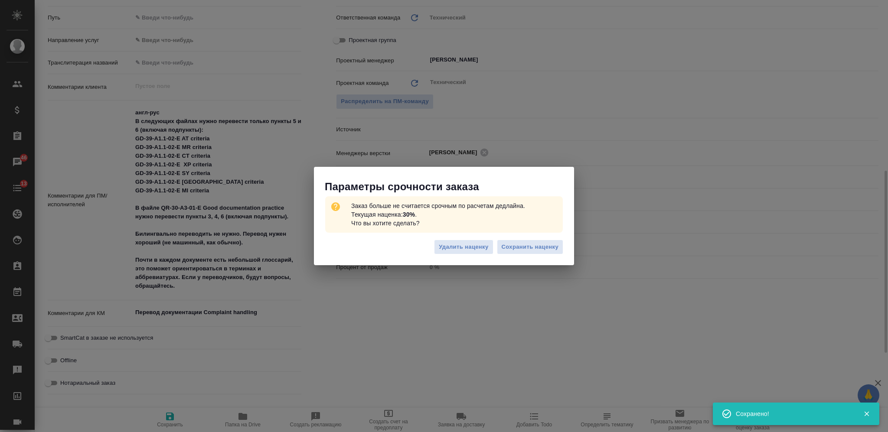
type textarea "x"
click at [521, 243] on span "Сохранить наценку" at bounding box center [529, 247] width 57 height 10
type textarea "x"
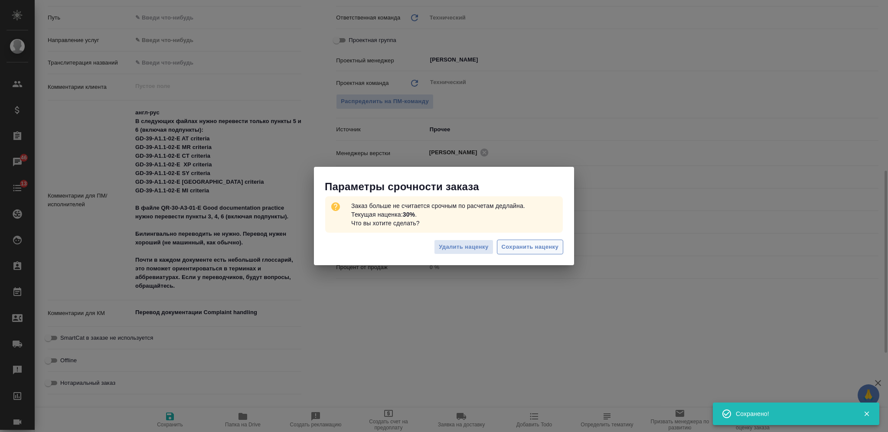
type textarea "x"
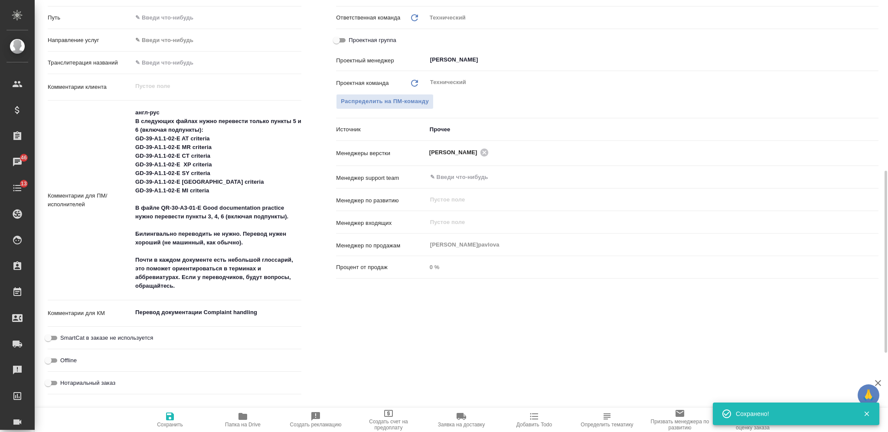
click at [242, 421] on icon "button" at bounding box center [243, 416] width 10 height 10
type textarea "x"
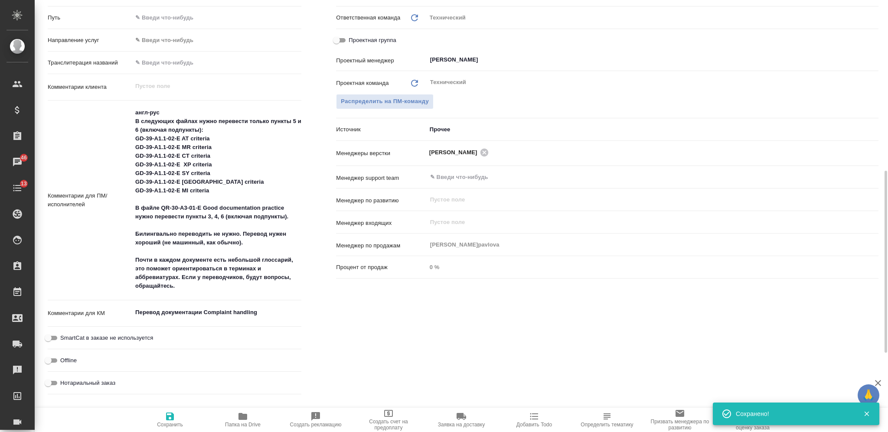
type textarea "x"
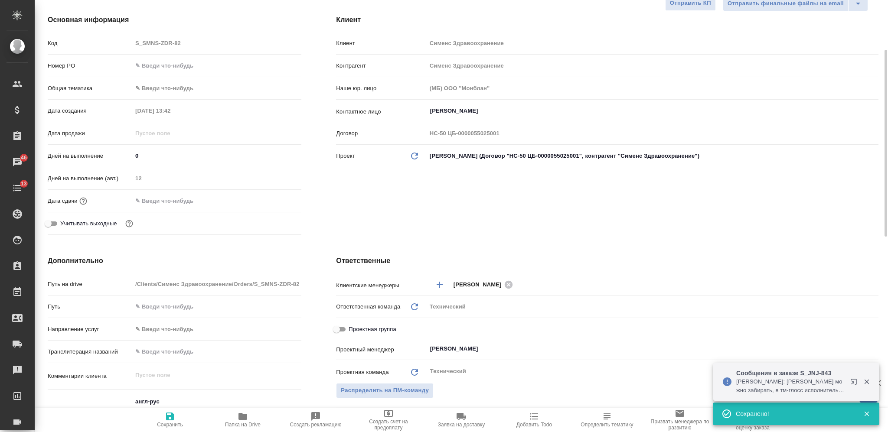
scroll to position [0, 0]
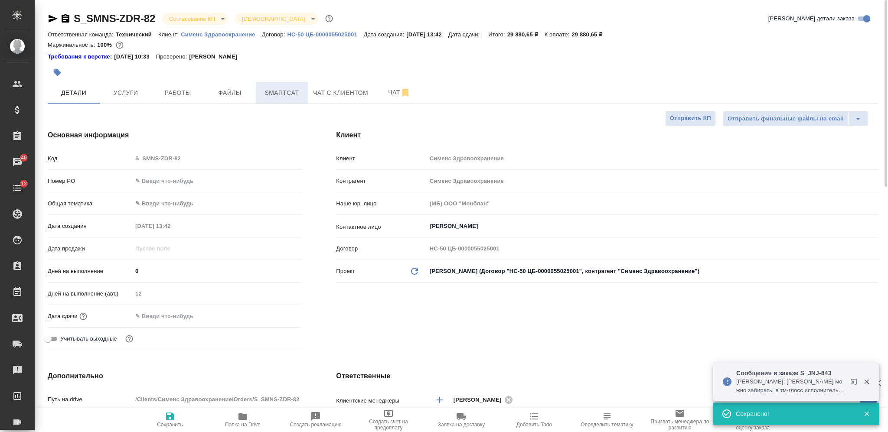
click at [288, 98] on span "Smartcat" at bounding box center [282, 93] width 42 height 11
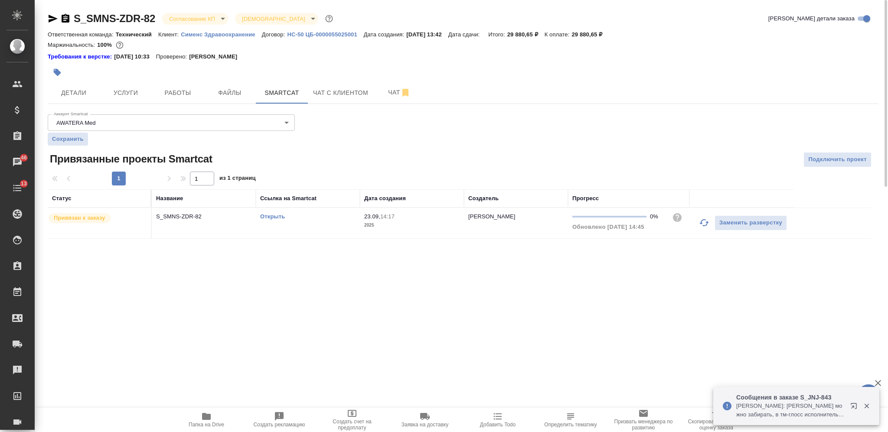
click at [270, 215] on link "Открыть" at bounding box center [272, 216] width 25 height 7
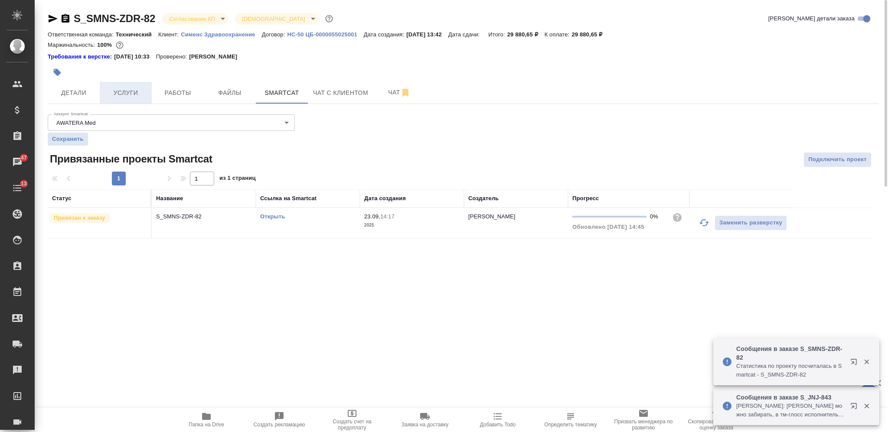
click at [131, 87] on button "Услуги" at bounding box center [126, 93] width 52 height 22
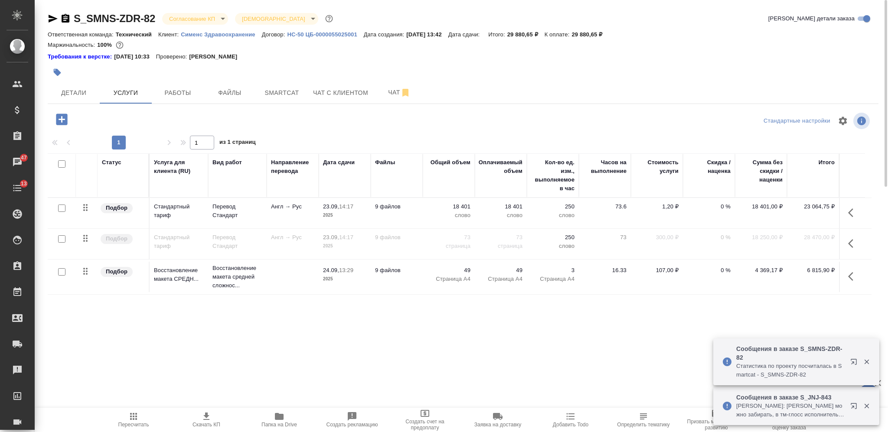
click at [424, 237] on td "73 страница" at bounding box center [449, 244] width 52 height 30
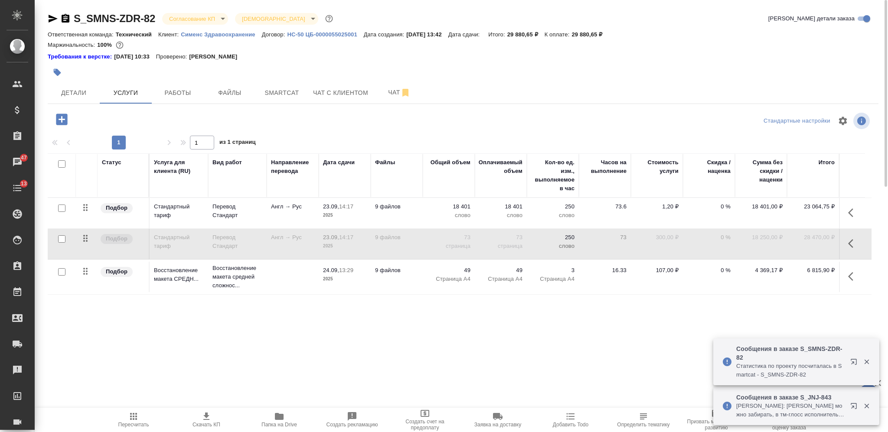
click at [424, 237] on td "73 страница" at bounding box center [449, 244] width 52 height 30
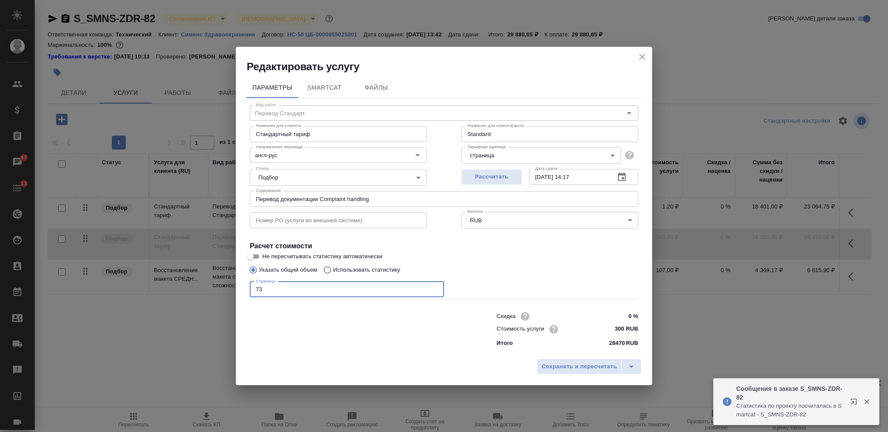
click at [251, 290] on input "73" at bounding box center [347, 290] width 194 height 16
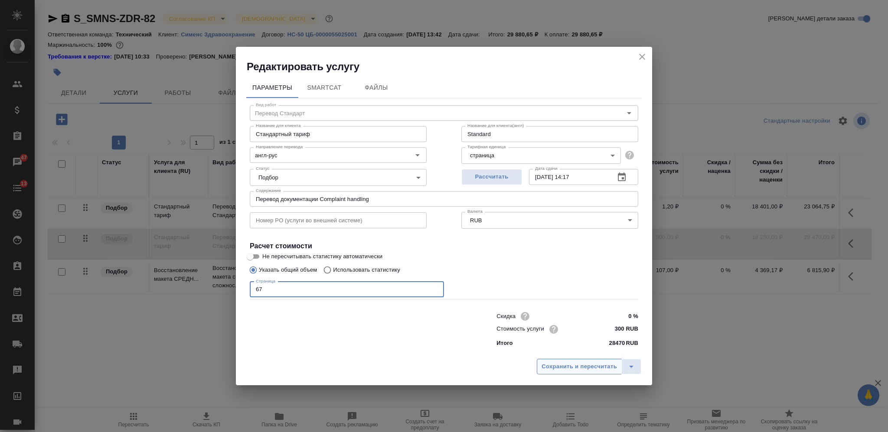
type input "67"
click at [551, 368] on span "Сохранить и пересчитать" at bounding box center [578, 367] width 75 height 10
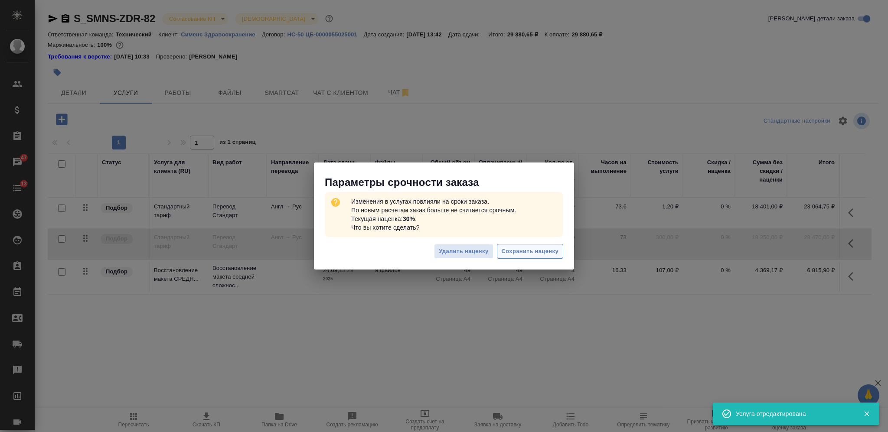
click at [521, 254] on span "Сохранить наценку" at bounding box center [529, 252] width 57 height 10
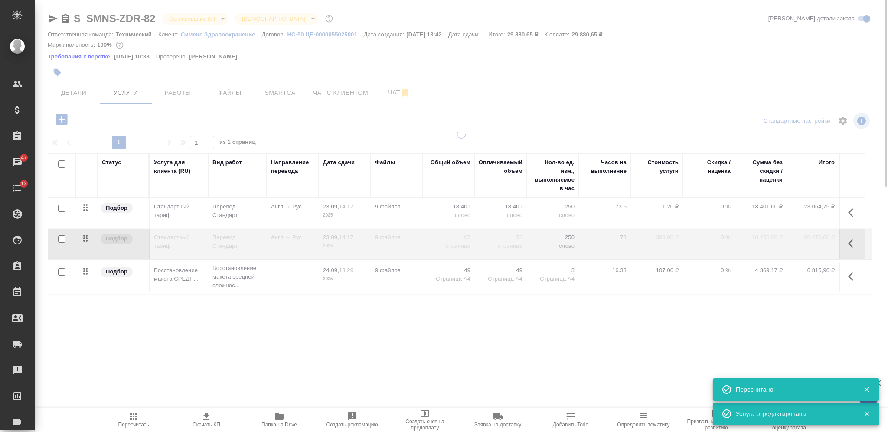
click at [415, 212] on div at bounding box center [461, 246] width 853 height 232
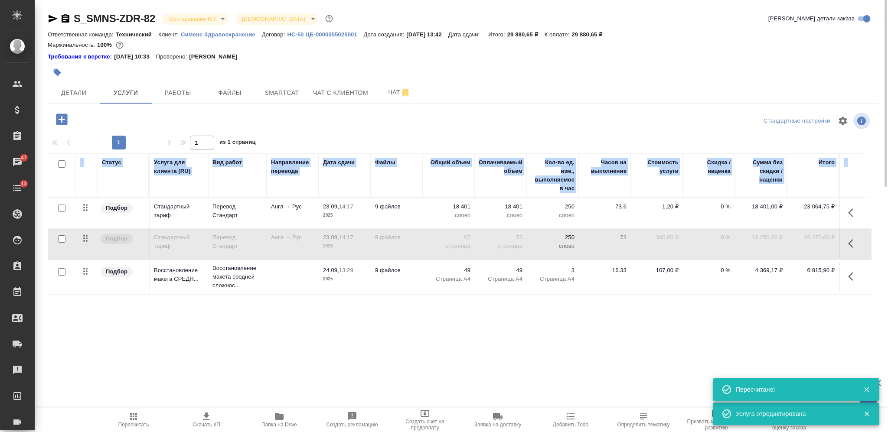
click at [415, 212] on td "9 файлов" at bounding box center [397, 213] width 52 height 30
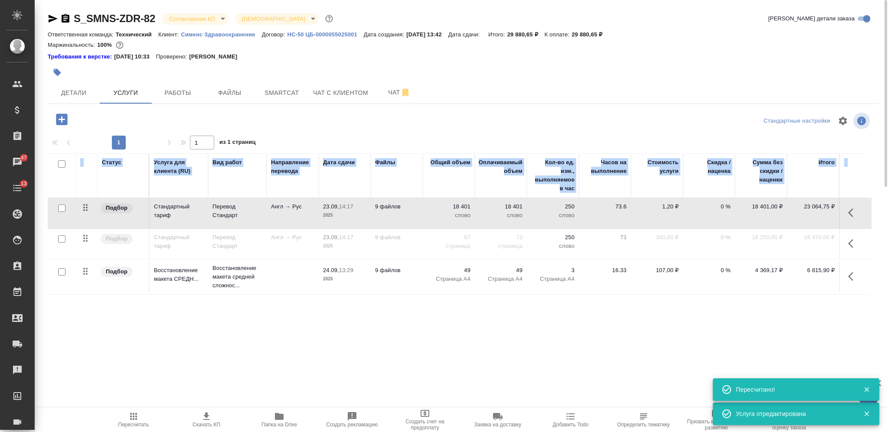
click at [415, 212] on td "9 файлов" at bounding box center [397, 213] width 52 height 30
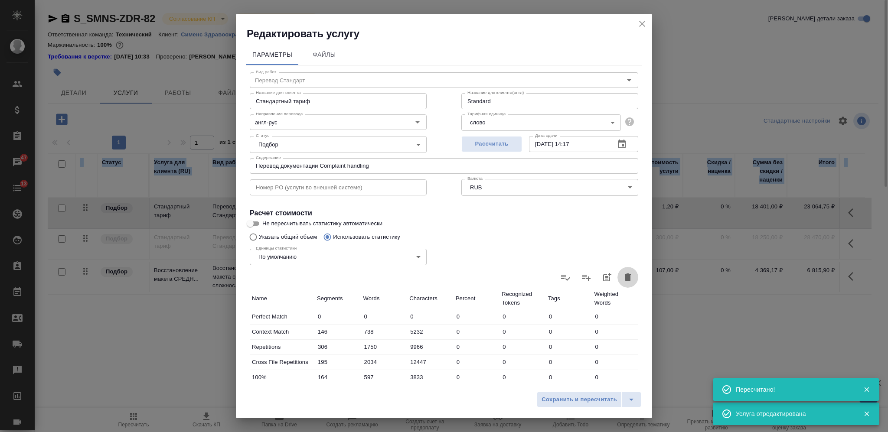
click at [625, 276] on icon "button" at bounding box center [628, 277] width 6 height 8
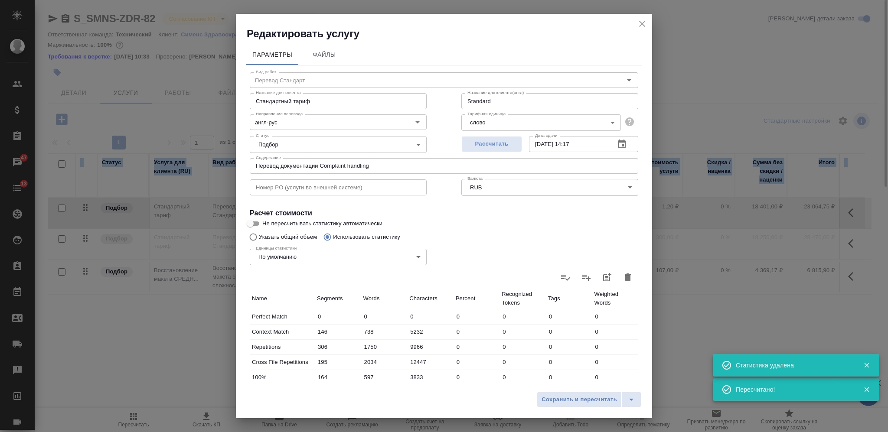
type input "0"
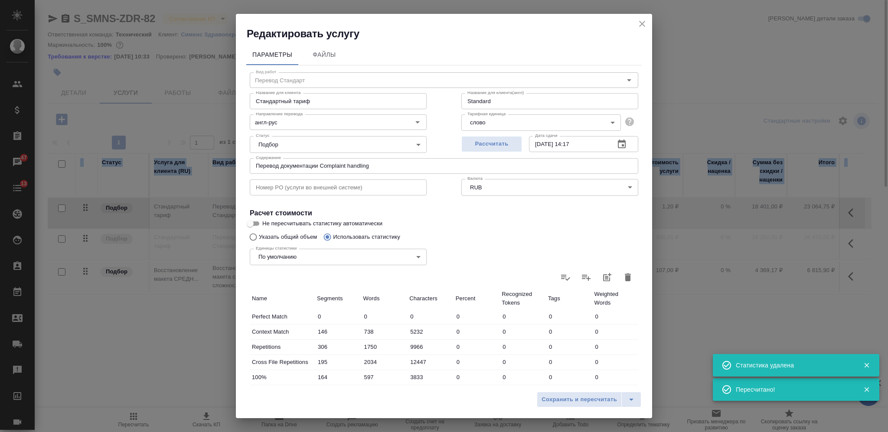
type input "0"
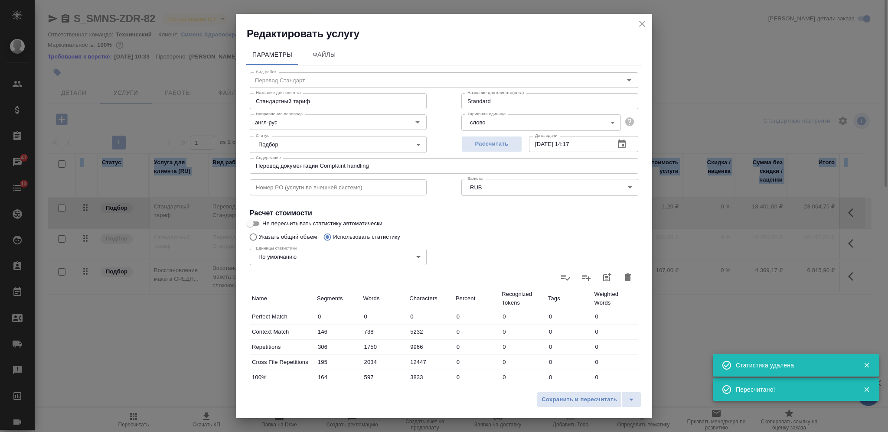
type input "0"
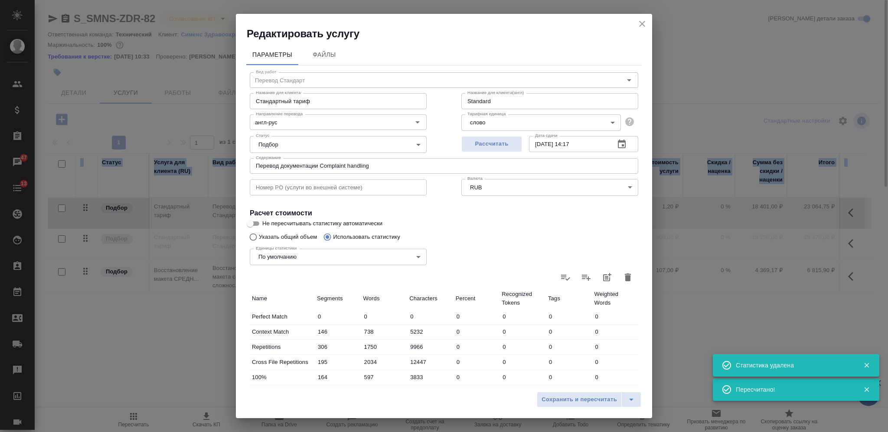
type input "0"
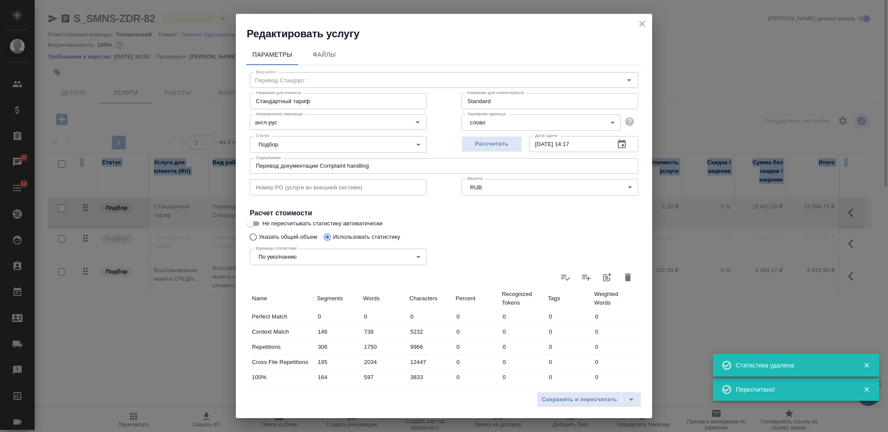
type input "0"
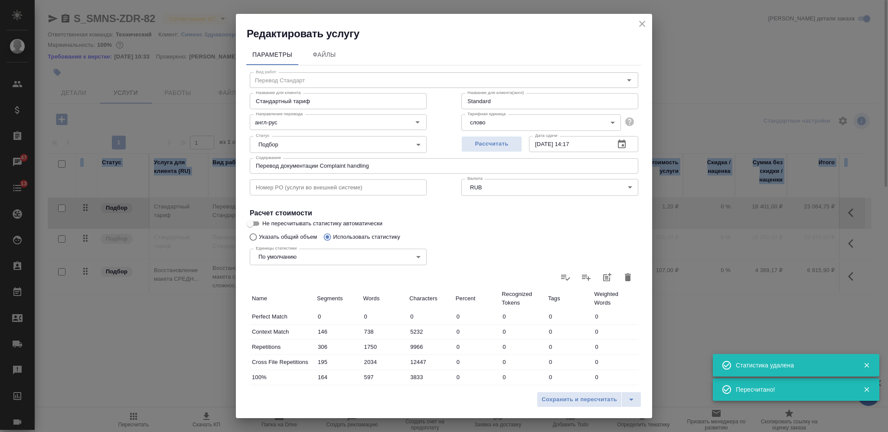
type input "0"
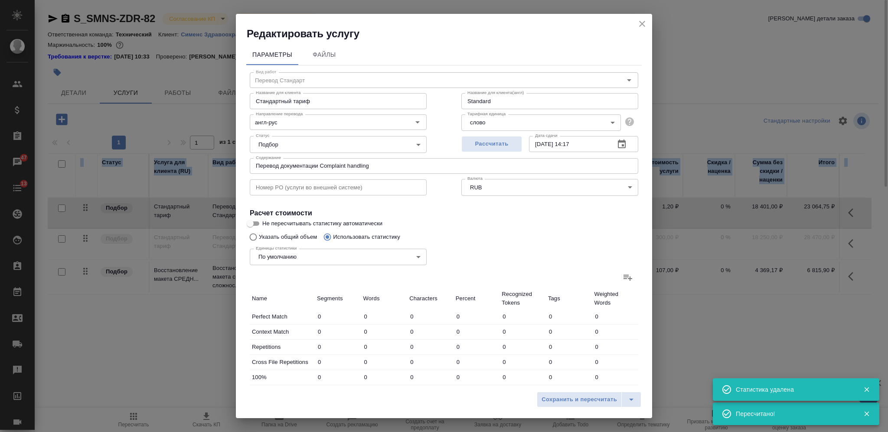
click at [622, 276] on icon at bounding box center [627, 277] width 10 height 10
click at [0, 0] on input "file" at bounding box center [0, 0] width 0 height 0
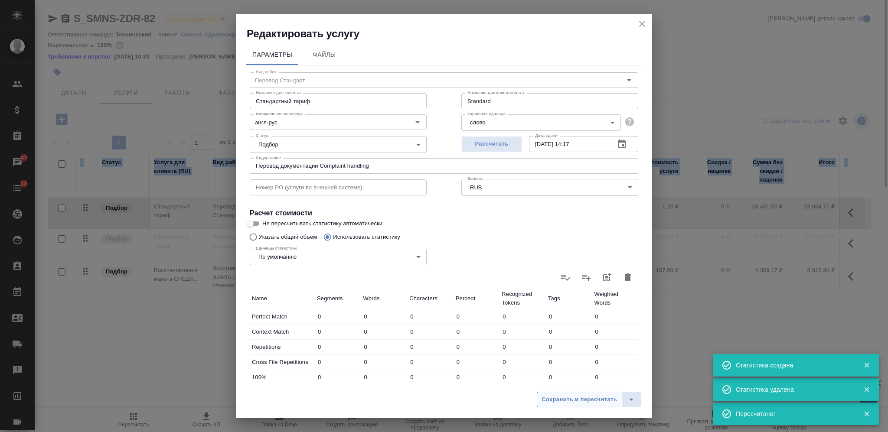
type input "126"
type input "660"
type input "4647"
type input "286"
type input "1668"
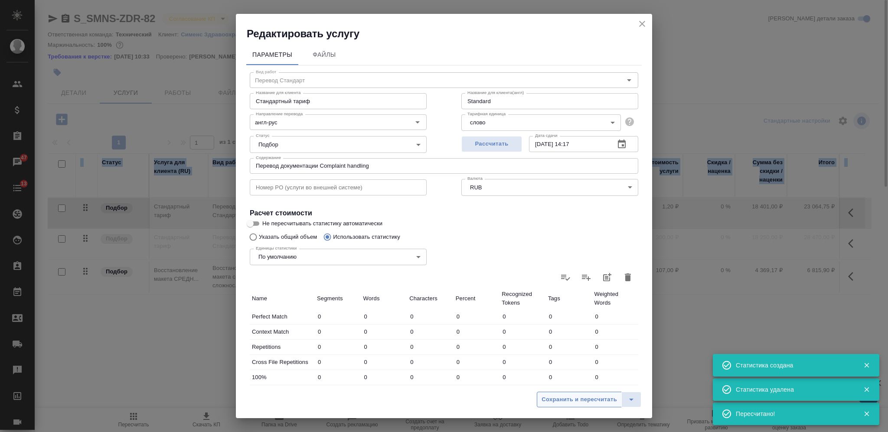
type input "9541"
type input "183"
type input "1996"
type input "12251"
type input "142"
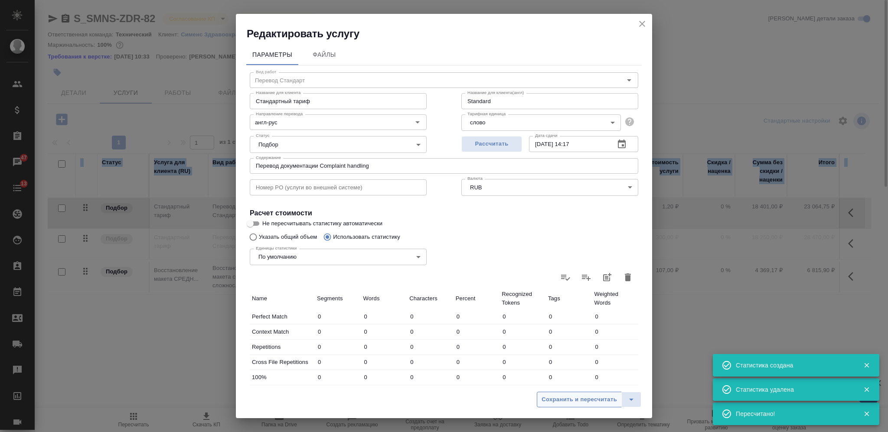
type input "514"
type input "3320"
type input "8"
type input "11"
type input "43"
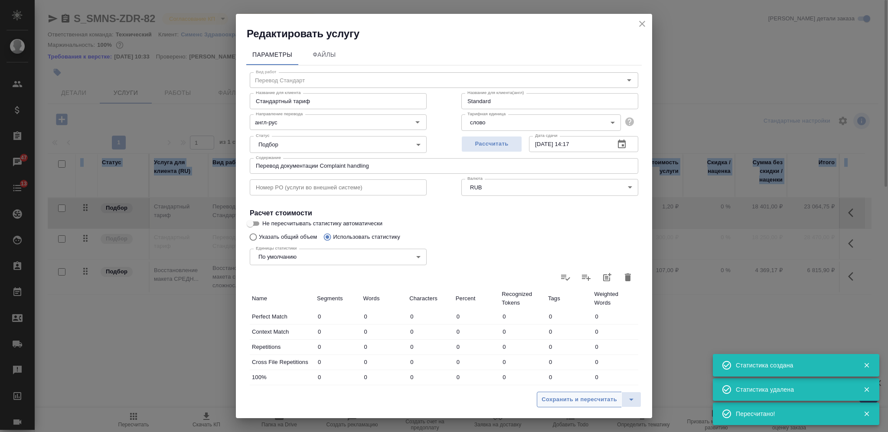
type input "3"
type input "19"
type input "103"
type input "21"
type input "72"
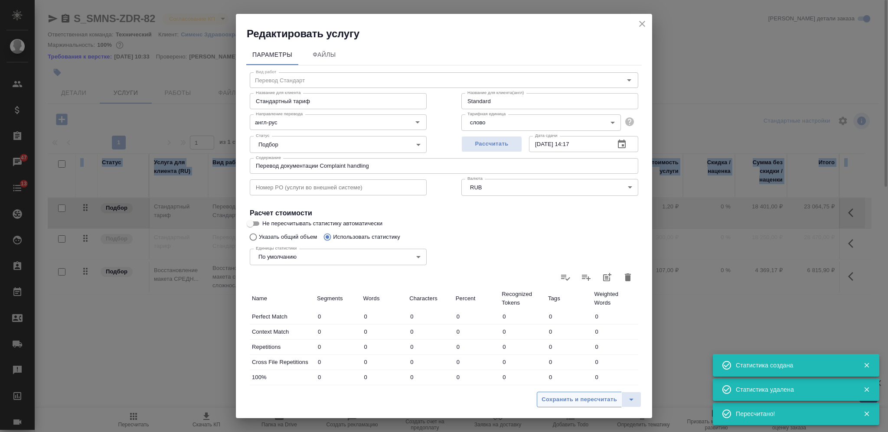
type input "342"
type input "809"
type input "11672"
type input "75643"
type input "1109"
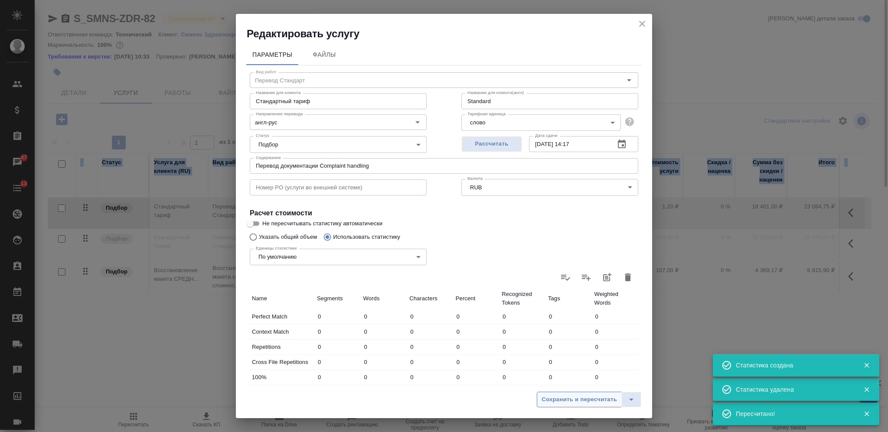
type input "12948"
type input "84098"
type input "1578"
type input "16612"
type input "105890"
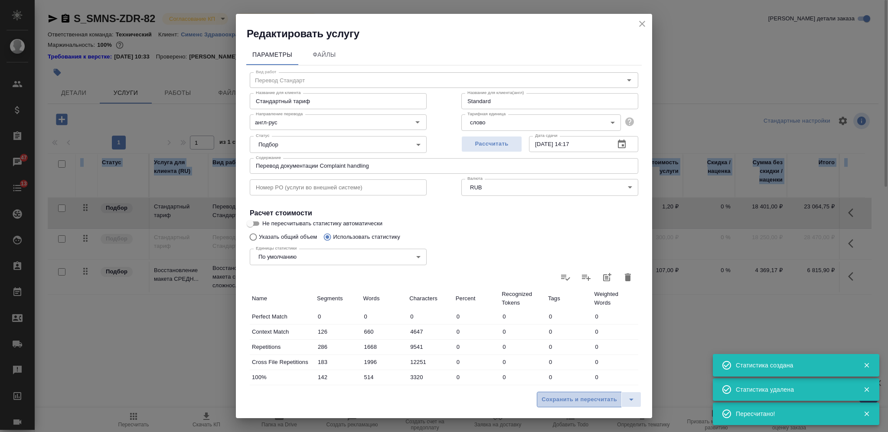
click at [571, 397] on span "Сохранить и пересчитать" at bounding box center [578, 400] width 75 height 10
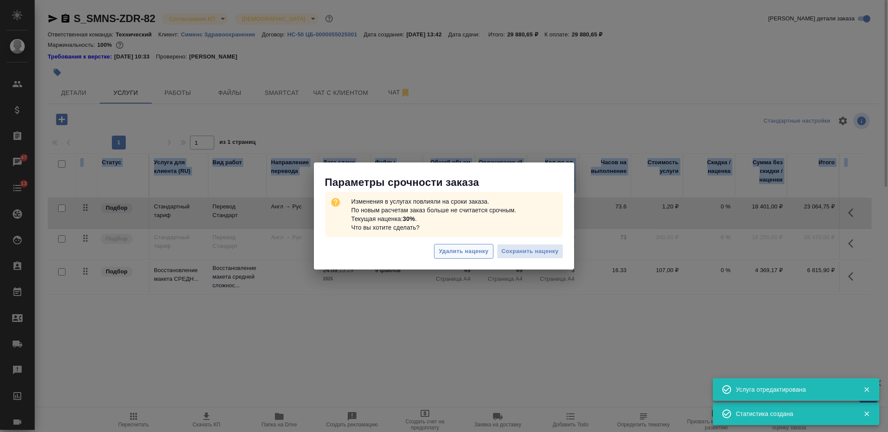
click at [469, 254] on span "Удалить наценку" at bounding box center [463, 252] width 49 height 10
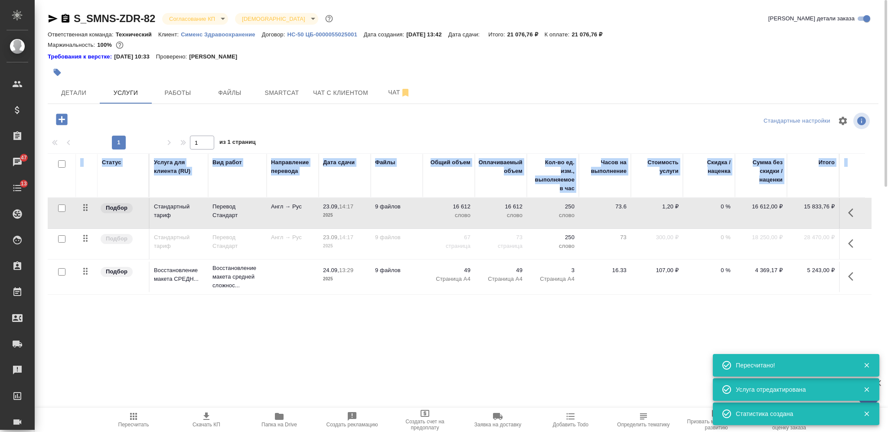
click at [138, 415] on icon "button" at bounding box center [133, 416] width 10 height 10
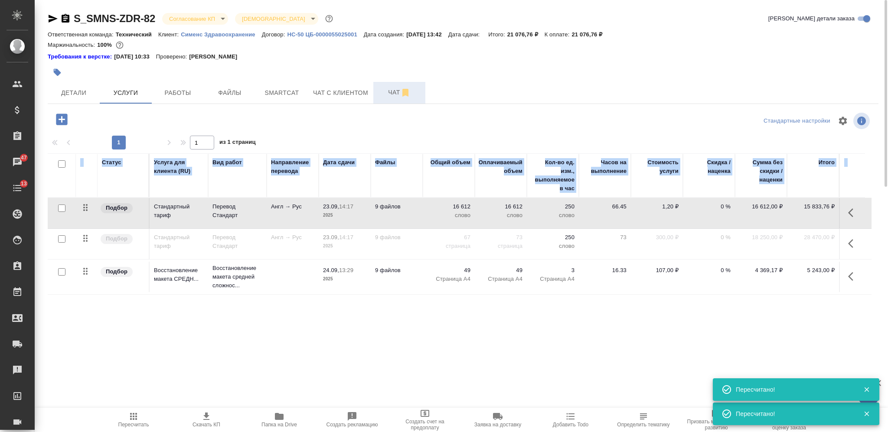
click at [387, 87] on span "Чат" at bounding box center [399, 92] width 42 height 11
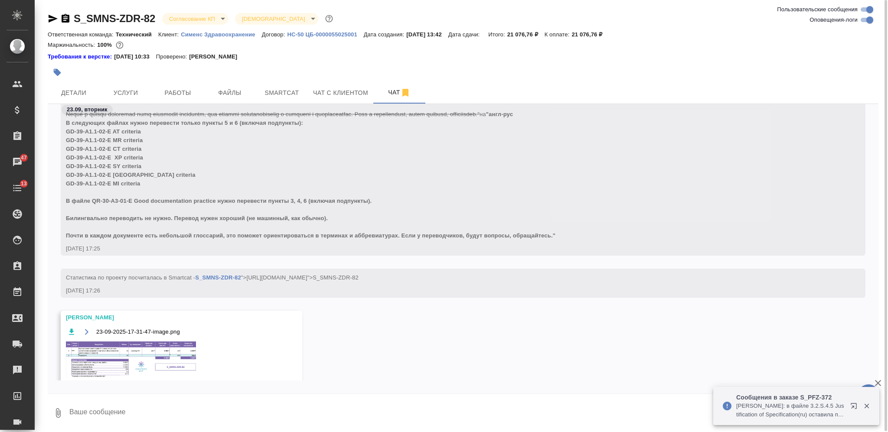
scroll to position [4854, 0]
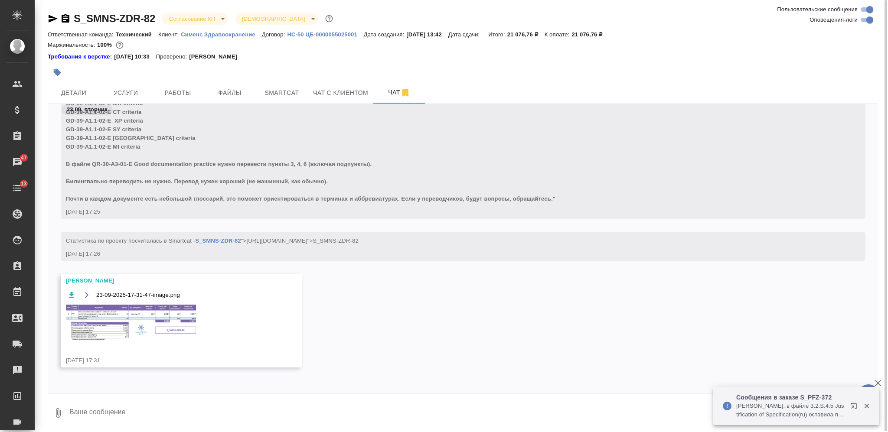
click at [164, 316] on img at bounding box center [131, 323] width 130 height 36
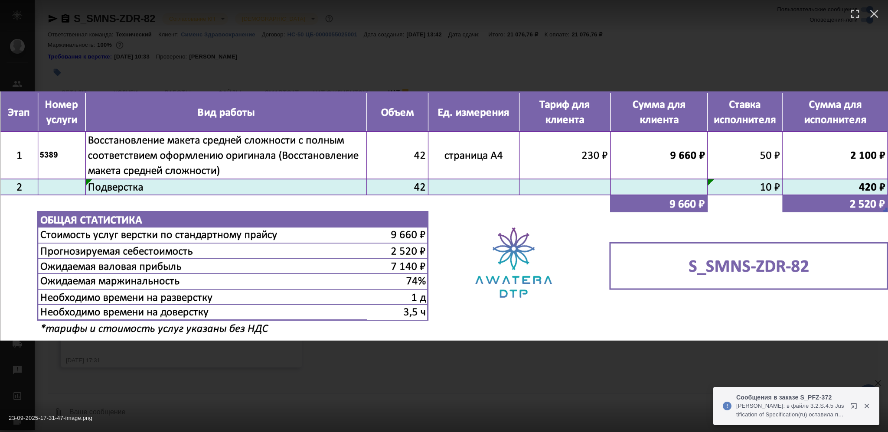
click at [266, 323] on div "23-09-2025-17-31-47-image.png 1 of 1" at bounding box center [444, 216] width 888 height 432
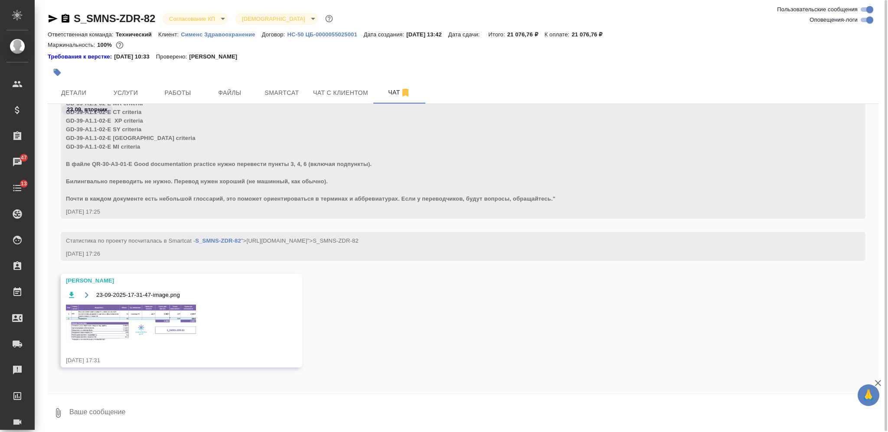
click at [140, 322] on img at bounding box center [131, 323] width 130 height 36
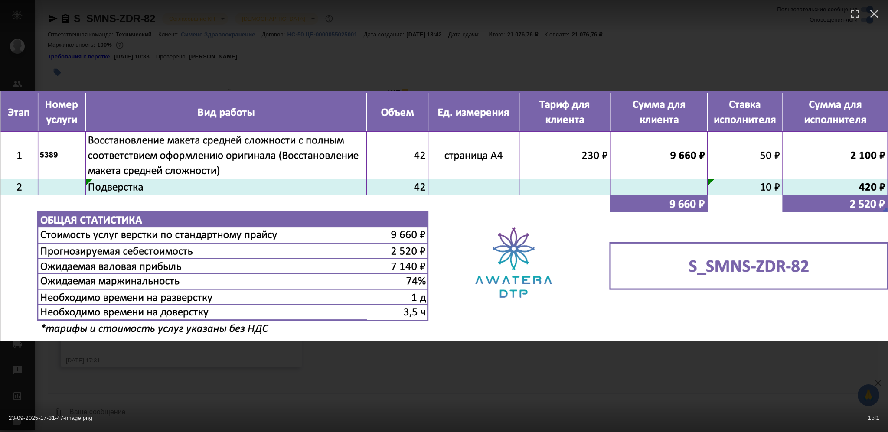
click at [375, 339] on div "23-09-2025-17-31-47-image.png 1 of 1" at bounding box center [444, 216] width 888 height 432
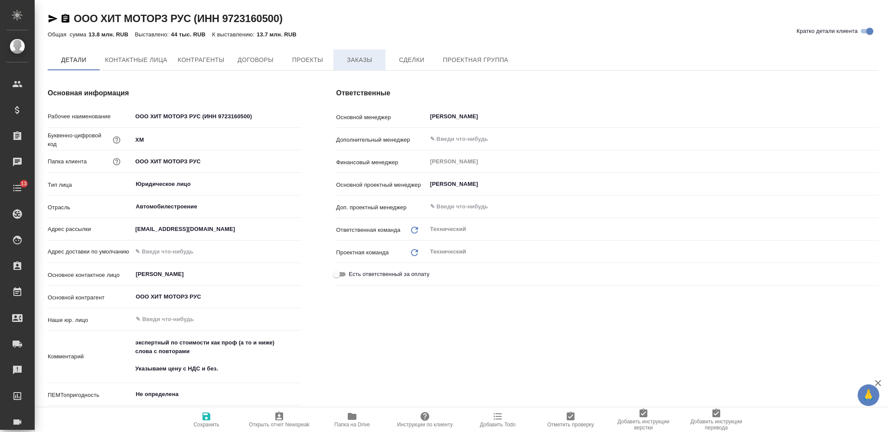
type textarea "x"
click at [342, 62] on span "Заказы" at bounding box center [360, 60] width 42 height 11
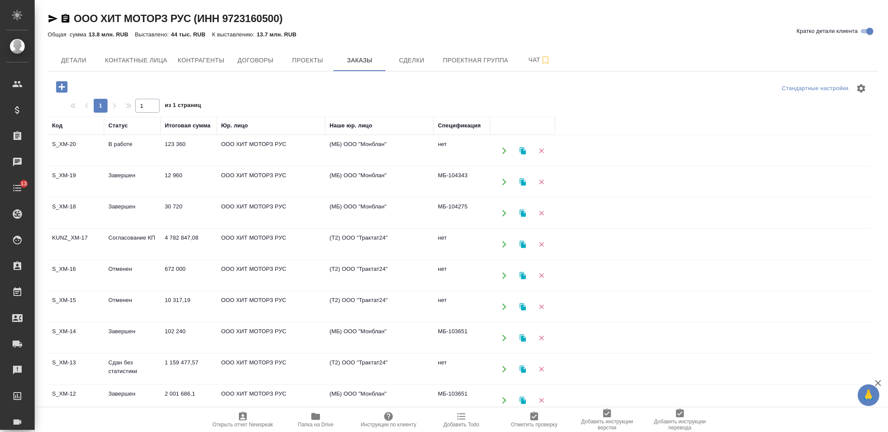
click at [178, 241] on td "4 782 847,08" at bounding box center [188, 244] width 56 height 30
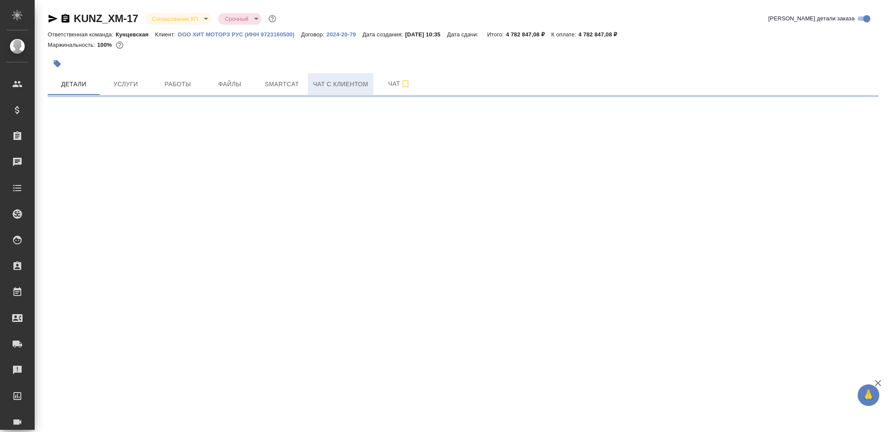
select select "RU"
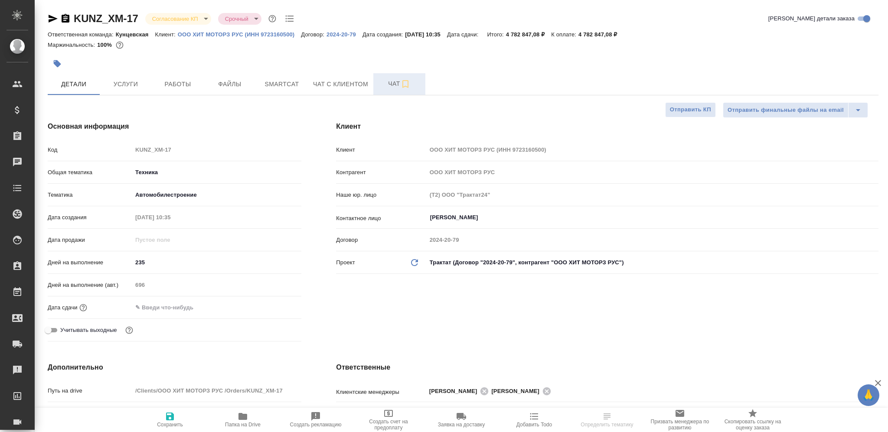
type textarea "x"
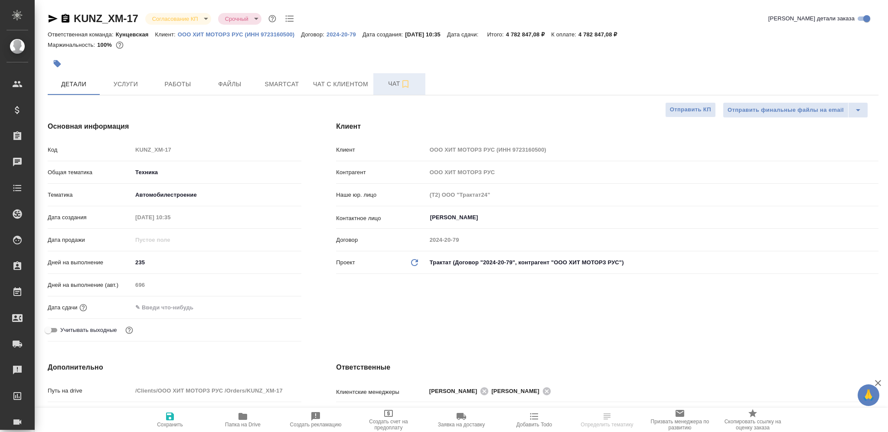
type textarea "x"
click at [381, 78] on span "Чат" at bounding box center [399, 83] width 42 height 11
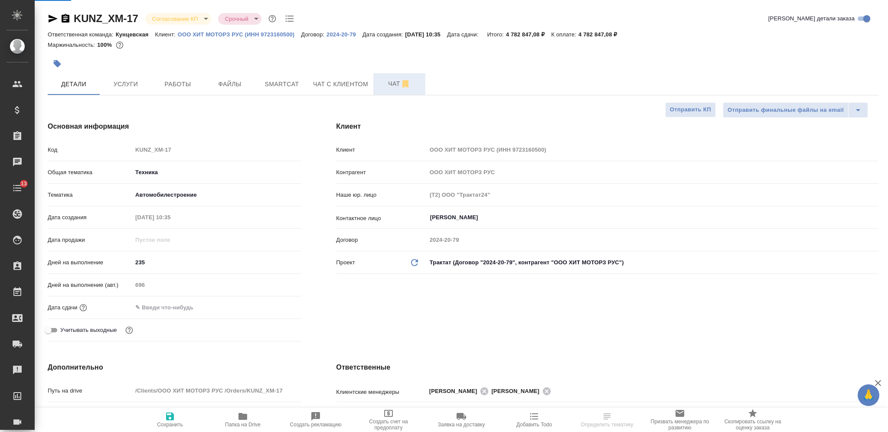
type textarea "x"
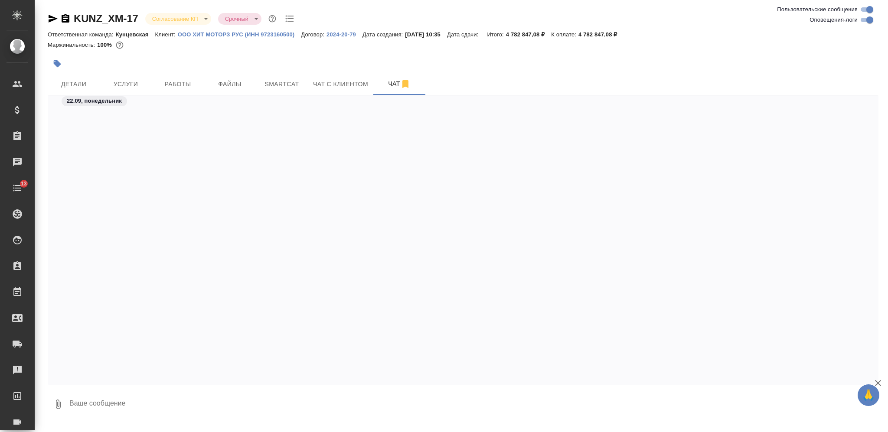
scroll to position [7477, 0]
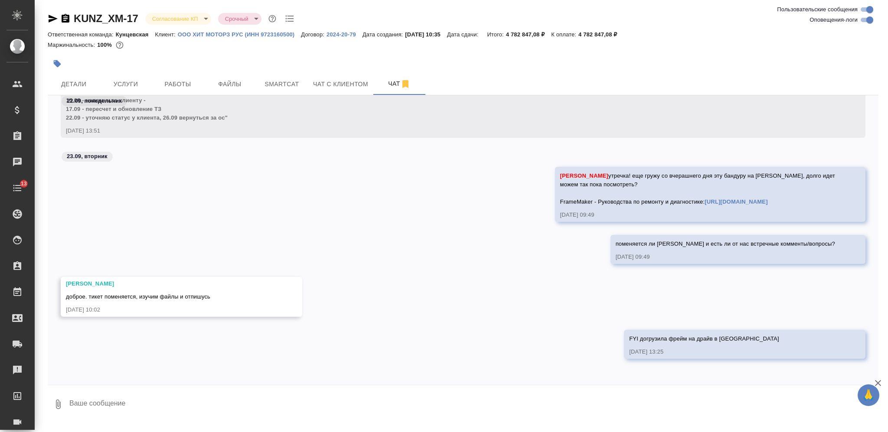
click at [313, 403] on textarea at bounding box center [473, 404] width 810 height 29
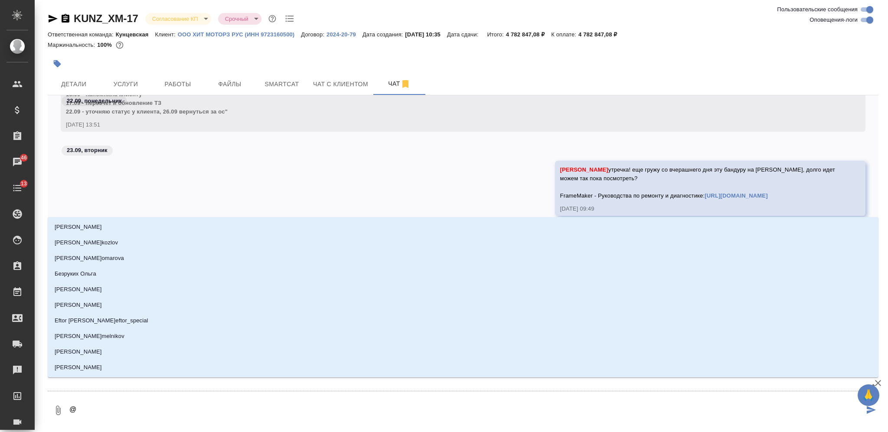
type textarea "@З"
type input "З"
type textarea "@За"
type input "За"
type textarea "@Заб"
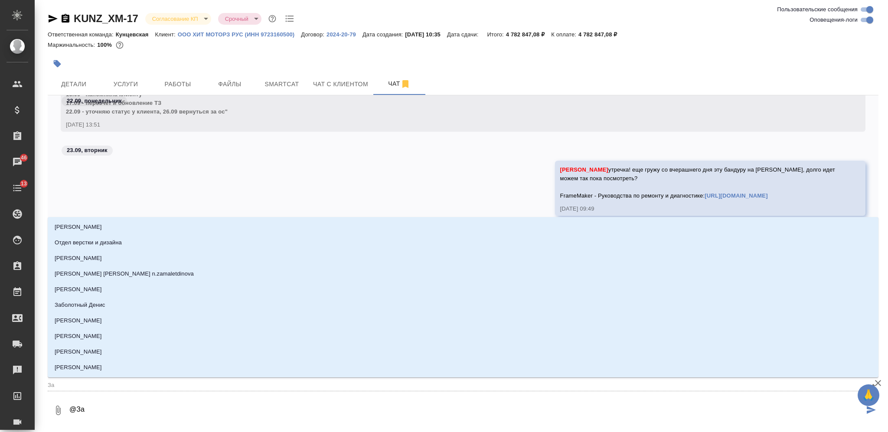
type input "Заб"
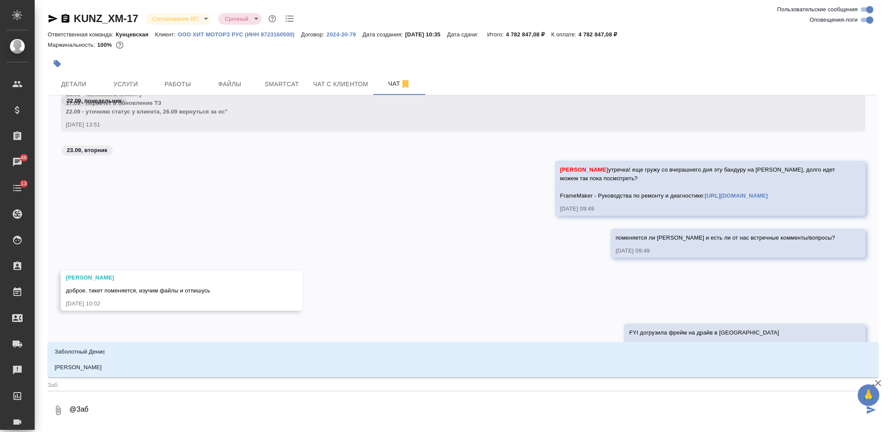
type textarea "@Забо"
type input "Забо"
type textarea "@Забор"
type input "Забор"
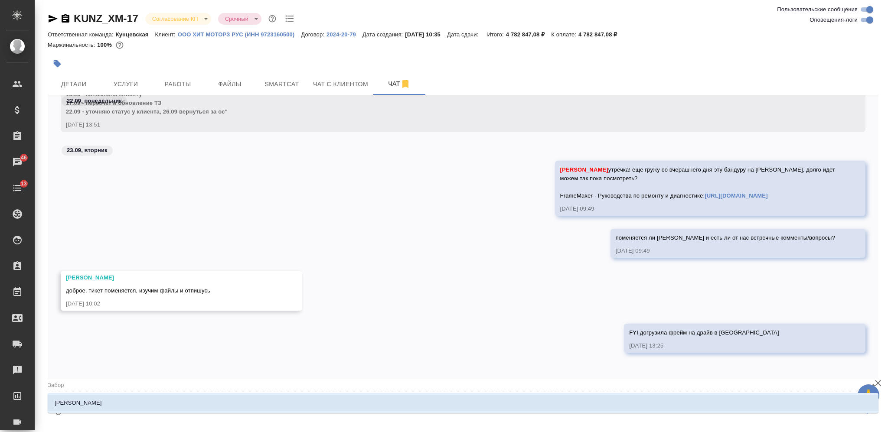
type textarea "@Заборо"
type input "Заборо"
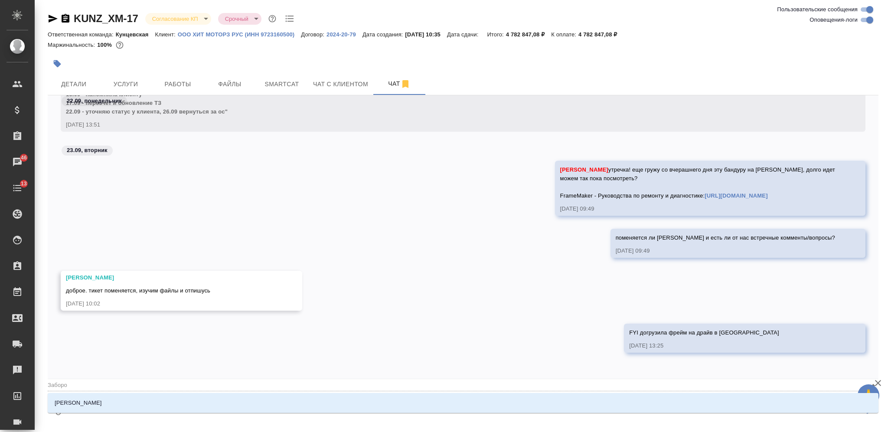
click at [313, 403] on li "Заборова Александра" at bounding box center [463, 403] width 830 height 16
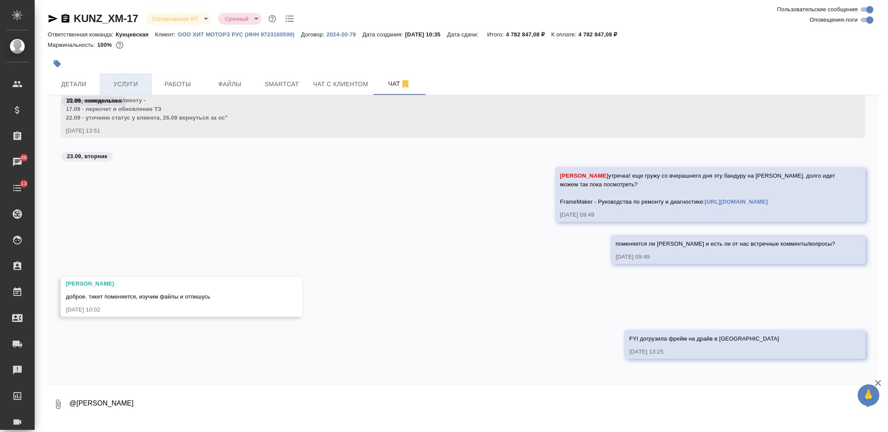
type textarea "@Заборова Александра"
click at [132, 75] on button "Услуги" at bounding box center [126, 84] width 52 height 22
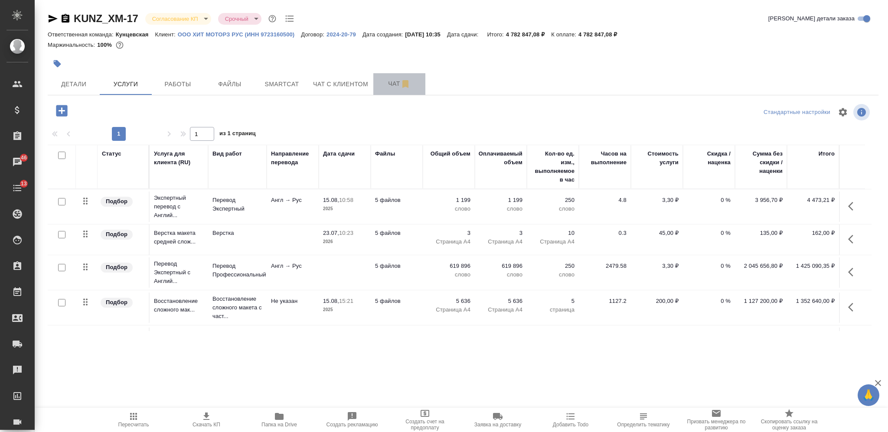
click at [387, 85] on span "Чат" at bounding box center [399, 83] width 42 height 11
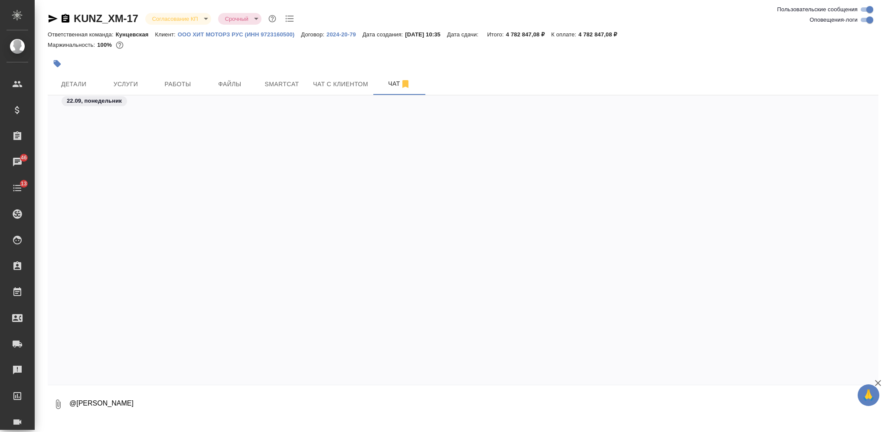
scroll to position [7477, 0]
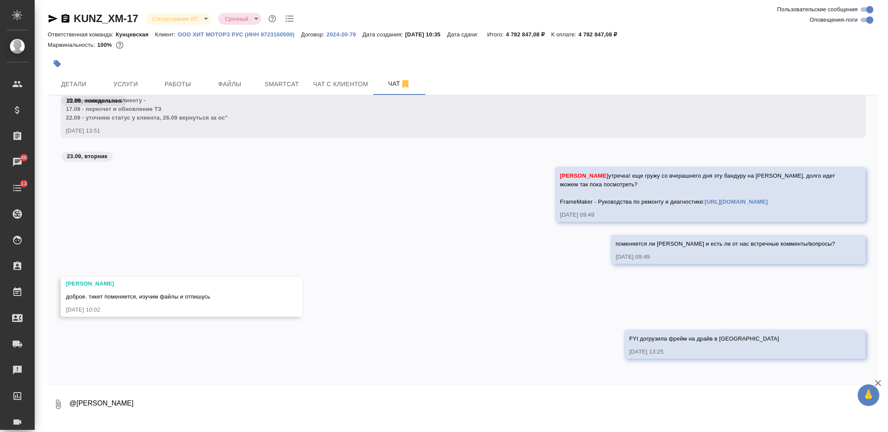
click at [309, 408] on textarea "@Заборова Александра" at bounding box center [473, 404] width 810 height 29
type textarea "@Заборова Александра тут ждю, сегодня не добьем? сориентируй меня плиз по време…"
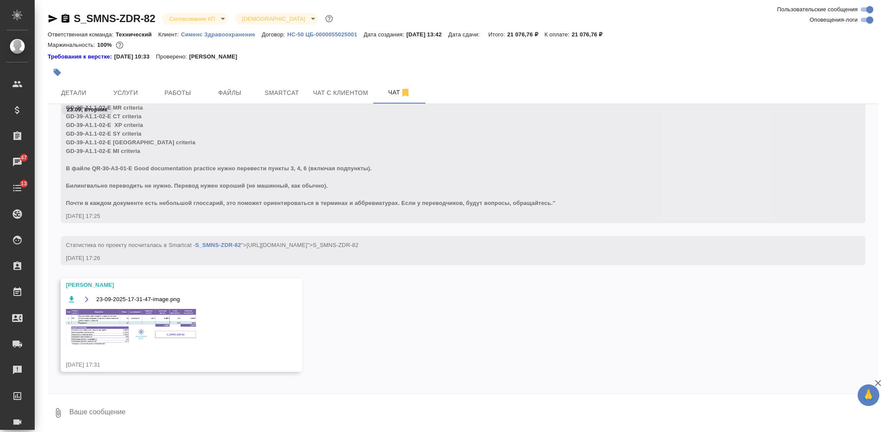
scroll to position [5544, 0]
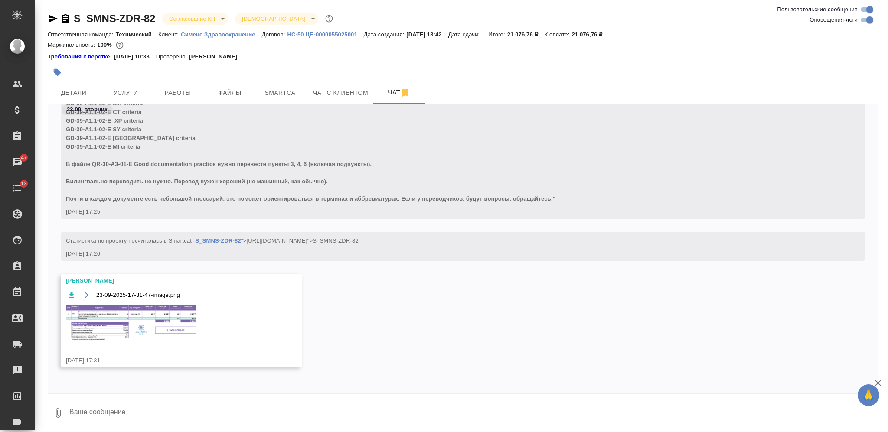
click at [180, 322] on img at bounding box center [131, 323] width 130 height 36
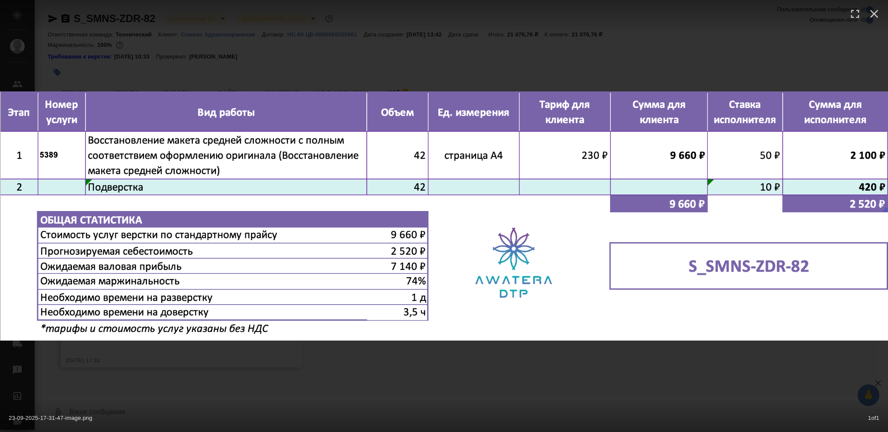
click at [329, 377] on div "23-09-2025-17-31-47-image.png 1 of 1" at bounding box center [444, 216] width 888 height 432
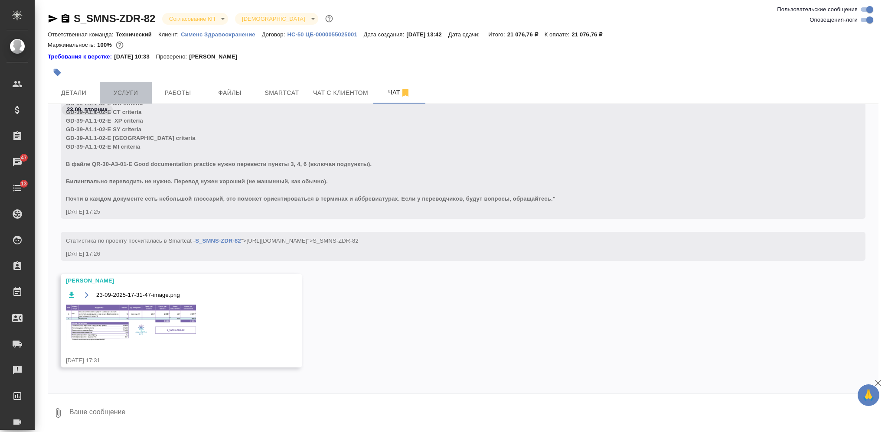
click at [127, 94] on span "Услуги" at bounding box center [126, 93] width 42 height 11
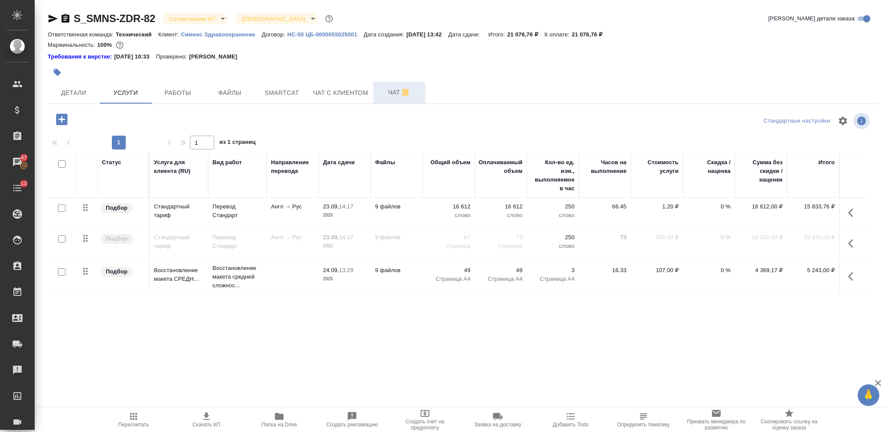
click at [384, 85] on button "Чат" at bounding box center [399, 93] width 52 height 22
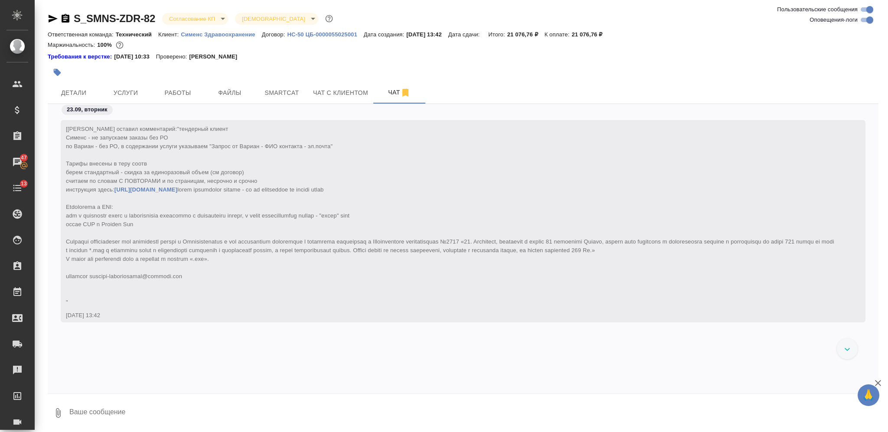
scroll to position [5544, 0]
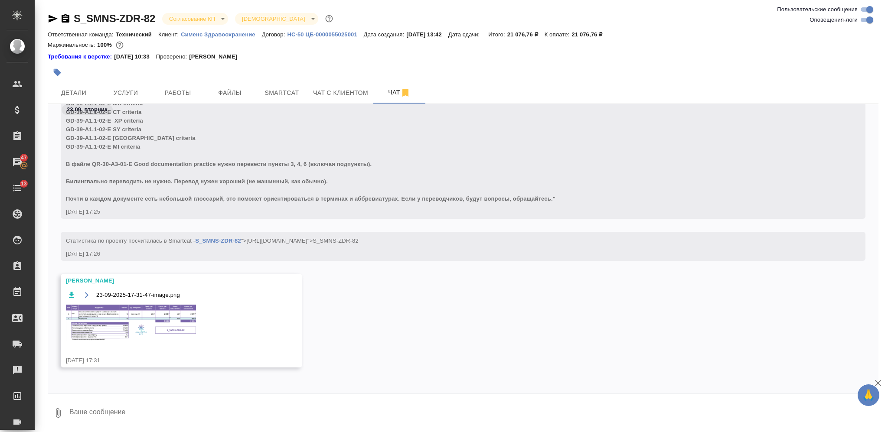
click at [168, 330] on img at bounding box center [131, 323] width 130 height 36
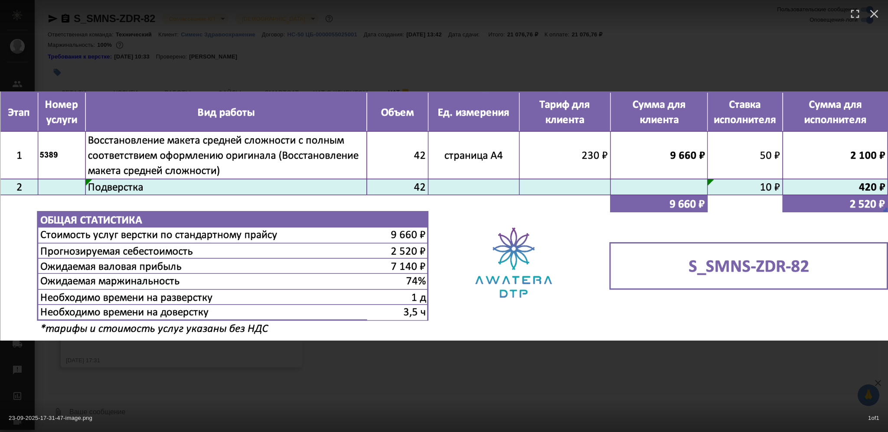
click at [371, 341] on div "23-09-2025-17-31-47-image.png 1 of 1" at bounding box center [444, 216] width 888 height 432
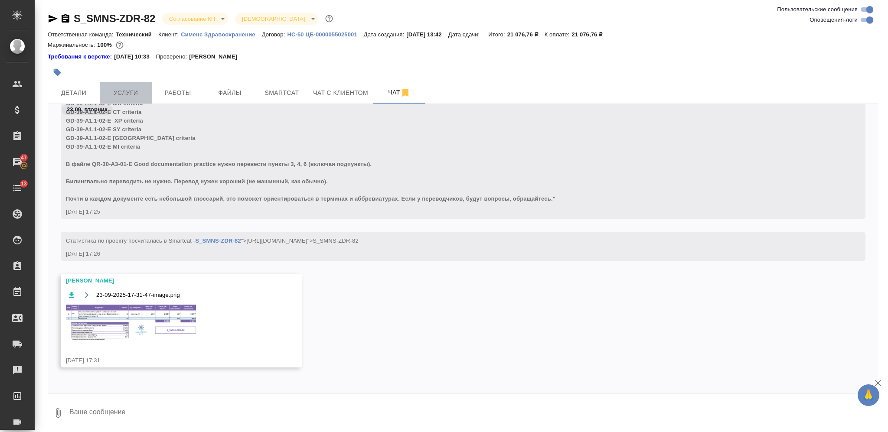
click at [136, 88] on span "Услуги" at bounding box center [126, 93] width 42 height 11
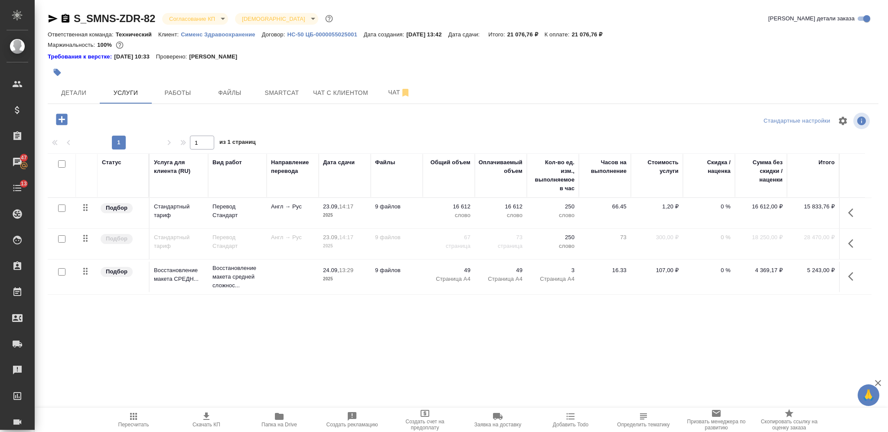
click at [417, 286] on td "9 файлов" at bounding box center [397, 277] width 52 height 30
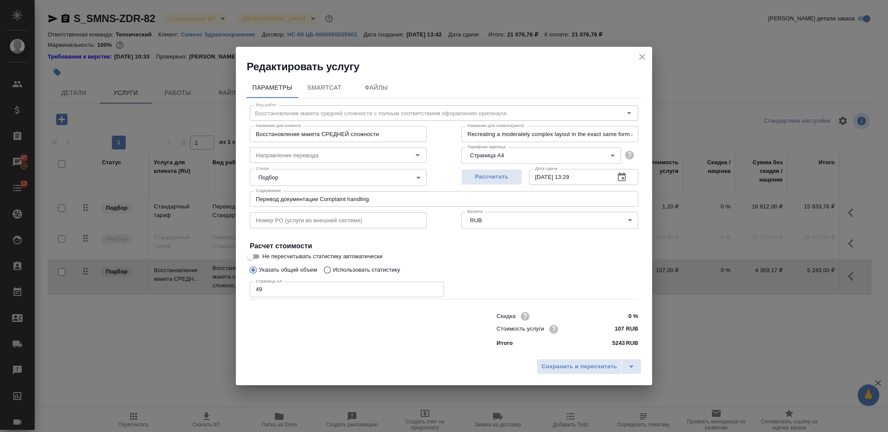
click at [258, 293] on input "49" at bounding box center [347, 290] width 194 height 16
type input "42"
click at [607, 368] on span "Сохранить и пересчитать" at bounding box center [578, 367] width 75 height 10
click at [588, 368] on div ".cls-1 fill:#fff; AWATERA [PERSON_NAME] Спецификации Заказы 47 Чаты 13 Todo Про…" at bounding box center [444, 216] width 888 height 432
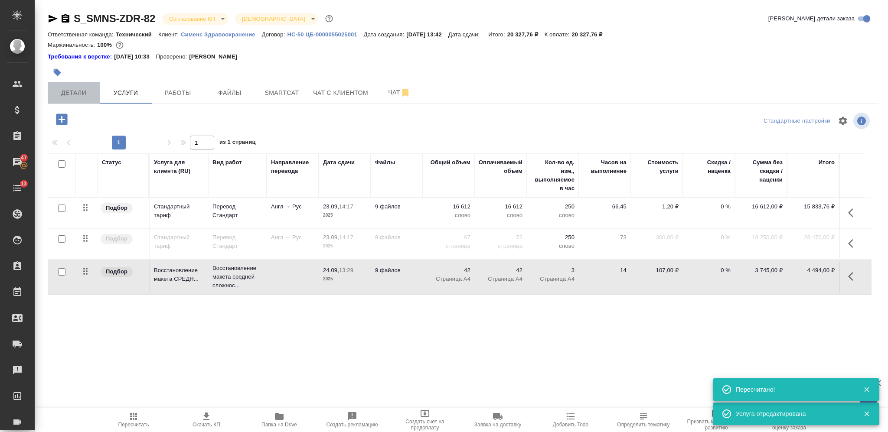
click at [62, 95] on span "Детали" at bounding box center [74, 93] width 42 height 11
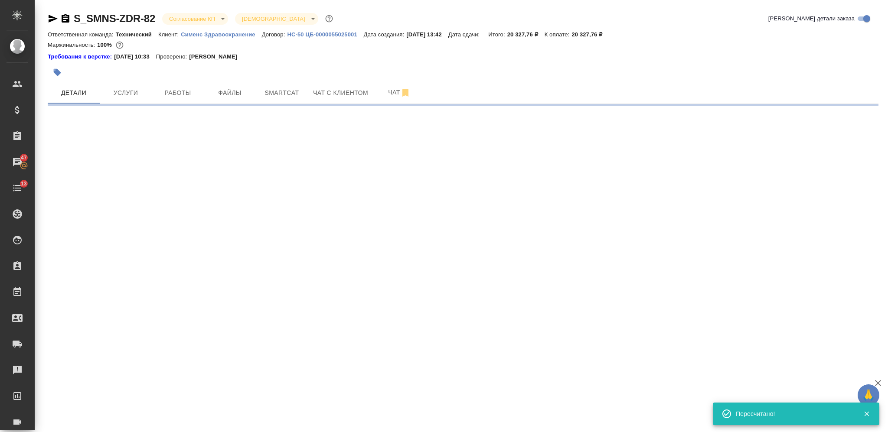
select select "RU"
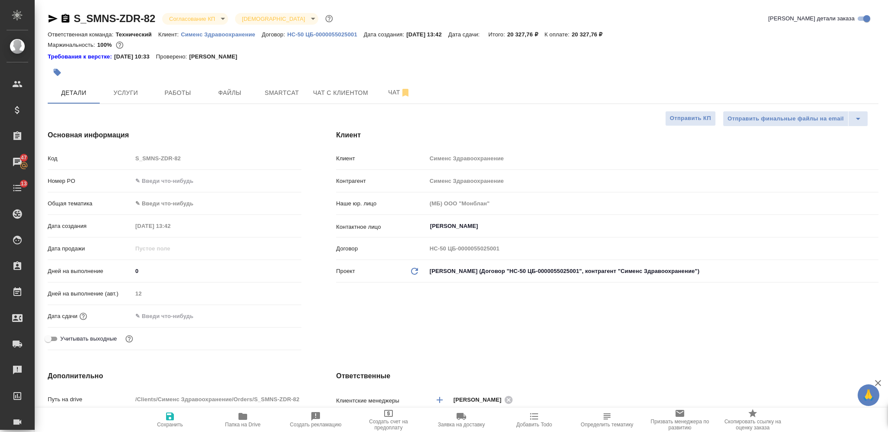
type textarea "x"
click at [168, 417] on icon "button" at bounding box center [170, 417] width 8 height 8
type textarea "x"
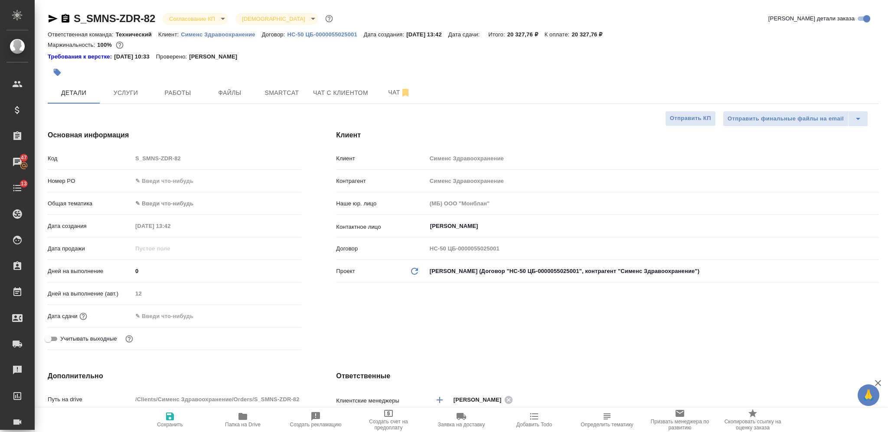
type textarea "x"
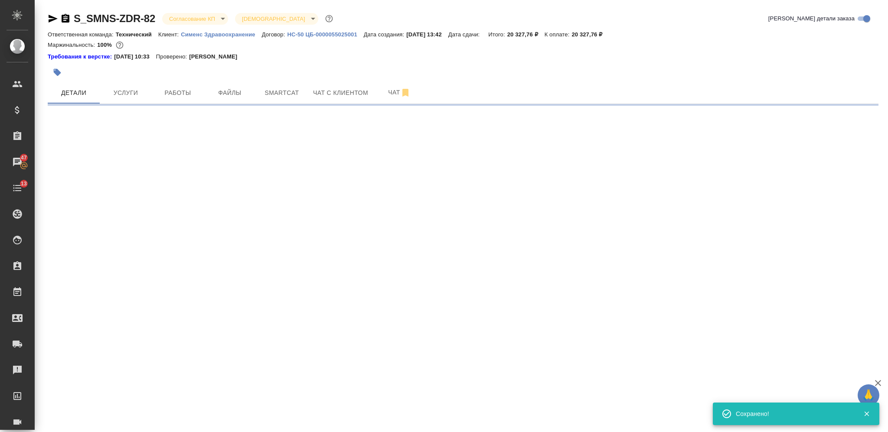
select select "RU"
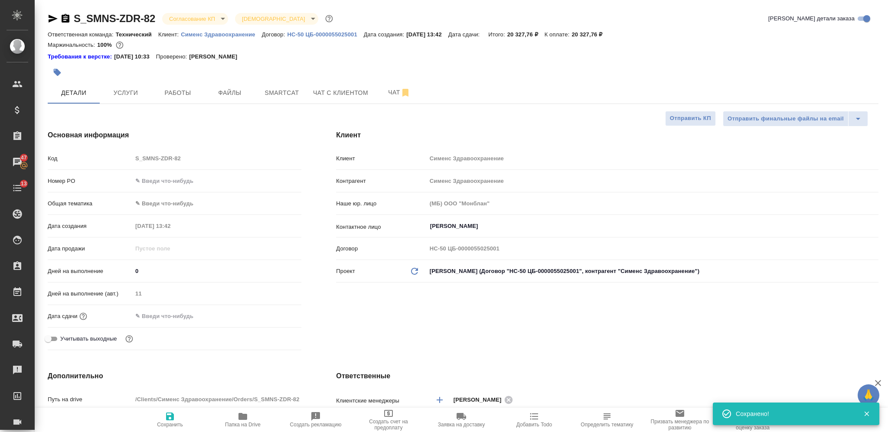
type textarea "x"
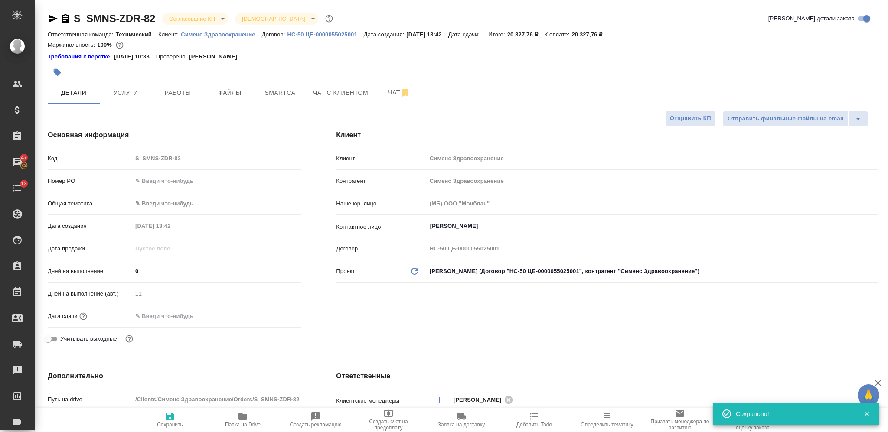
type textarea "x"
click at [128, 98] on span "Услуги" at bounding box center [126, 93] width 42 height 11
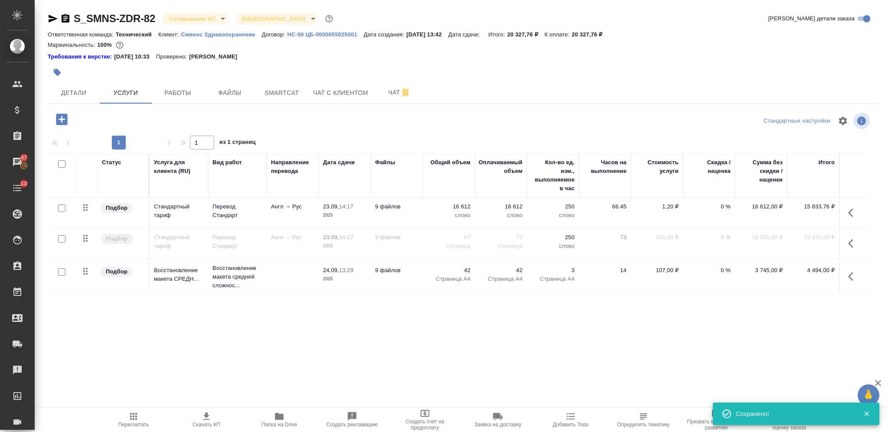
click at [210, 420] on icon "button" at bounding box center [206, 416] width 10 height 10
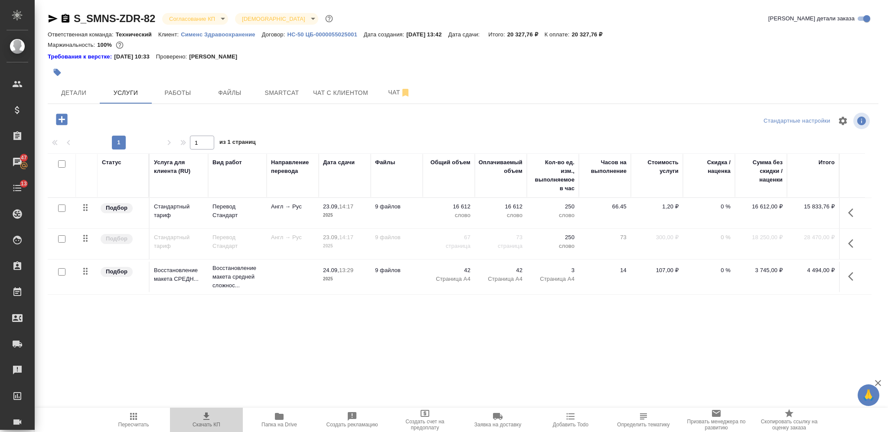
click at [210, 419] on icon "button" at bounding box center [206, 416] width 10 height 10
click at [87, 96] on span "Детали" at bounding box center [74, 93] width 42 height 11
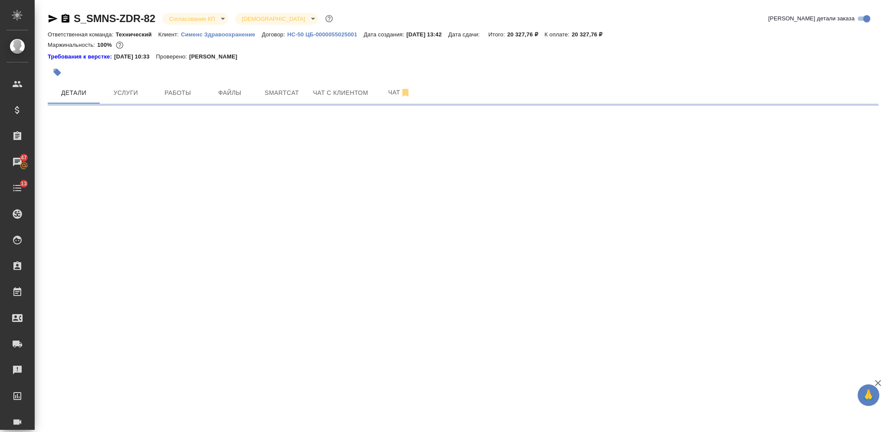
select select "RU"
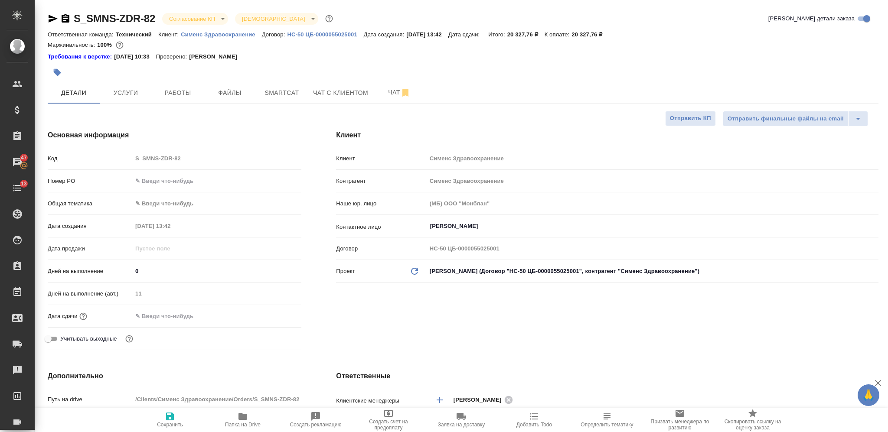
type textarea "x"
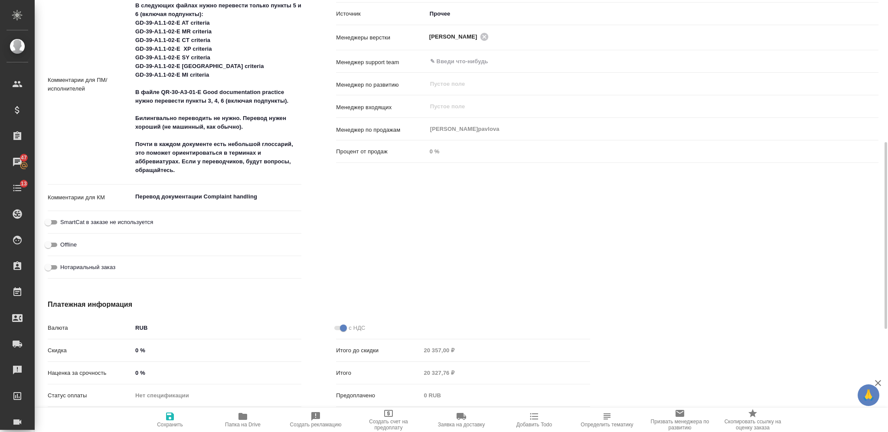
scroll to position [565, 0]
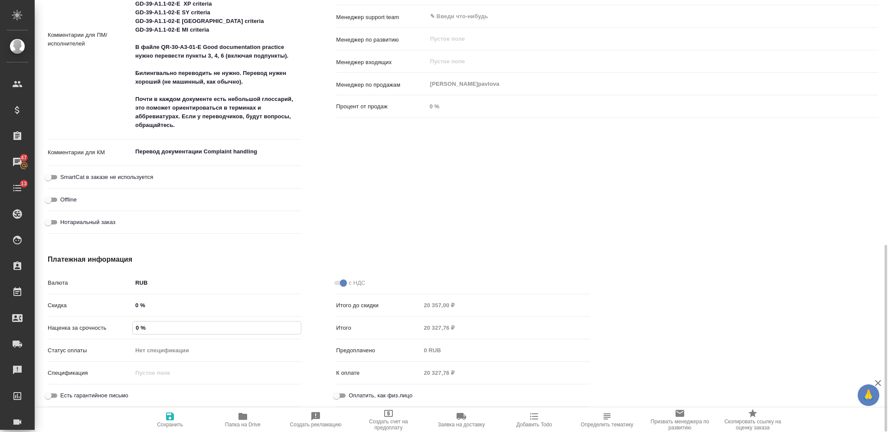
click at [135, 329] on input "0 %" at bounding box center [217, 328] width 168 height 13
type input "30 %"
type textarea "x"
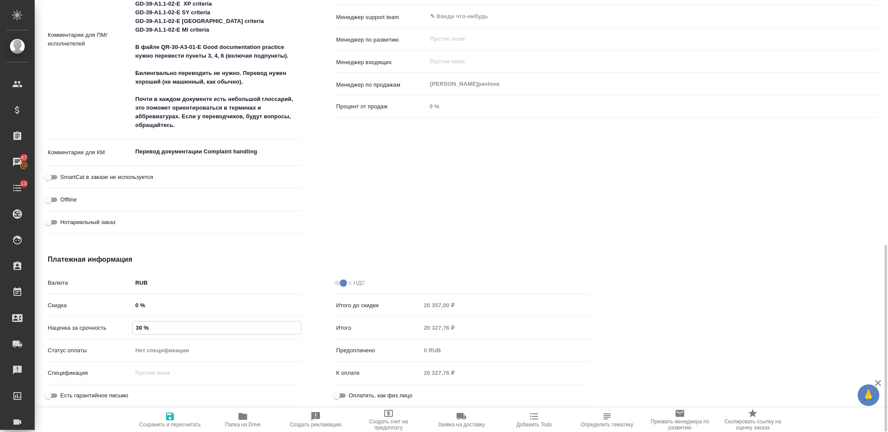
type input "30 %"
click at [162, 417] on span "Сохранить и пересчитать" at bounding box center [170, 419] width 62 height 16
type textarea "x"
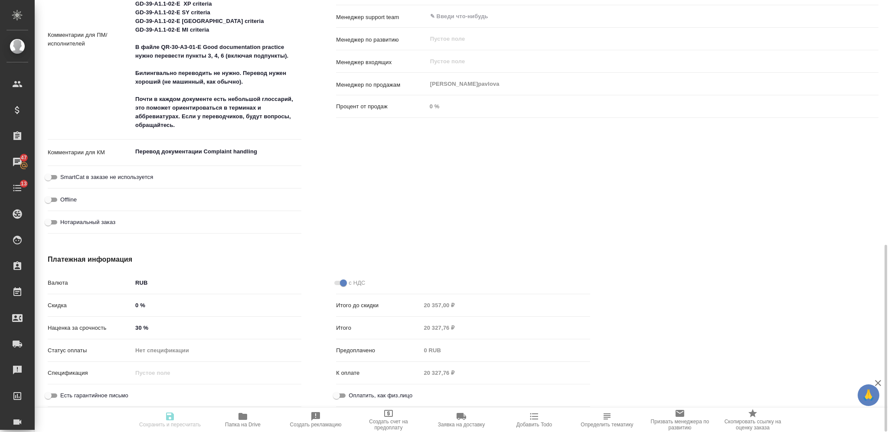
type textarea "x"
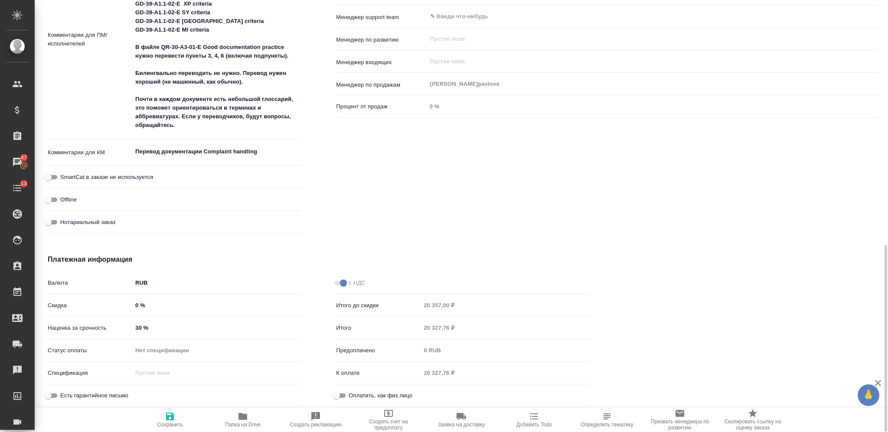
type textarea "x"
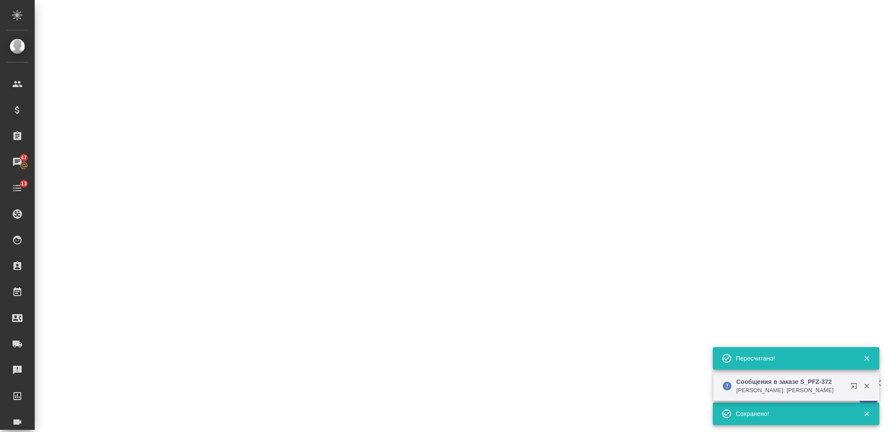
select select "RU"
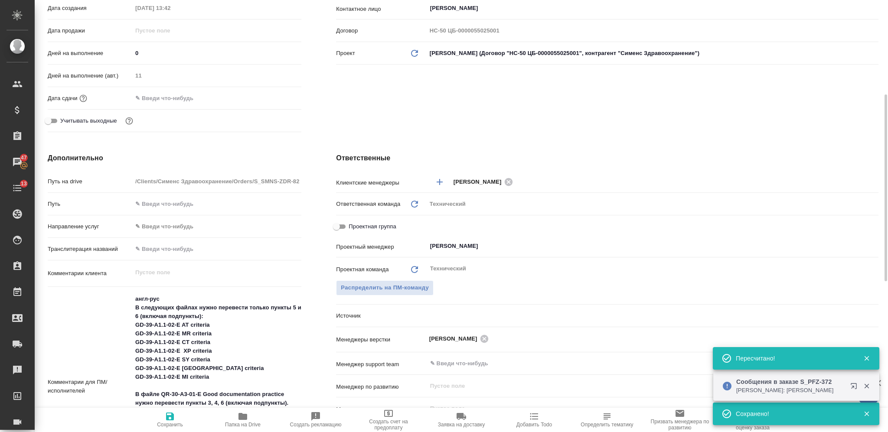
scroll to position [0, 0]
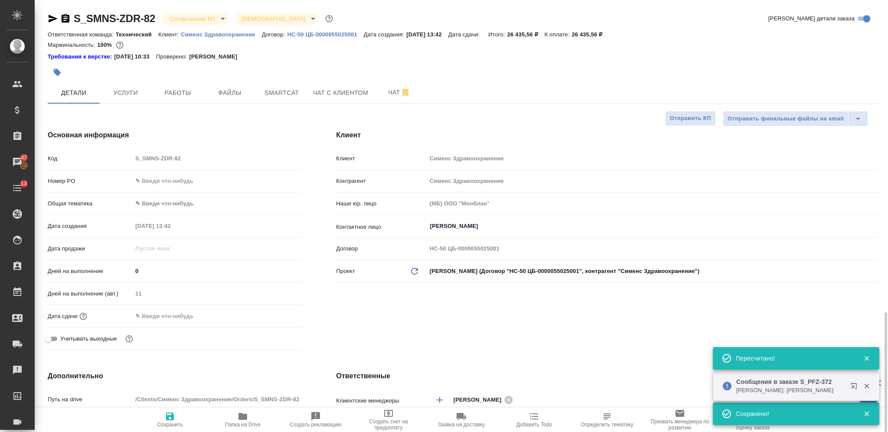
type textarea "x"
click at [137, 86] on button "Услуги" at bounding box center [126, 93] width 52 height 22
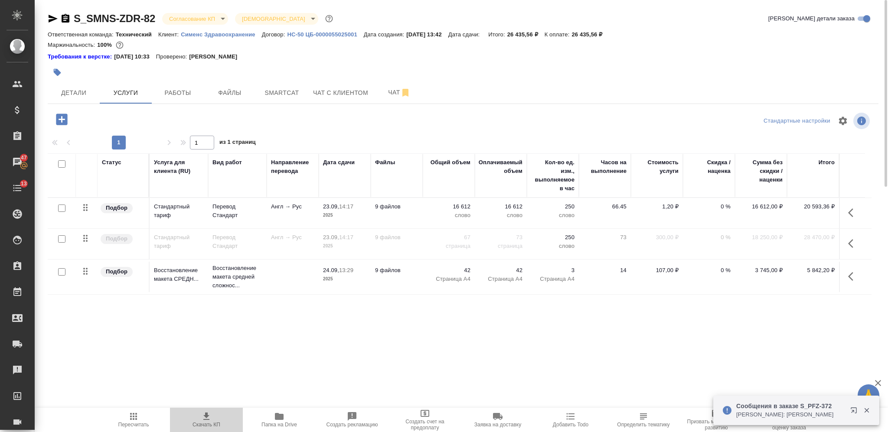
click at [205, 421] on icon "button" at bounding box center [206, 416] width 10 height 10
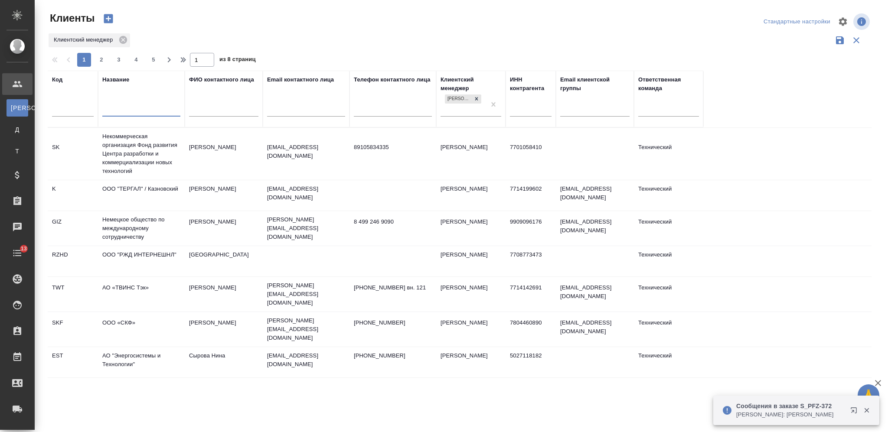
select select "RU"
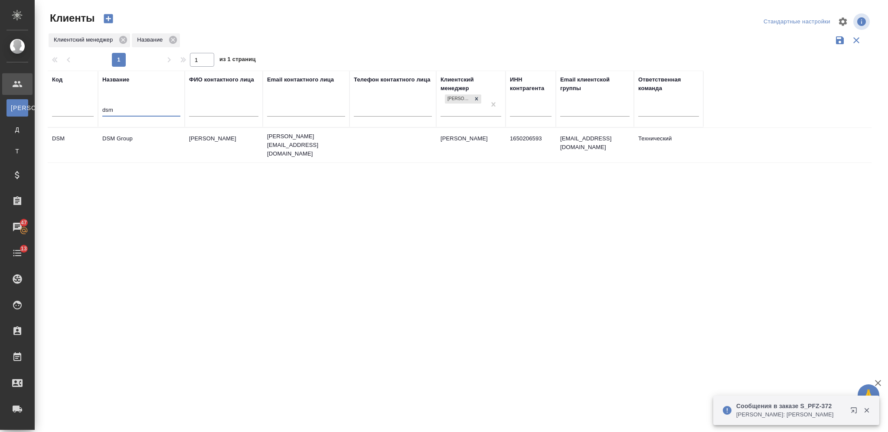
type input "dsm"
click at [135, 140] on td "DSM Group" at bounding box center [141, 145] width 87 height 30
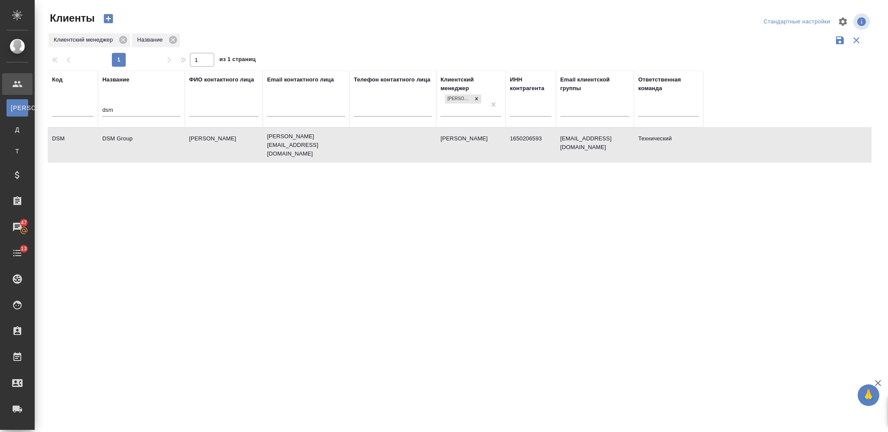
click at [135, 140] on td "DSM Group" at bounding box center [141, 145] width 87 height 30
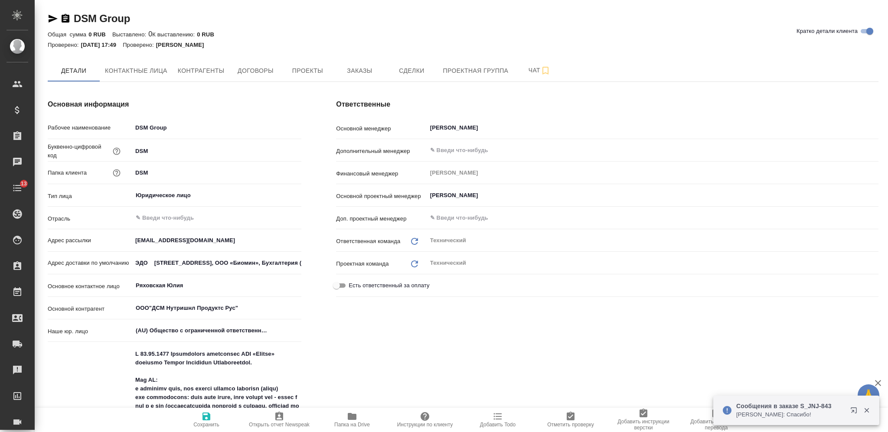
type textarea "x"
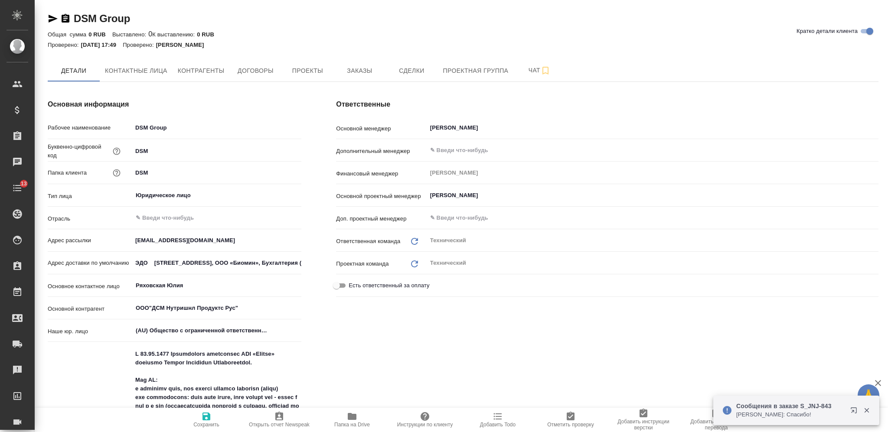
type textarea "x"
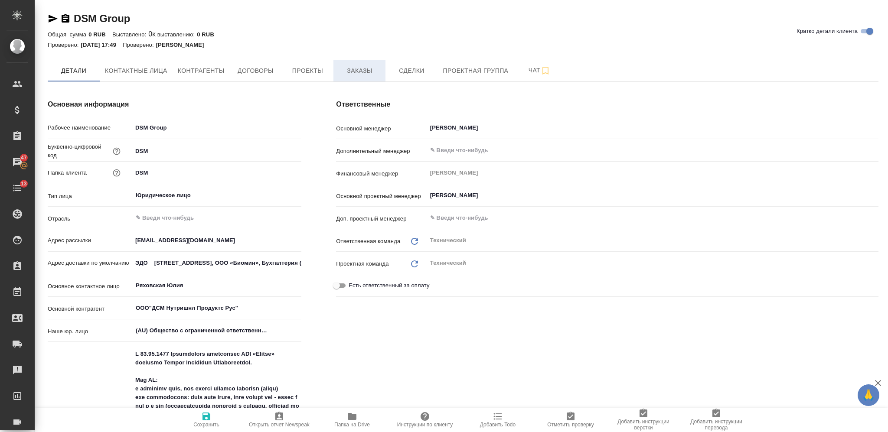
click at [356, 65] on button "Заказы" at bounding box center [359, 71] width 52 height 22
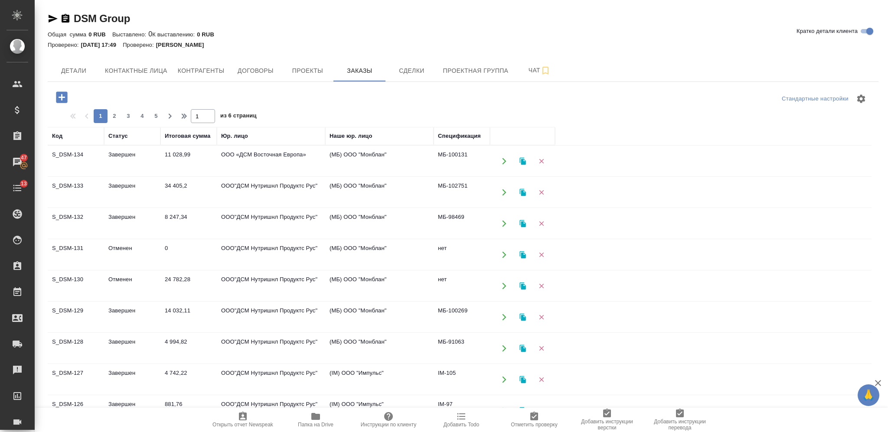
click at [159, 313] on td "Завершен" at bounding box center [132, 317] width 56 height 30
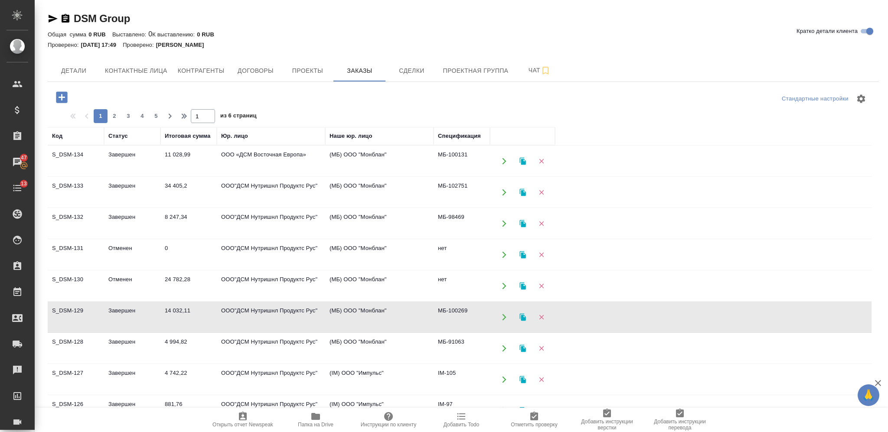
click at [159, 313] on td "Завершен" at bounding box center [132, 317] width 56 height 30
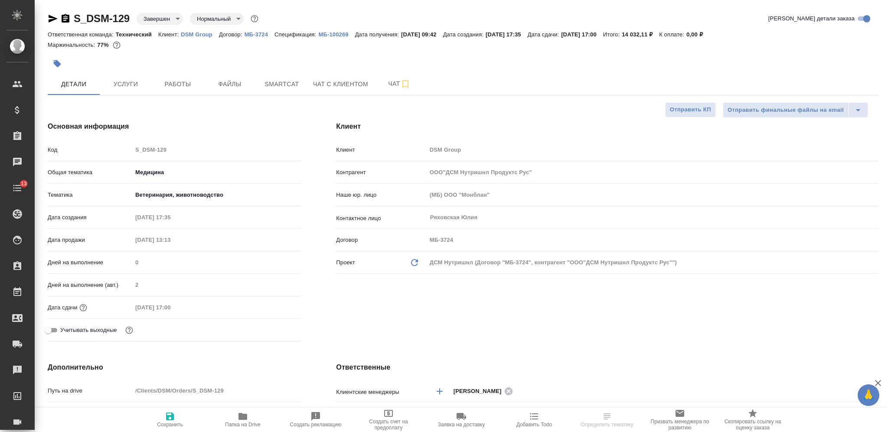
select select "RU"
click at [242, 421] on icon "button" at bounding box center [243, 416] width 10 height 10
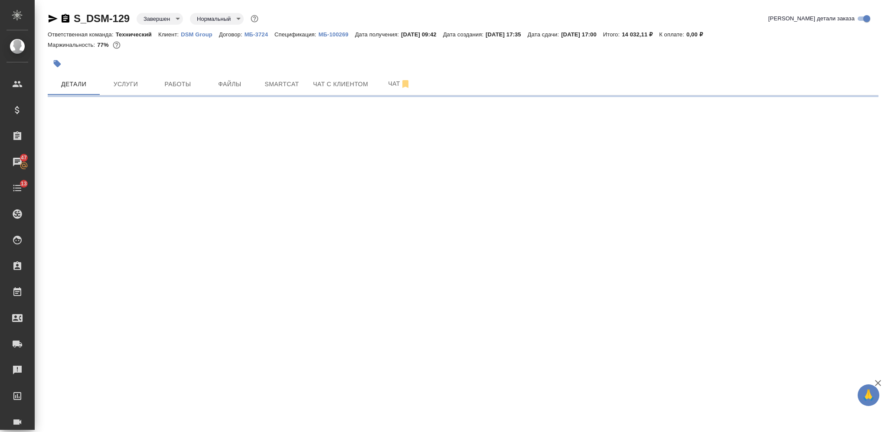
select select "RU"
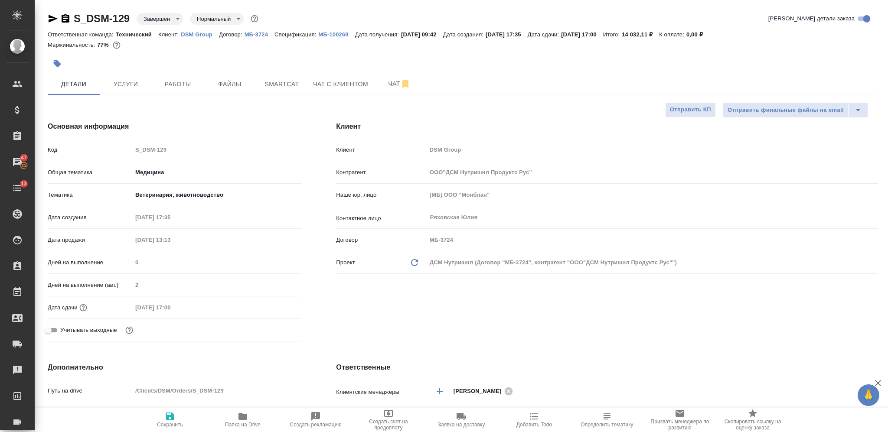
type textarea "x"
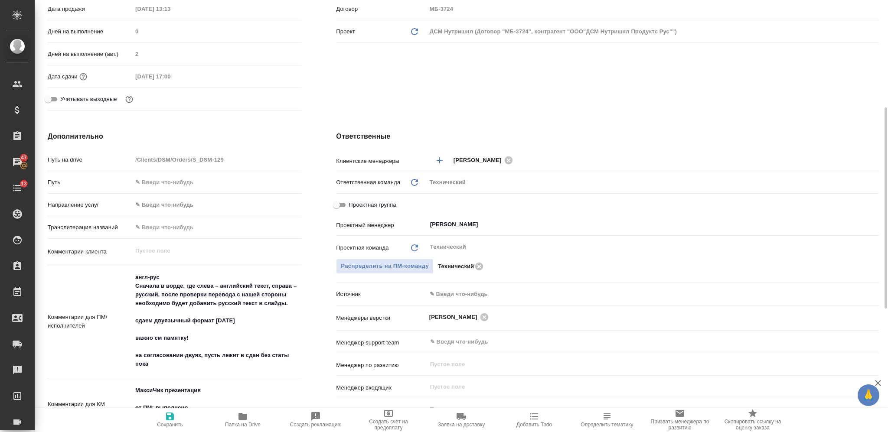
scroll to position [289, 0]
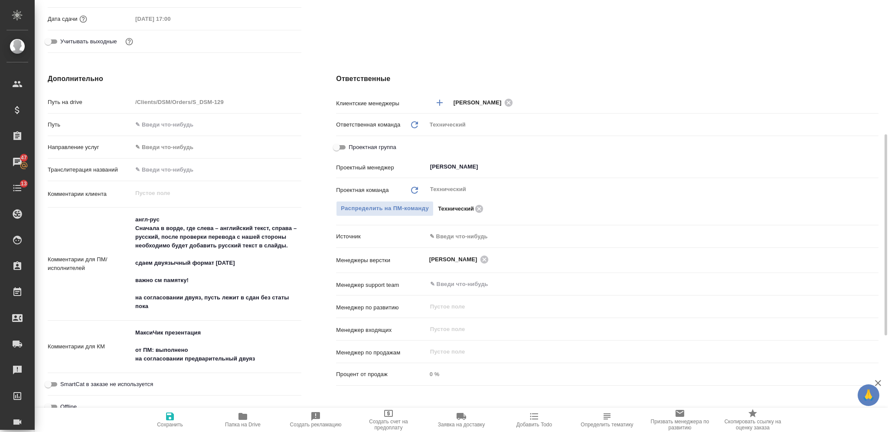
type textarea "x"
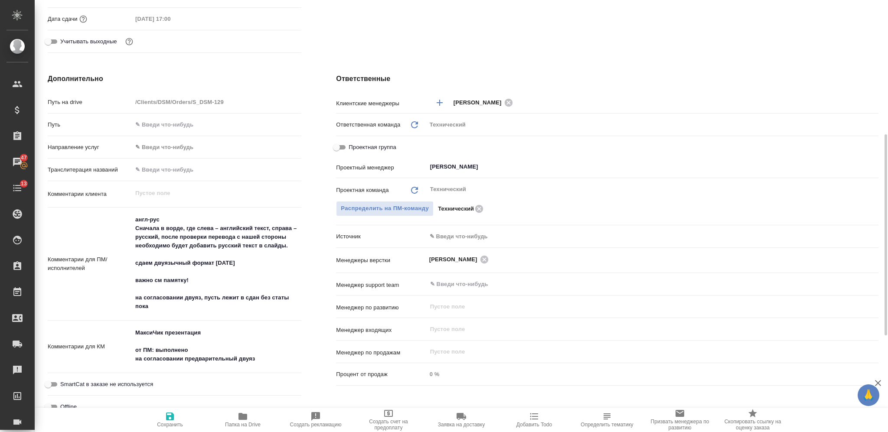
type textarea "x"
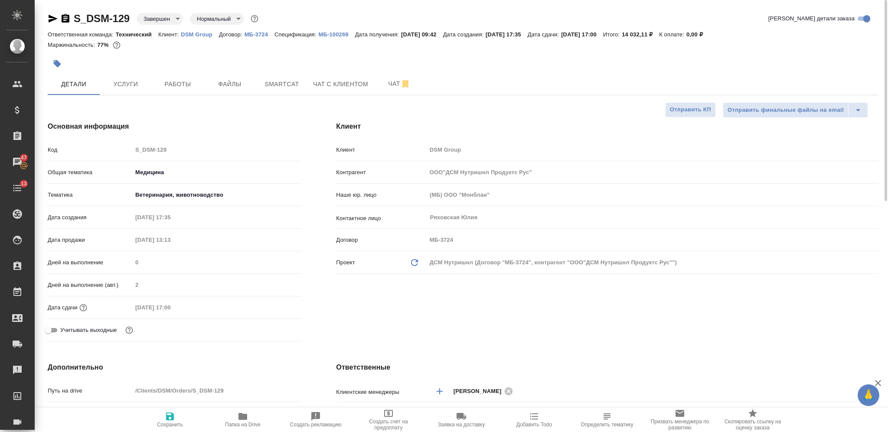
type textarea "x"
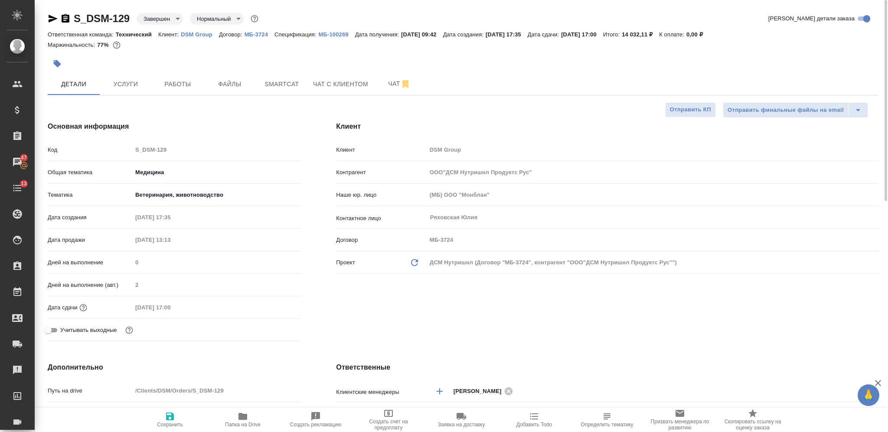
type textarea "x"
click at [68, 21] on icon "button" at bounding box center [66, 18] width 8 height 9
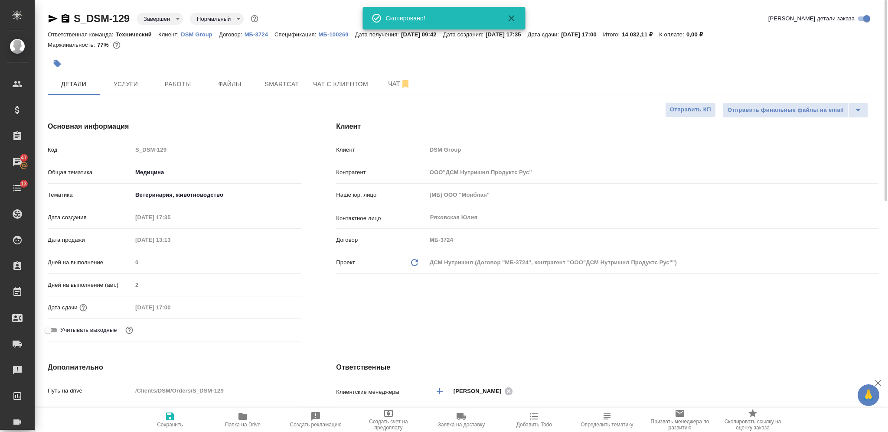
type textarea "x"
